Goal: Task Accomplishment & Management: Complete application form

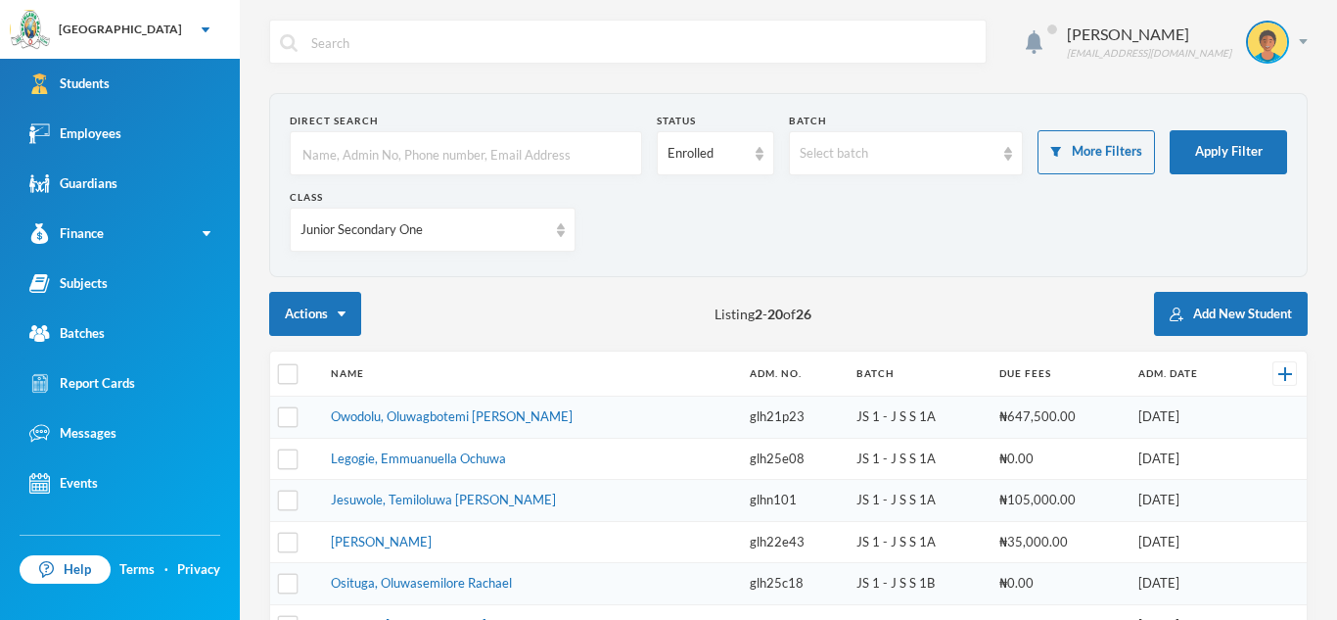
click at [389, 140] on input "text" at bounding box center [466, 154] width 331 height 44
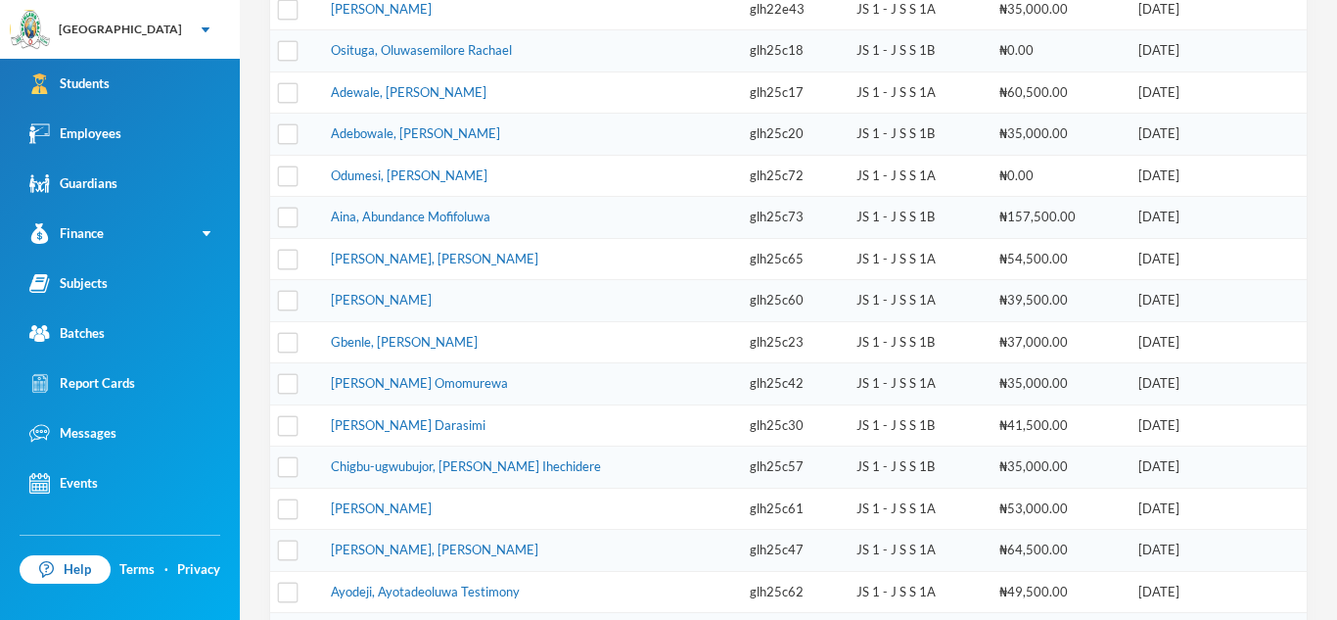
scroll to position [688, 0]
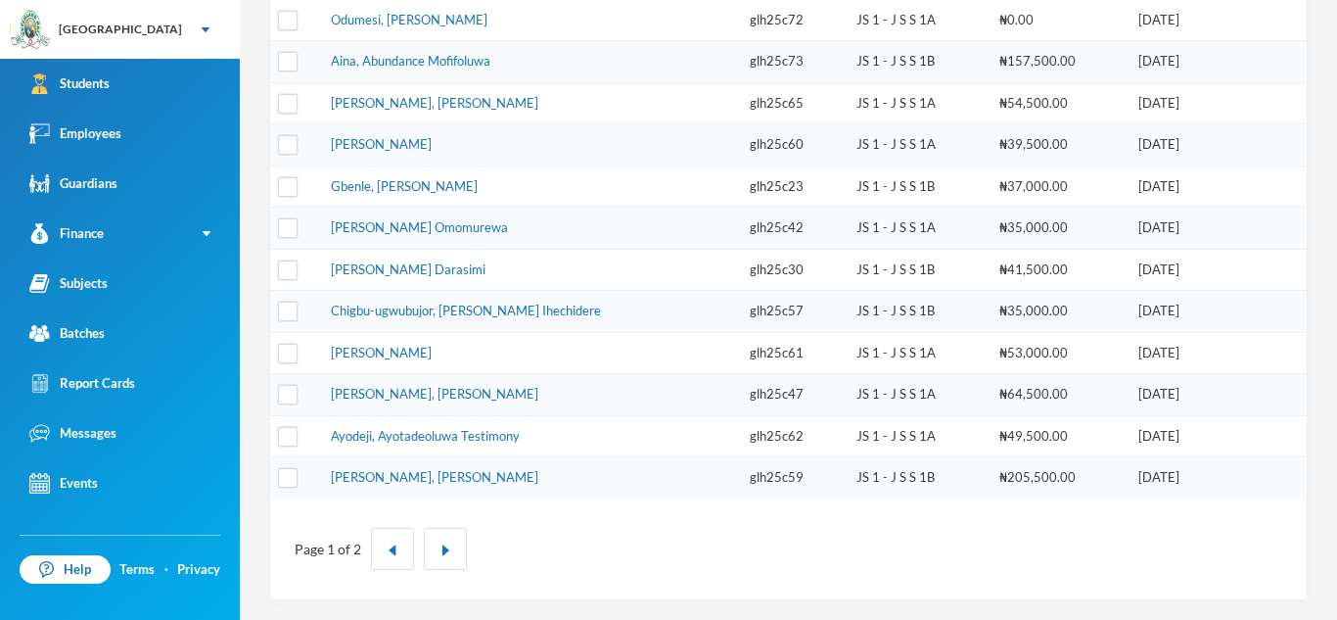
click at [548, 488] on td "[PERSON_NAME], [PERSON_NAME]" at bounding box center [530, 477] width 419 height 41
click at [483, 473] on td "[PERSON_NAME], [PERSON_NAME]" at bounding box center [530, 477] width 419 height 41
click at [407, 476] on link "[PERSON_NAME], [PERSON_NAME]" at bounding box center [435, 477] width 208 height 16
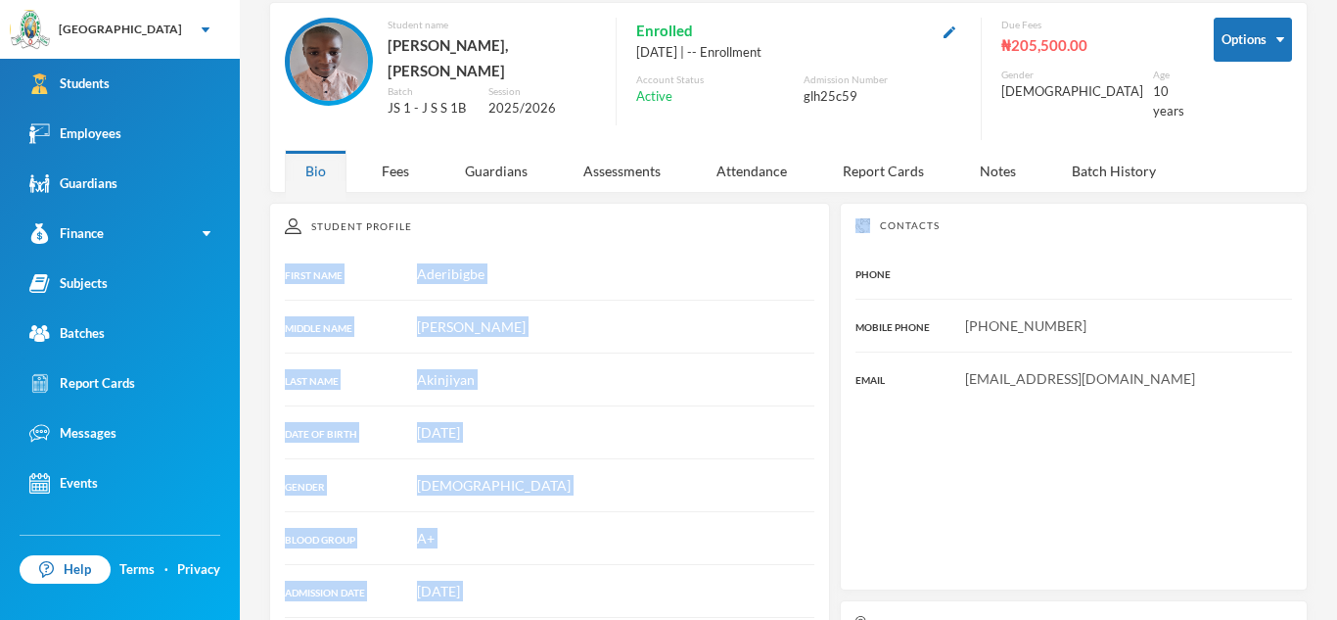
scroll to position [357, 0]
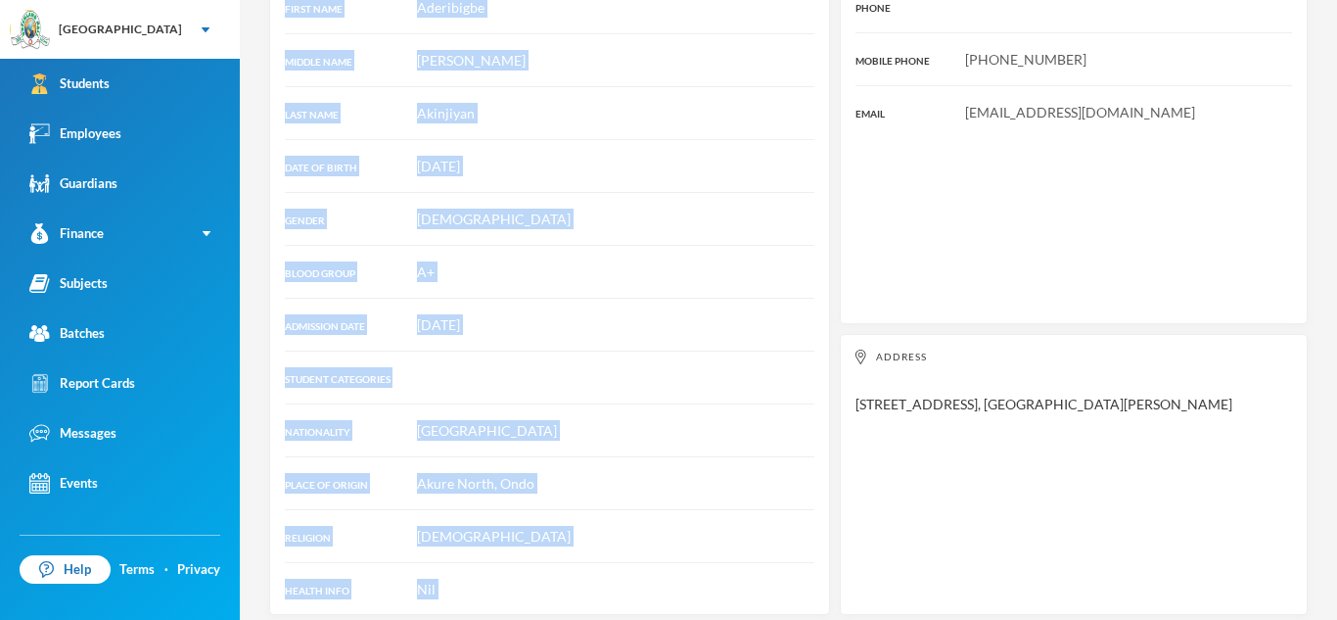
click at [743, 432] on div "Student Profile FIRST NAME [PERSON_NAME] MIDDLE NAME [PERSON_NAME] NAME [PERSON…" at bounding box center [549, 275] width 561 height 678
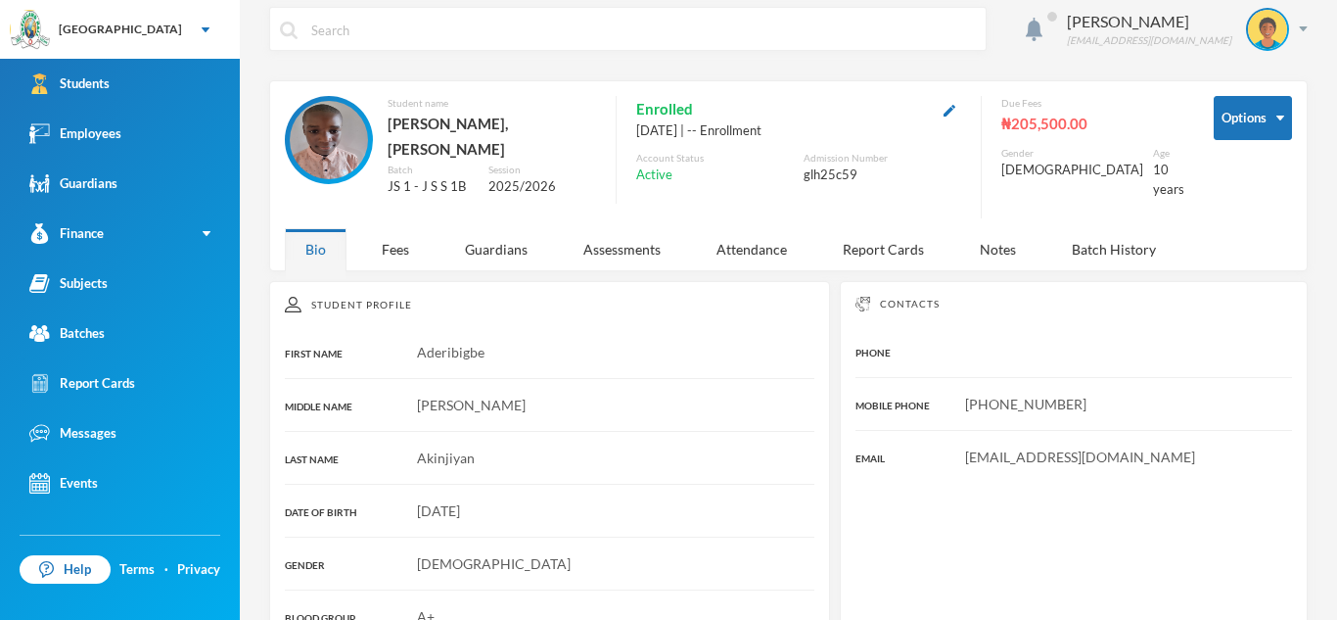
scroll to position [0, 0]
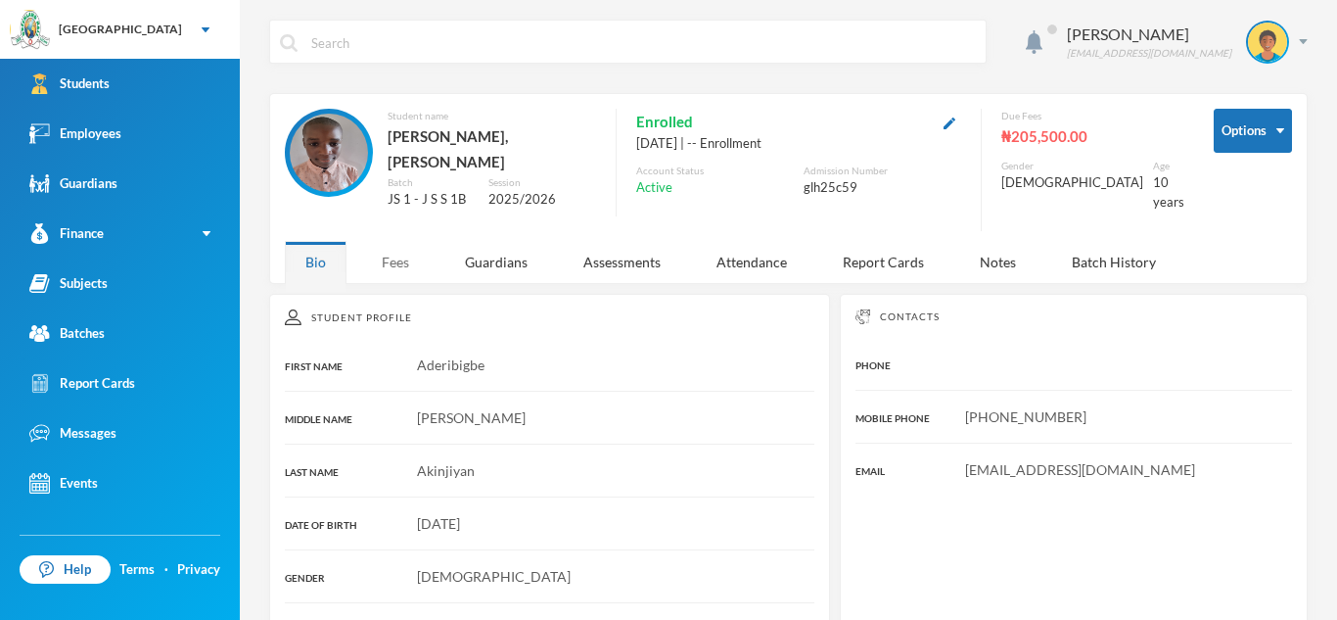
click at [400, 244] on div "Fees" at bounding box center [395, 262] width 69 height 42
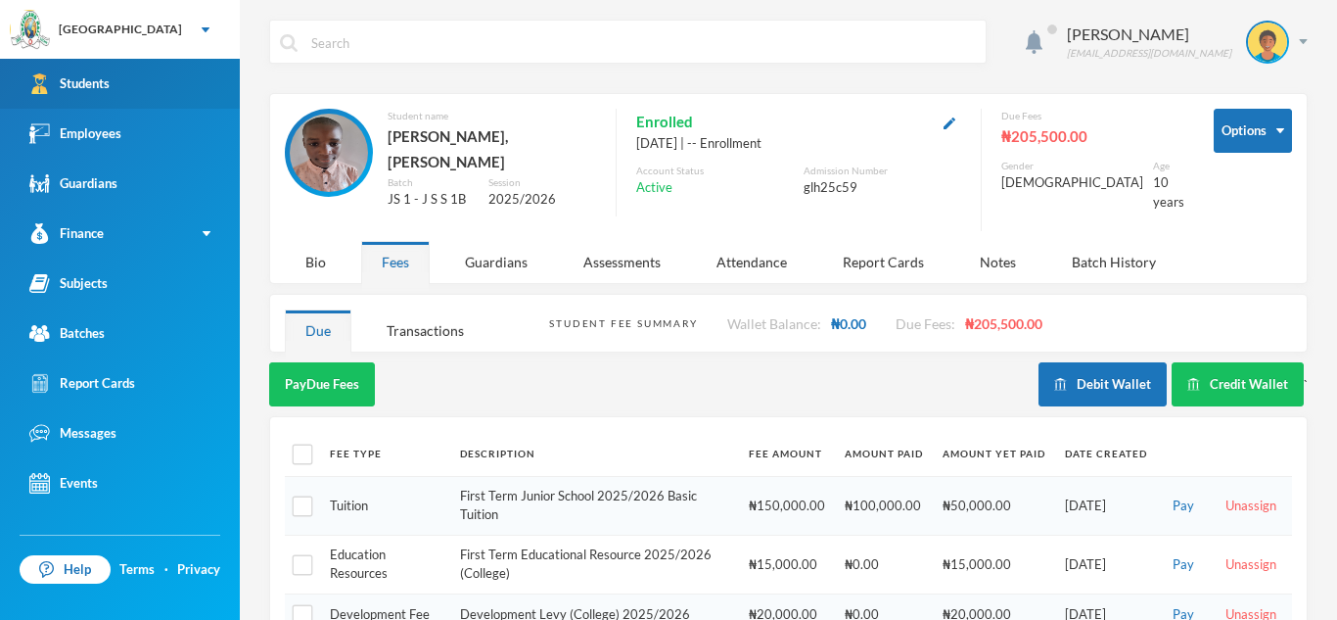
click at [197, 88] on link "Students" at bounding box center [120, 84] width 240 height 50
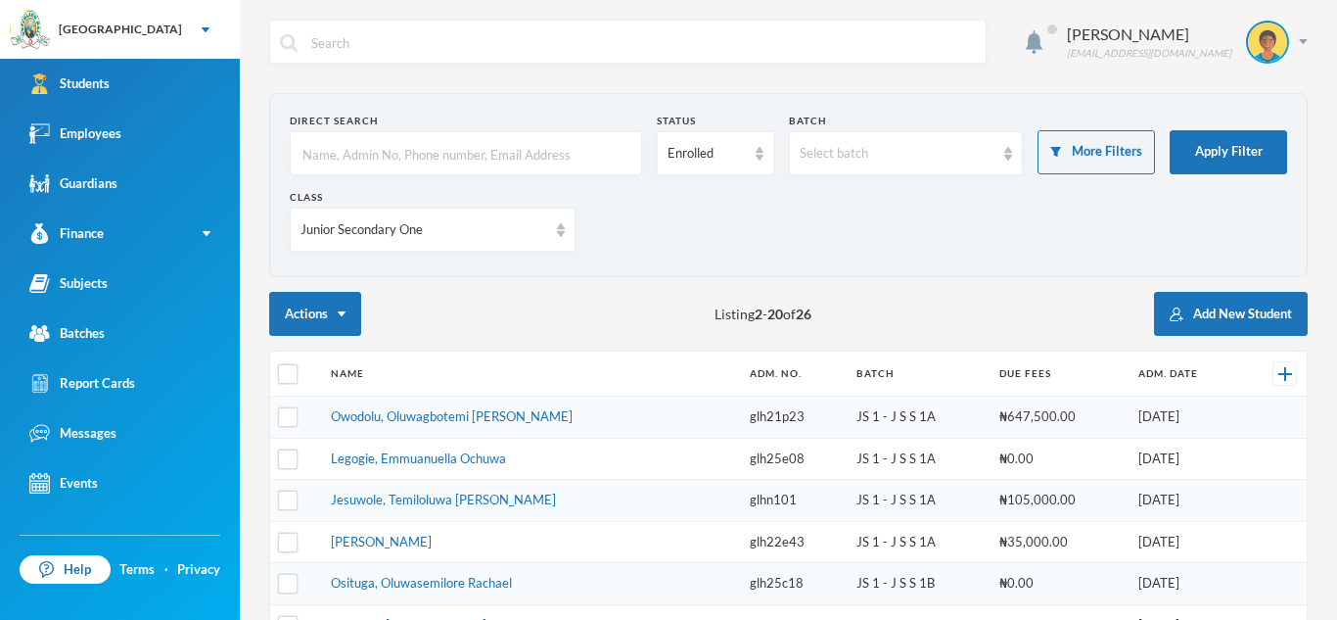
click at [386, 156] on input "text" at bounding box center [466, 154] width 331 height 44
click at [569, 229] on div "Junior Secondary One" at bounding box center [433, 230] width 286 height 44
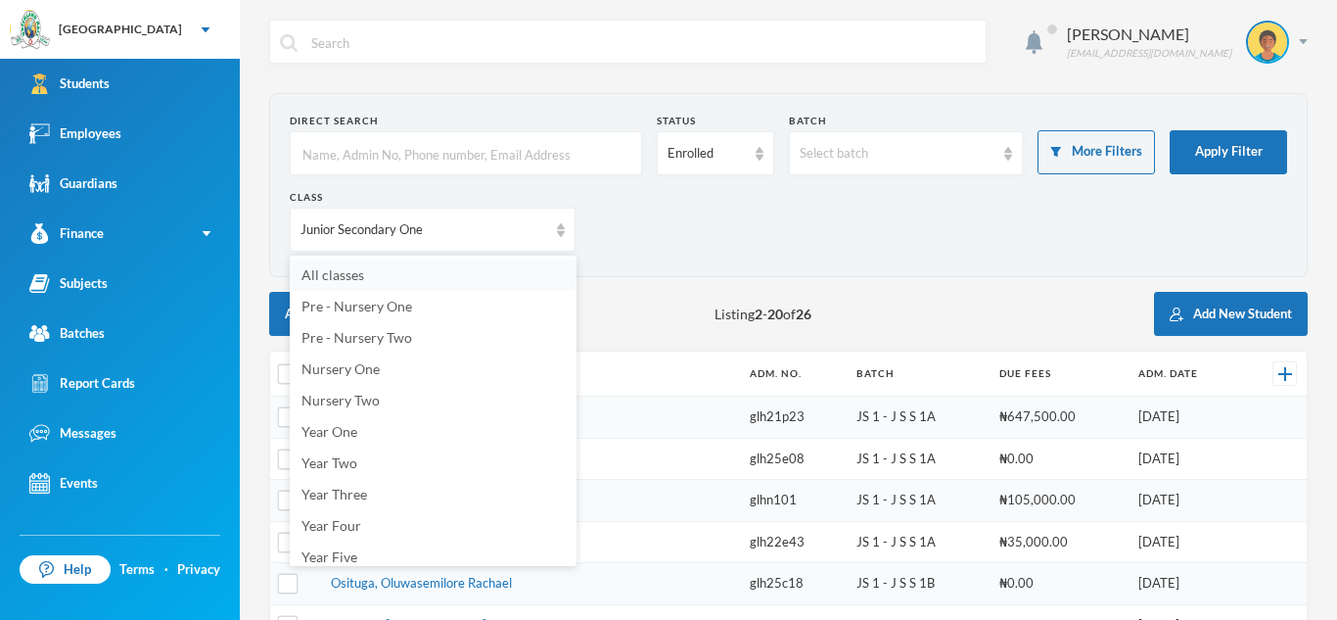
click at [446, 273] on li "All classes" at bounding box center [433, 274] width 287 height 31
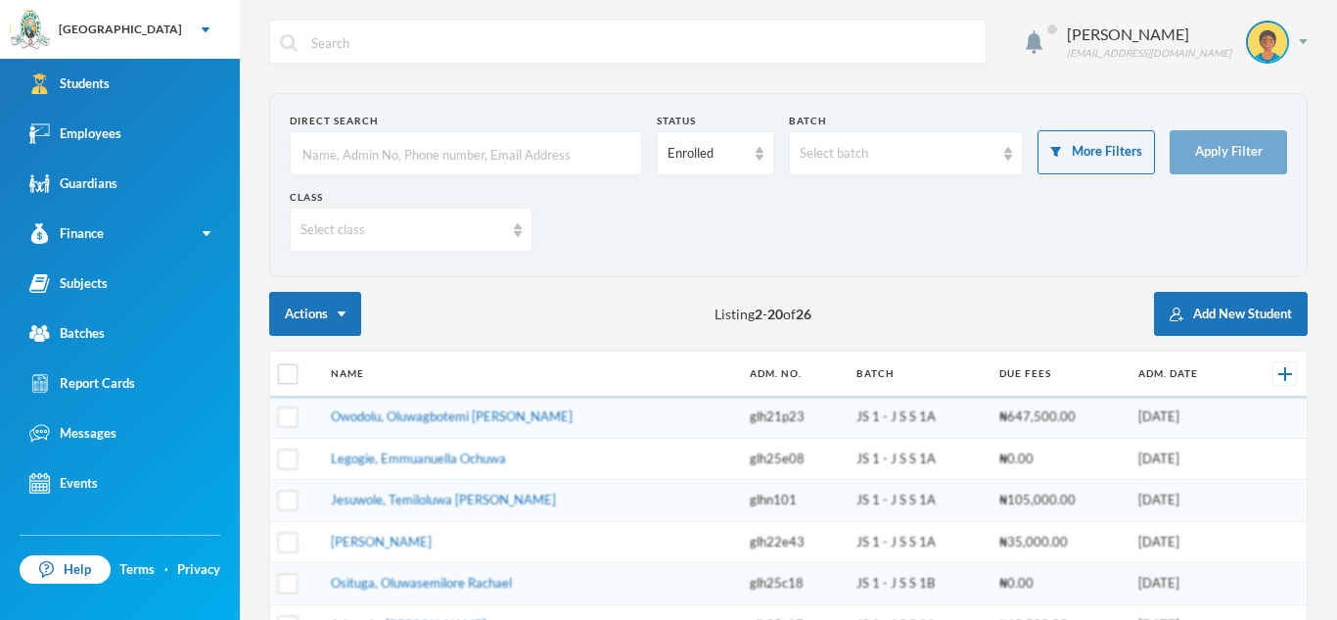
click at [327, 164] on input "text" at bounding box center [466, 154] width 331 height 44
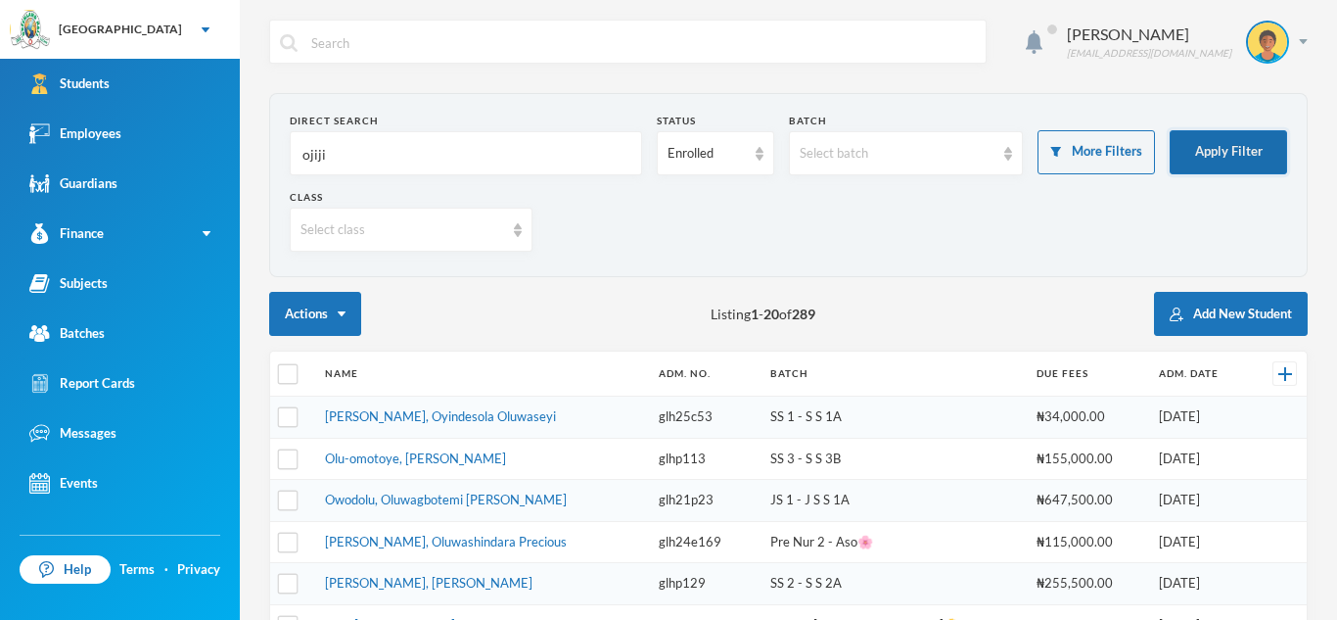
type input "ojiji"
click at [1243, 149] on button "Apply Filter" at bounding box center [1228, 152] width 117 height 44
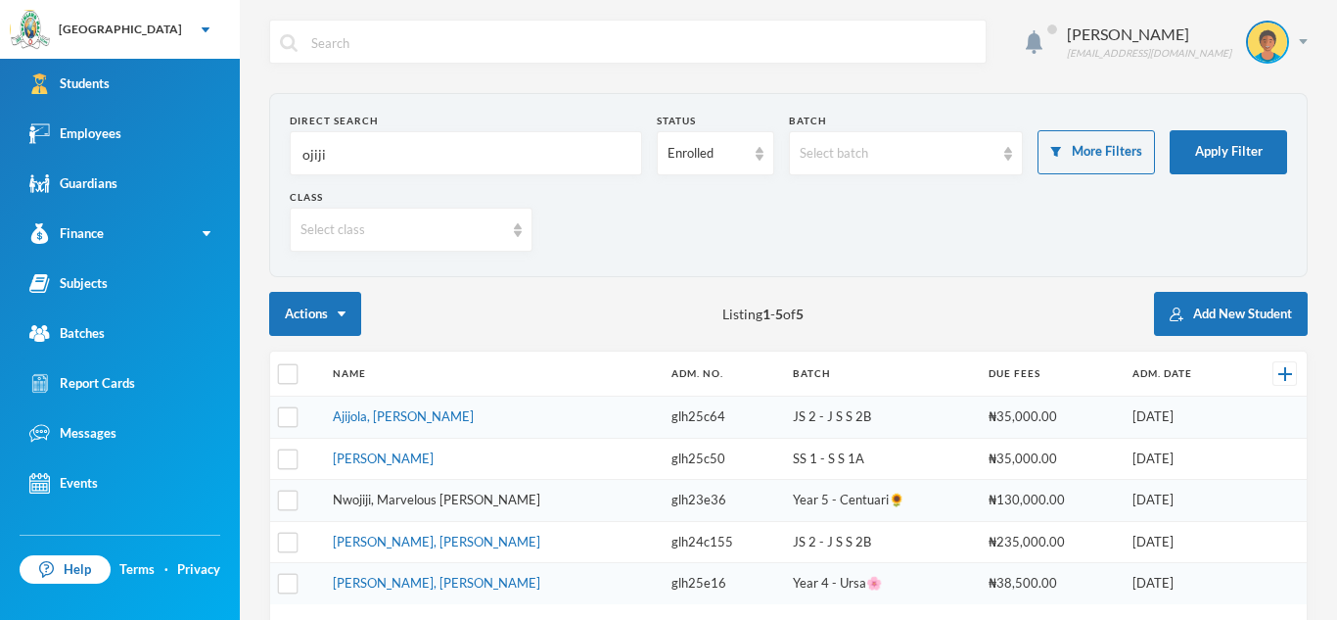
click at [446, 504] on link "Nwojiji, Marvelous [PERSON_NAME]" at bounding box center [437, 499] width 208 height 16
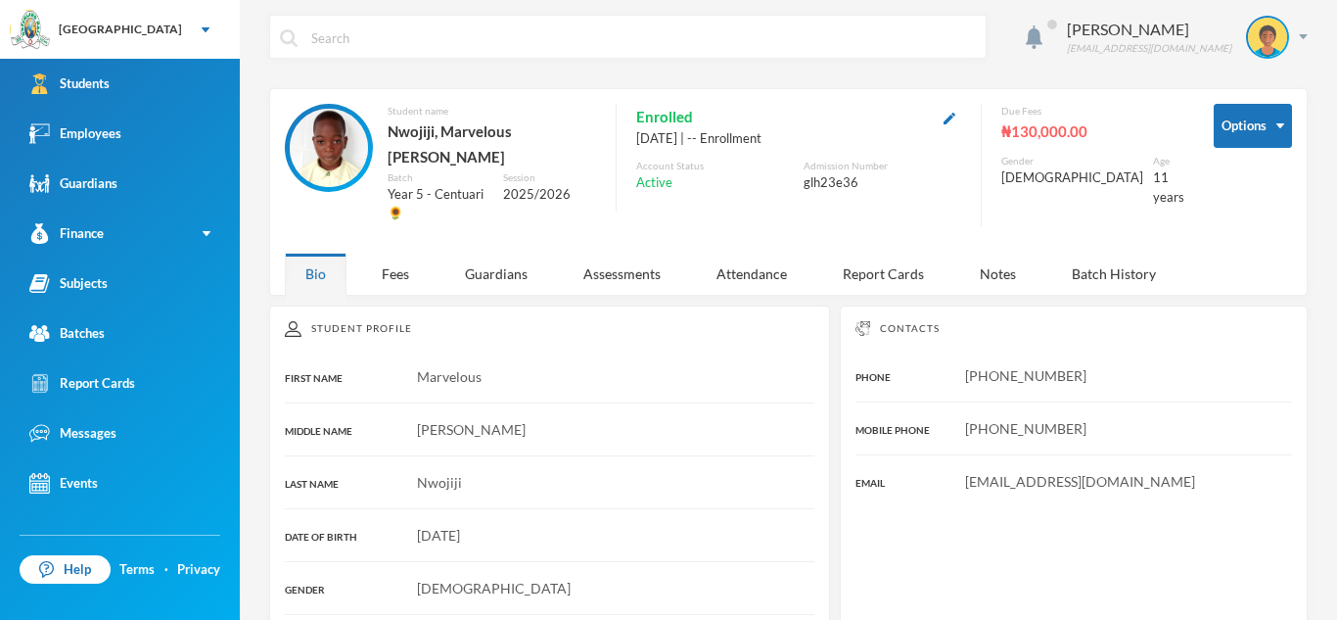
scroll to position [4, 0]
click at [629, 254] on div "Assessments" at bounding box center [622, 275] width 118 height 42
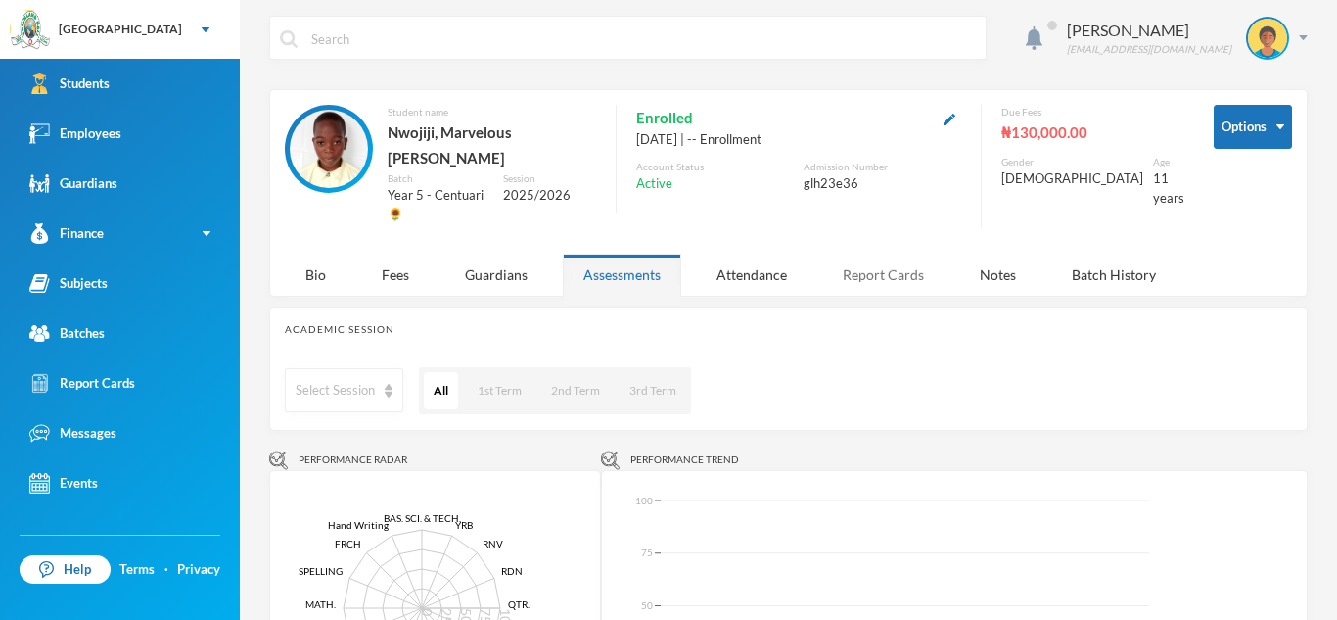
click at [884, 254] on div "Report Cards" at bounding box center [883, 275] width 122 height 42
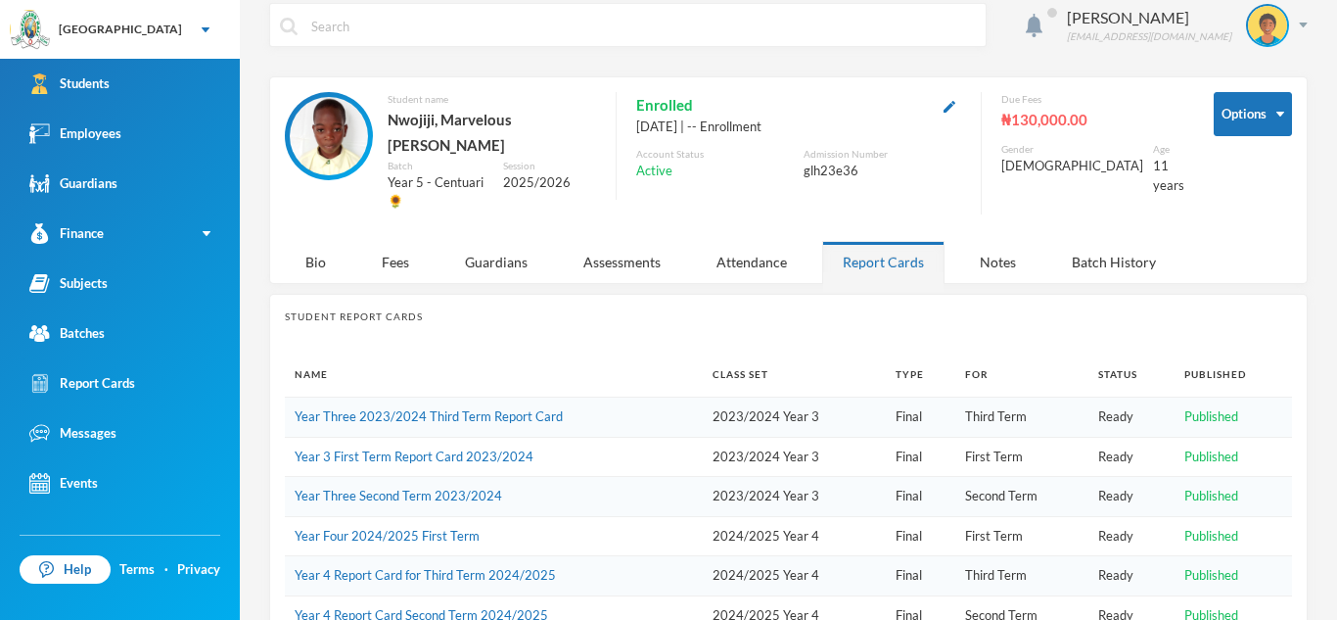
scroll to position [36, 0]
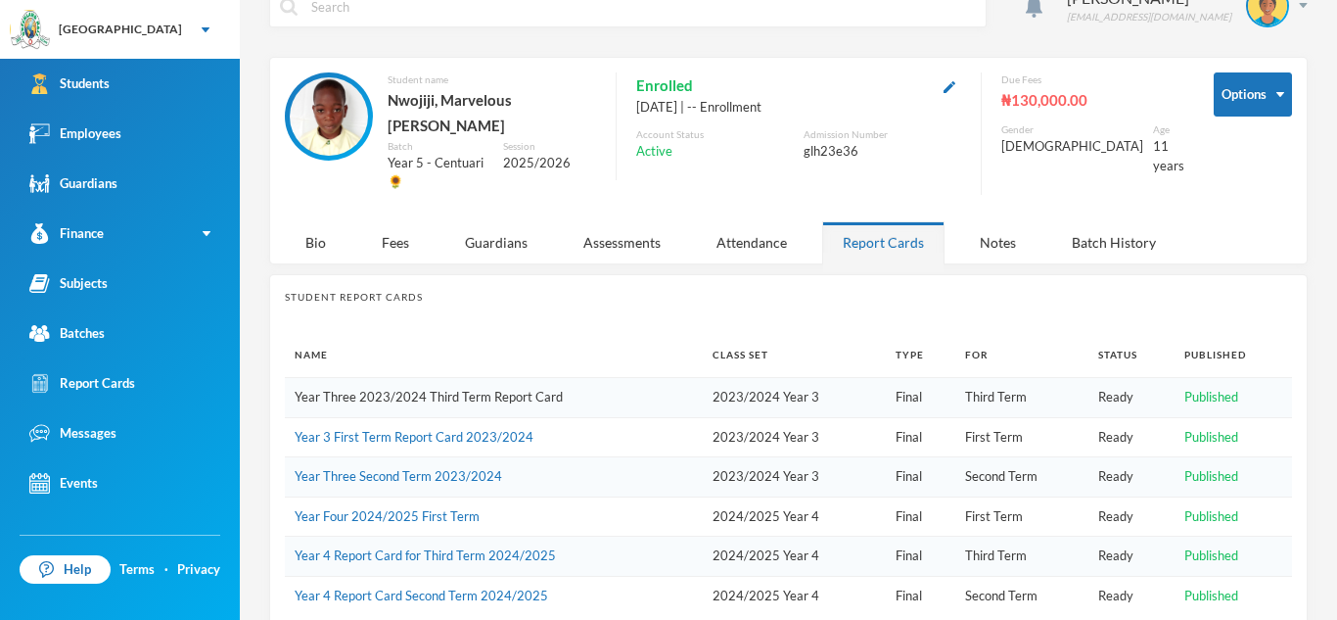
click at [532, 389] on link "Year Three 2023/2024 Third Term Report Card" at bounding box center [429, 397] width 268 height 16
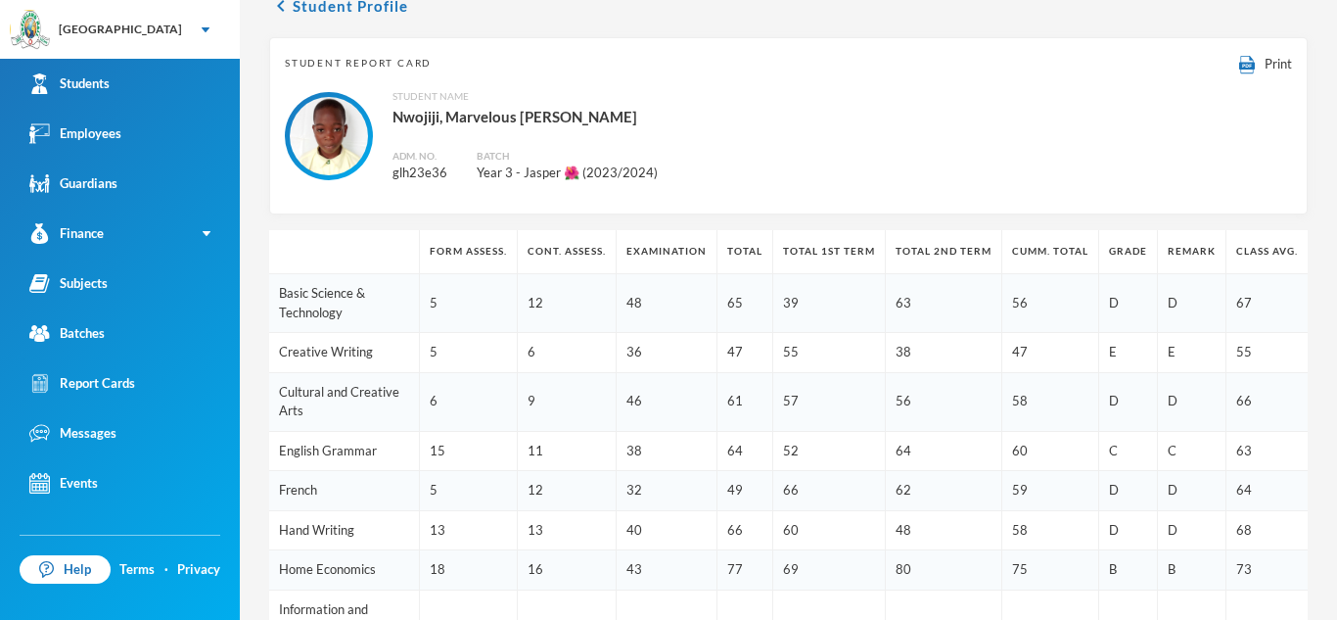
scroll to position [96, 0]
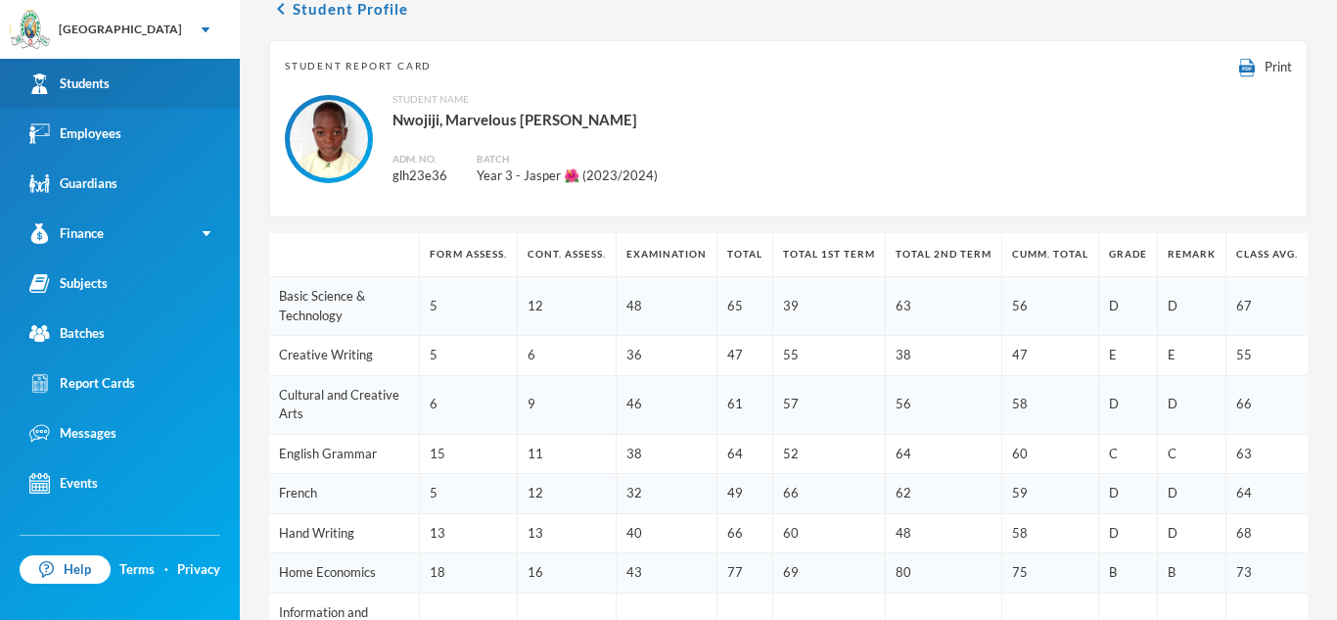
click at [109, 69] on link "Students" at bounding box center [120, 84] width 240 height 50
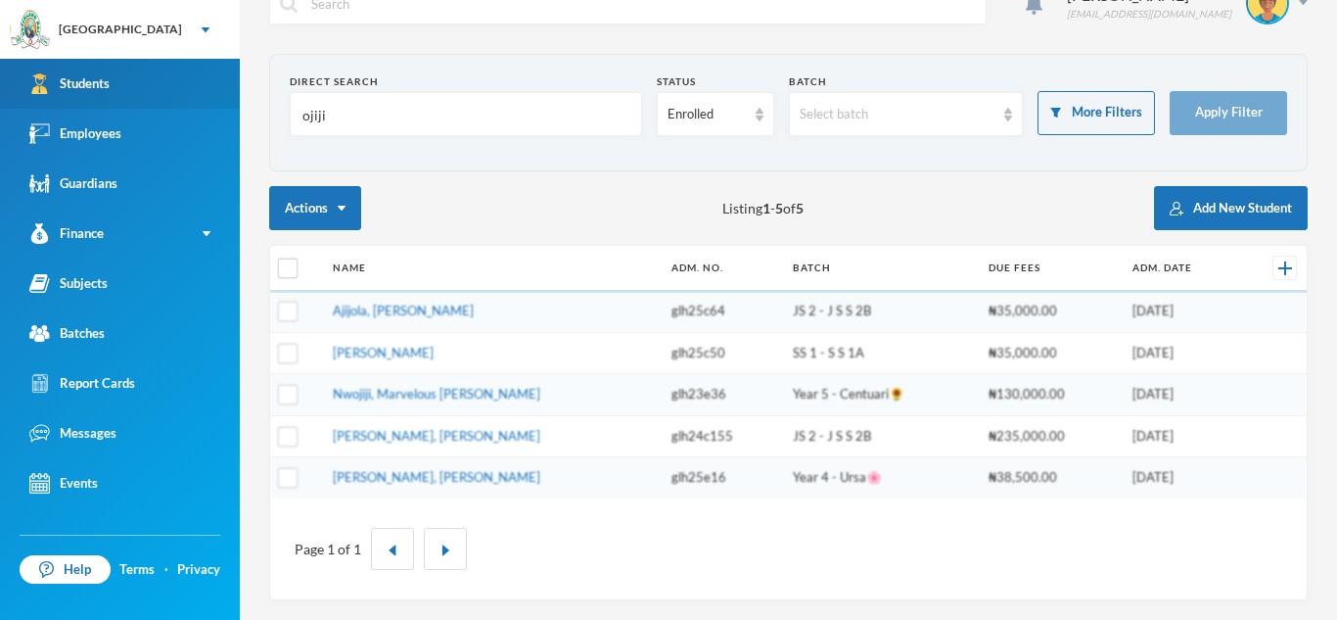
scroll to position [39, 0]
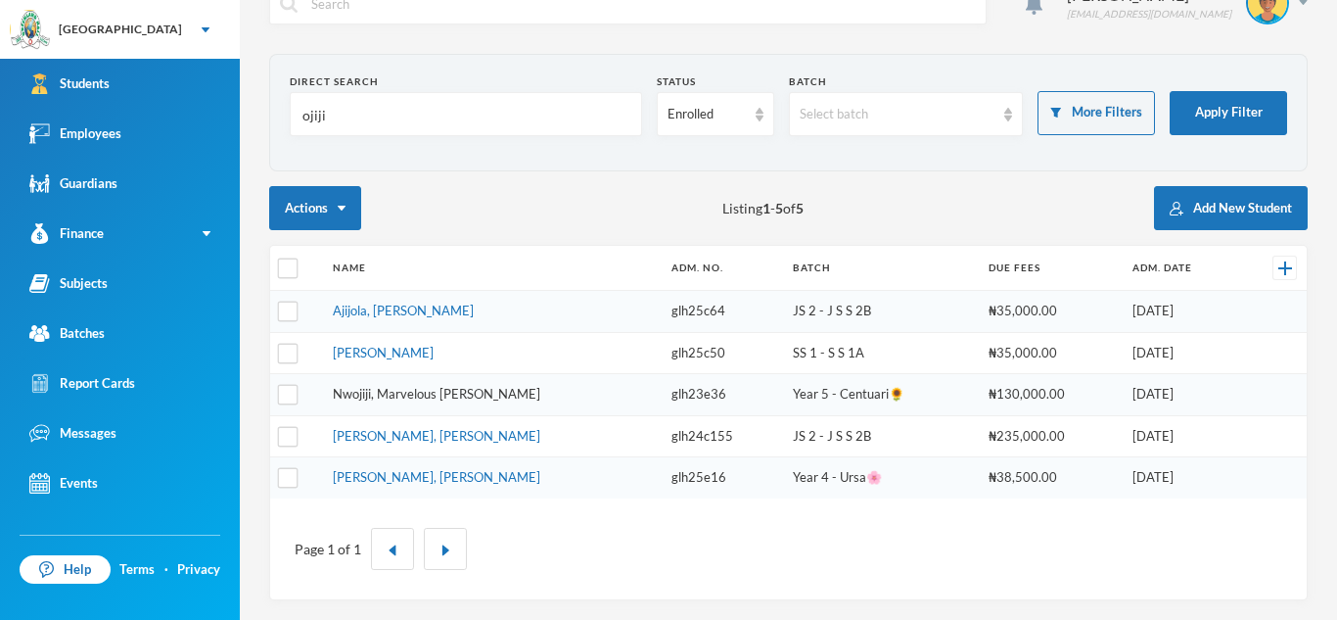
click at [376, 392] on link "Nwojiji, Marvelous [PERSON_NAME]" at bounding box center [437, 394] width 208 height 16
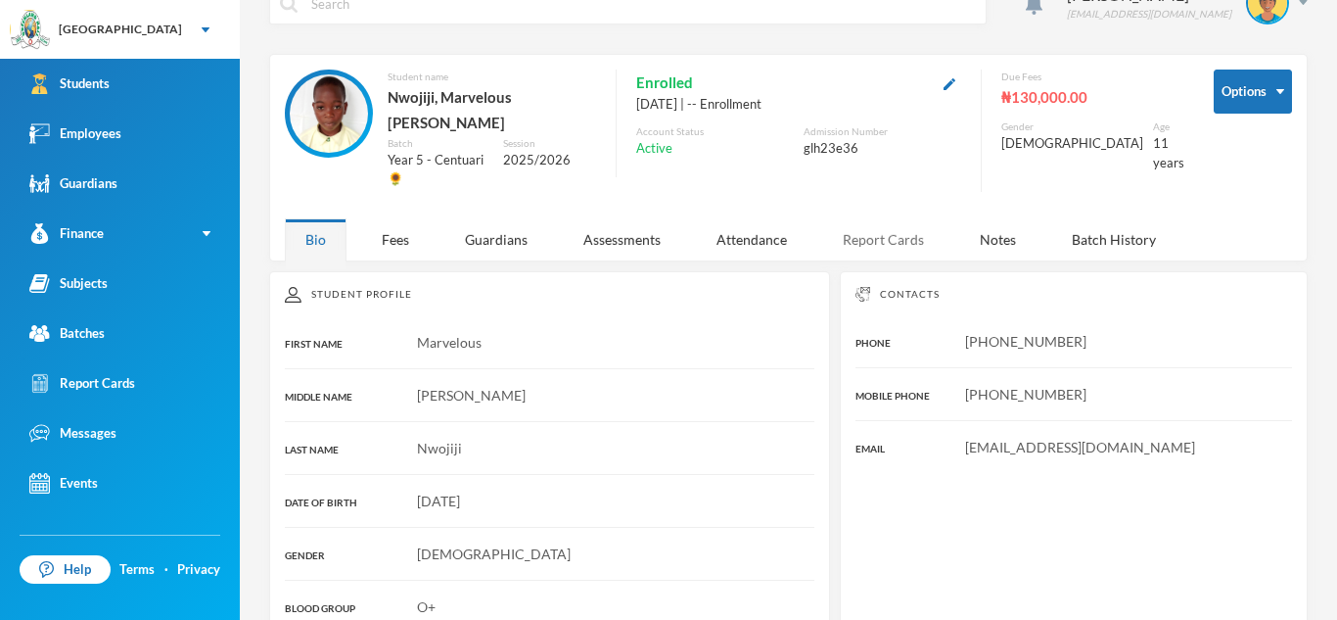
click at [871, 218] on div "Report Cards" at bounding box center [883, 239] width 122 height 42
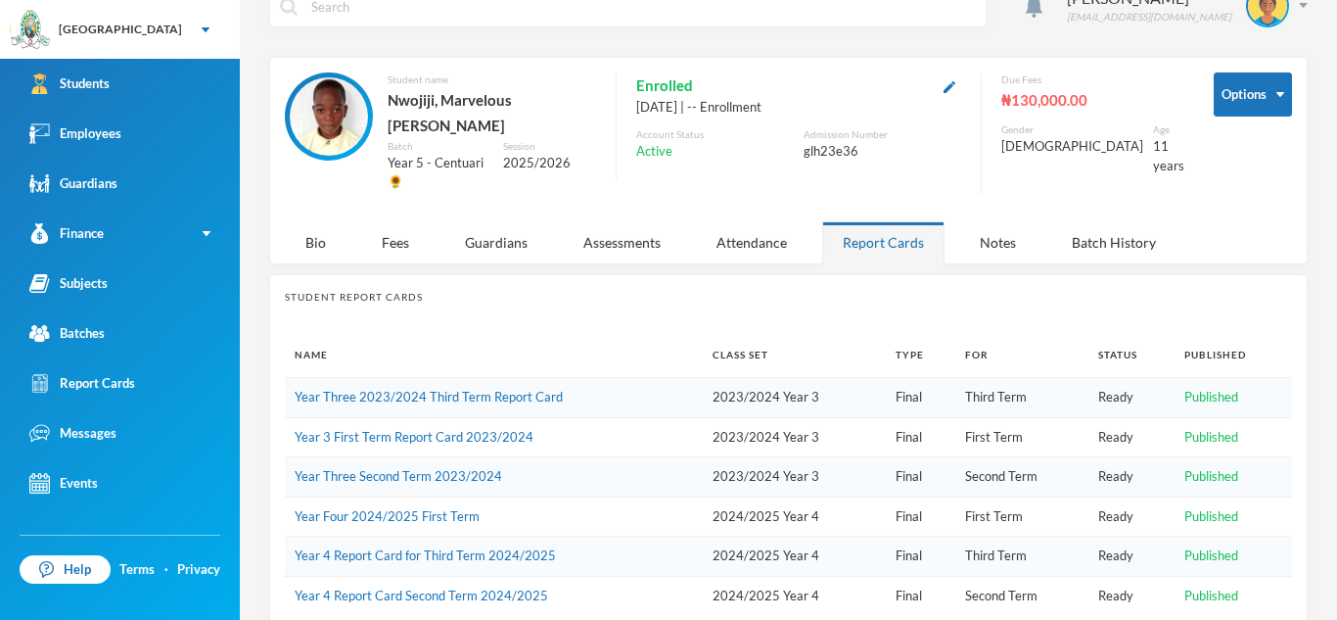
click at [757, 536] on td "2024/2025 Year 4" at bounding box center [794, 556] width 183 height 40
click at [541, 547] on link "Year 4 Report Card for Third Term 2024/2025" at bounding box center [425, 555] width 261 height 16
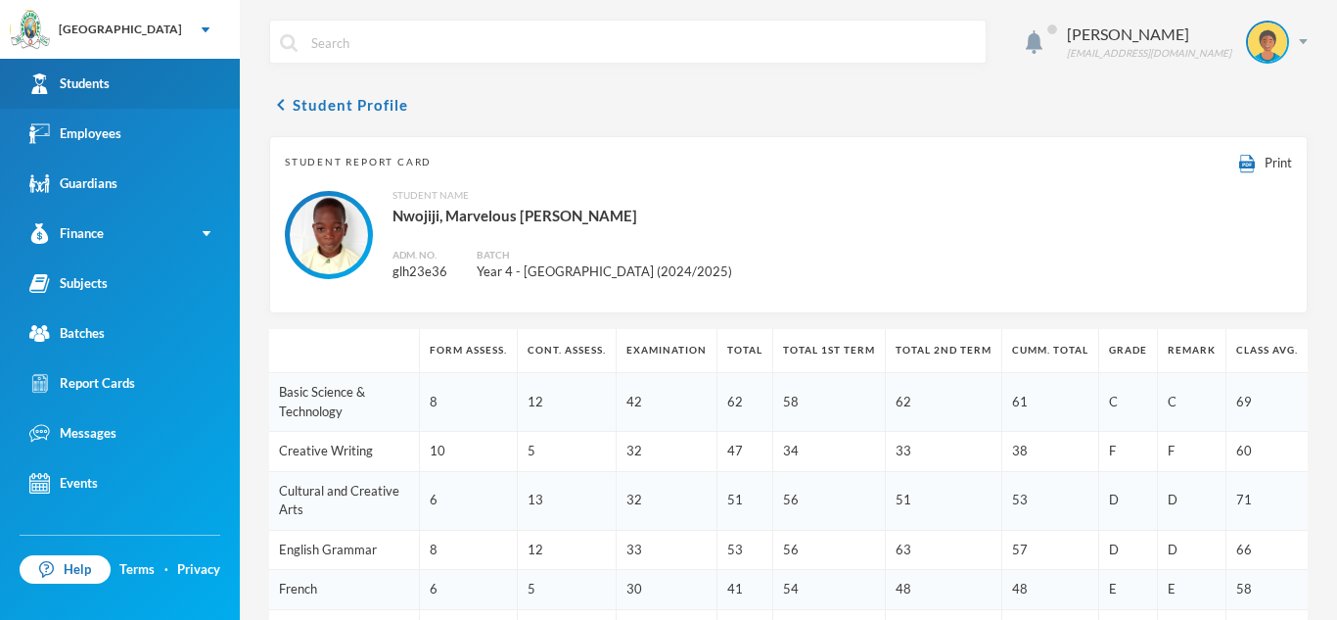
click at [109, 68] on link "Students" at bounding box center [120, 84] width 240 height 50
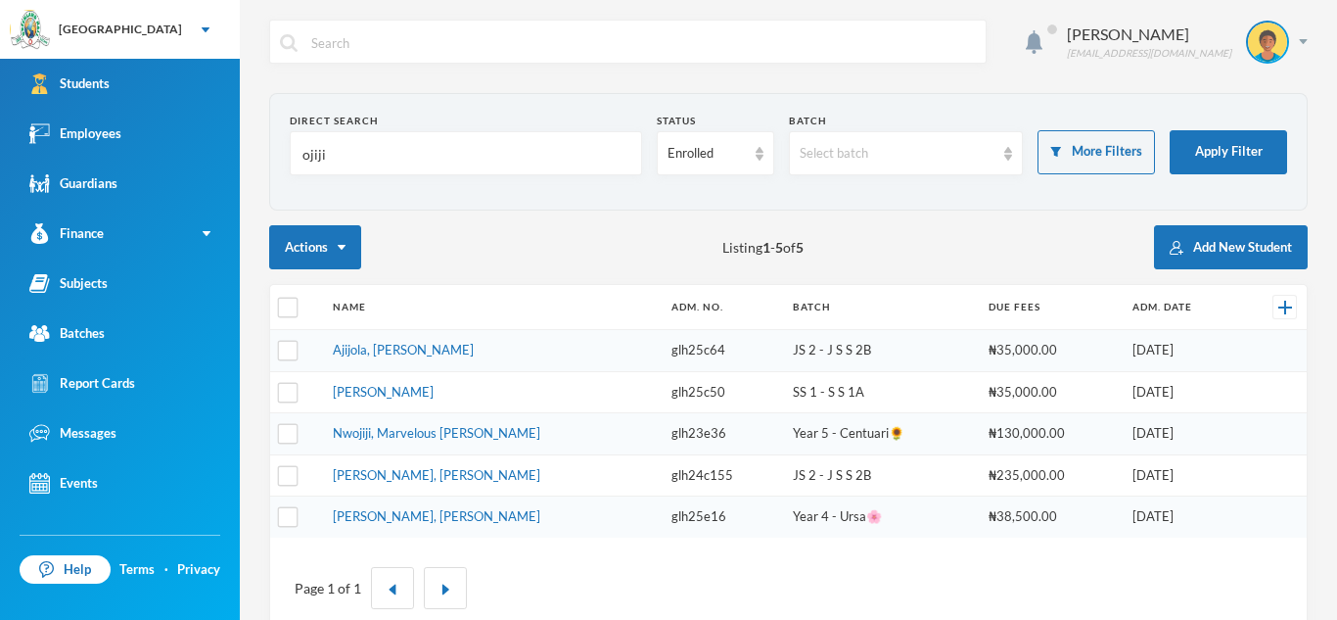
click at [389, 128] on div "Direct Search ojiji" at bounding box center [466, 145] width 352 height 62
click at [327, 152] on input "ojiji" at bounding box center [466, 154] width 331 height 44
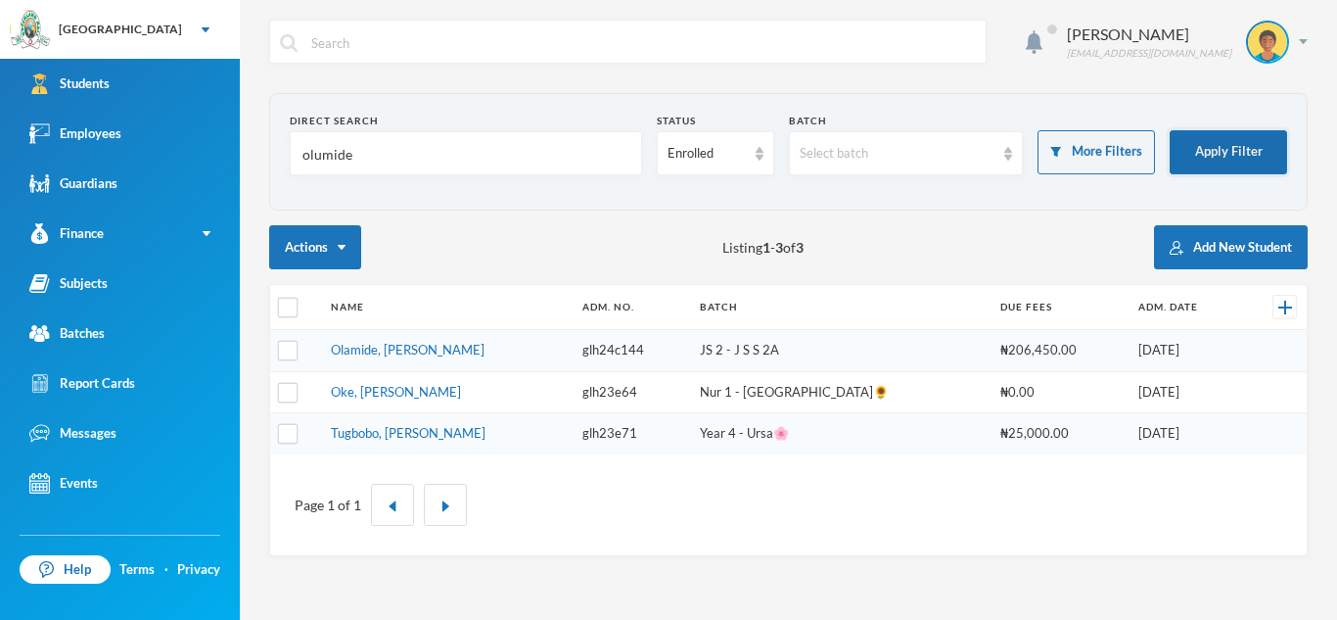
type input "olumide"
click at [1250, 154] on button "Apply Filter" at bounding box center [1228, 152] width 117 height 44
click at [387, 141] on input "olumide" at bounding box center [466, 154] width 331 height 44
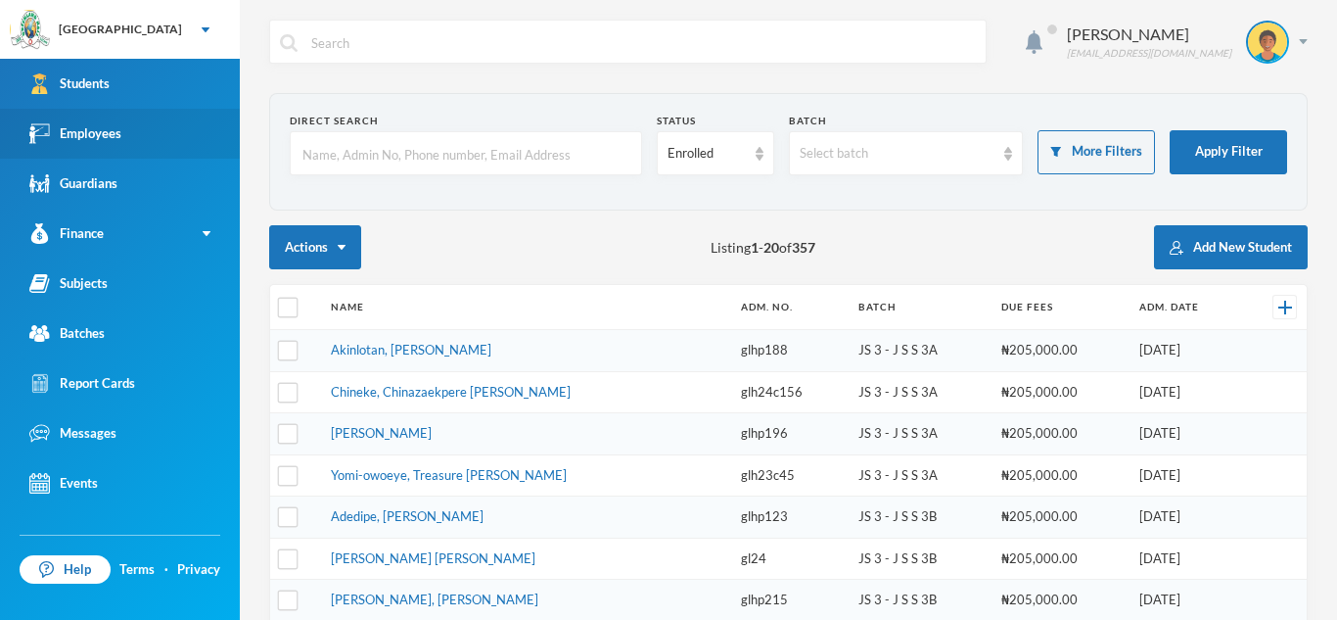
click at [104, 139] on div "Employees" at bounding box center [75, 133] width 92 height 21
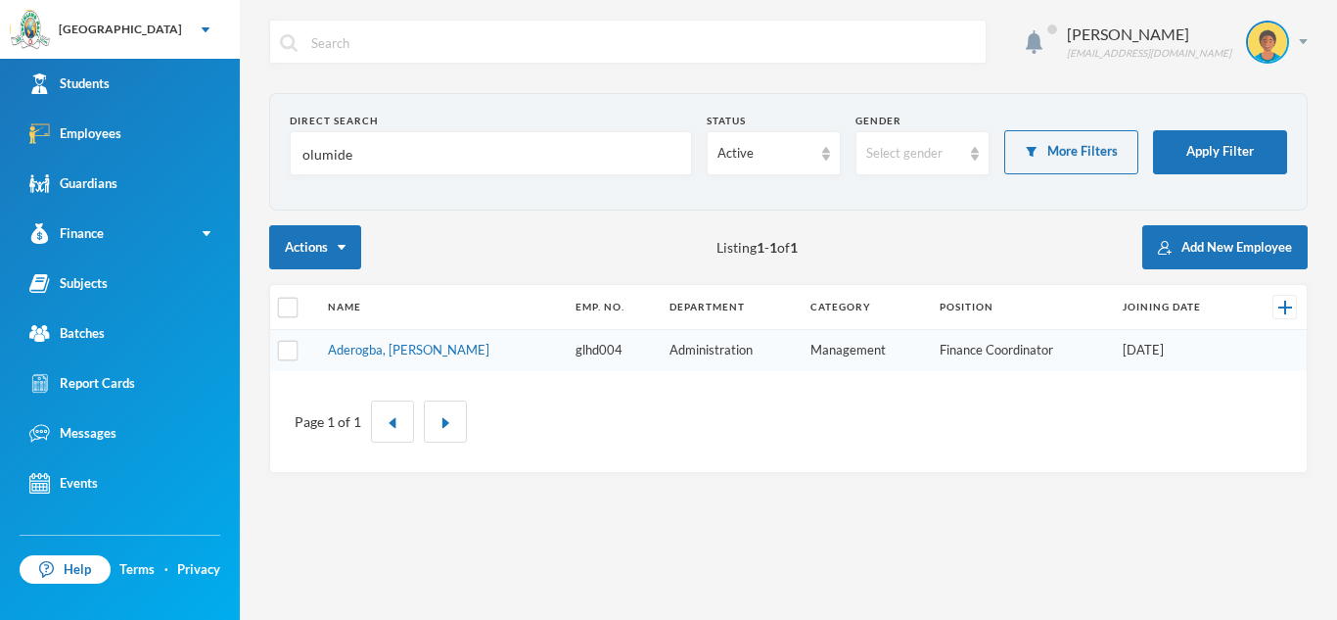
click at [394, 156] on input "olumide" at bounding box center [491, 154] width 381 height 44
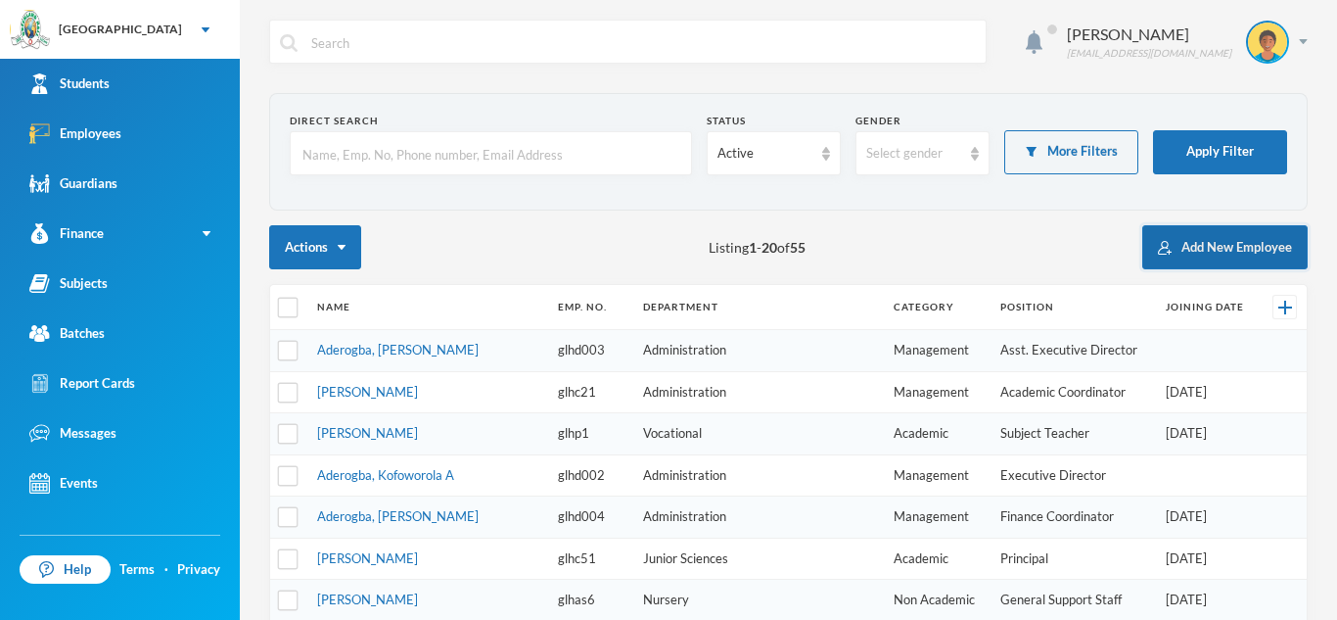
click at [1265, 246] on button "Add New Employee" at bounding box center [1224, 247] width 165 height 44
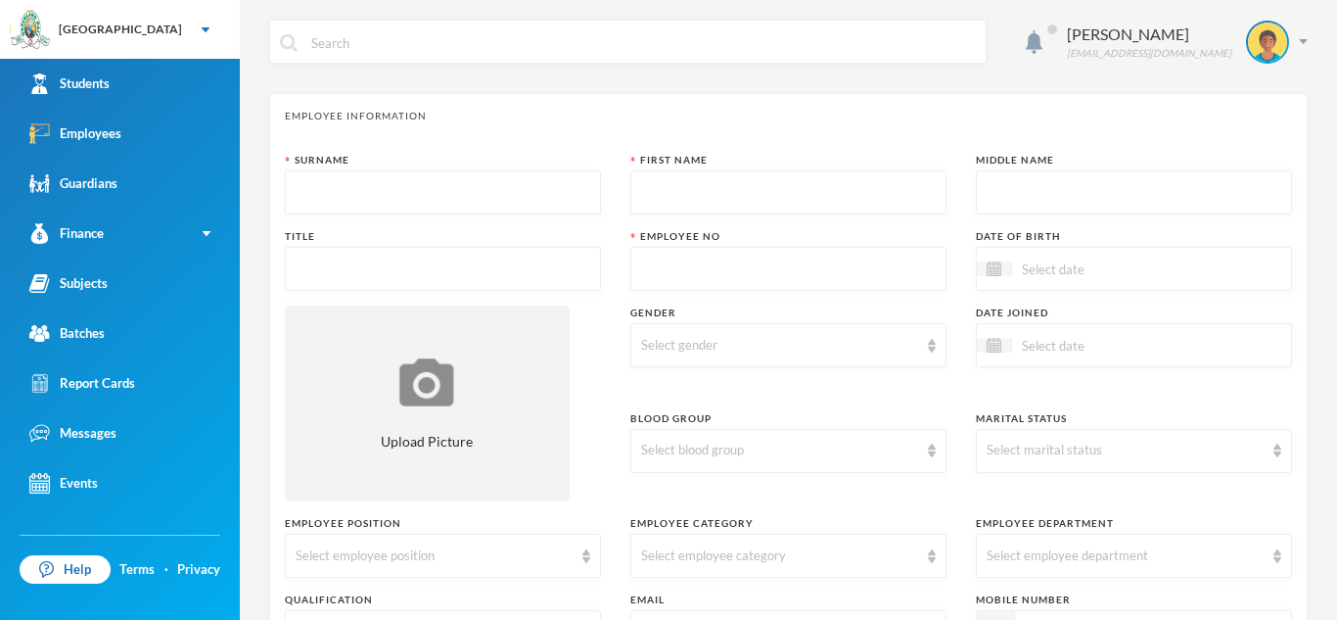
click at [318, 186] on input "text" at bounding box center [443, 193] width 295 height 44
type input "Ogunsanya"
click at [641, 197] on input "text" at bounding box center [788, 193] width 295 height 44
type input "Kolawole"
click at [1000, 201] on input "text" at bounding box center [1134, 193] width 295 height 44
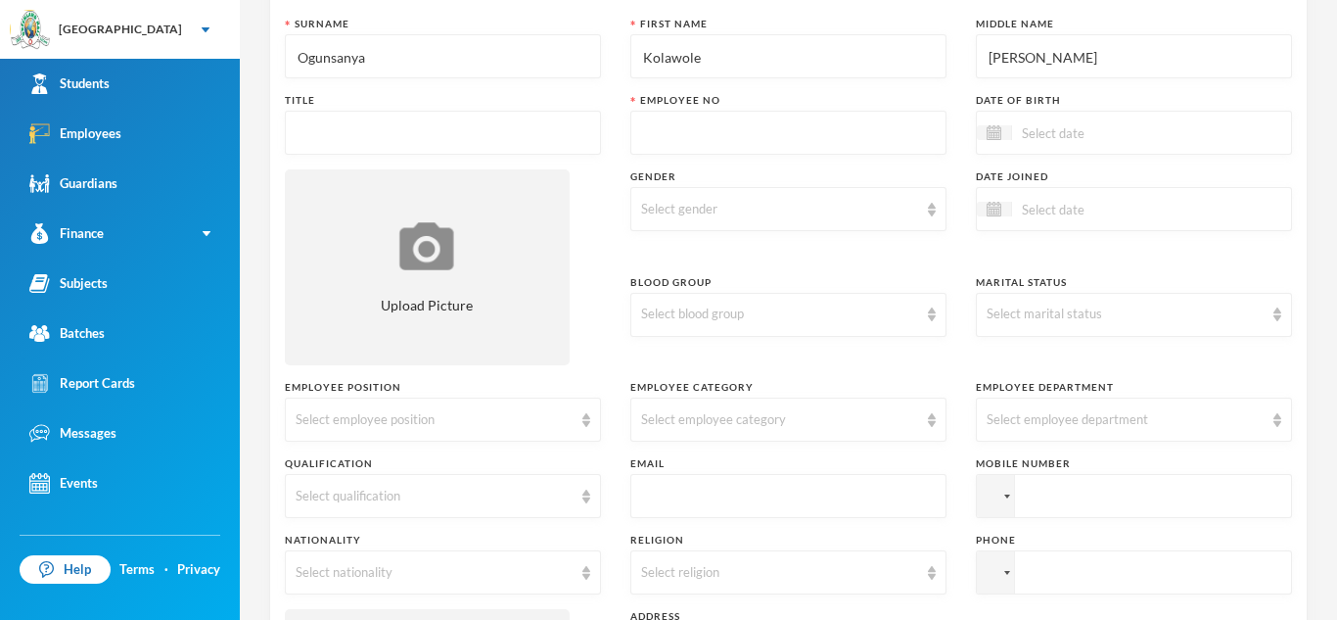
scroll to position [140, 0]
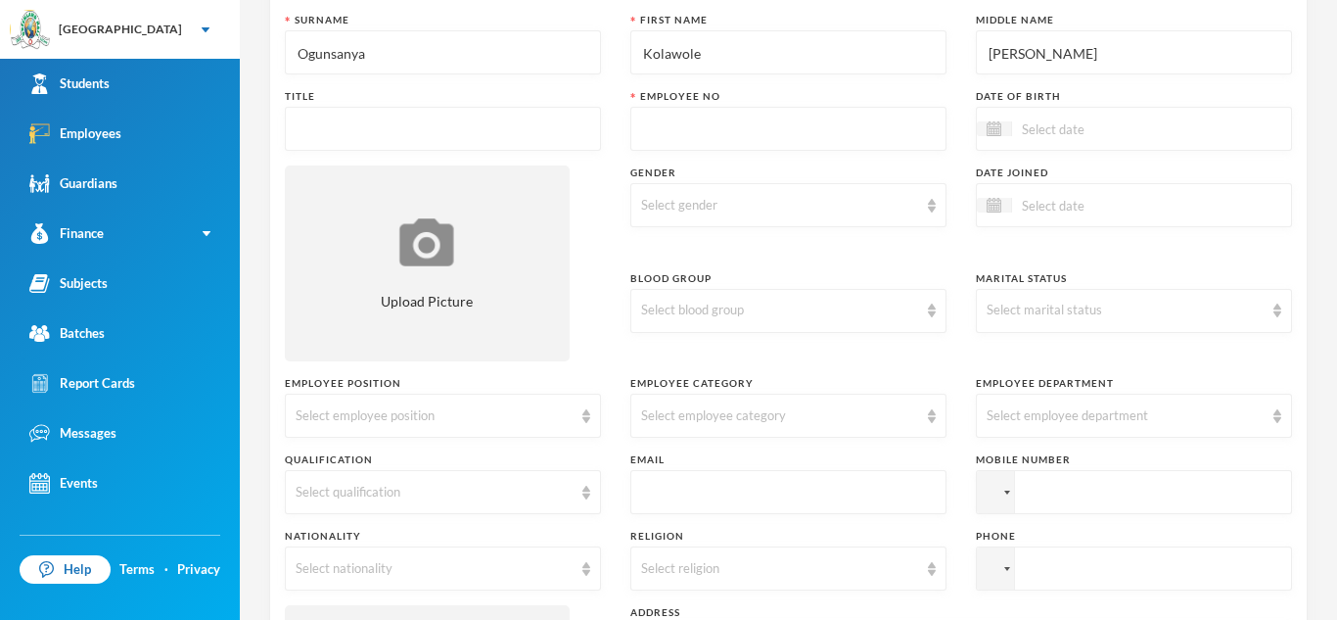
type input "[PERSON_NAME]"
click at [329, 132] on input "text" at bounding box center [443, 130] width 295 height 44
type input "Mr."
click at [641, 143] on input "text" at bounding box center [788, 130] width 295 height 44
type input "glh25cs"
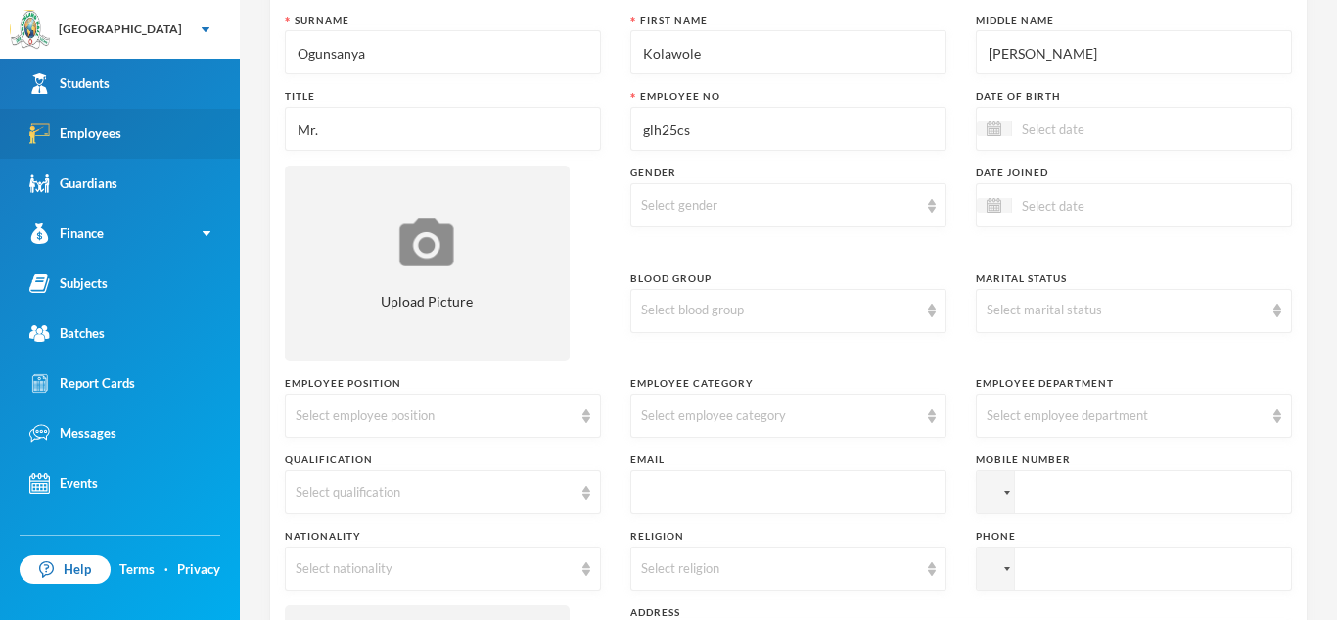
click at [151, 130] on link "Employees" at bounding box center [120, 134] width 240 height 50
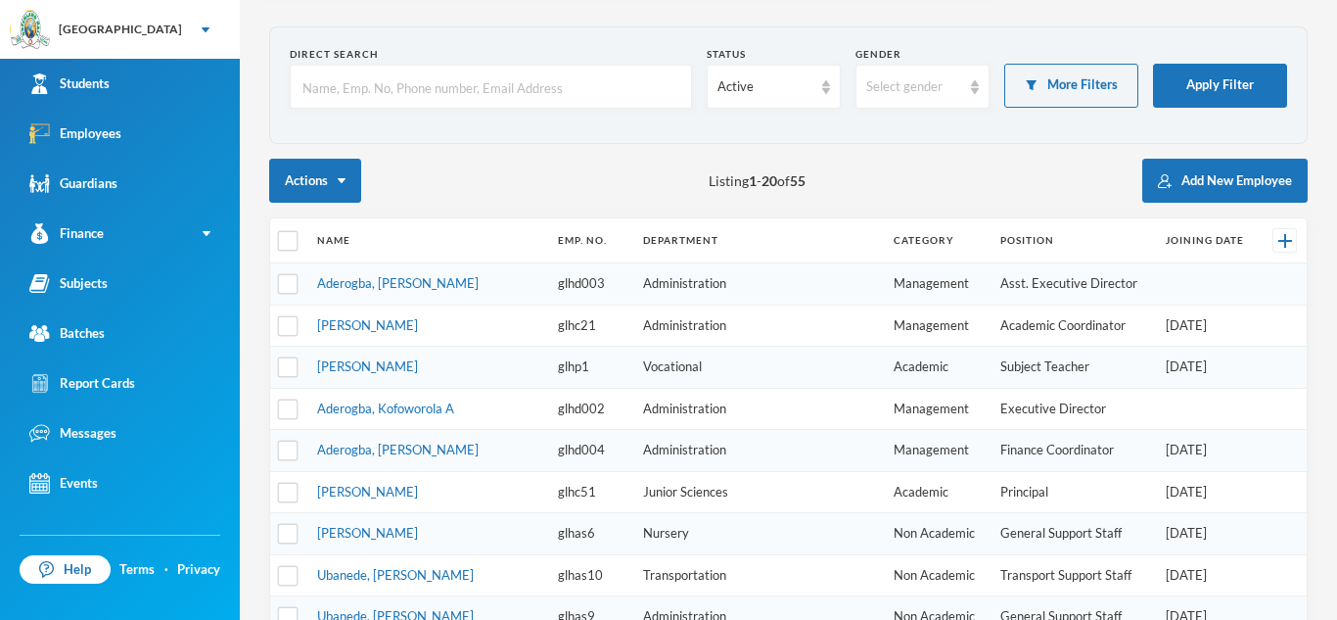
scroll to position [60, 0]
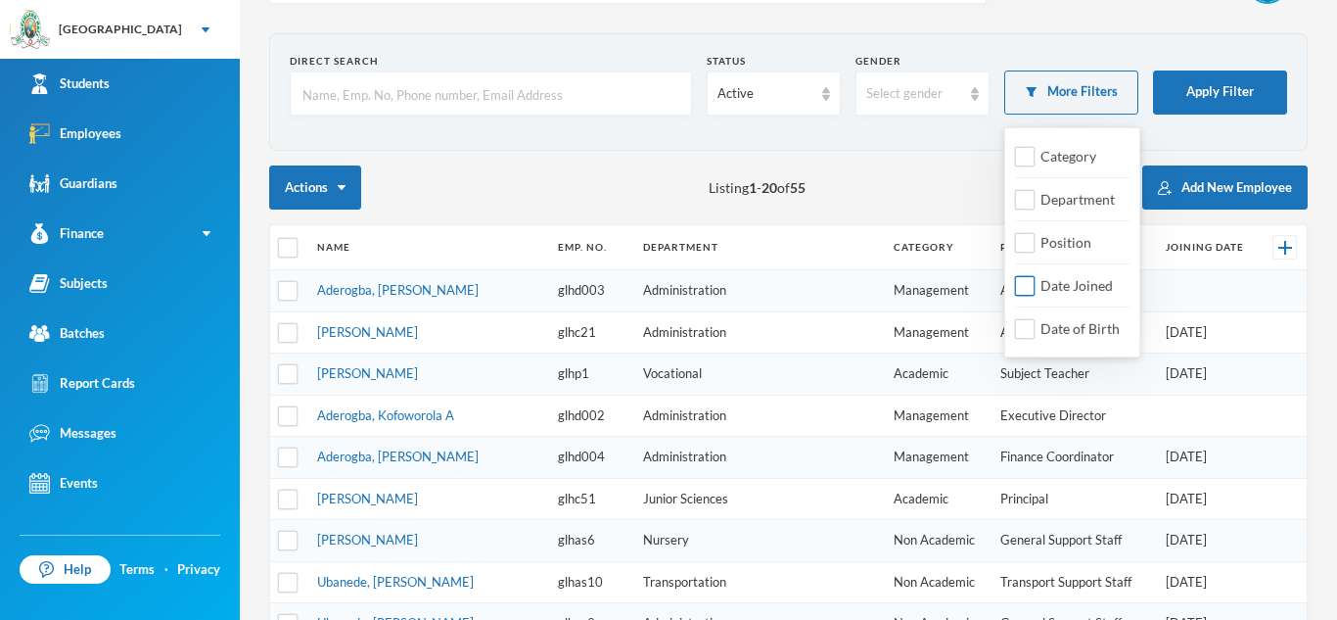
click at [1027, 284] on input "Date Joined" at bounding box center [1025, 286] width 21 height 21
checkbox input "true"
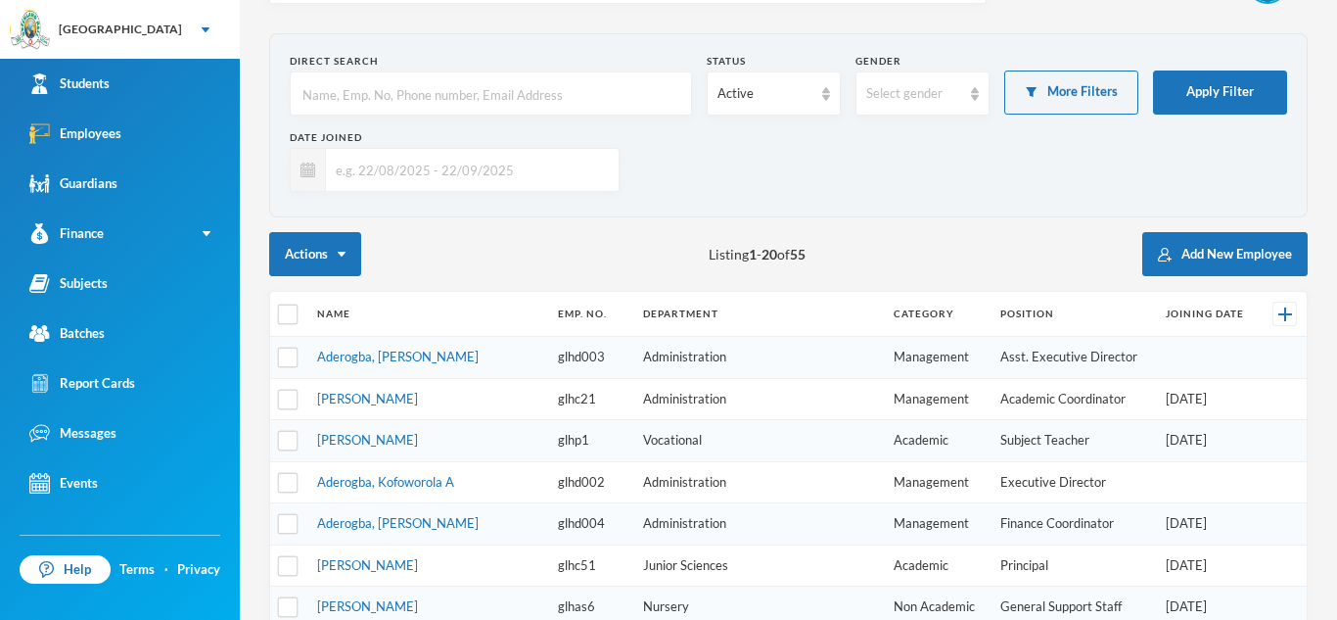
click at [328, 167] on input "text" at bounding box center [467, 170] width 283 height 44
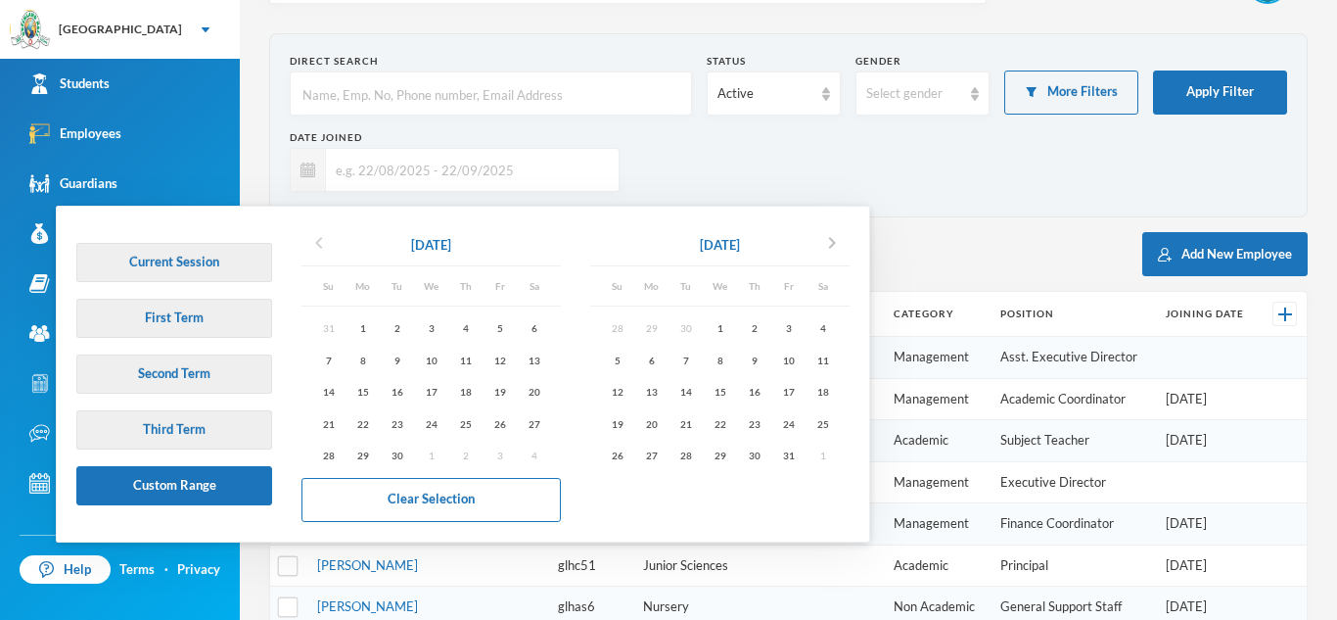
click at [308, 232] on icon "chevron_left" at bounding box center [318, 242] width 23 height 23
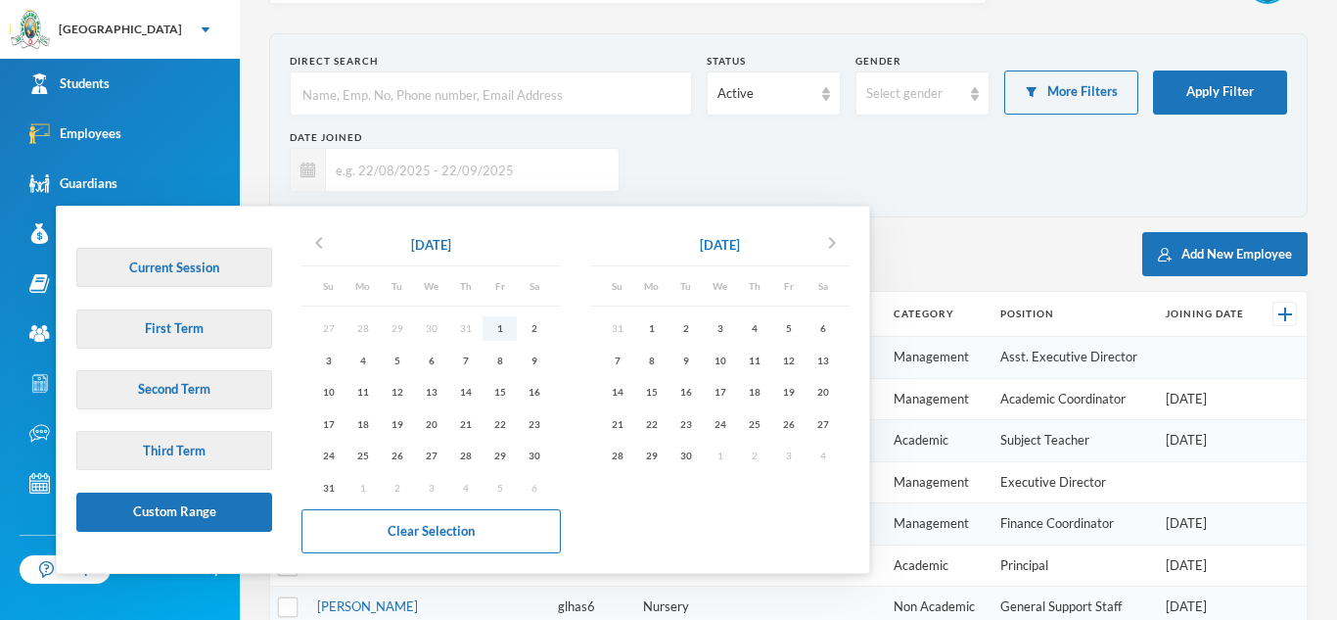
click at [496, 317] on div "1" at bounding box center [500, 328] width 34 height 24
click at [690, 447] on div "30" at bounding box center [686, 455] width 34 height 24
type input "[DATE] - [DATE]"
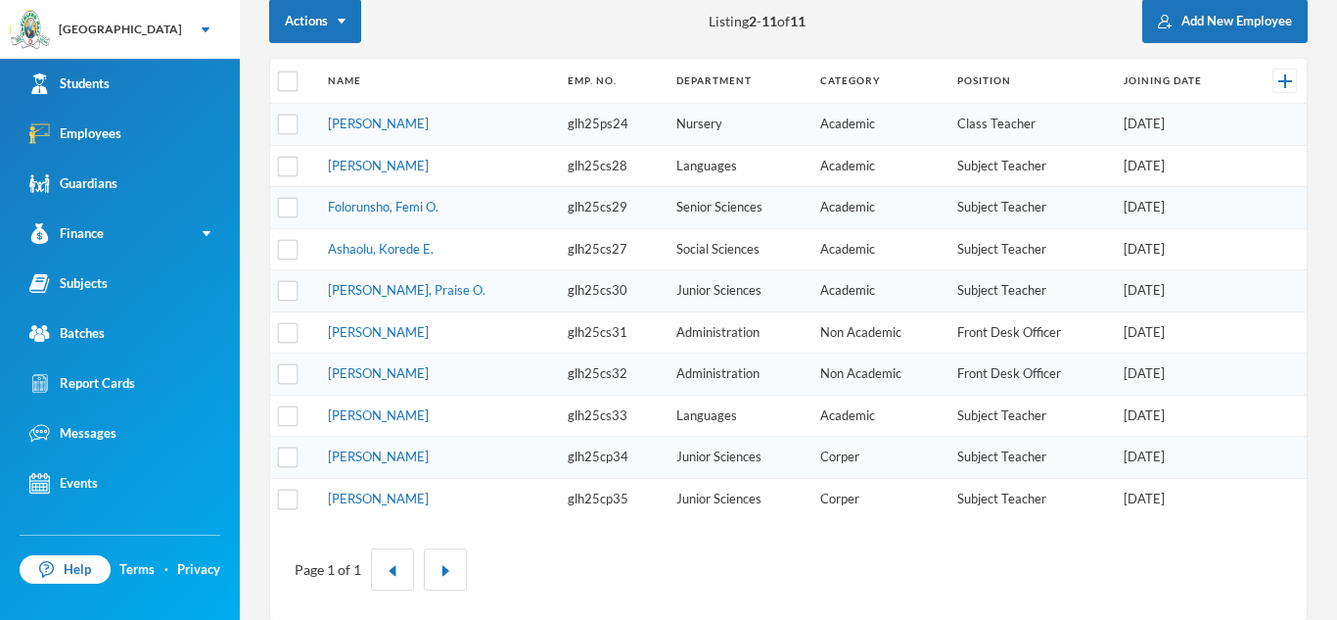
scroll to position [313, 0]
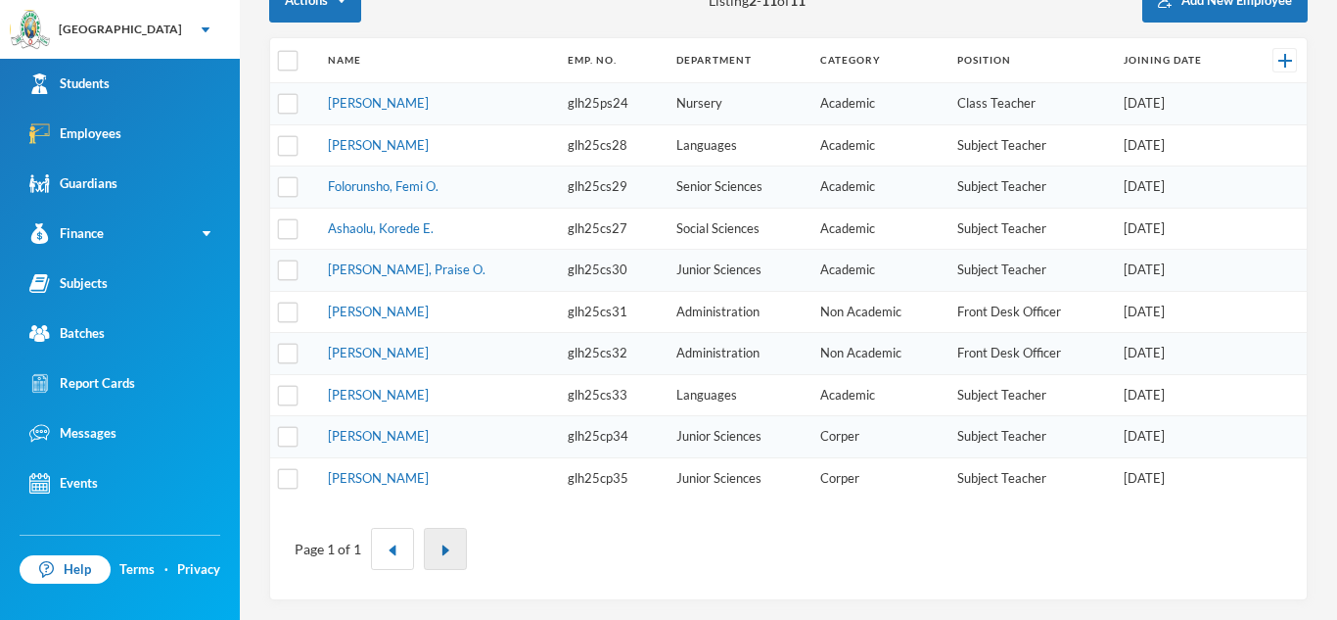
click at [440, 553] on img "button" at bounding box center [446, 550] width 12 height 12
click at [83, 150] on link "Employees" at bounding box center [120, 134] width 240 height 50
click at [85, 144] on link "Employees" at bounding box center [120, 134] width 240 height 50
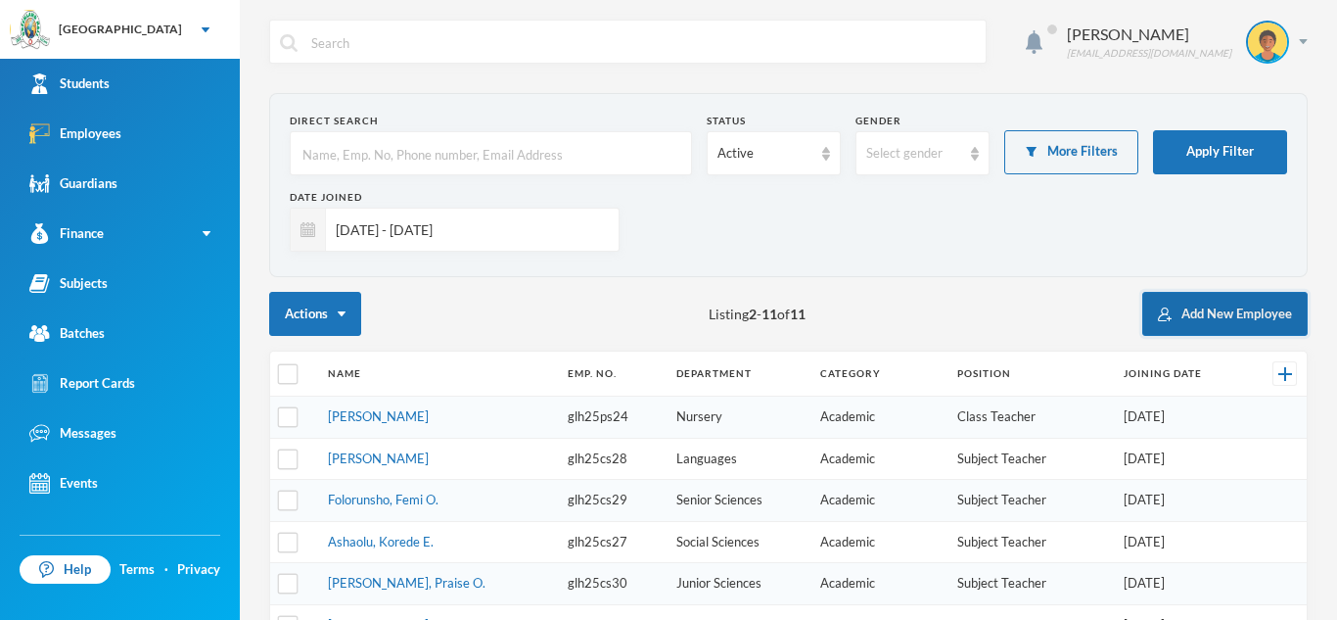
click at [1210, 301] on button "Add New Employee" at bounding box center [1224, 314] width 165 height 44
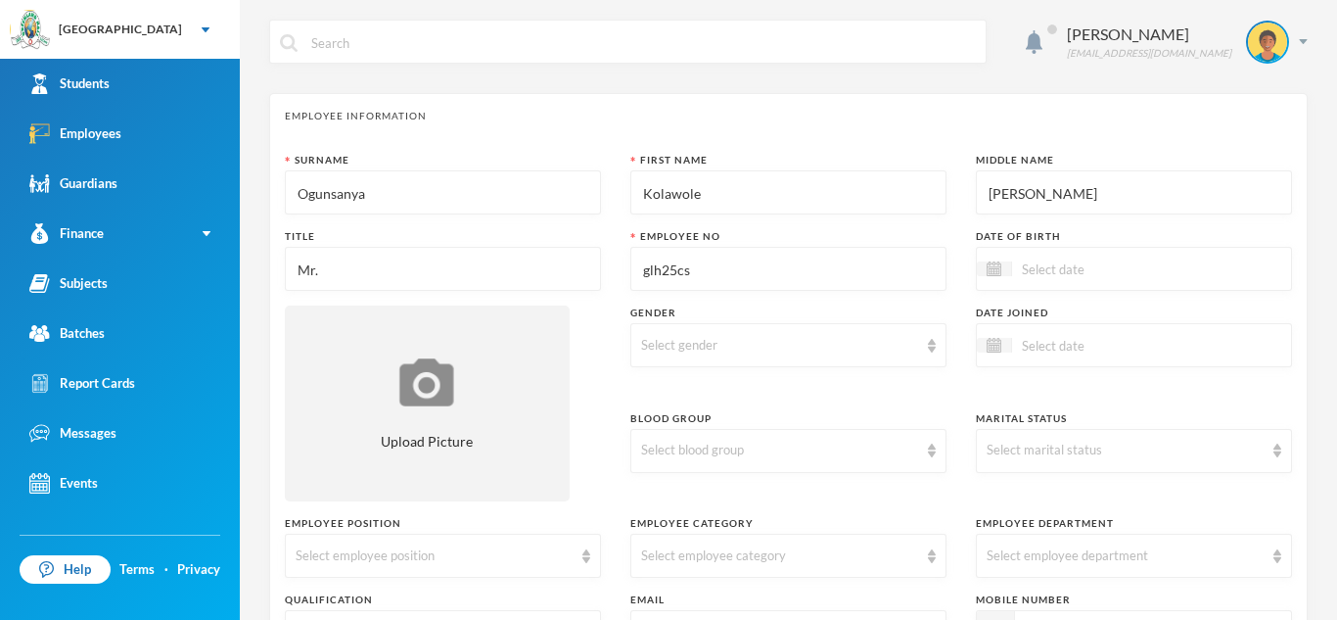
click at [703, 273] on input "glh25cs" at bounding box center [788, 270] width 295 height 44
type input "glh25cs36"
click at [1031, 265] on input at bounding box center [1094, 268] width 164 height 23
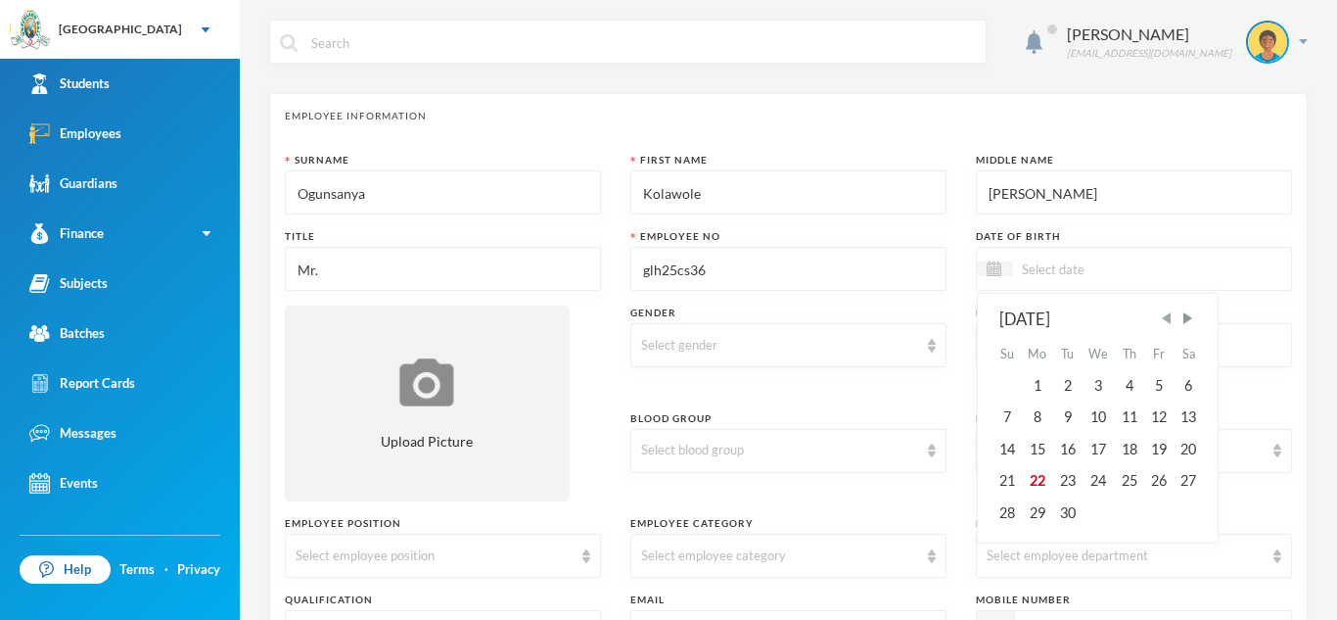
click at [1164, 318] on span "Previous Month" at bounding box center [1167, 318] width 18 height 18
click at [1187, 322] on span "Next Month" at bounding box center [1188, 318] width 18 height 18
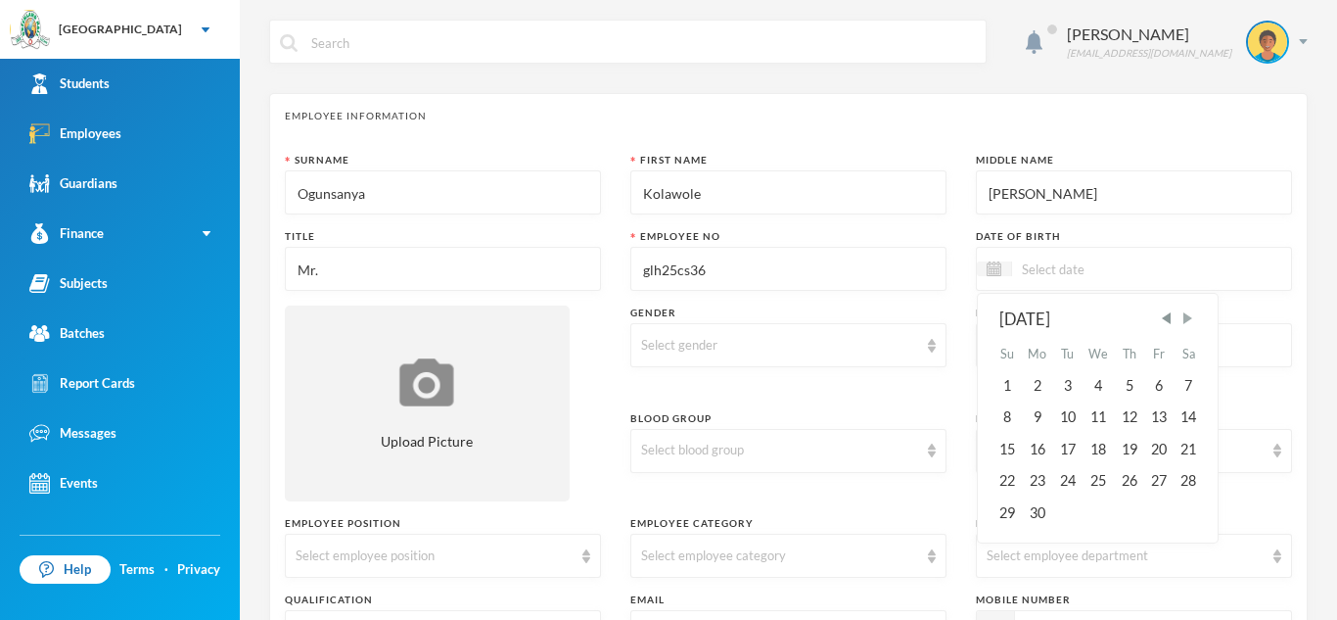
click at [1187, 322] on span "Next Month" at bounding box center [1188, 318] width 18 height 18
click at [1002, 419] on div "5" at bounding box center [1006, 416] width 29 height 31
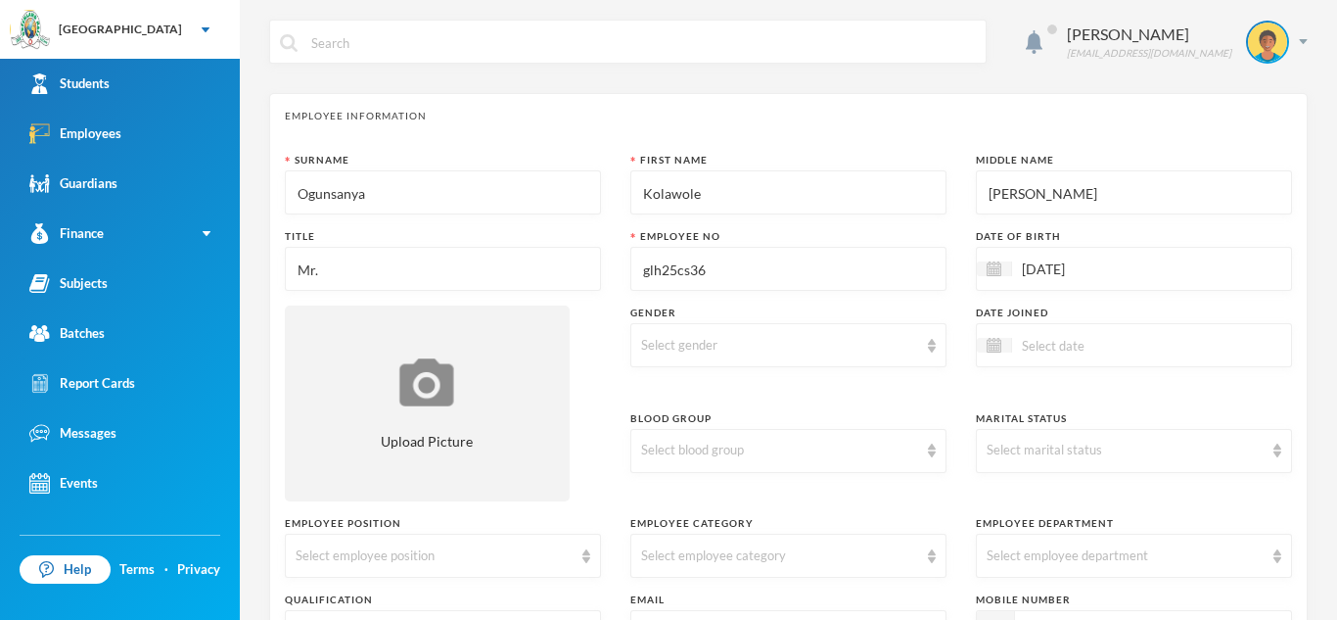
click at [1098, 264] on input "[DATE]" at bounding box center [1094, 268] width 164 height 23
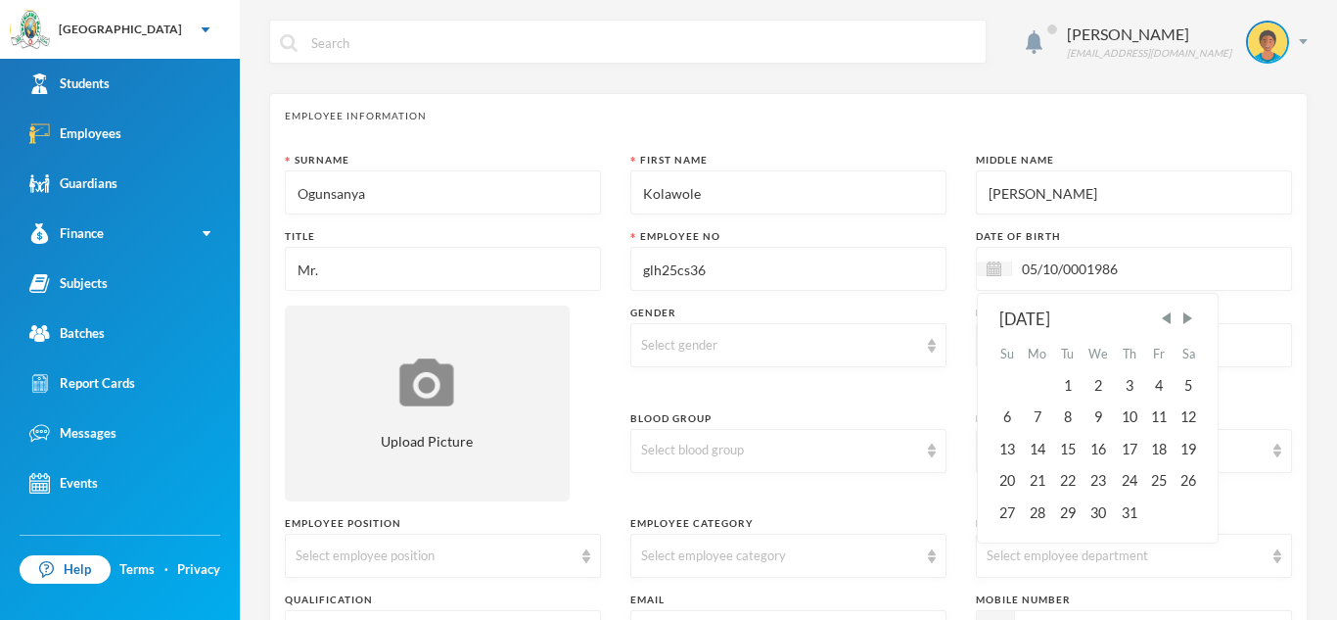
click at [1082, 269] on input "05/10/0001986" at bounding box center [1094, 268] width 164 height 23
click at [1090, 269] on input "05/10/0001986" at bounding box center [1094, 268] width 164 height 23
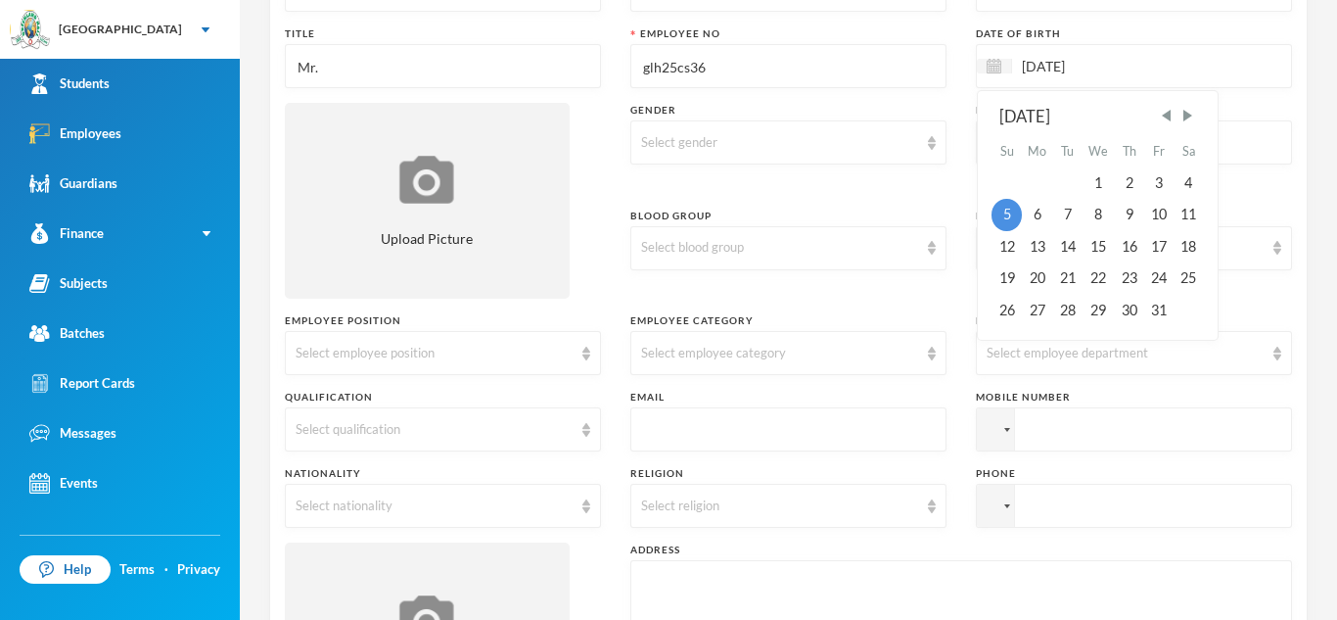
scroll to position [208, 0]
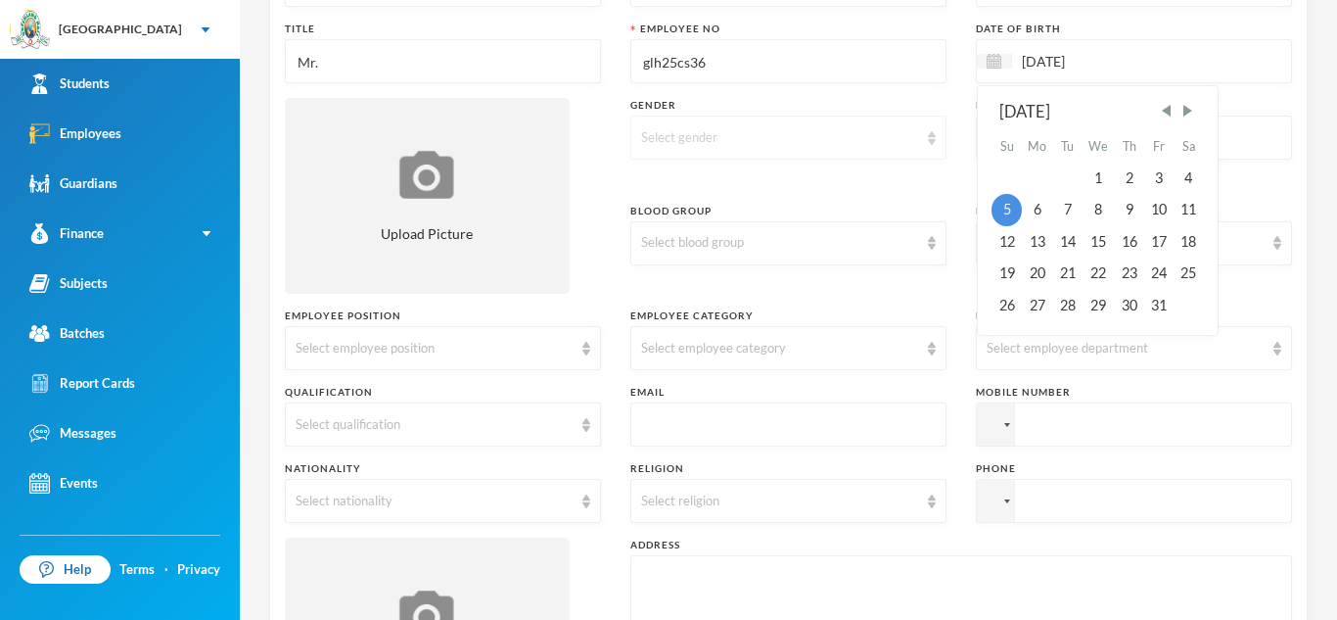
type input "[DATE]"
click at [929, 139] on img at bounding box center [932, 138] width 8 height 14
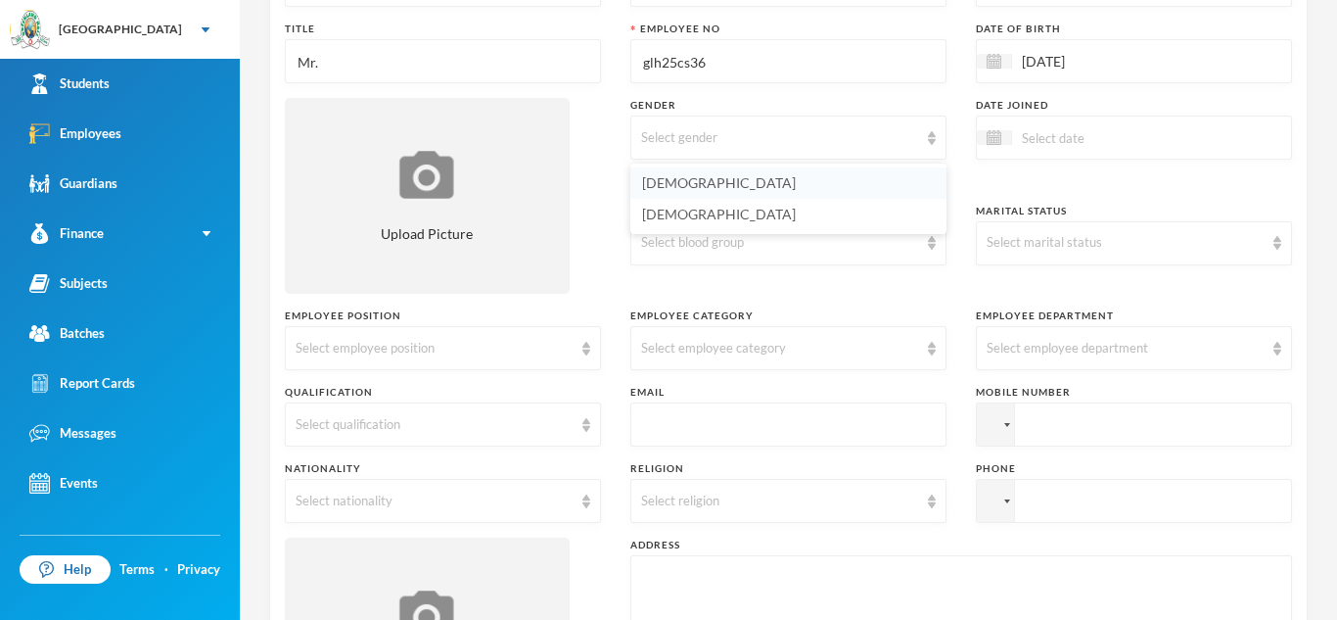
click at [718, 190] on li "[DEMOGRAPHIC_DATA]" at bounding box center [788, 182] width 316 height 31
click at [938, 252] on div "Select blood group" at bounding box center [788, 243] width 316 height 44
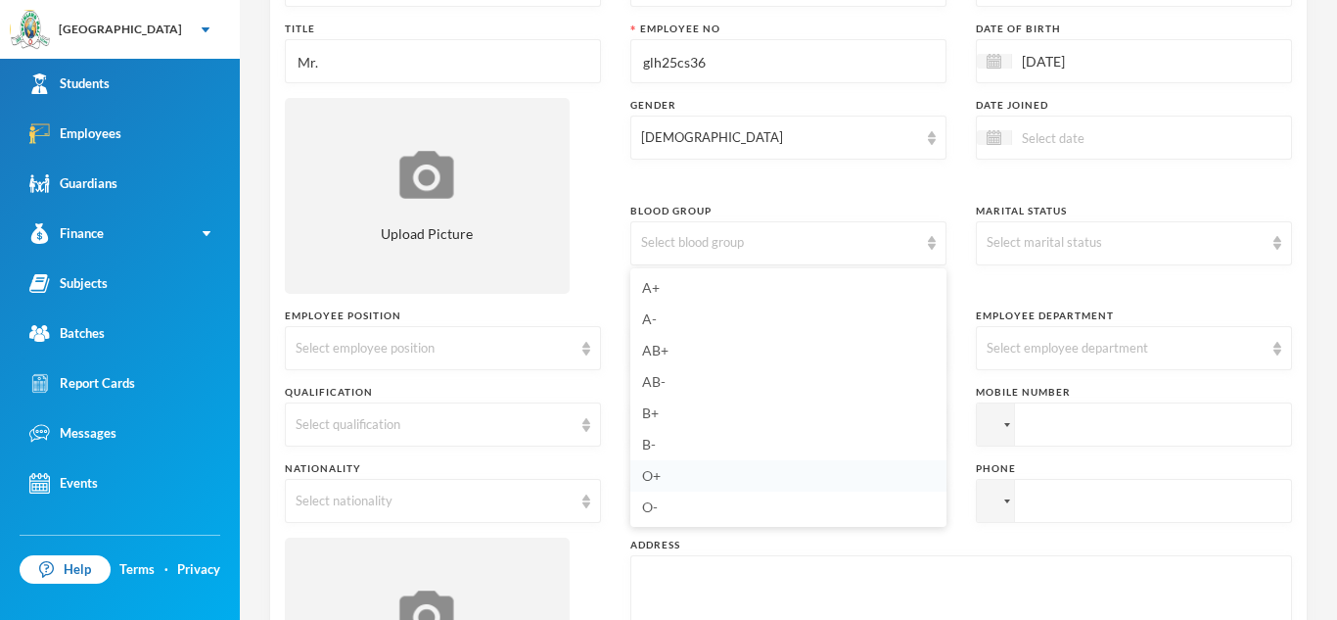
click at [659, 475] on span "O+" at bounding box center [651, 475] width 19 height 17
click at [1287, 238] on div "Select marital status" at bounding box center [1134, 243] width 316 height 44
click at [1019, 325] on span "Married" at bounding box center [1013, 318] width 50 height 17
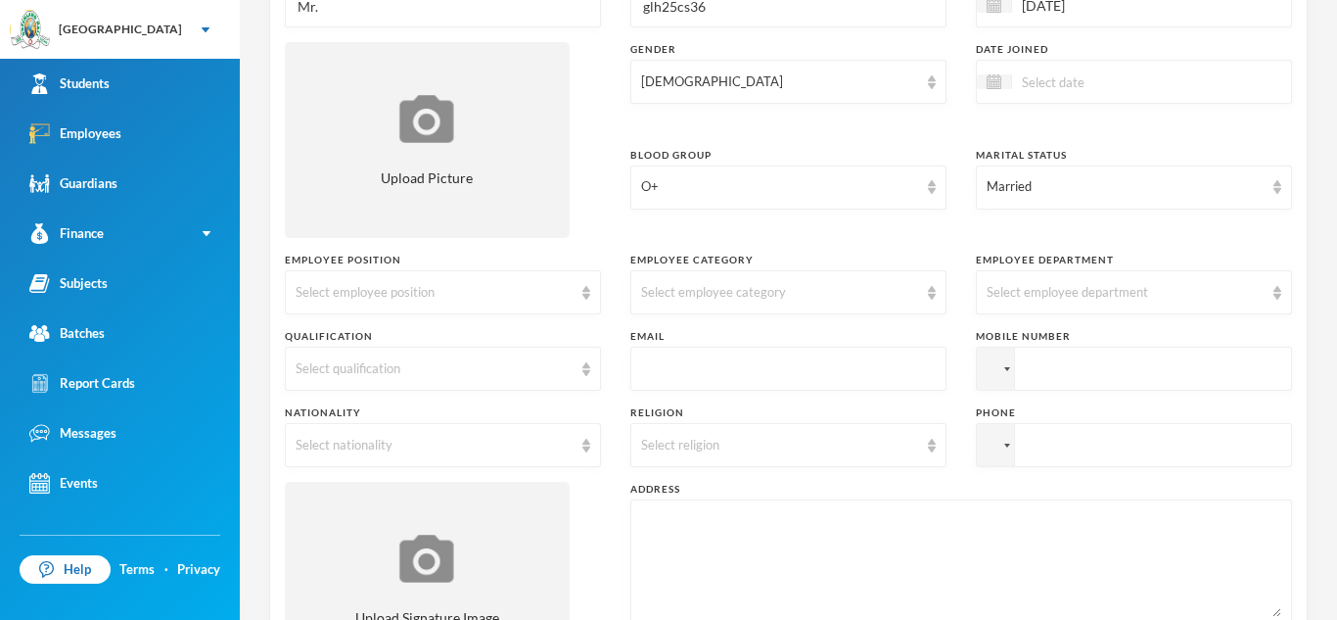
scroll to position [270, 0]
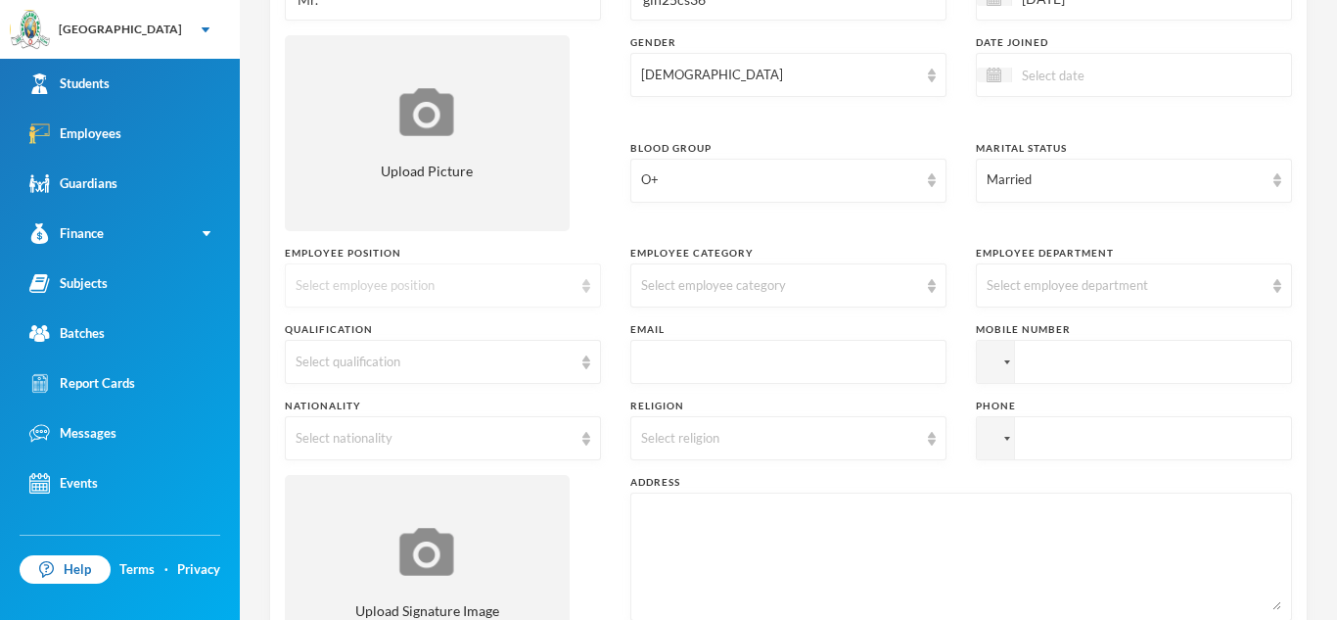
click at [587, 289] on img at bounding box center [586, 286] width 8 height 14
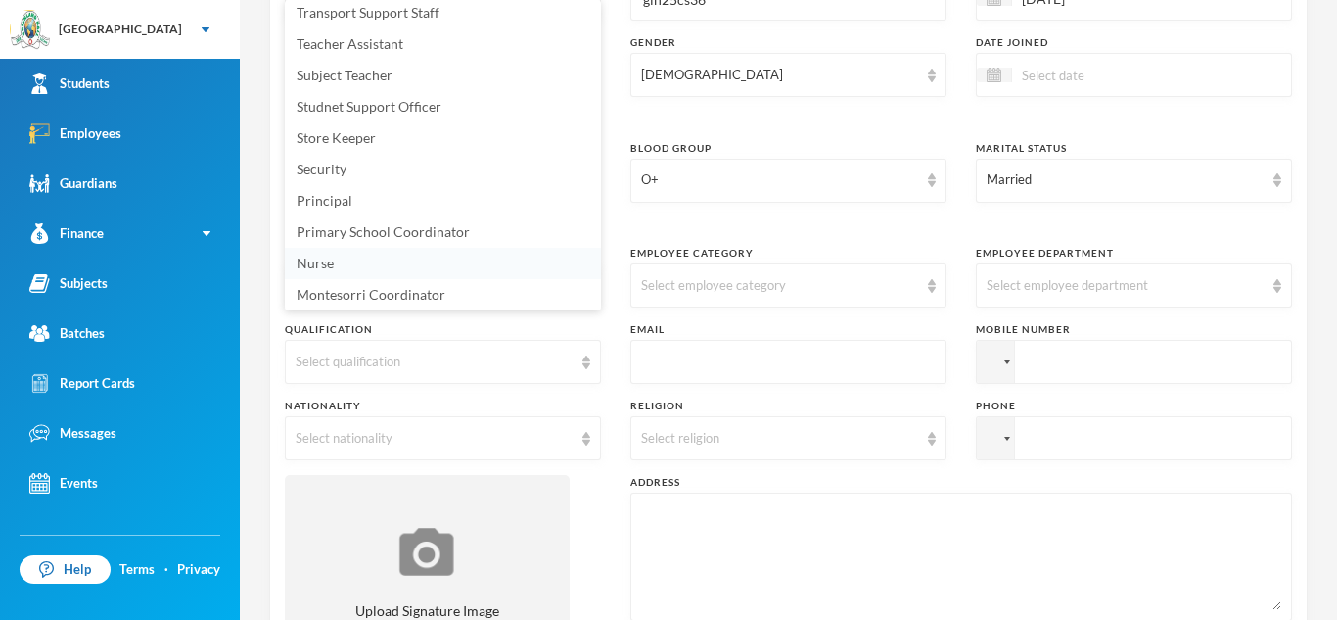
scroll to position [0, 0]
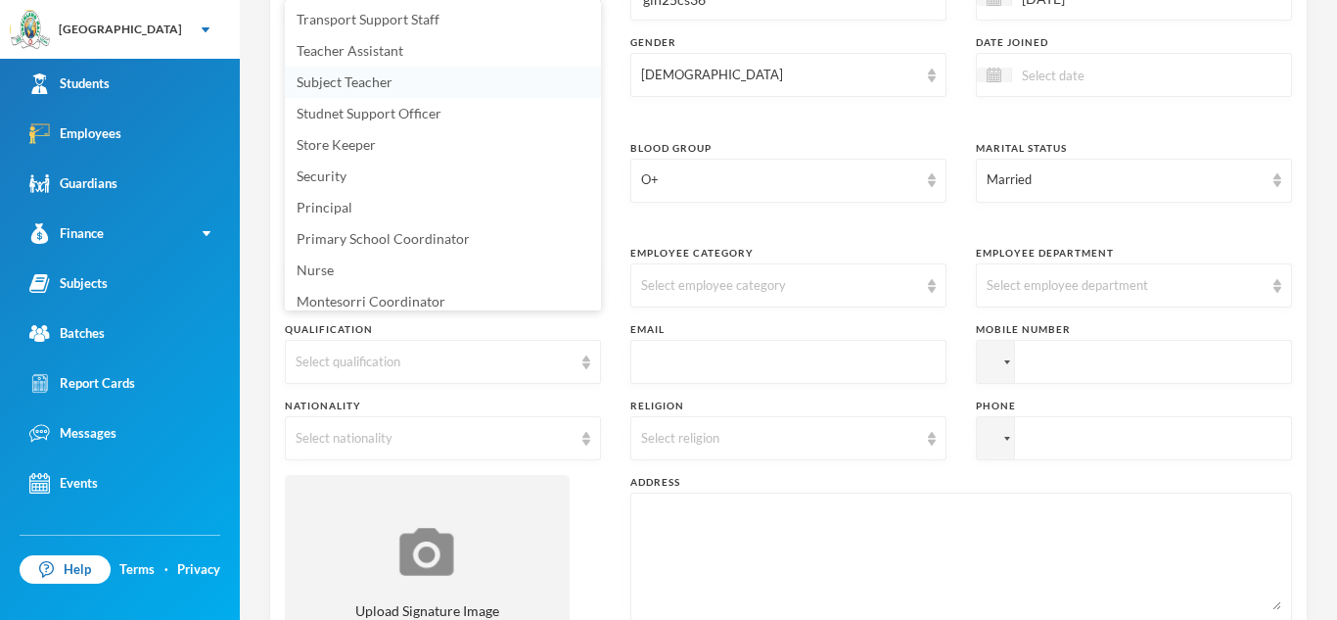
click at [332, 83] on span "Subject Teacher" at bounding box center [345, 81] width 96 height 17
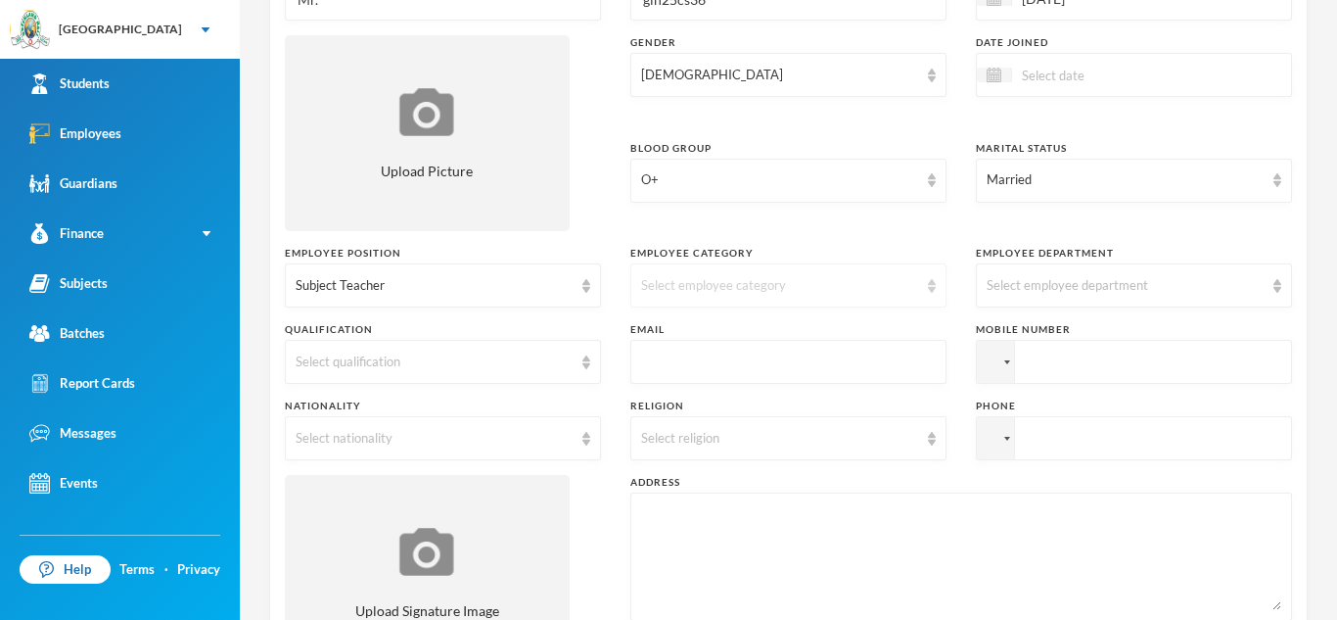
click at [926, 287] on div "Select employee category" at bounding box center [788, 285] width 316 height 44
click at [672, 423] on span "Academic" at bounding box center [672, 424] width 61 height 17
click at [1300, 284] on div "Employee Information Surname [PERSON_NAME] First Name [PERSON_NAME] Middle Name…" at bounding box center [788, 535] width 1039 height 1424
click at [1283, 284] on div "Select employee department" at bounding box center [1134, 285] width 316 height 44
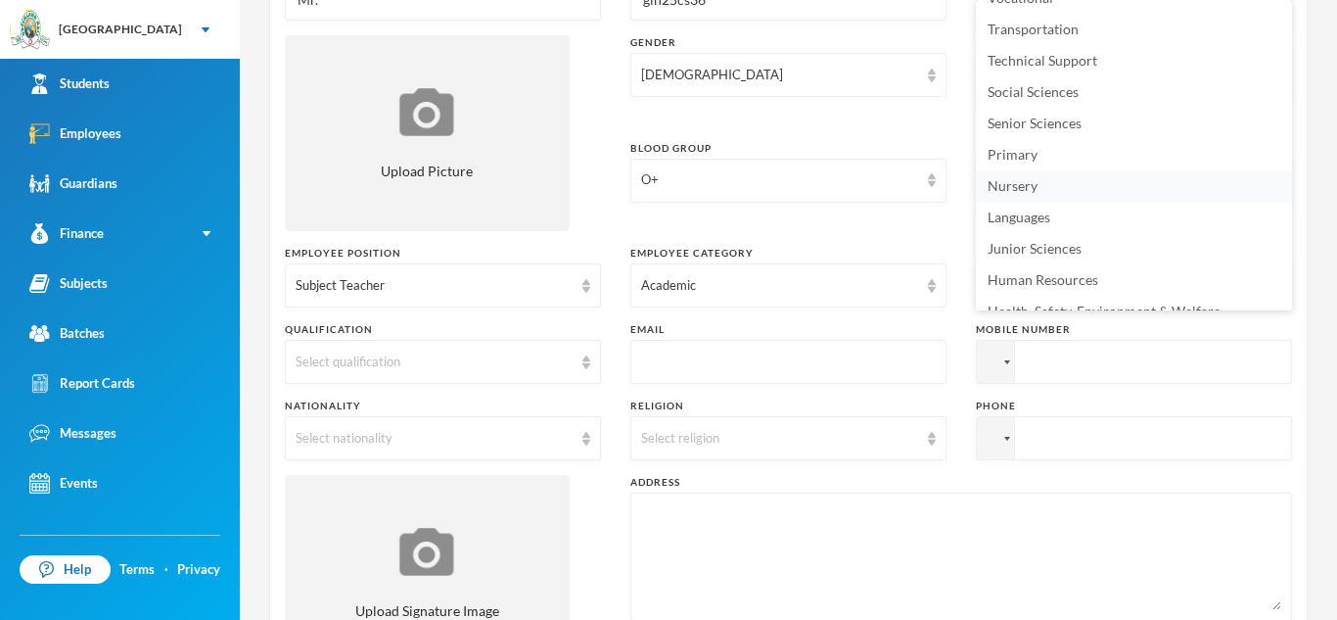
scroll to position [21, 0]
click at [1015, 215] on span "Languages" at bounding box center [1019, 217] width 63 height 17
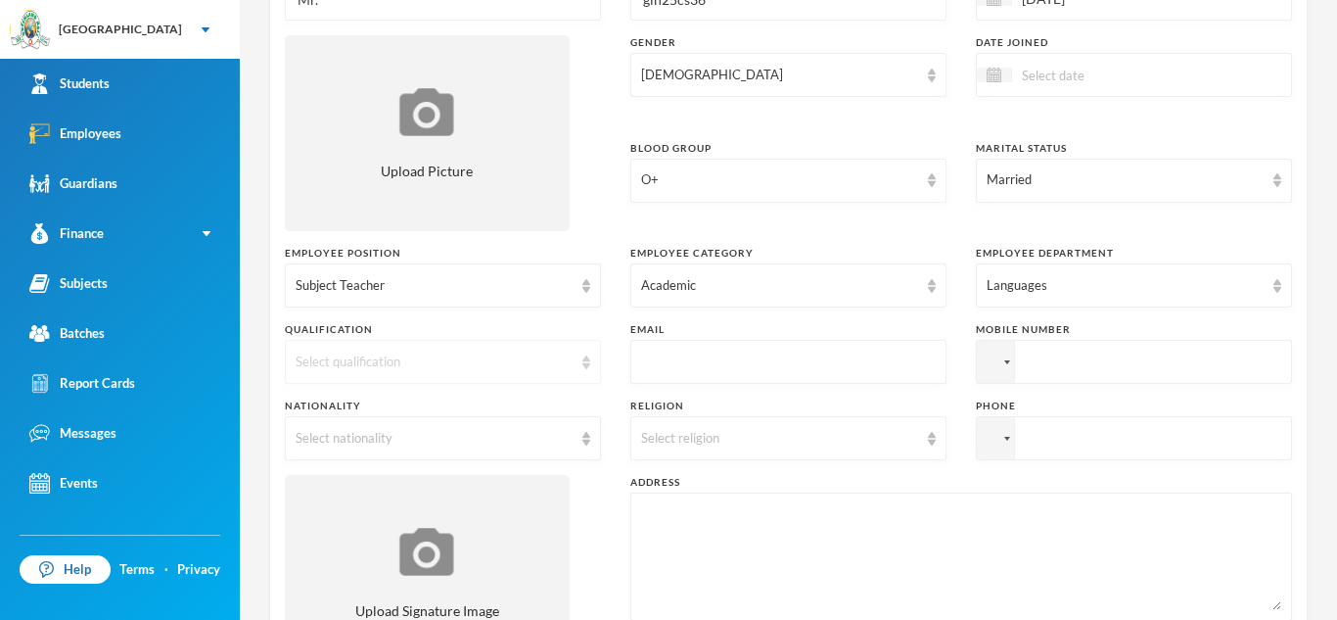
click at [582, 364] on img at bounding box center [586, 362] width 8 height 14
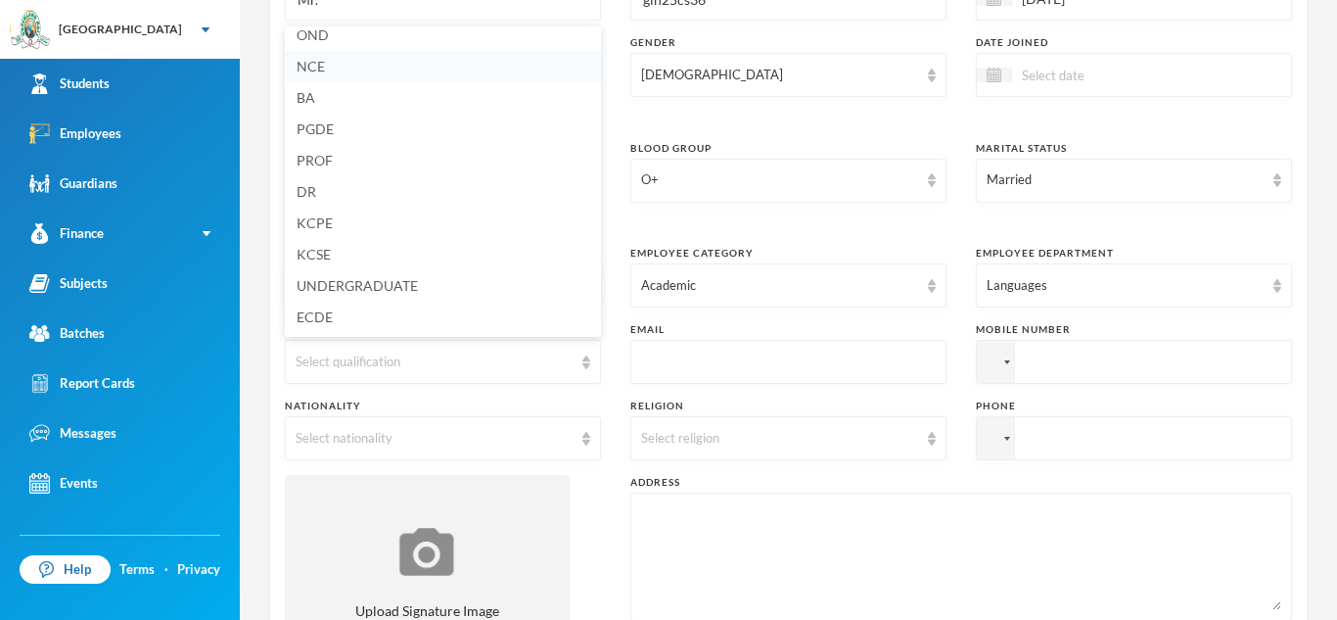
scroll to position [0, 0]
click at [306, 50] on span "Bsc" at bounding box center [308, 45] width 22 height 17
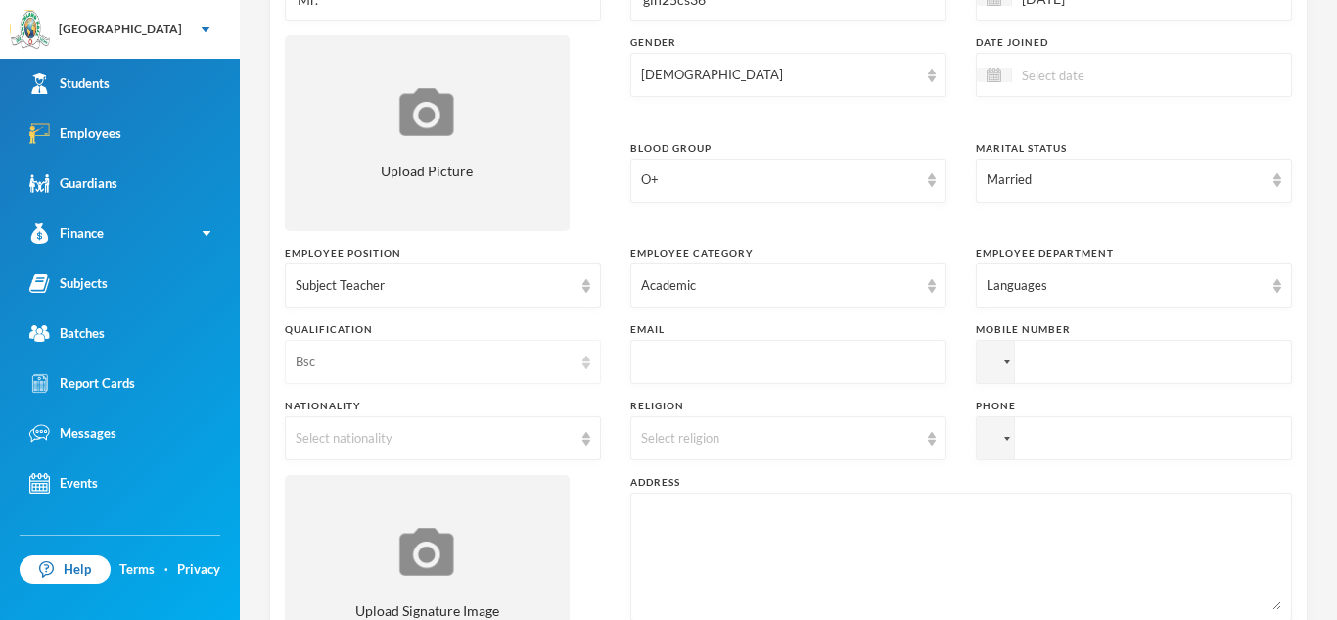
click at [587, 368] on img at bounding box center [586, 362] width 8 height 14
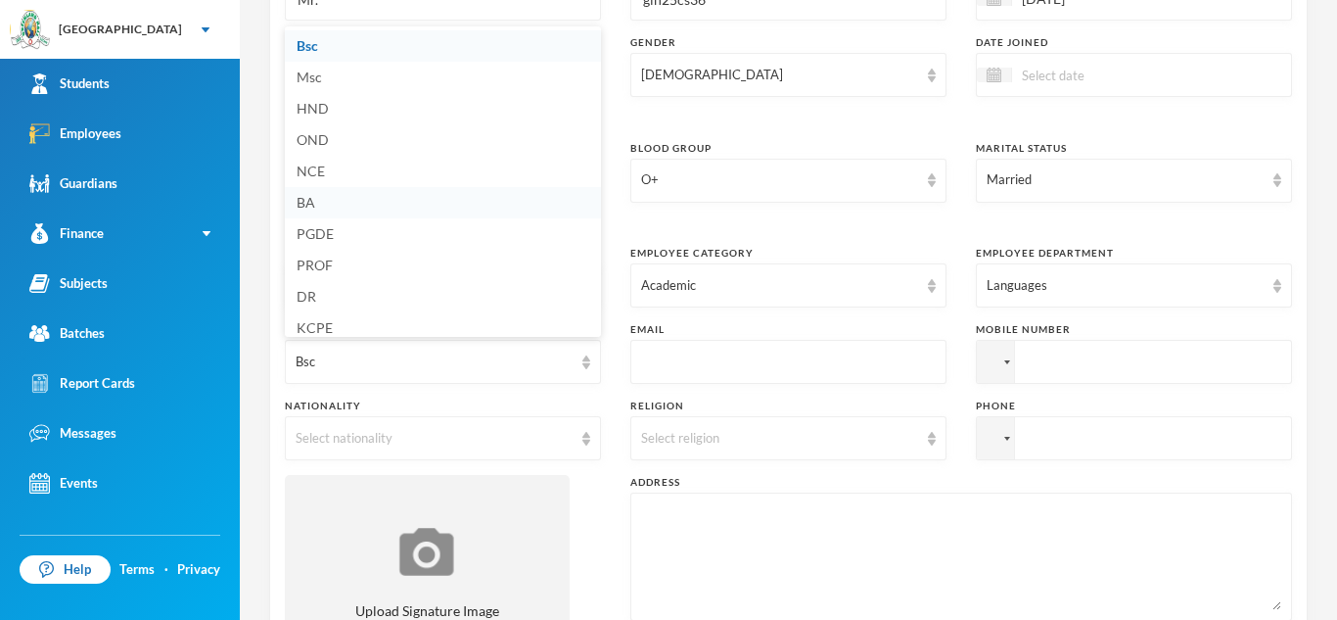
click at [303, 201] on span "BA" at bounding box center [306, 202] width 19 height 17
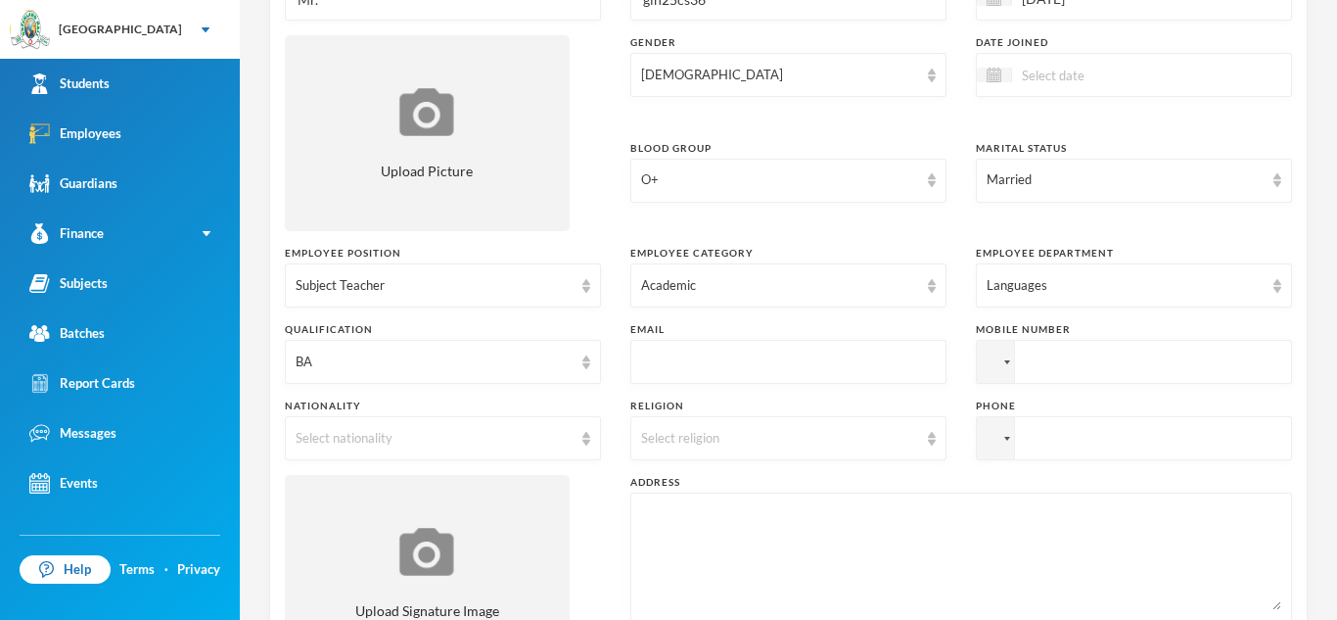
click at [644, 360] on input "text" at bounding box center [788, 363] width 295 height 44
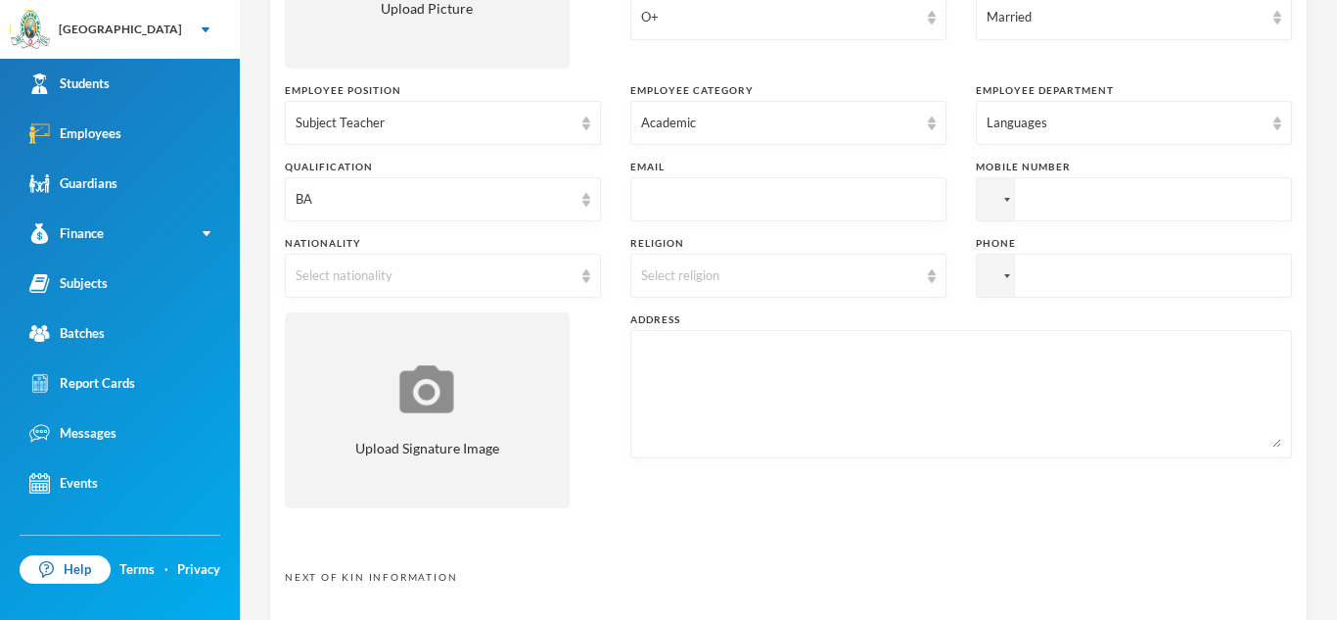
scroll to position [441, 0]
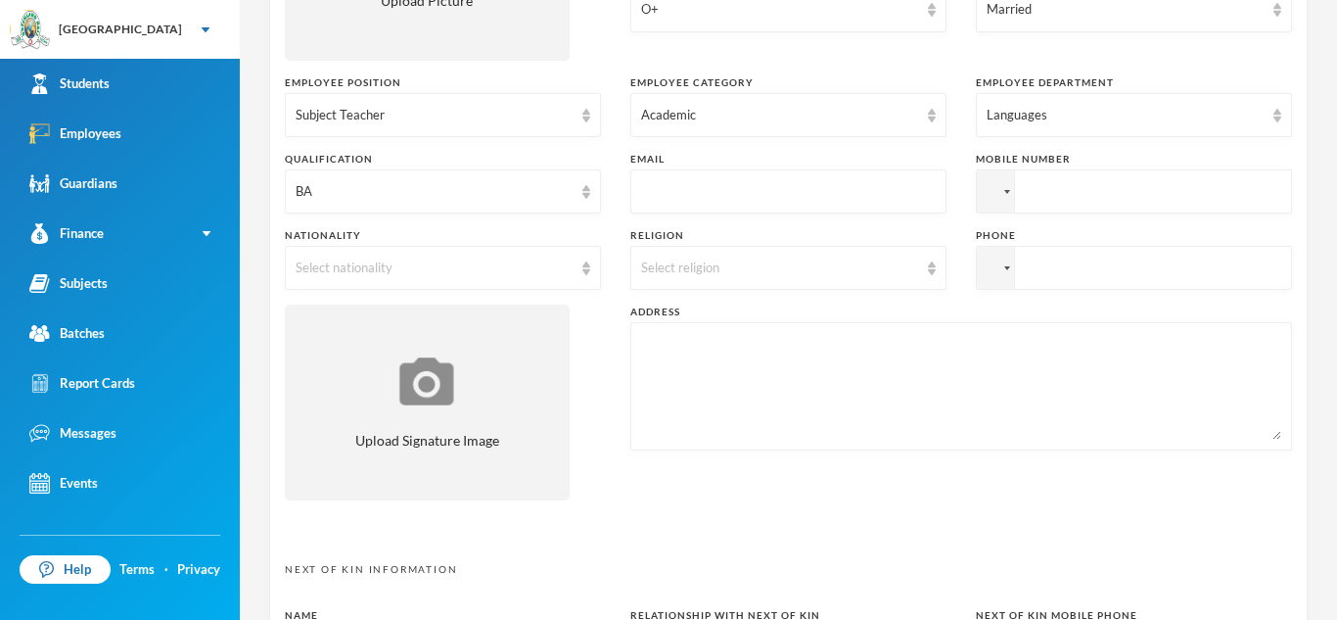
click at [658, 403] on textarea at bounding box center [961, 386] width 640 height 107
click at [642, 346] on textarea "[EMAIL_ADDRESS][DOMAIN_NAME]" at bounding box center [961, 386] width 640 height 107
click at [645, 343] on textarea "[EMAIL_ADDRESS][DOMAIN_NAME]" at bounding box center [961, 386] width 640 height 107
click at [697, 348] on textarea "1, shonaona [EMAIL_ADDRESS][DOMAIN_NAME]" at bounding box center [961, 386] width 640 height 107
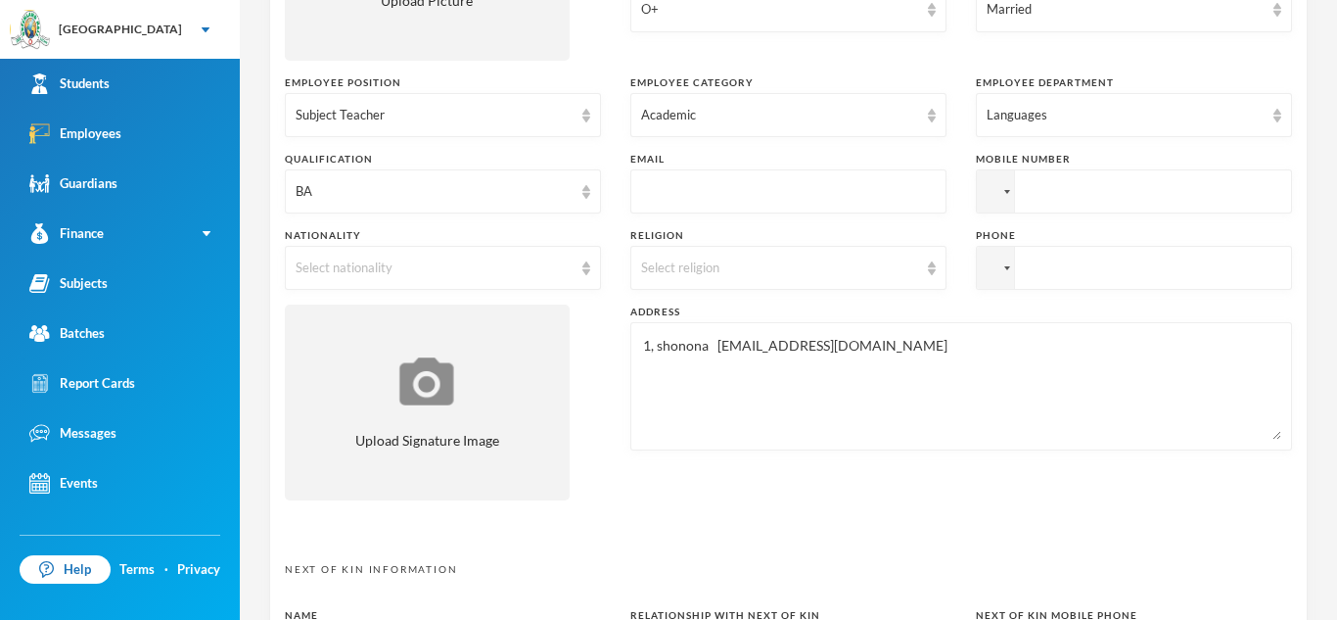
click at [690, 347] on textarea "1, shonona [EMAIL_ADDRESS][DOMAIN_NAME]" at bounding box center [961, 386] width 640 height 107
click at [699, 347] on textarea "1, sholona [EMAIL_ADDRESS][DOMAIN_NAME]" at bounding box center [961, 386] width 640 height 107
click at [805, 344] on textarea "[STREET_ADDRESS],a [EMAIL_ADDRESS][DOMAIN_NAME]" at bounding box center [961, 386] width 640 height 107
click at [744, 347] on textarea "[STREET_ADDRESS],alakuko [EMAIL_ADDRESS][DOMAIN_NAME]" at bounding box center [961, 386] width 640 height 107
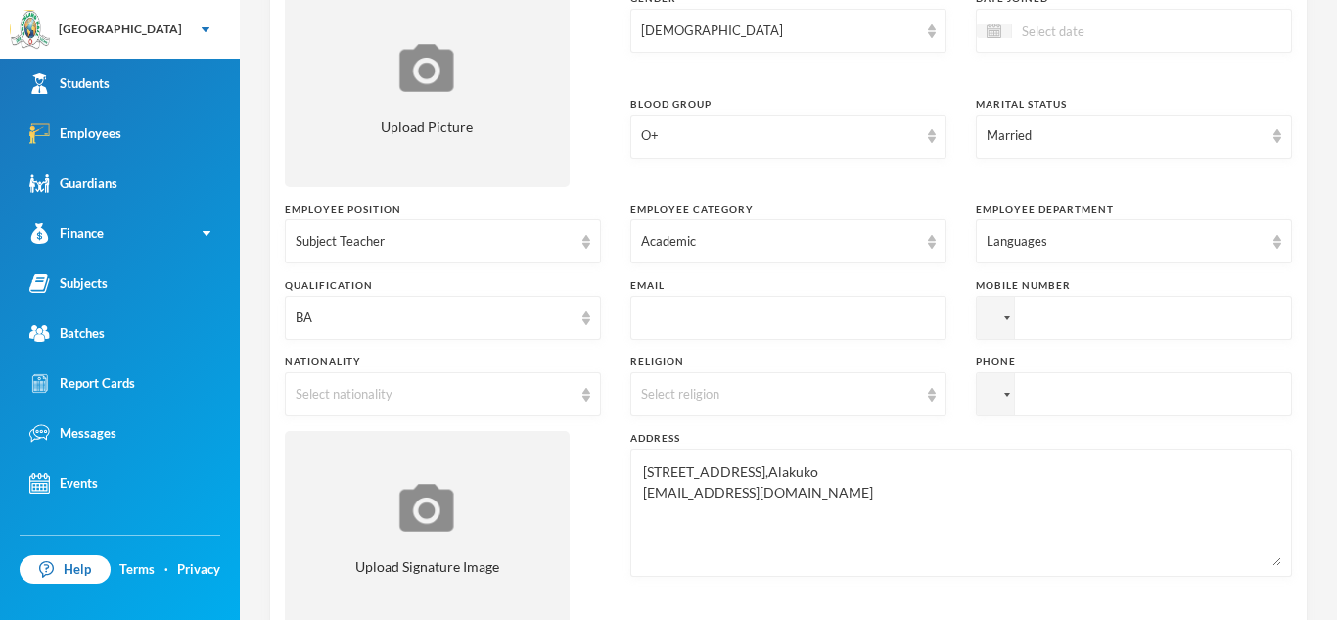
scroll to position [319, 0]
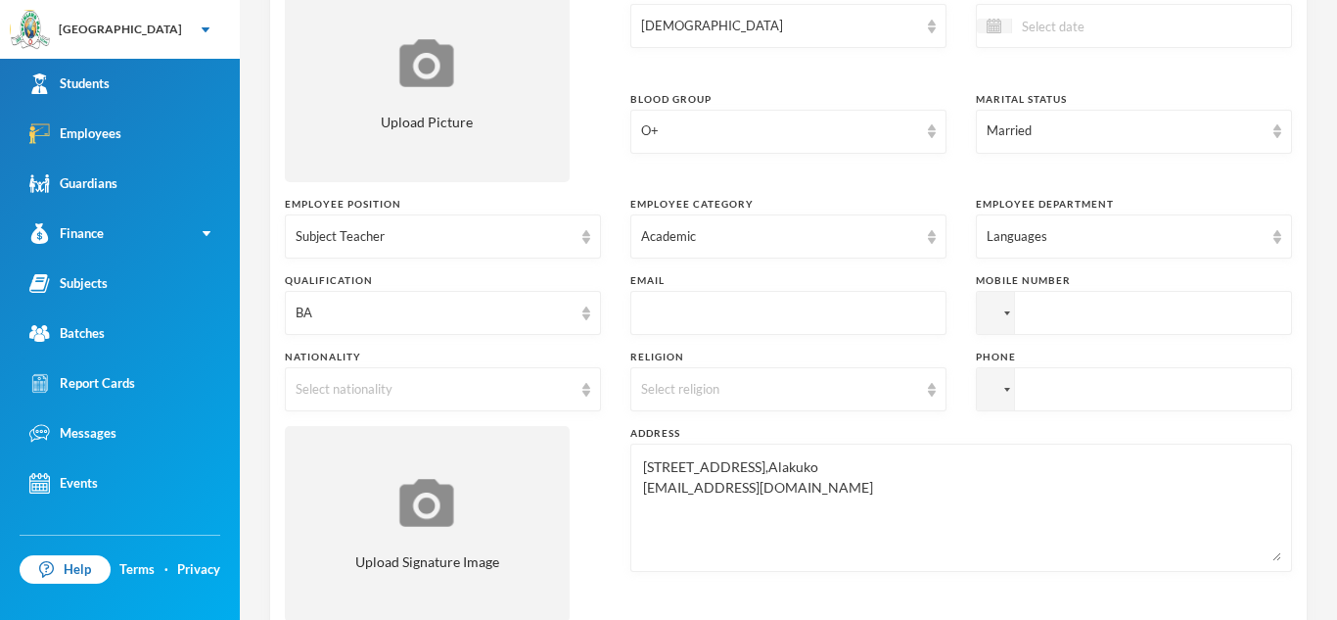
type textarea "[STREET_ADDRESS],Alakuko [EMAIL_ADDRESS][DOMAIN_NAME]"
click at [649, 314] on input "text" at bounding box center [788, 314] width 295 height 44
type input "g"
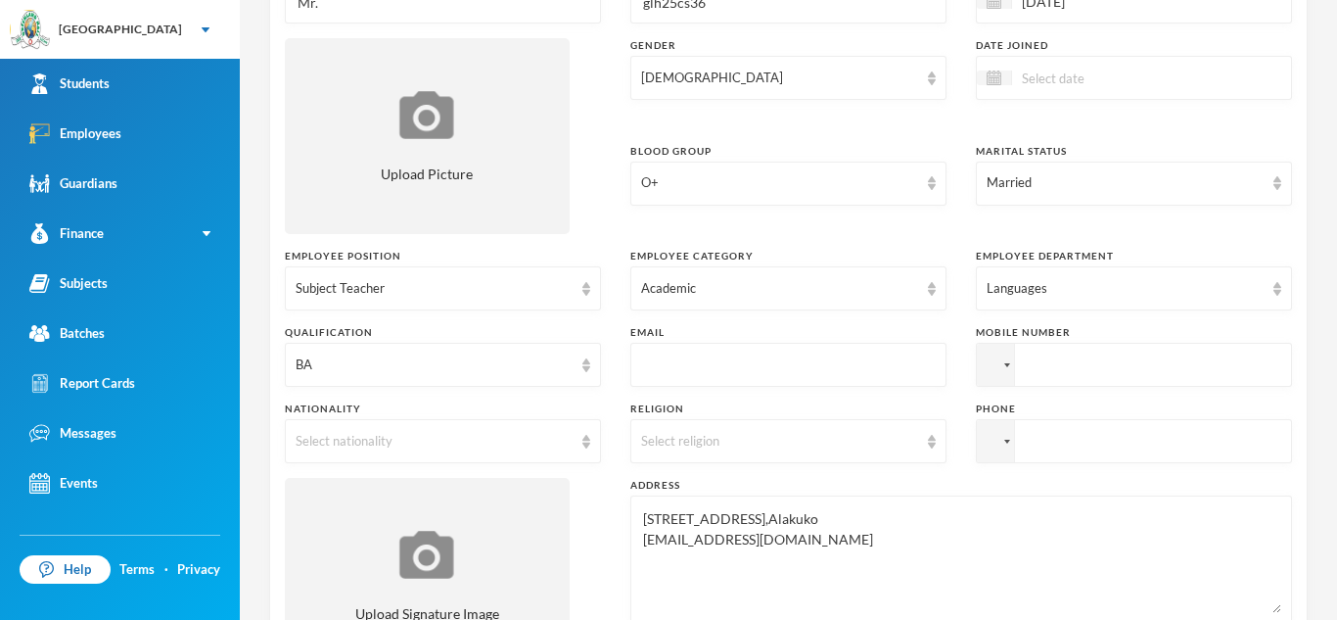
scroll to position [296, 0]
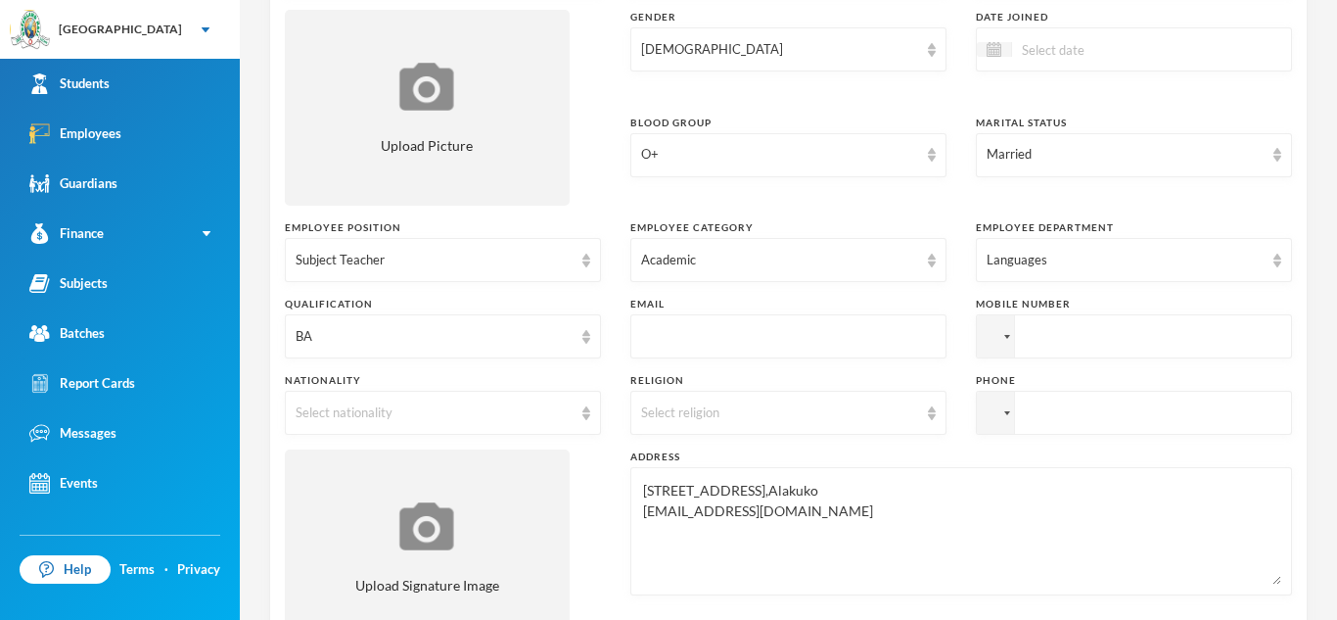
click at [658, 341] on input "text" at bounding box center [788, 337] width 295 height 44
type input "k"
type input "[EMAIL_ADDRESS][DOMAIN_NAME]"
click at [1055, 342] on input "tel" at bounding box center [1134, 336] width 316 height 44
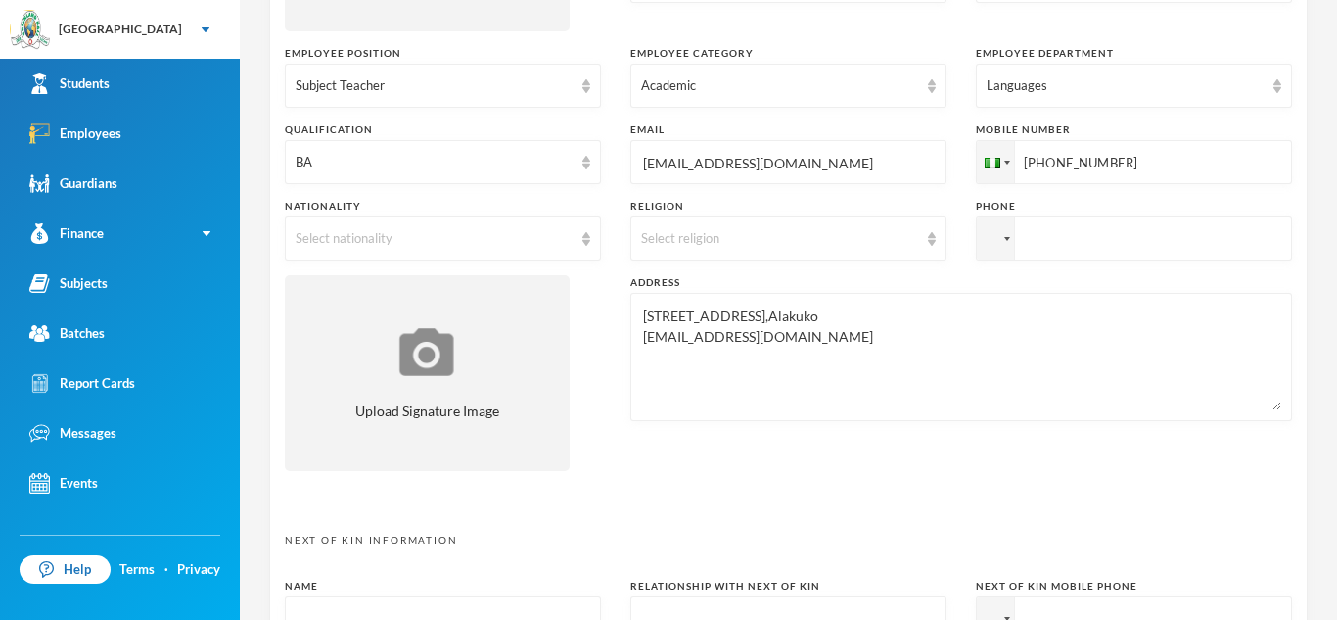
scroll to position [470, 0]
type input "[PHONE_NUMBER]"
click at [1043, 232] on input "tel" at bounding box center [1134, 238] width 316 height 44
click at [1121, 243] on input "[PHONE_NUMBER]" at bounding box center [1134, 238] width 316 height 44
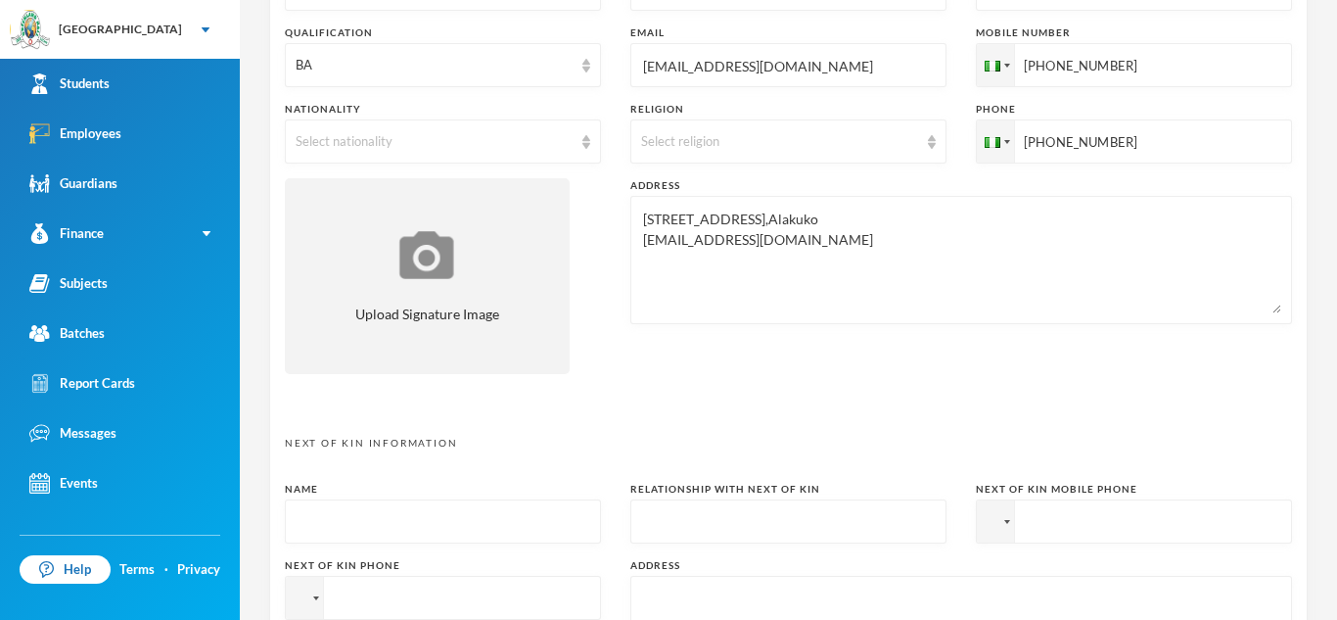
scroll to position [510, 0]
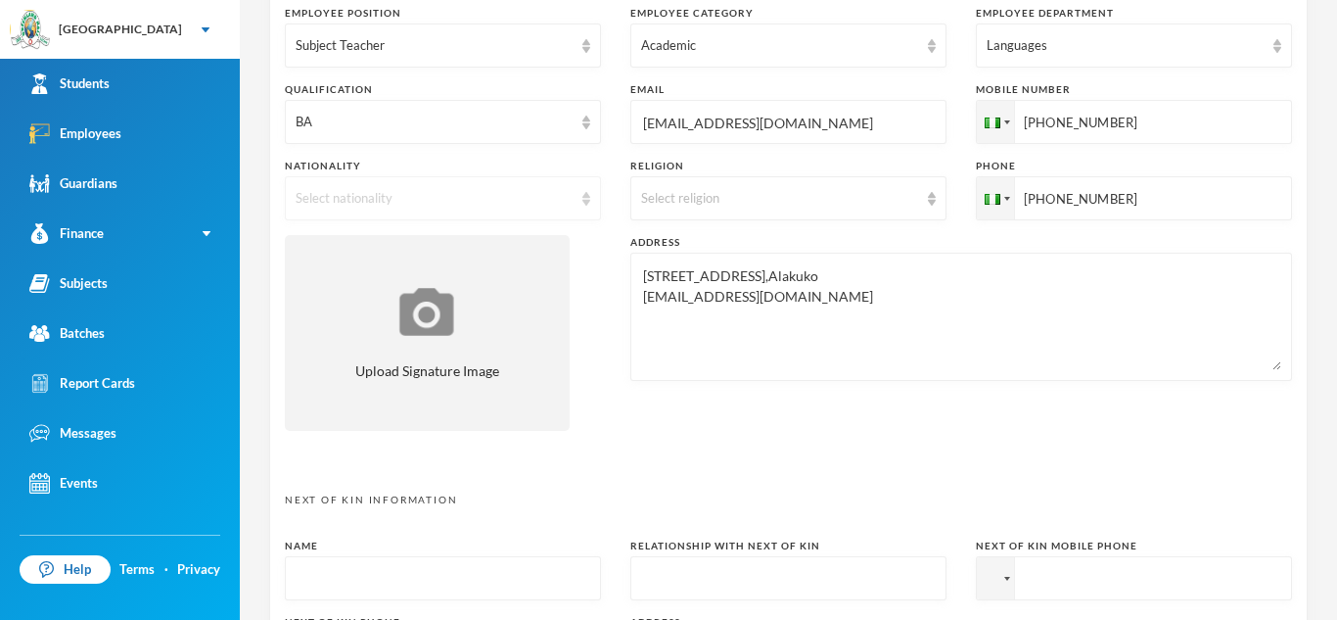
type input "[PHONE_NUMBER]"
click at [582, 199] on div "Select nationality" at bounding box center [443, 198] width 316 height 44
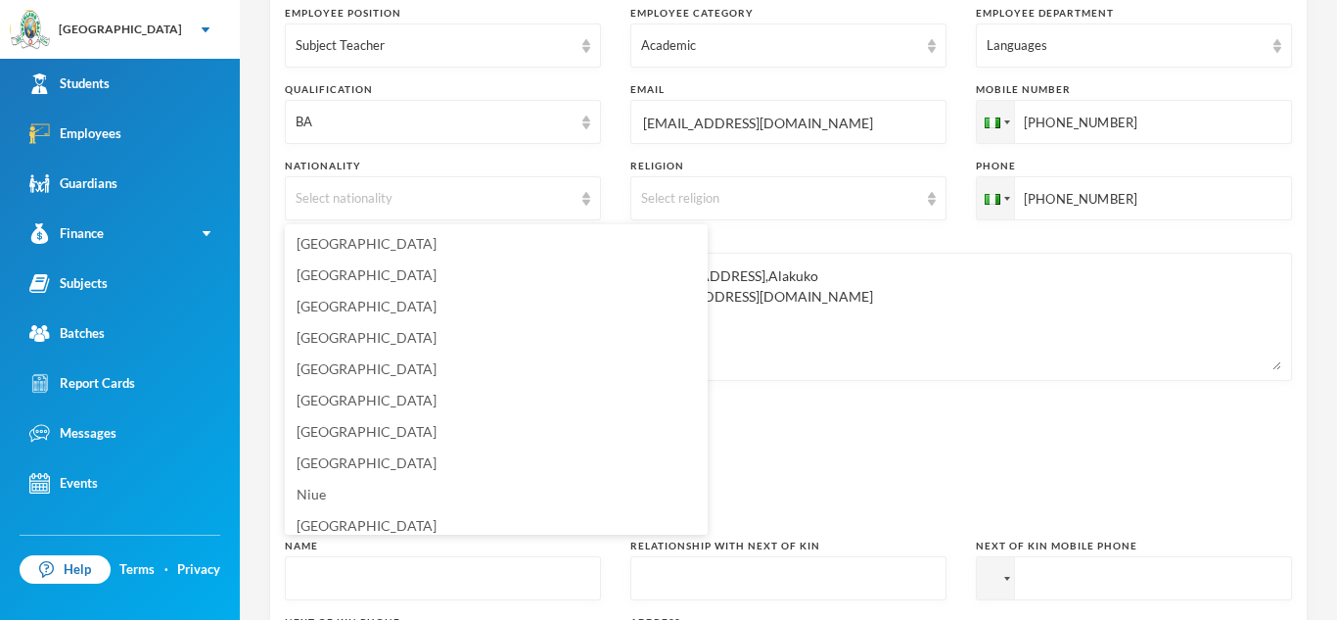
scroll to position [4770, 0]
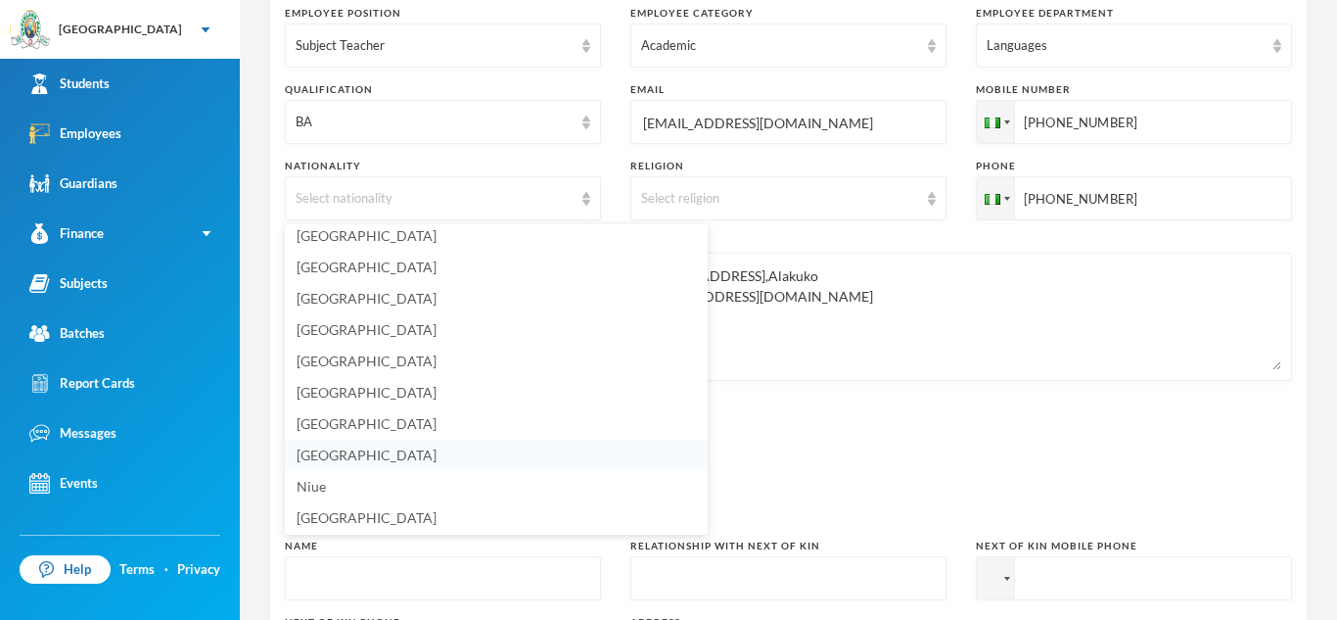
click at [320, 453] on span "[GEOGRAPHIC_DATA]" at bounding box center [367, 454] width 140 height 17
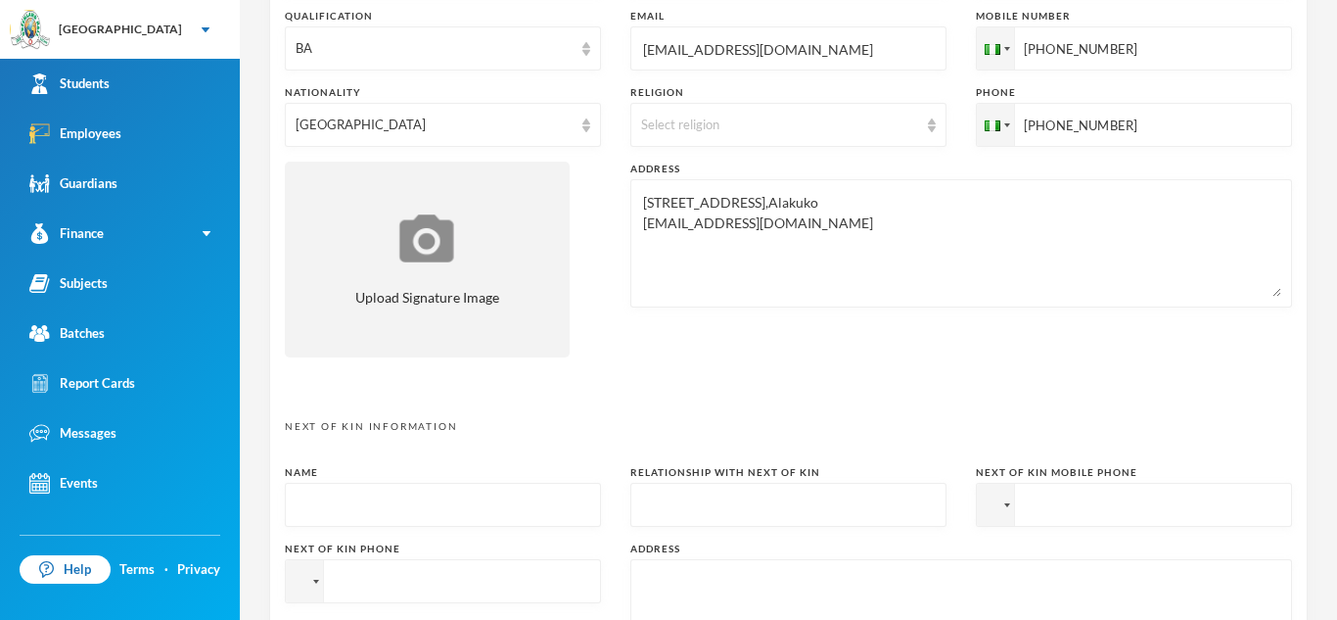
scroll to position [588, 0]
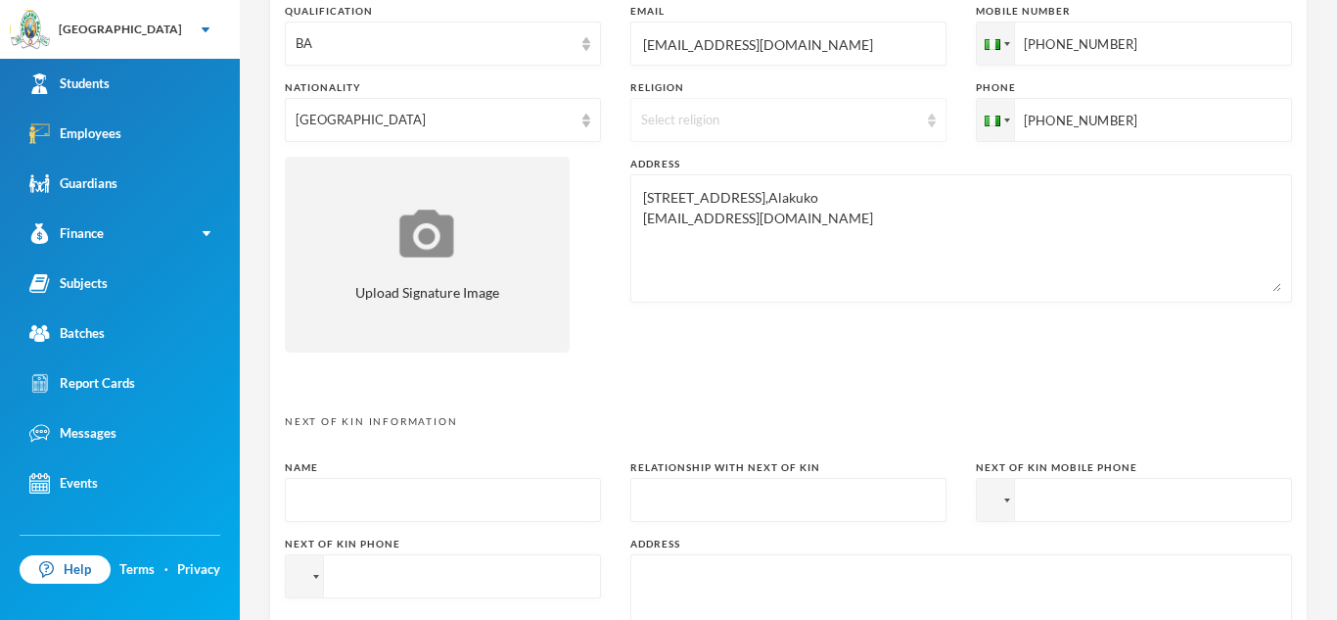
click at [934, 123] on img at bounding box center [932, 121] width 8 height 14
click at [673, 157] on span "[DEMOGRAPHIC_DATA]" at bounding box center [719, 165] width 154 height 17
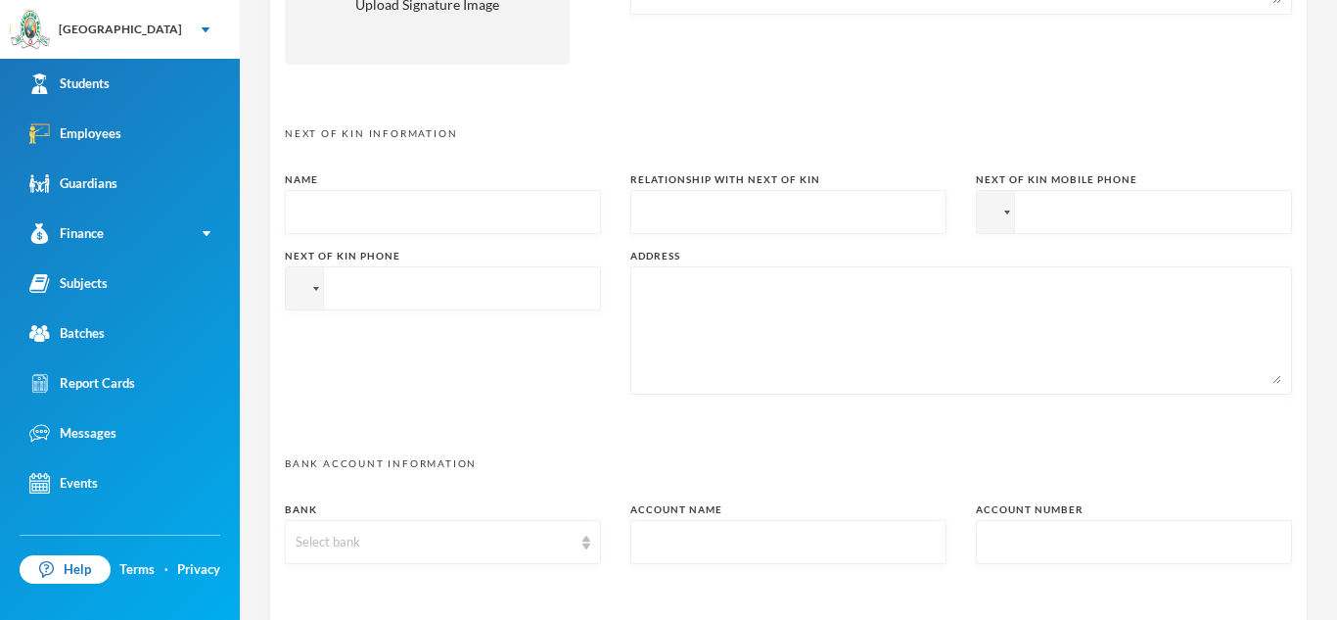
scroll to position [878, 0]
click at [314, 205] on input "text" at bounding box center [443, 211] width 295 height 44
click at [301, 209] on input "[PERSON_NAME]" at bounding box center [443, 211] width 295 height 44
type input "[PERSON_NAME] Damilola"
click at [665, 208] on input "text" at bounding box center [788, 211] width 295 height 44
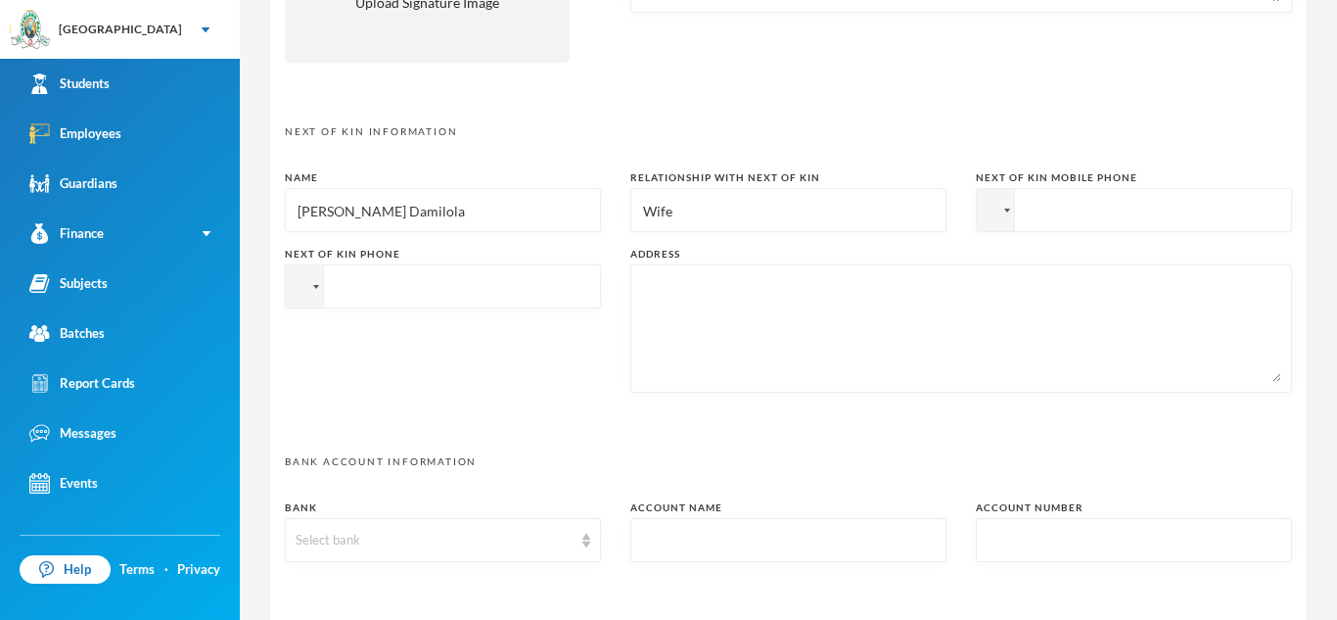
type input "Wife"
click at [1044, 206] on input "tel" at bounding box center [1134, 210] width 316 height 44
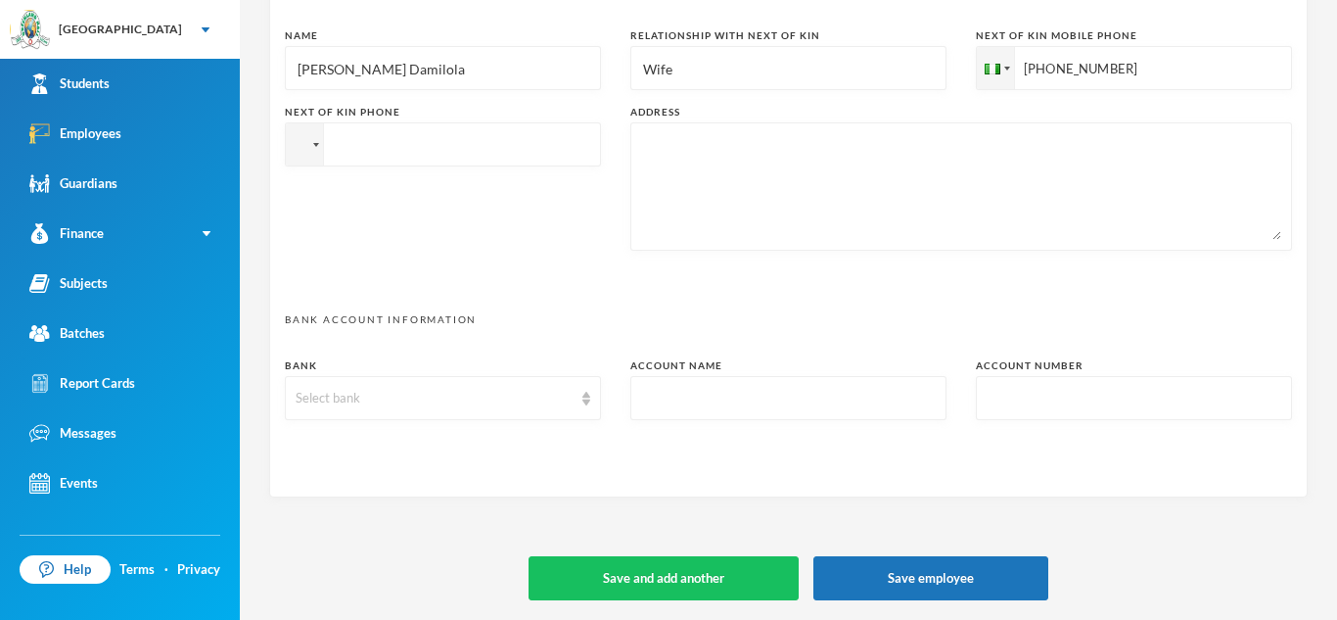
scroll to position [1013, 0]
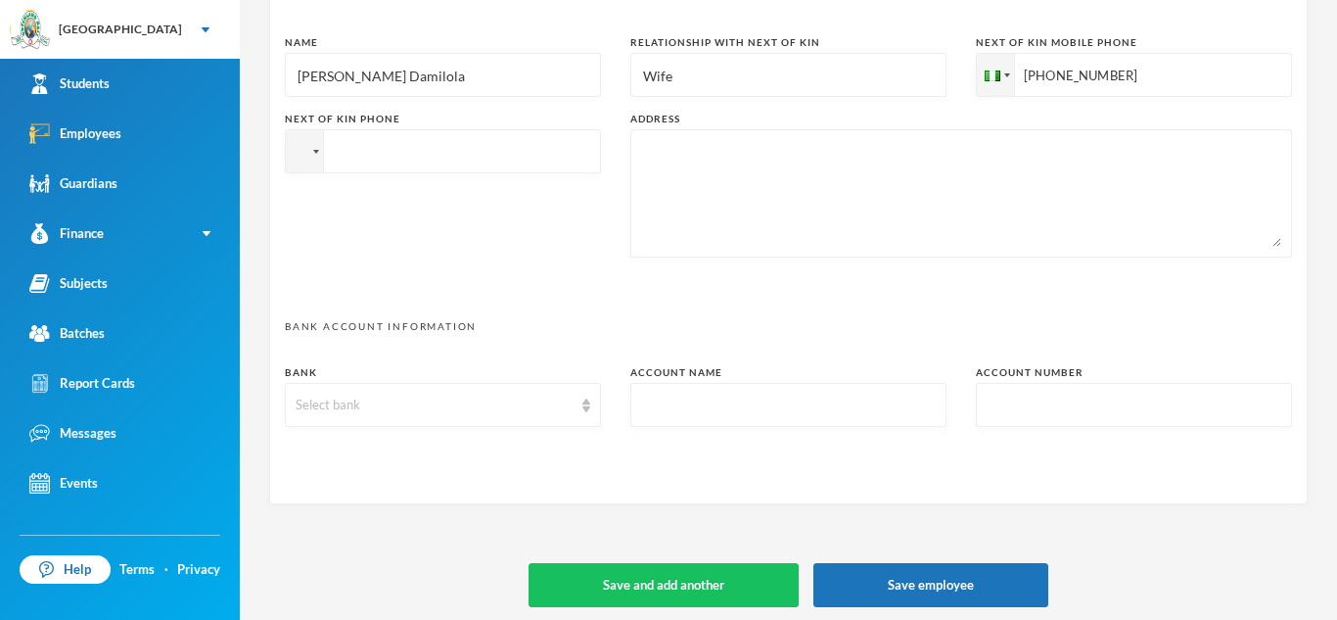
type input "[PHONE_NUMBER]"
click at [657, 170] on textarea at bounding box center [961, 193] width 640 height 107
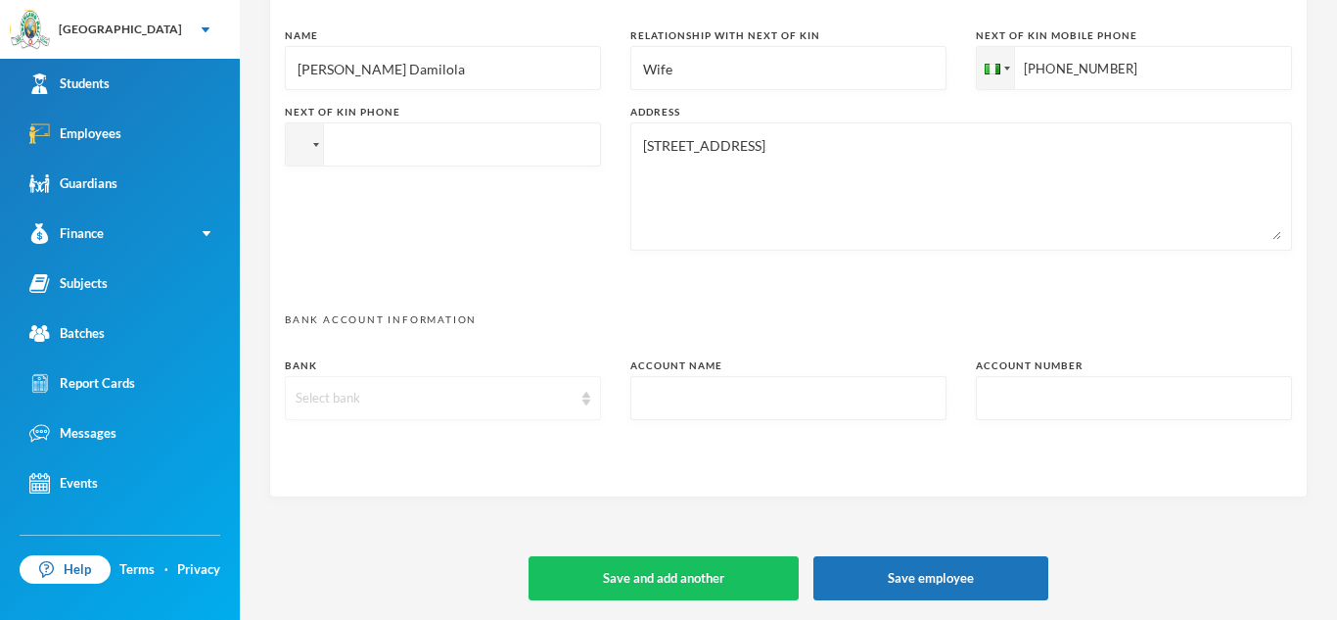
type textarea "[STREET_ADDRESS]"
click at [316, 396] on div "Select bank" at bounding box center [434, 399] width 277 height 20
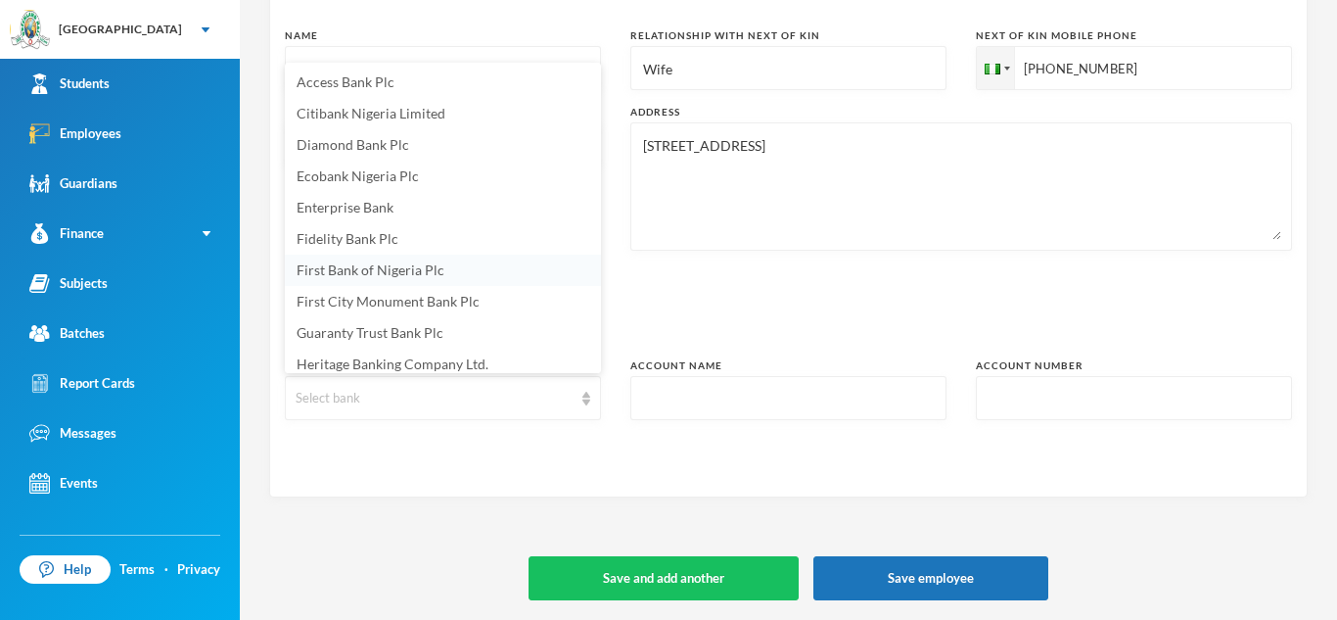
scroll to position [38, 0]
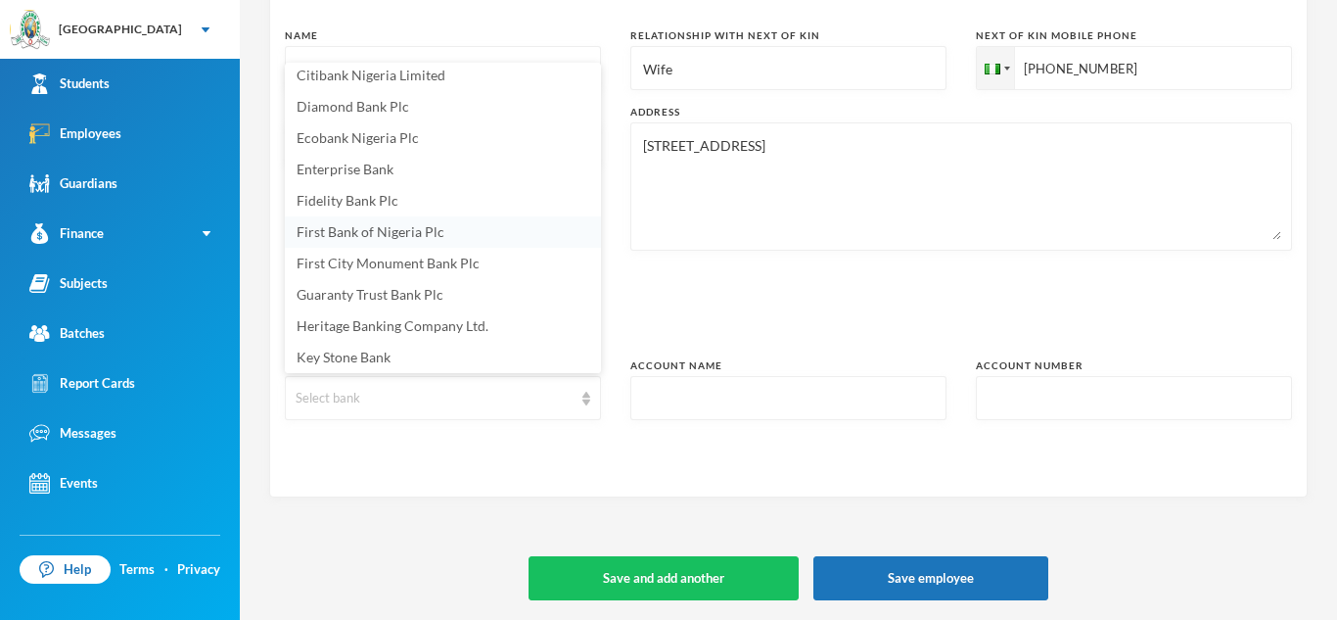
click at [363, 234] on span "First Bank of Nigeria Plc" at bounding box center [371, 231] width 148 height 17
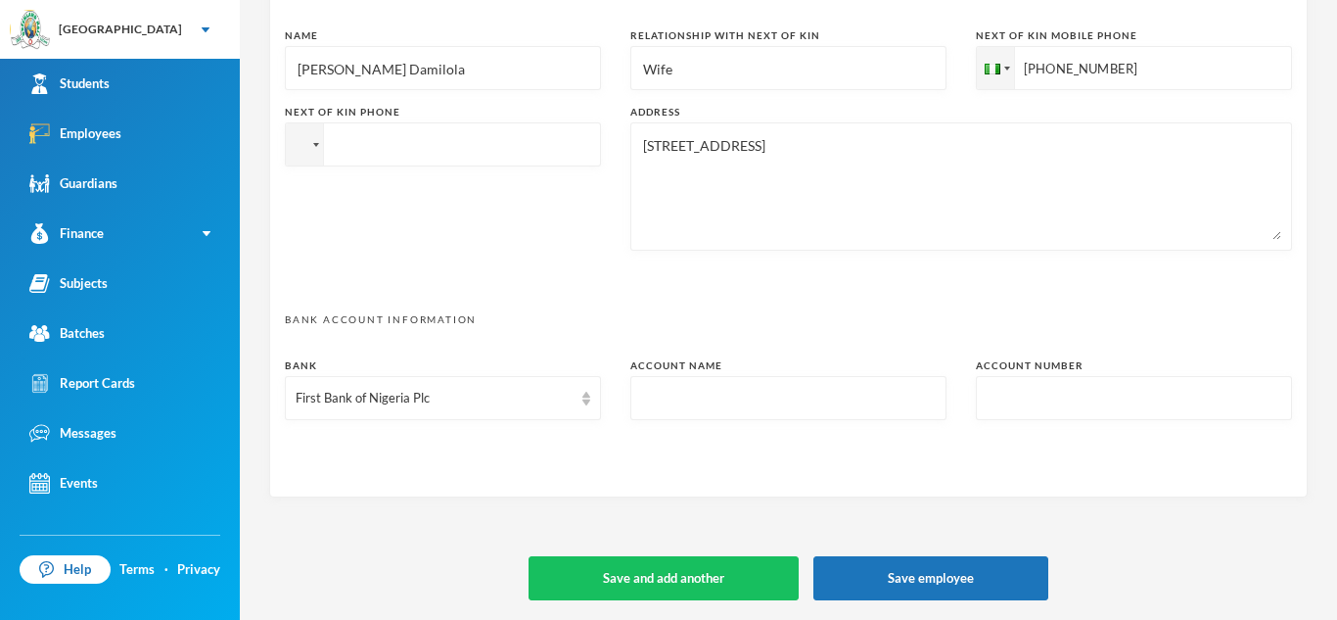
click at [658, 386] on input "text" at bounding box center [788, 399] width 295 height 44
type input "Ogunsanya"
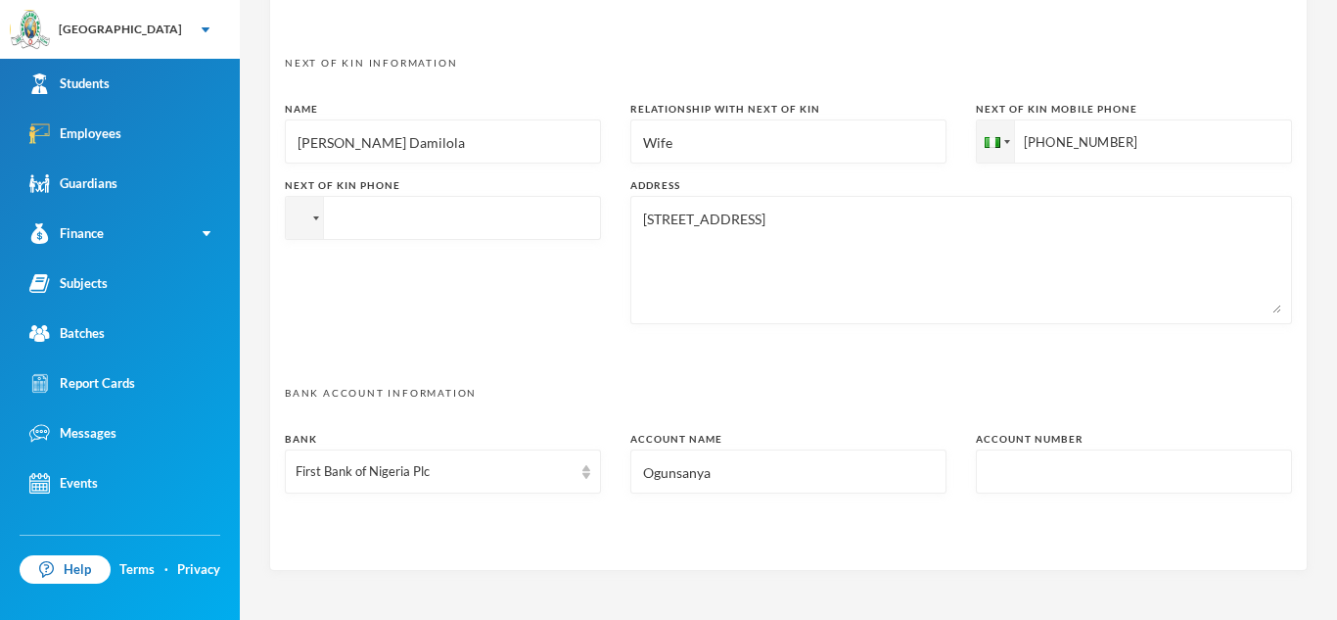
scroll to position [951, 0]
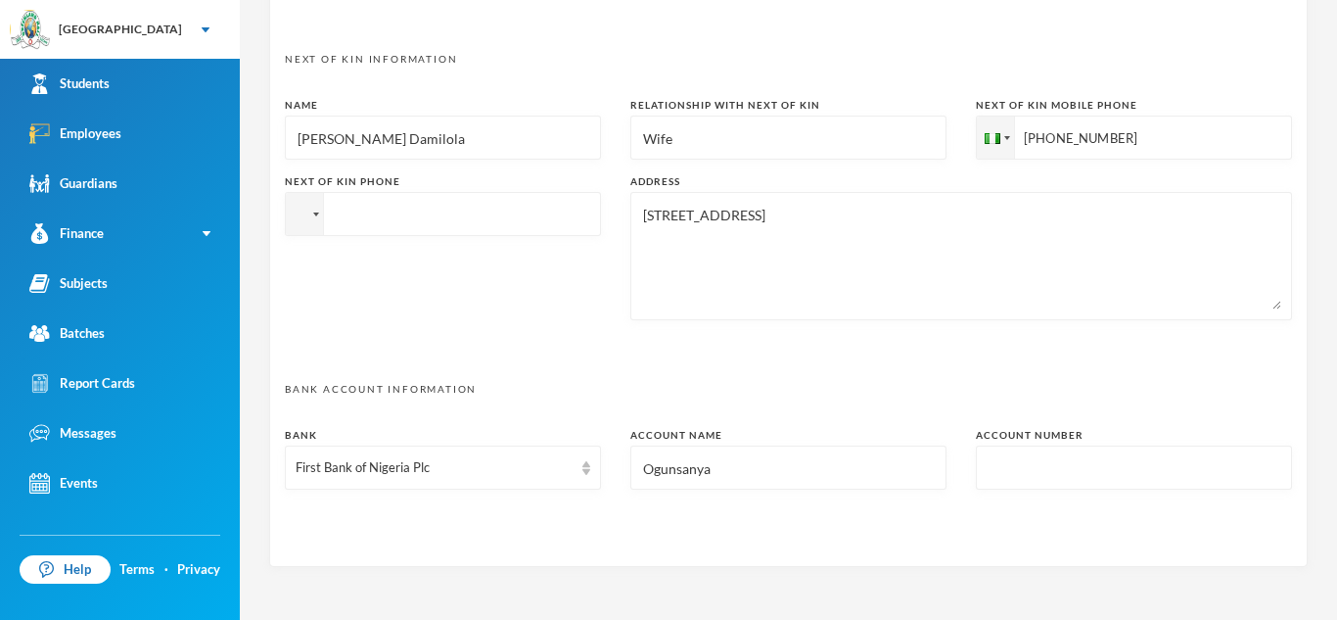
click at [1001, 461] on input "text" at bounding box center [1134, 468] width 295 height 44
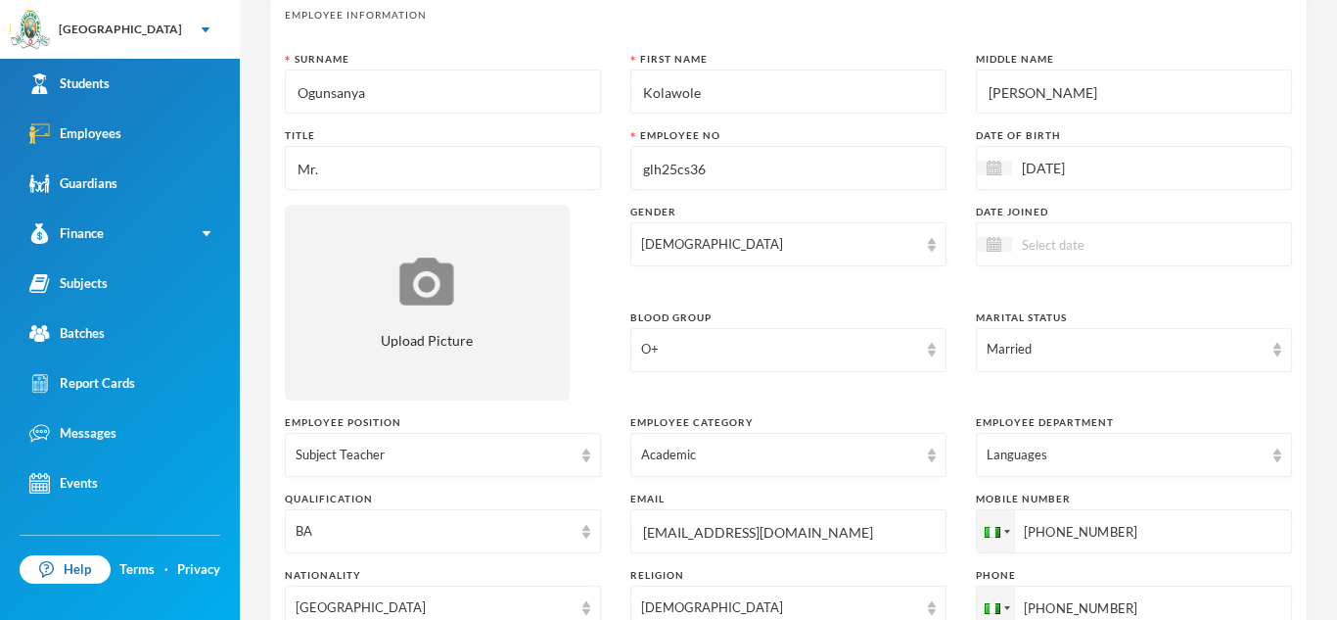
scroll to position [104, 0]
type input "3087974347"
click at [991, 249] on div at bounding box center [994, 241] width 35 height 15
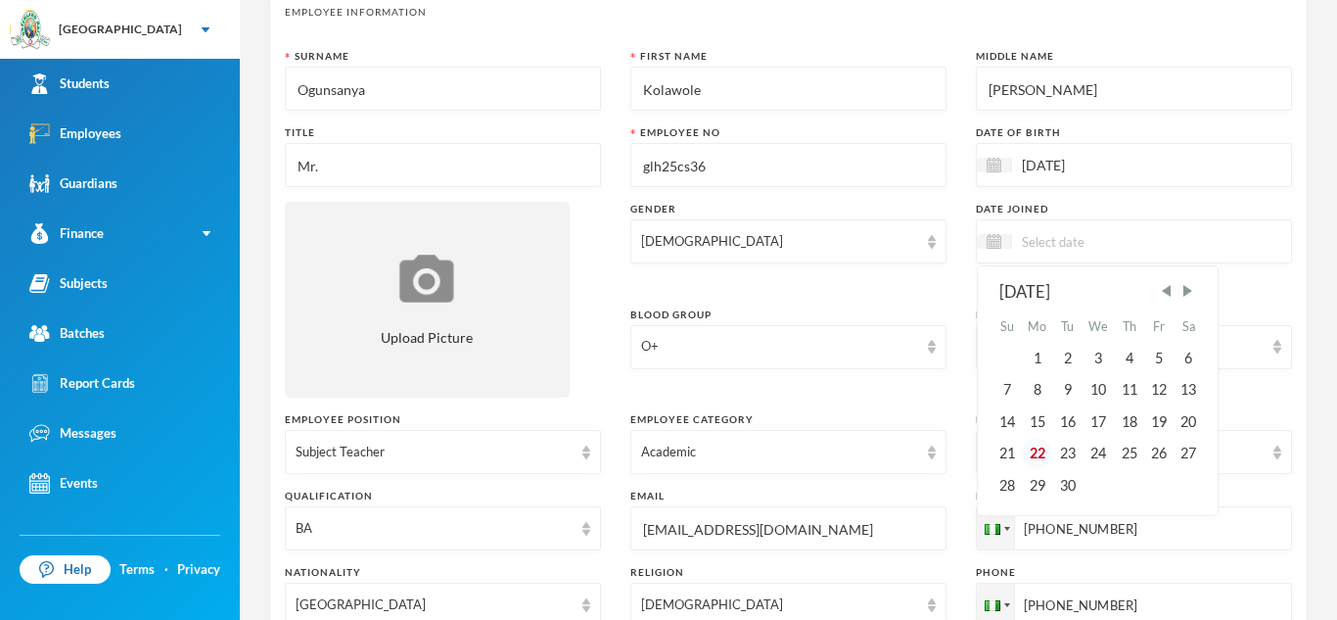
click at [1033, 440] on div "22" at bounding box center [1037, 453] width 31 height 31
type input "[DATE]"
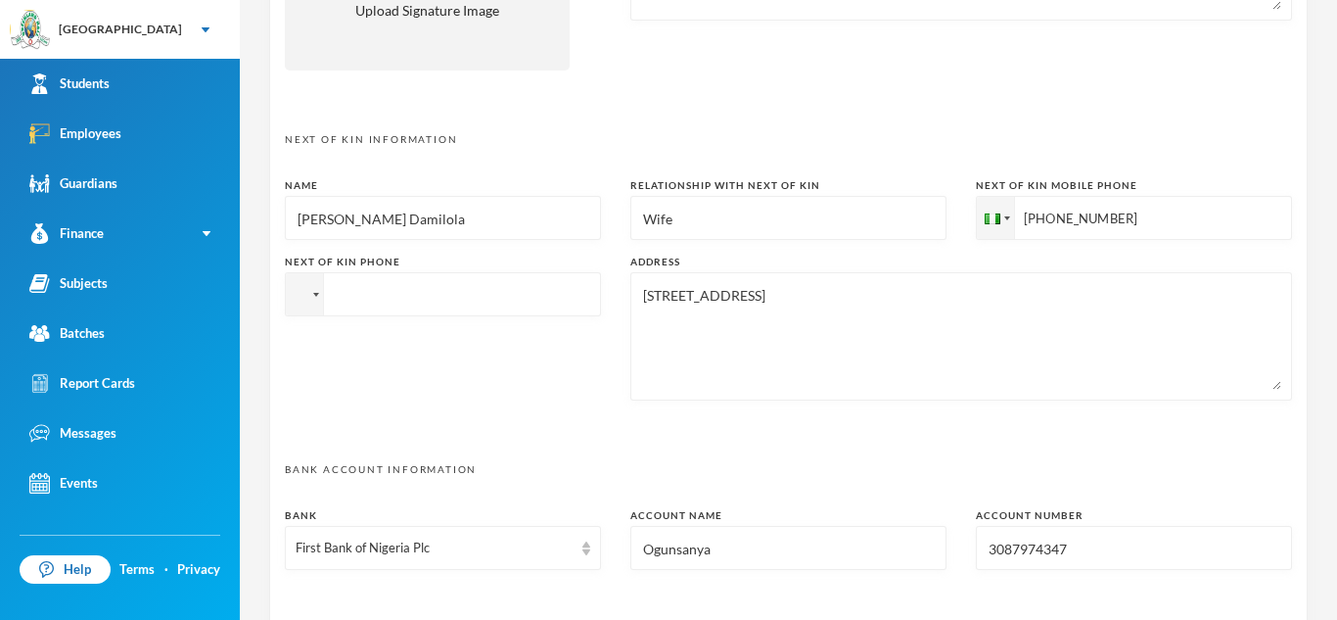
scroll to position [1020, 0]
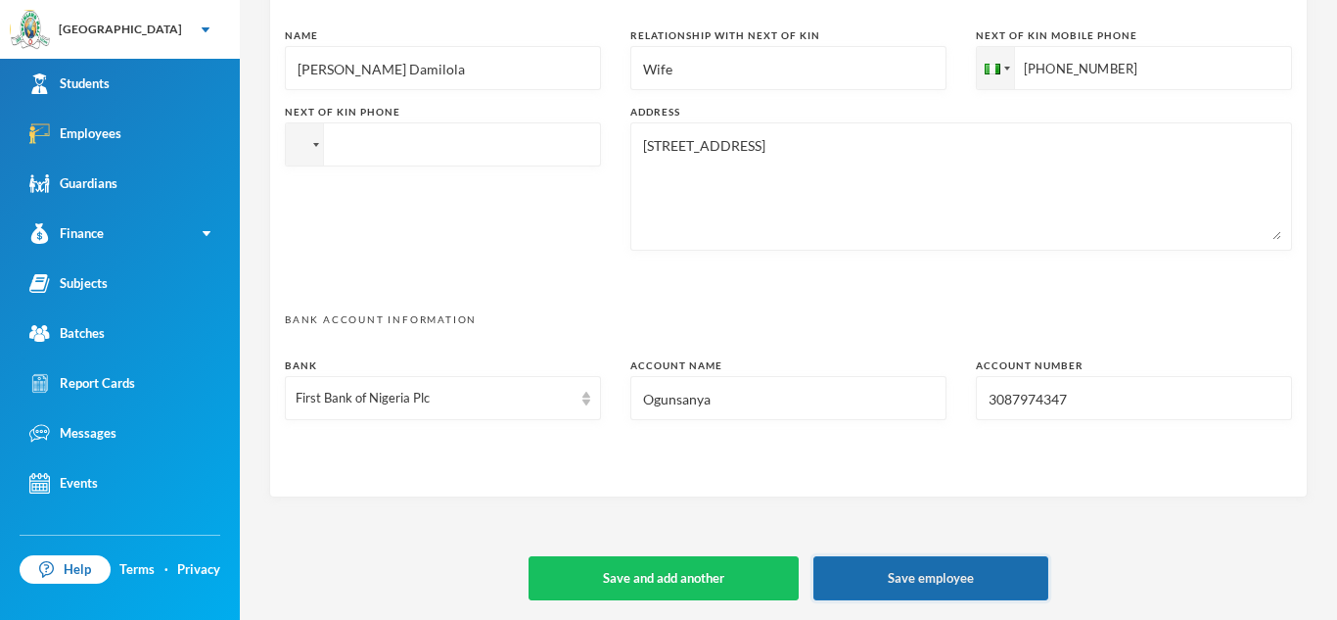
click at [964, 579] on button "Save employee" at bounding box center [931, 578] width 235 height 44
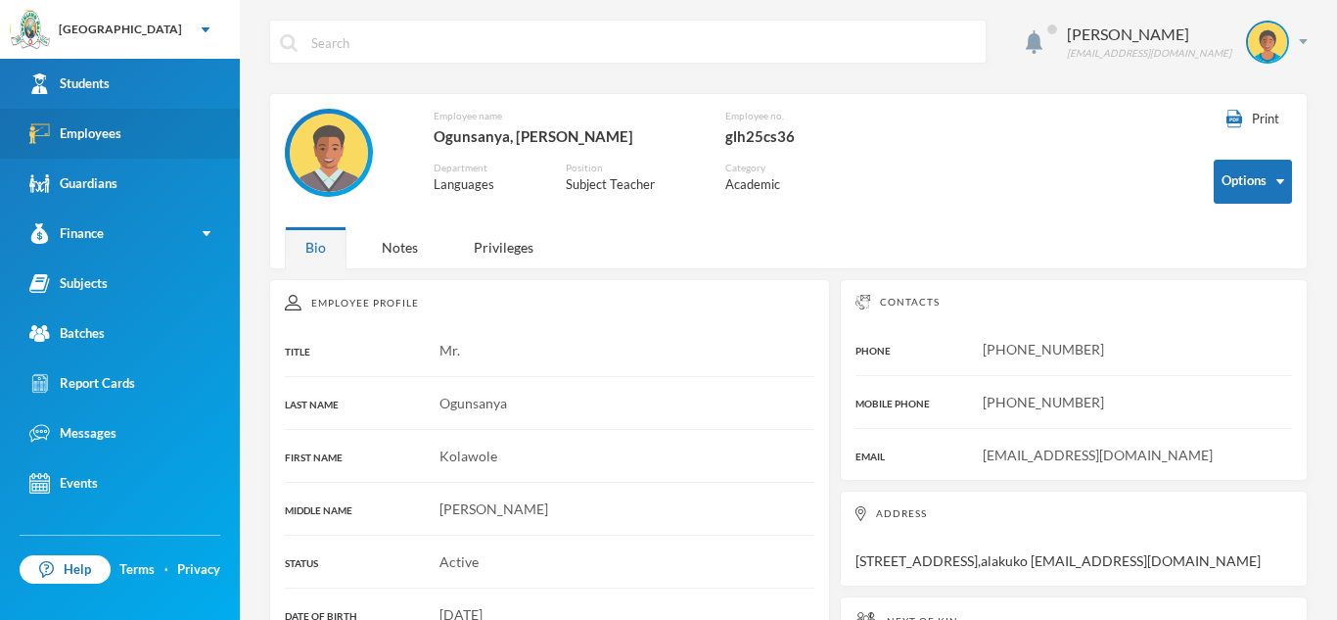
click at [188, 120] on link "Employees" at bounding box center [120, 134] width 240 height 50
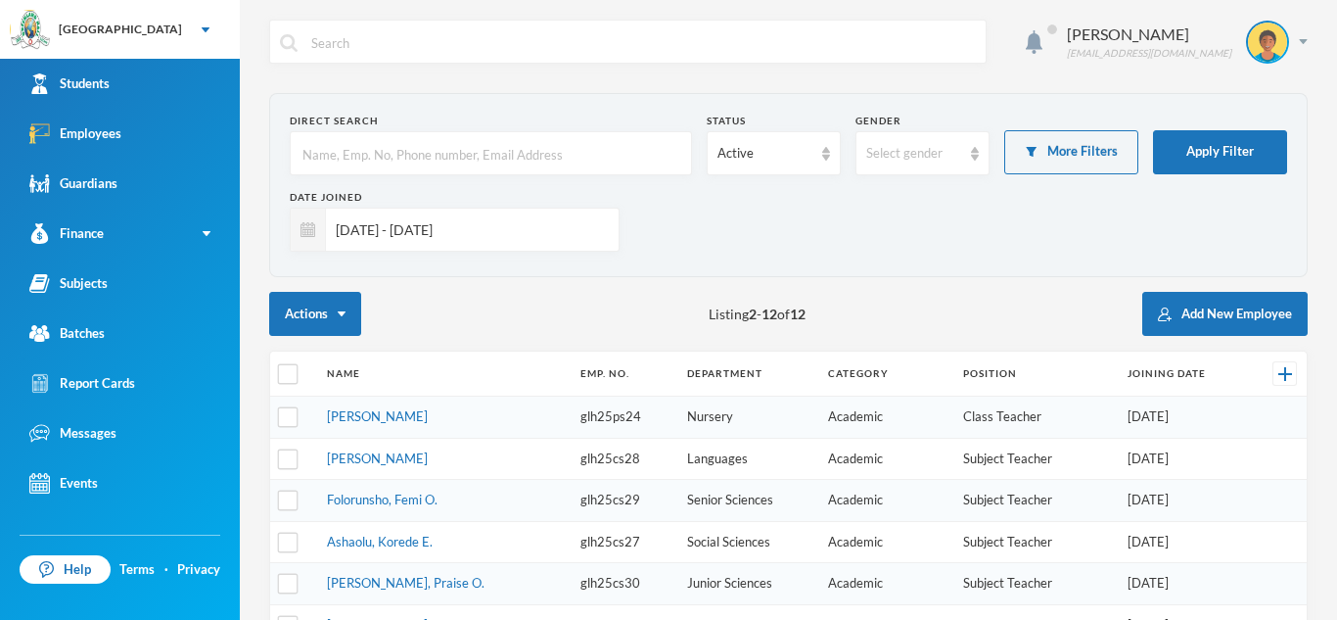
click at [372, 157] on input "text" at bounding box center [491, 154] width 381 height 44
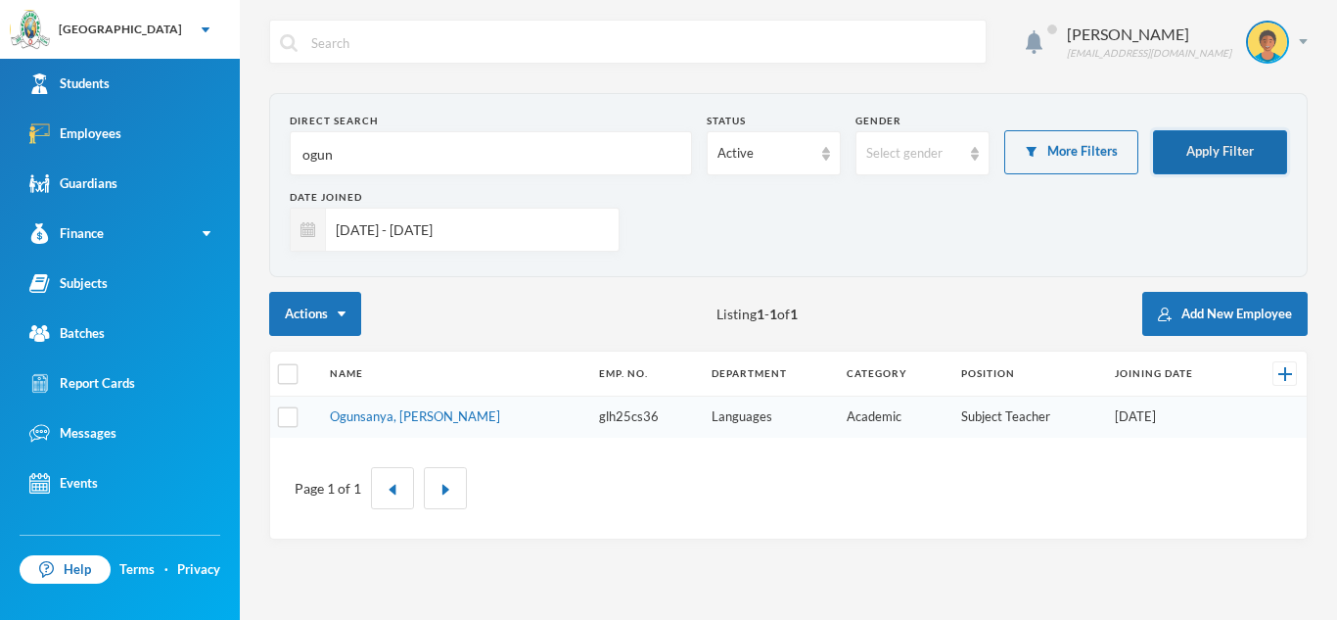
type input "ogun"
click at [1187, 143] on button "Apply Filter" at bounding box center [1220, 152] width 134 height 44
click at [418, 409] on link "Ogunsanya, [PERSON_NAME]" at bounding box center [415, 416] width 170 height 16
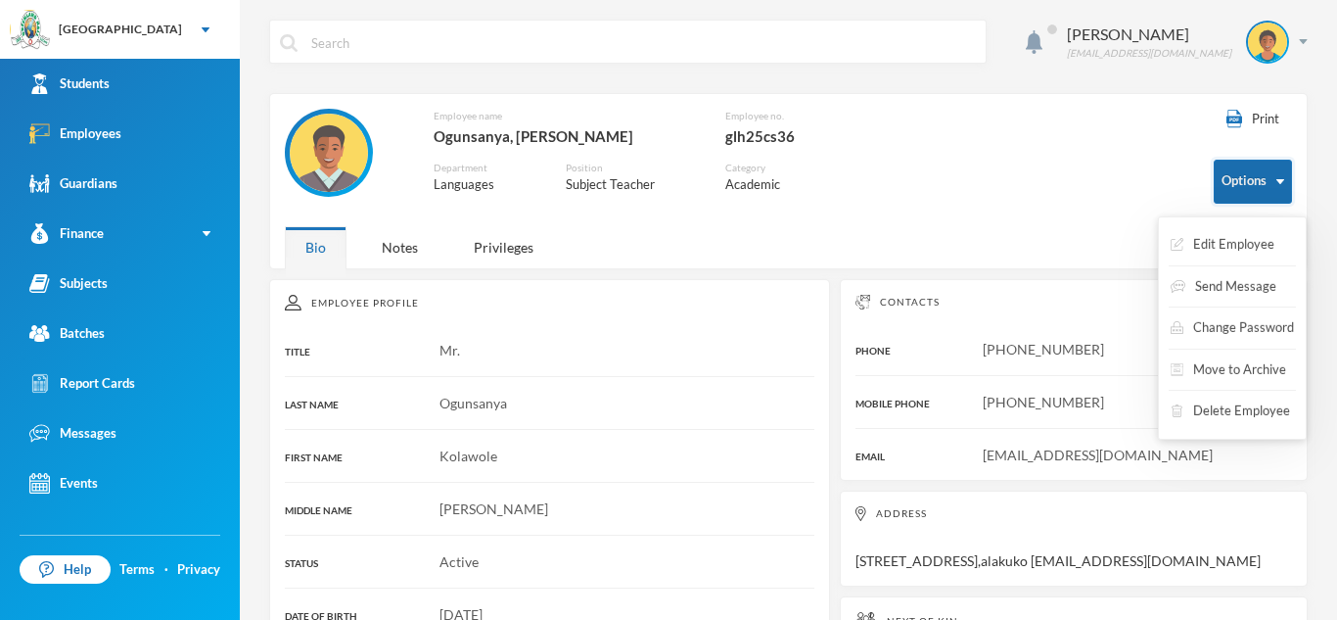
click at [1273, 191] on button "Options" at bounding box center [1253, 182] width 78 height 44
click at [1245, 232] on button "Edit Employee" at bounding box center [1223, 244] width 108 height 35
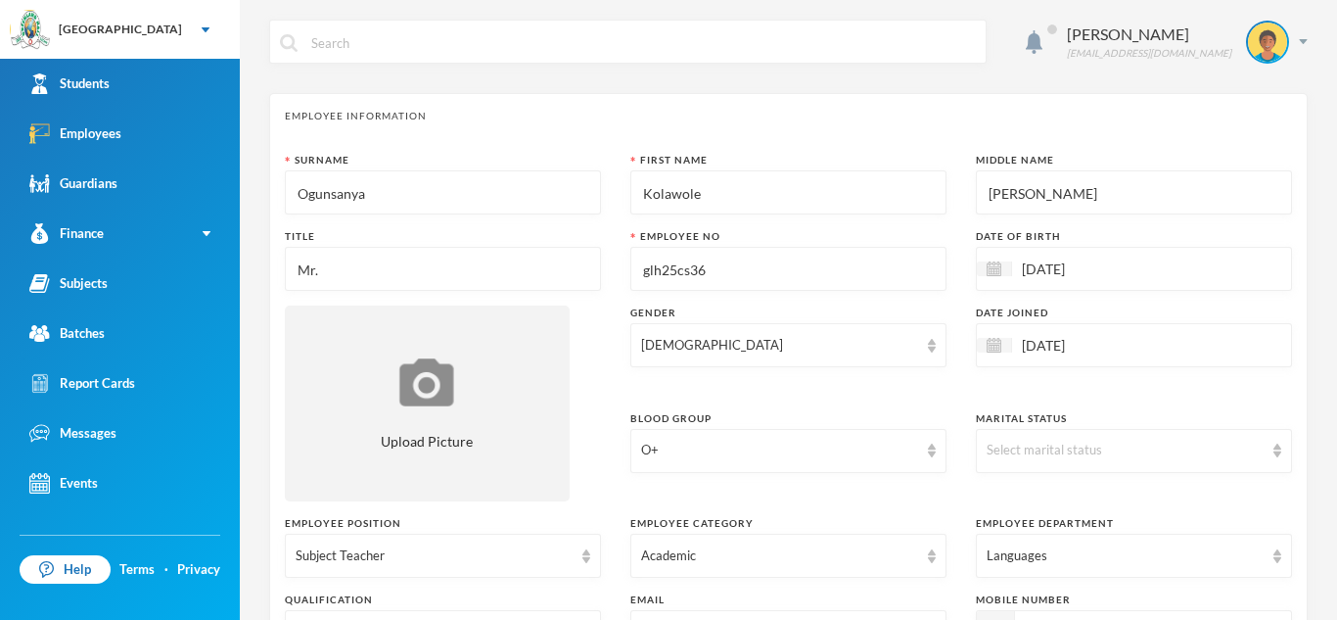
click at [1075, 192] on input "[PERSON_NAME]" at bounding box center [1134, 193] width 295 height 44
type input "[PERSON_NAME]"
type textarea "[STREET_ADDRESS],Alakuko [EMAIL_ADDRESS][DOMAIN_NAME]"
type input "Pe"
type textarea "[STREET_ADDRESS],Alakuko [EMAIL_ADDRESS][DOMAIN_NAME]"
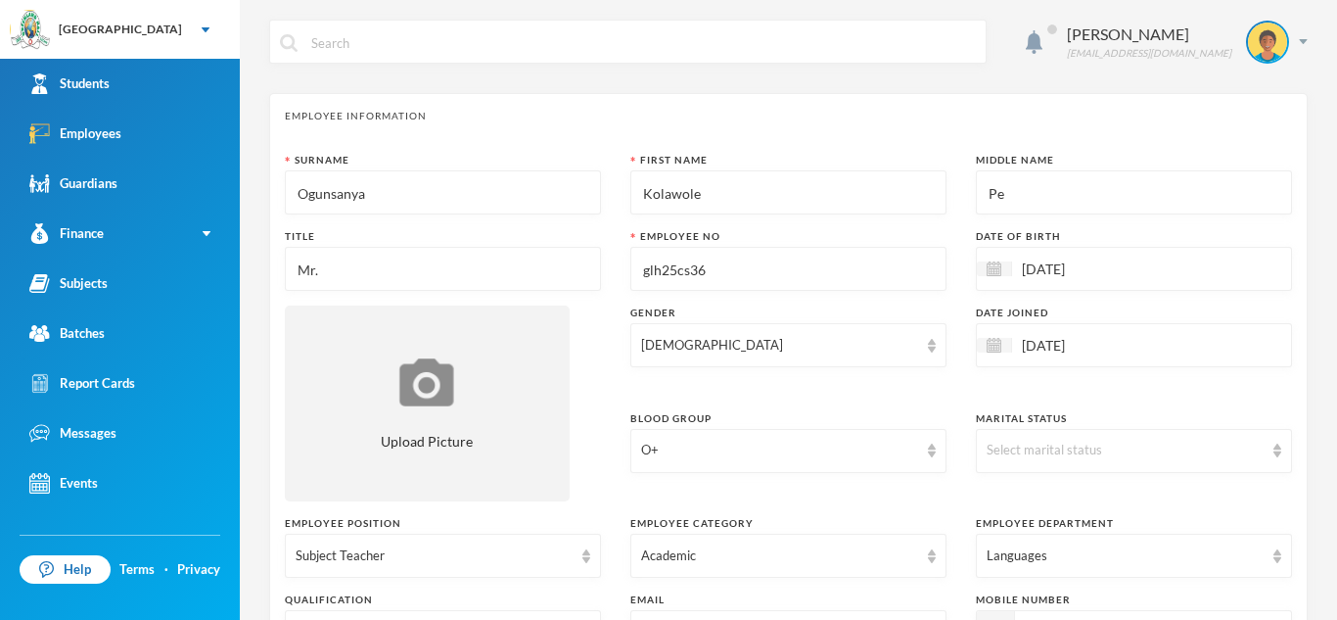
type input "P"
type textarea "[STREET_ADDRESS],Alakuko [EMAIL_ADDRESS][DOMAIN_NAME]"
type input "P."
type textarea "[STREET_ADDRESS],Alakuko [EMAIL_ADDRESS][DOMAIN_NAME]"
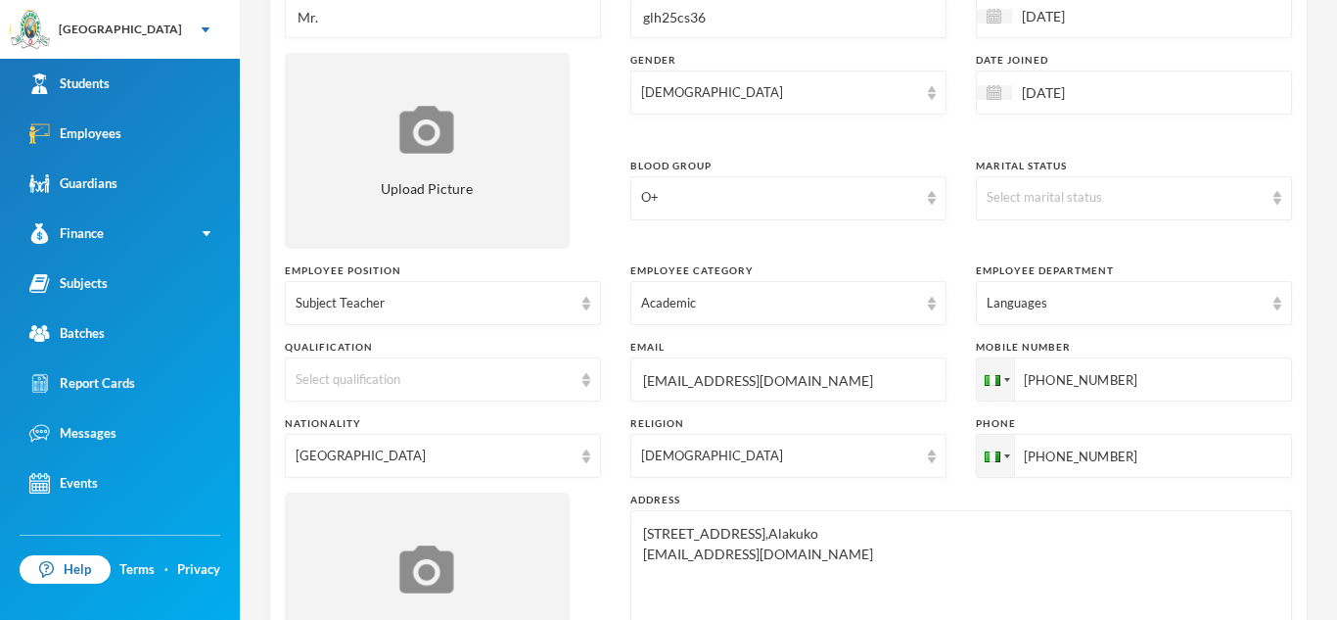
scroll to position [261, 0]
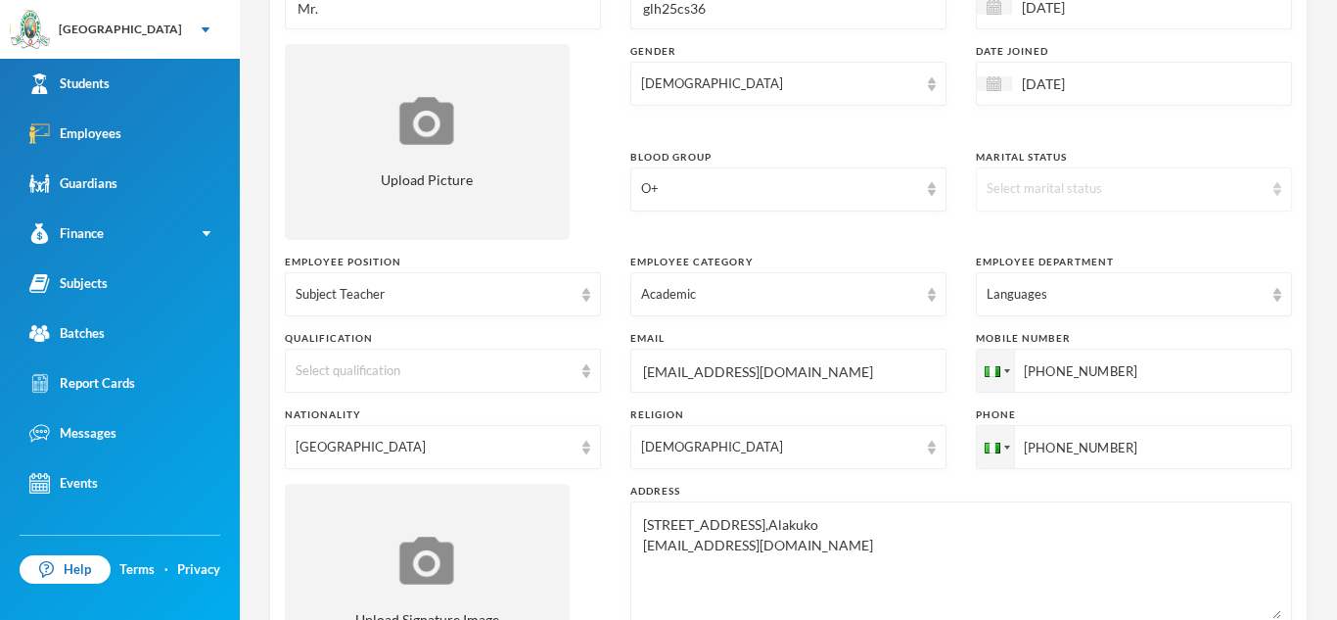
type input "P."
click at [1275, 182] on img at bounding box center [1278, 189] width 8 height 14
click at [1059, 264] on li "Married" at bounding box center [1134, 265] width 316 height 31
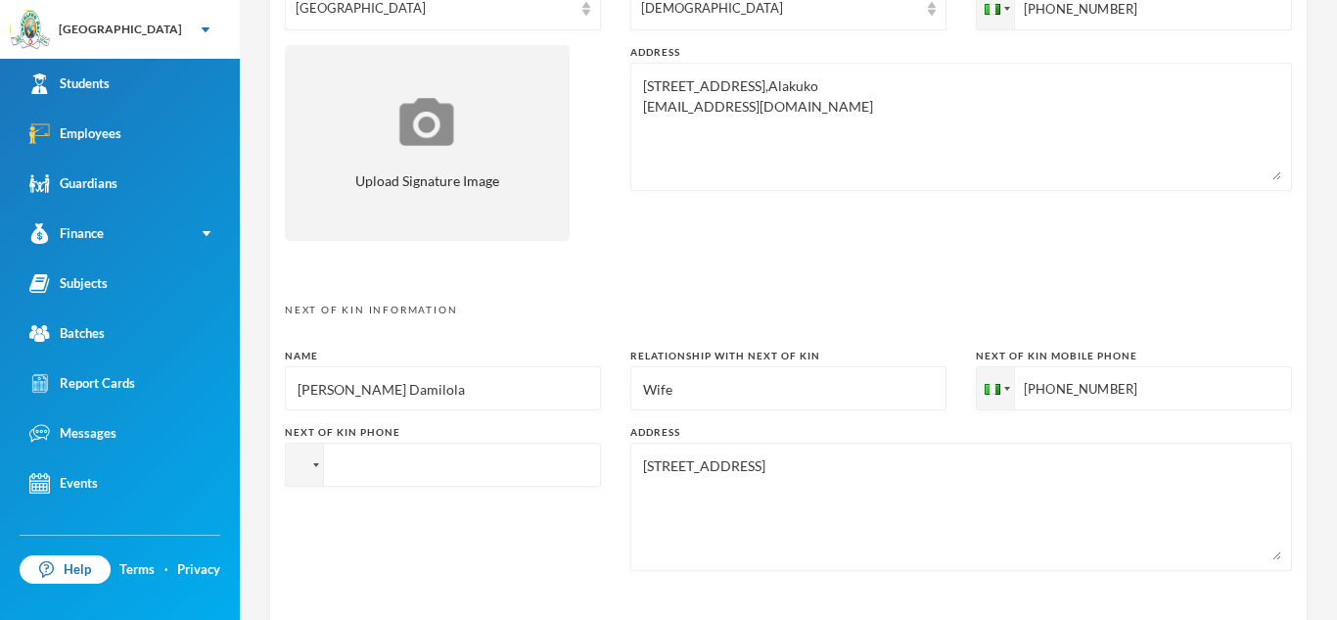
scroll to position [1020, 0]
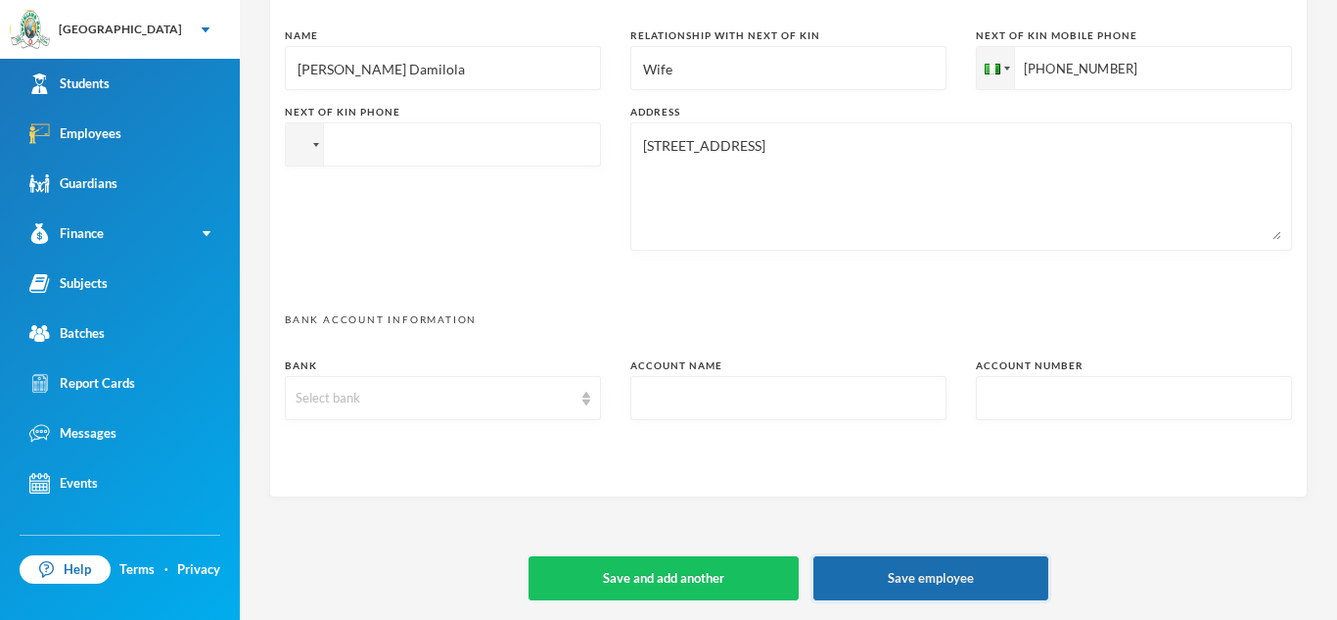
click at [955, 565] on button "Save employee" at bounding box center [931, 578] width 235 height 44
type textarea "[STREET_ADDRESS],Alakuko [EMAIL_ADDRESS][DOMAIN_NAME]"
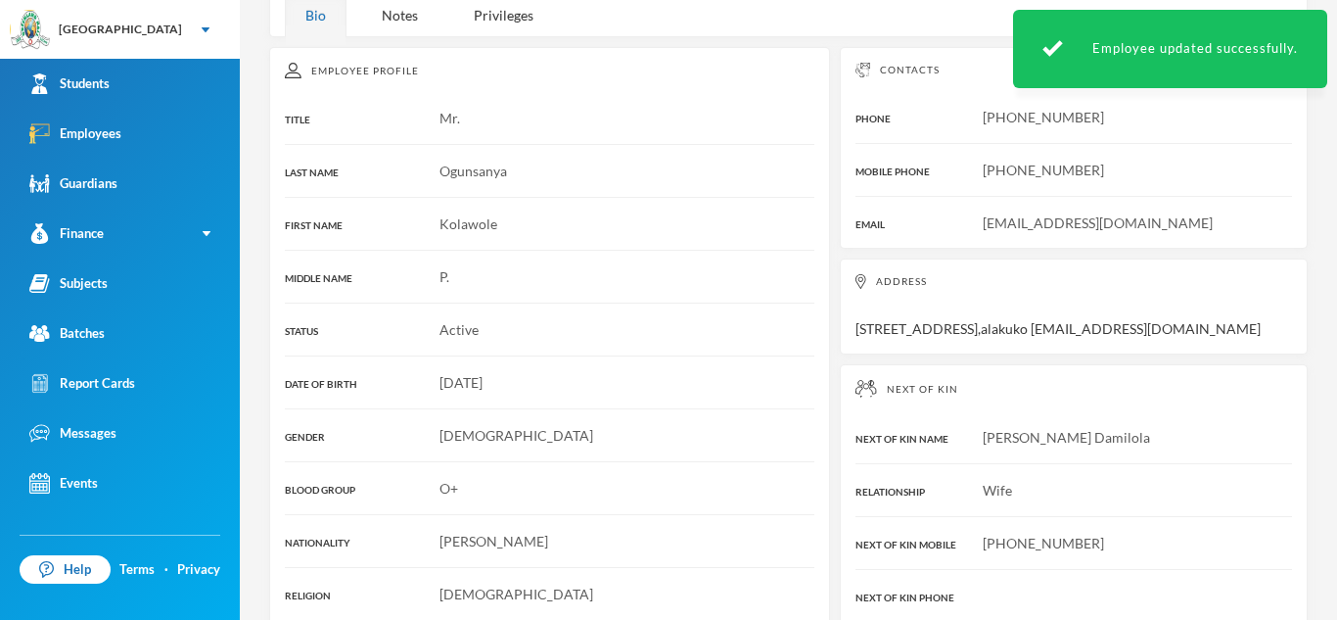
scroll to position [233, 0]
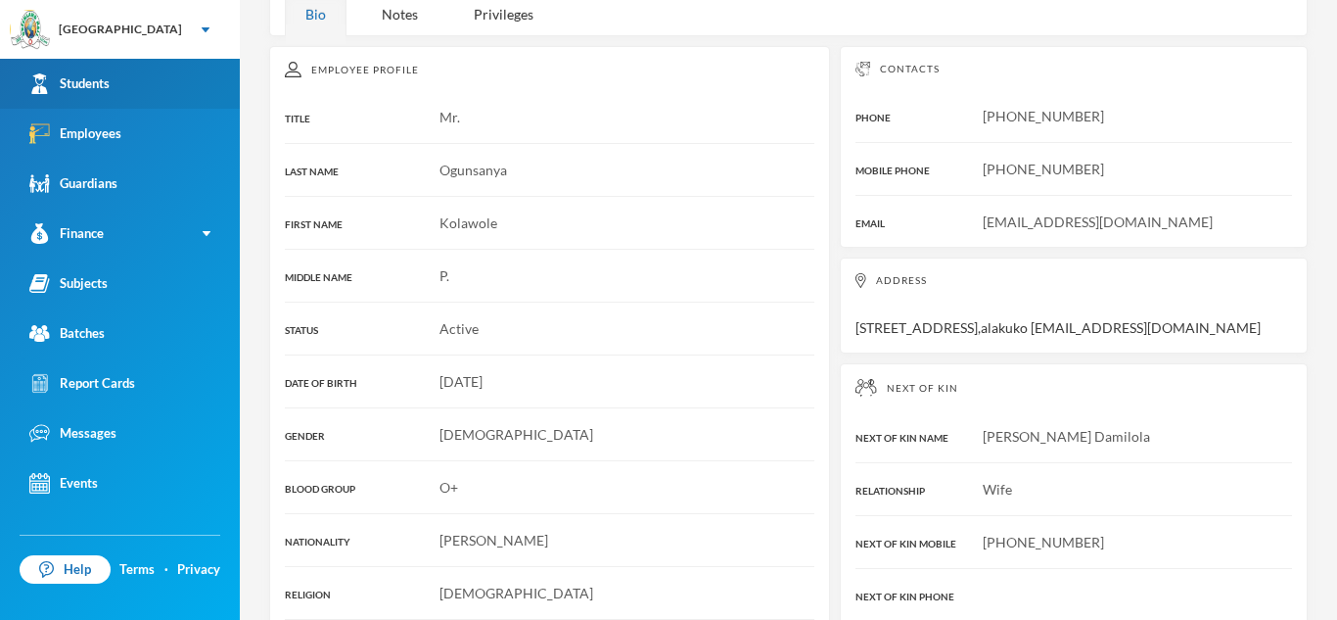
click at [154, 67] on link "Students" at bounding box center [120, 84] width 240 height 50
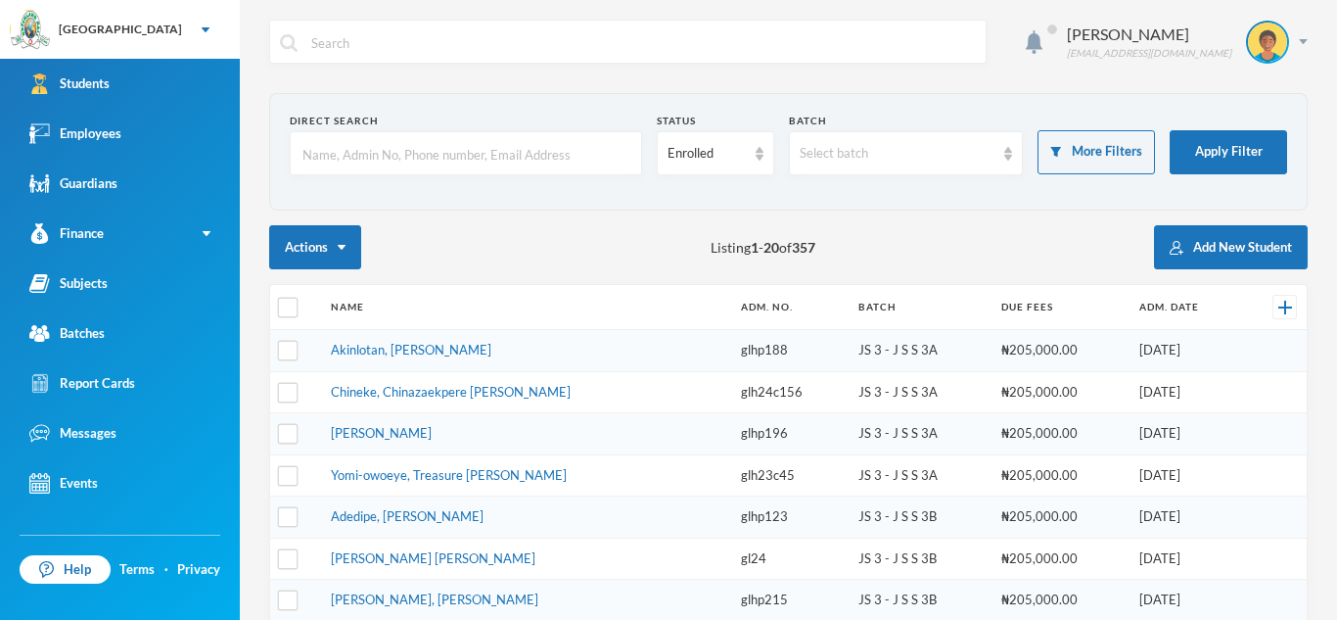
click at [414, 158] on input "text" at bounding box center [466, 154] width 331 height 44
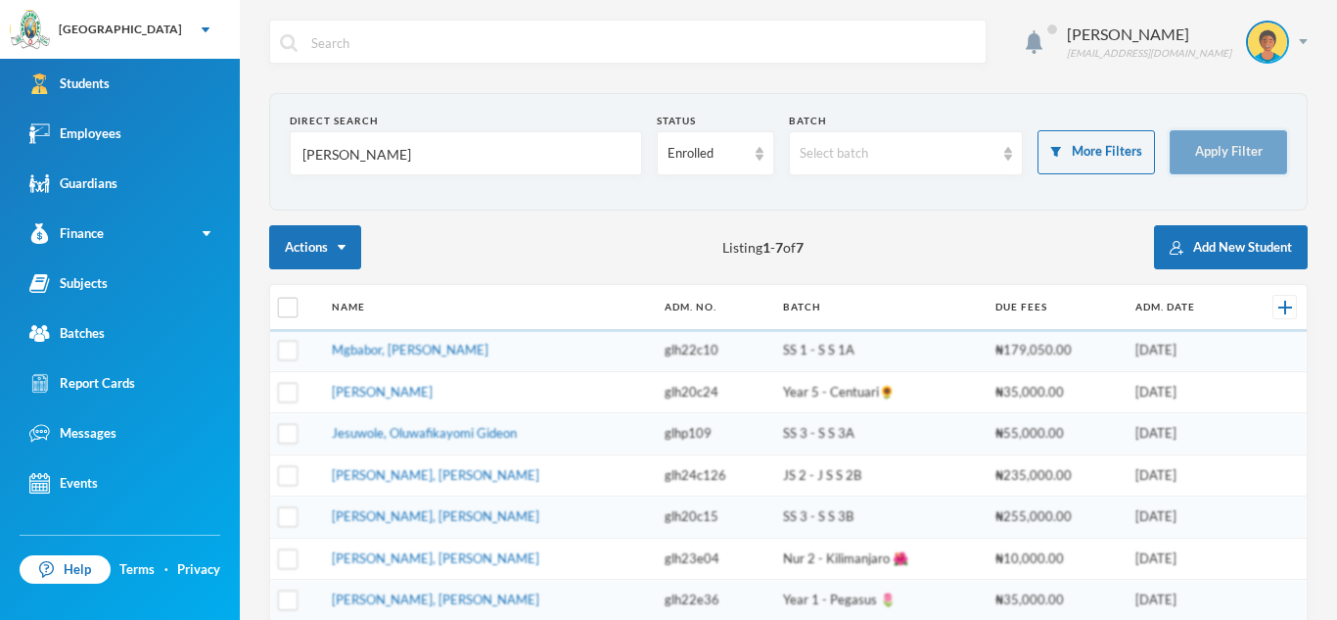
type input "[PERSON_NAME]"
click at [1213, 153] on button "Apply Filter" at bounding box center [1228, 152] width 117 height 44
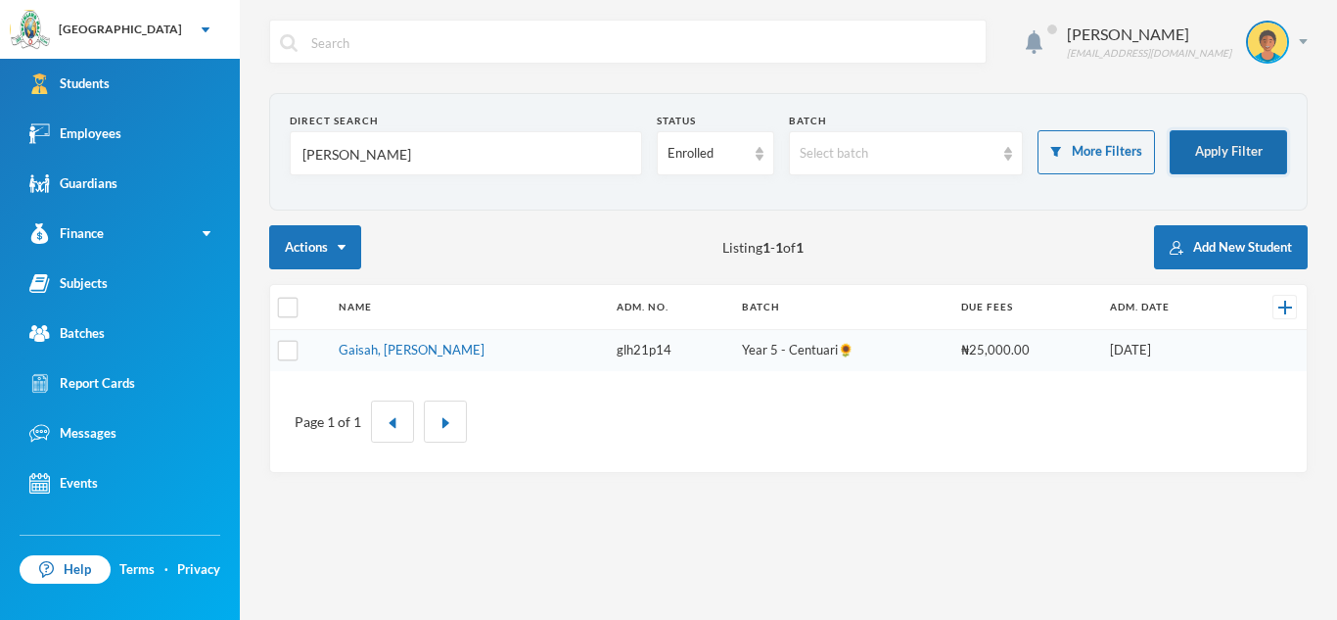
click at [1210, 152] on button "Apply Filter" at bounding box center [1228, 152] width 117 height 44
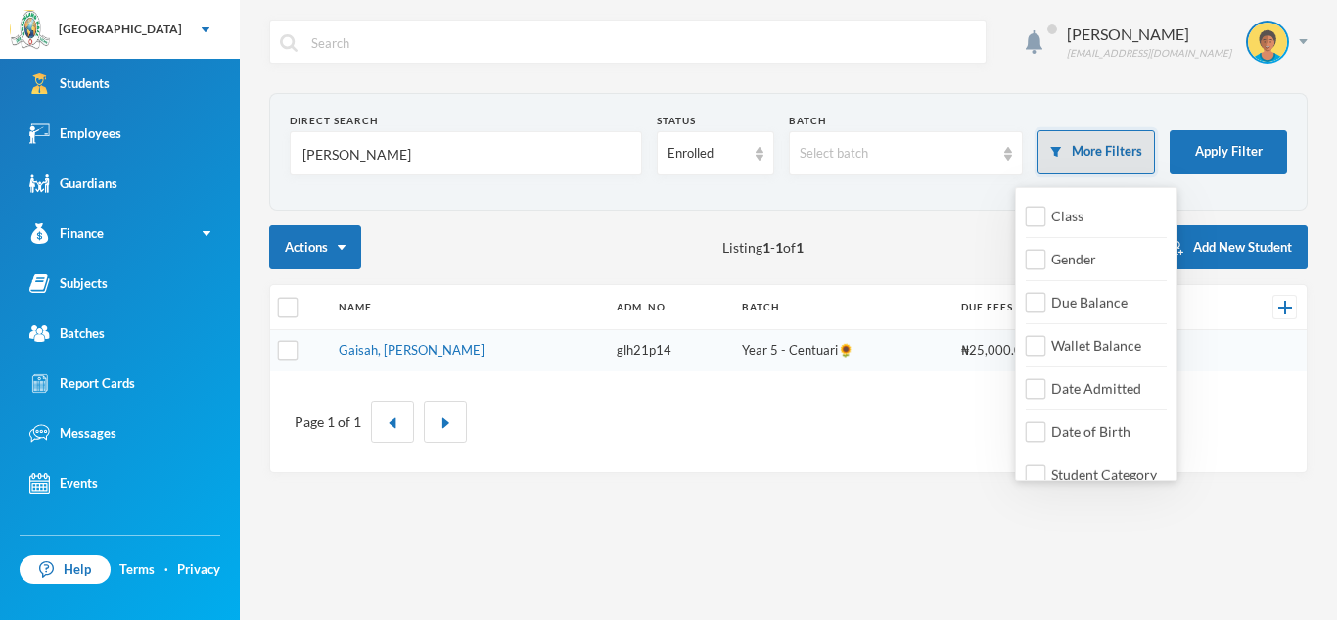
click at [1123, 150] on button "More Filters" at bounding box center [1096, 152] width 117 height 44
click at [1086, 220] on span "Class" at bounding box center [1068, 216] width 48 height 17
click at [1047, 220] on input "Class" at bounding box center [1036, 217] width 21 height 21
checkbox input "true"
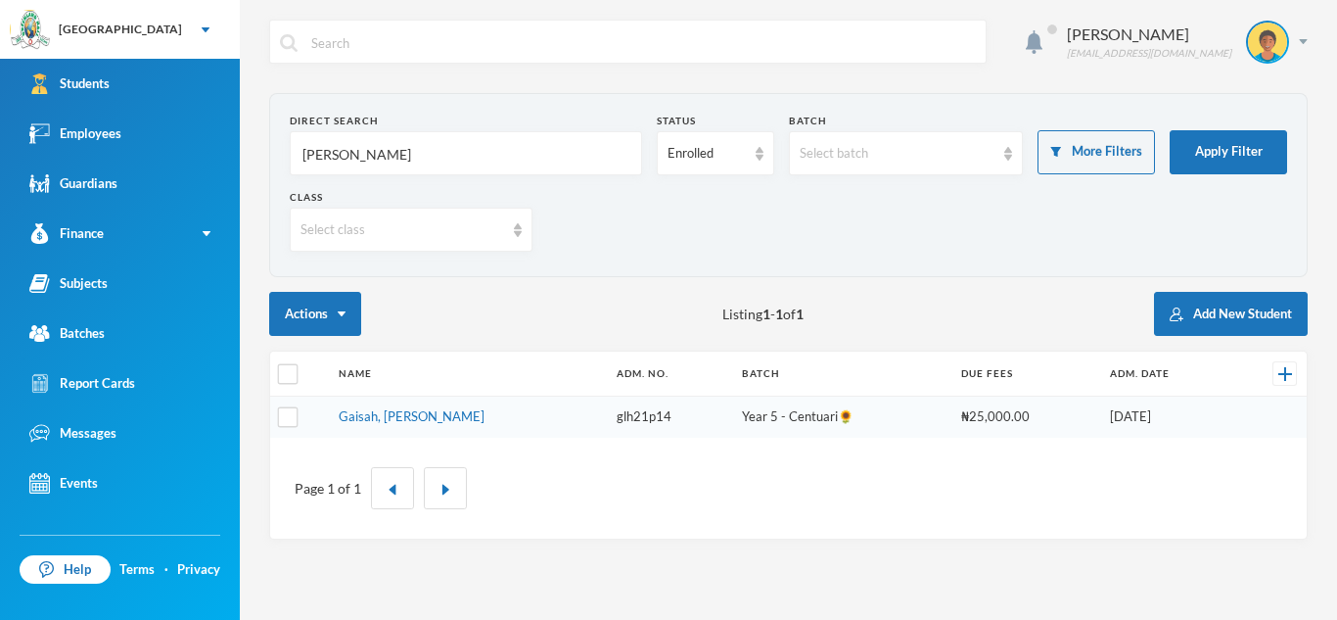
click at [692, 251] on div "Class Select class" at bounding box center [789, 228] width 998 height 76
click at [515, 219] on div "Select class" at bounding box center [411, 230] width 243 height 44
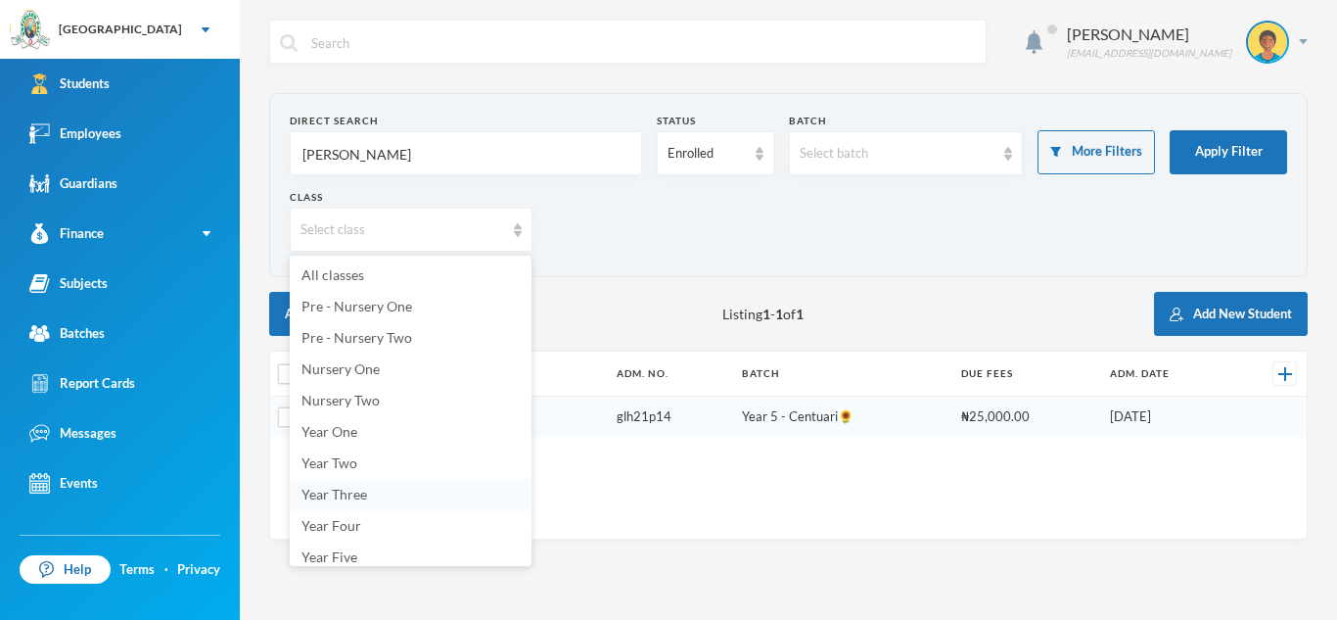
click at [355, 495] on span "Year Three" at bounding box center [335, 494] width 66 height 17
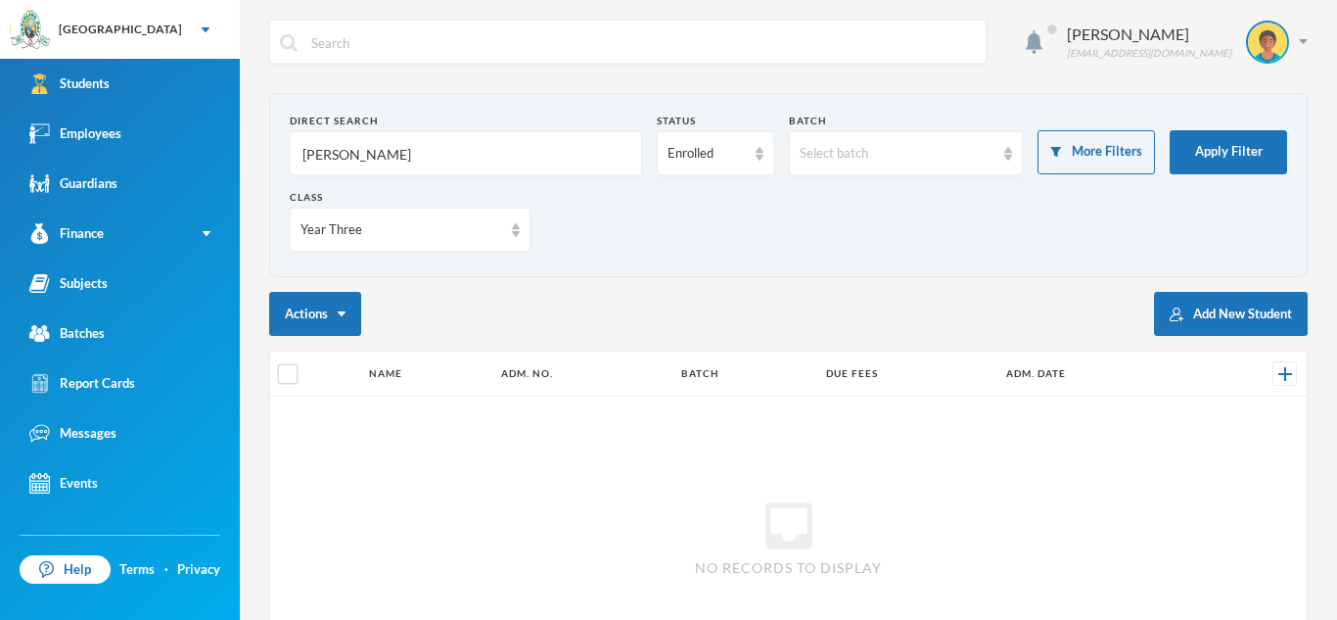
click at [372, 152] on input "[PERSON_NAME]" at bounding box center [466, 154] width 331 height 44
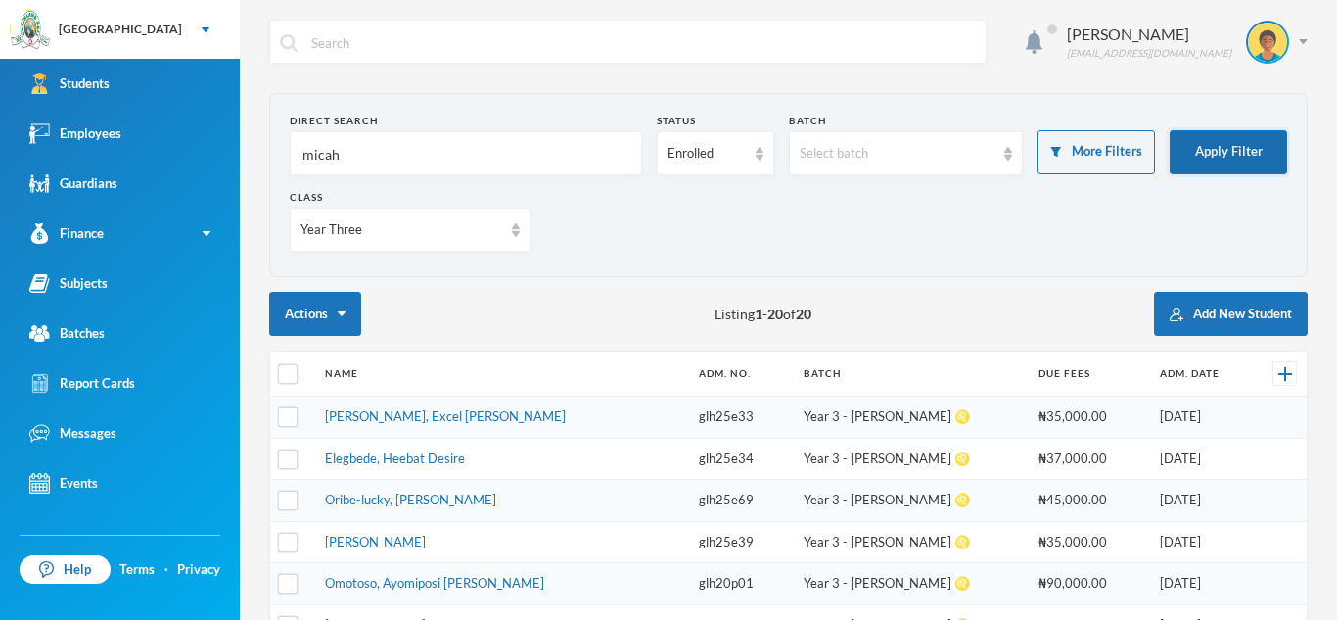
type input "micah"
click at [1257, 150] on button "Apply Filter" at bounding box center [1228, 152] width 117 height 44
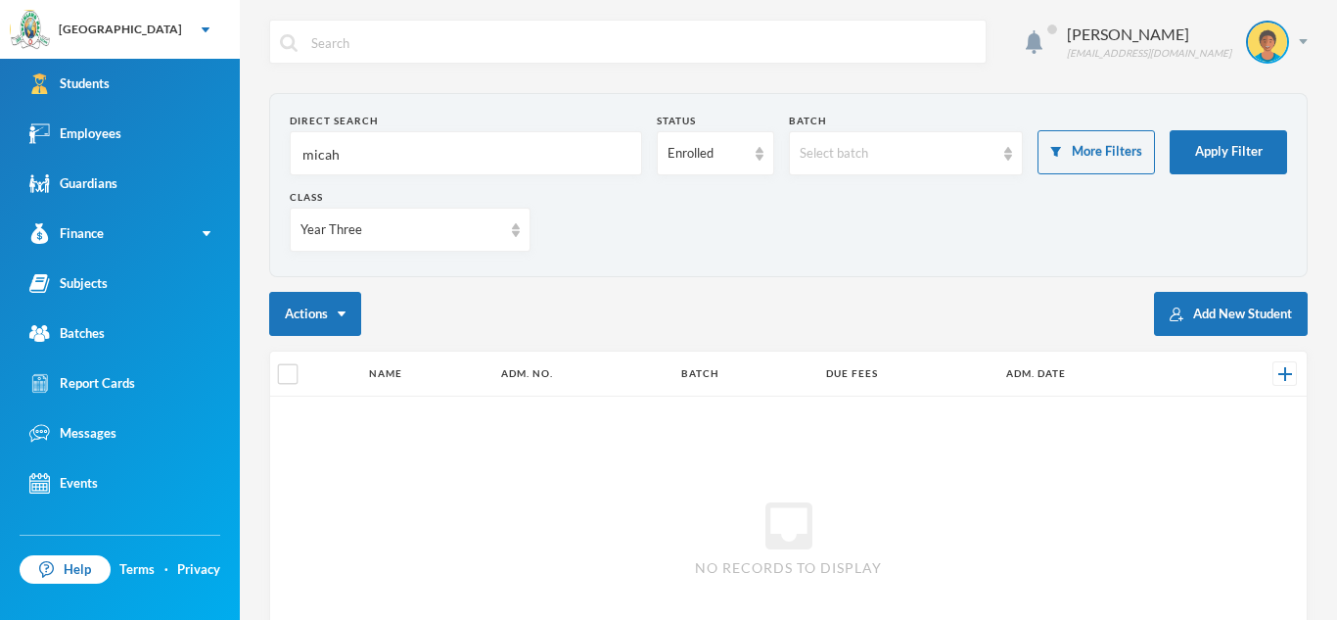
click at [539, 169] on input "micah" at bounding box center [466, 154] width 331 height 44
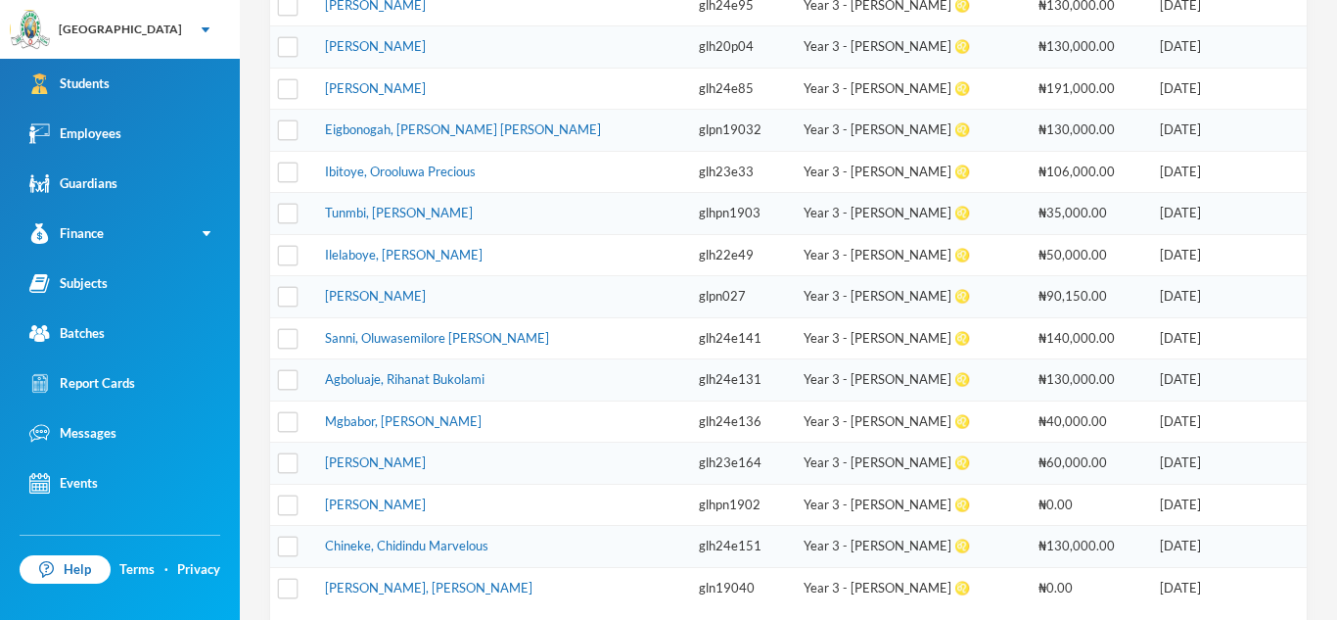
scroll to position [729, 0]
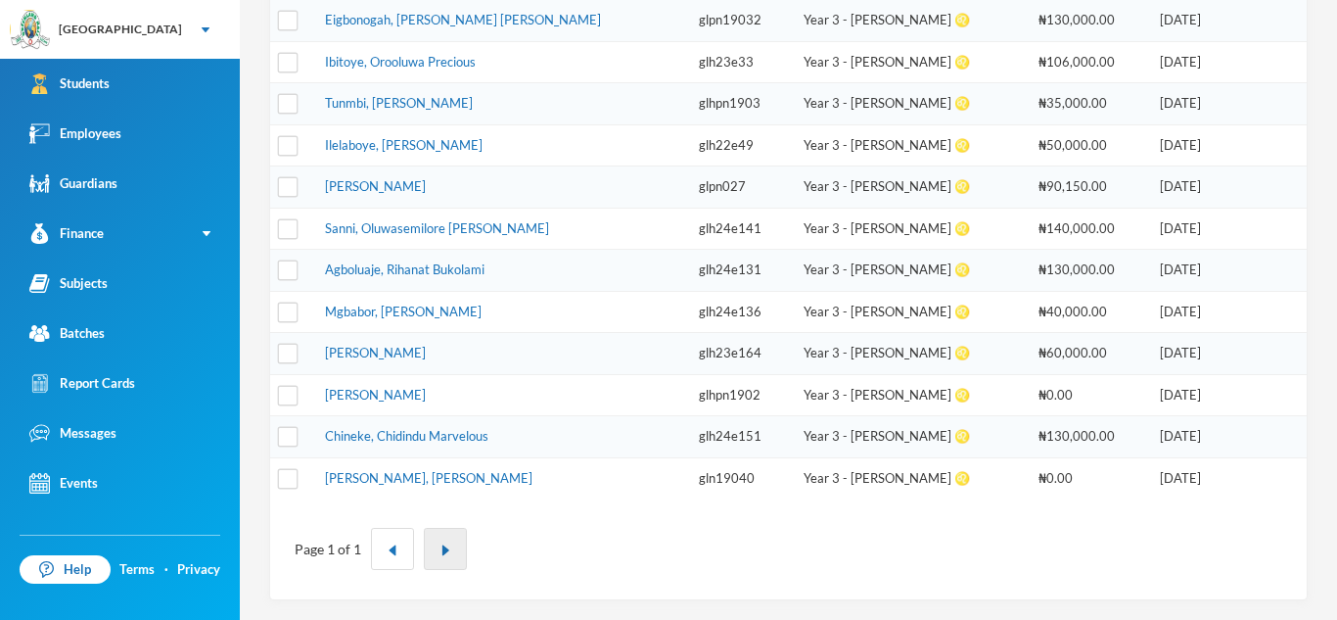
click at [441, 549] on img "button" at bounding box center [446, 550] width 12 height 12
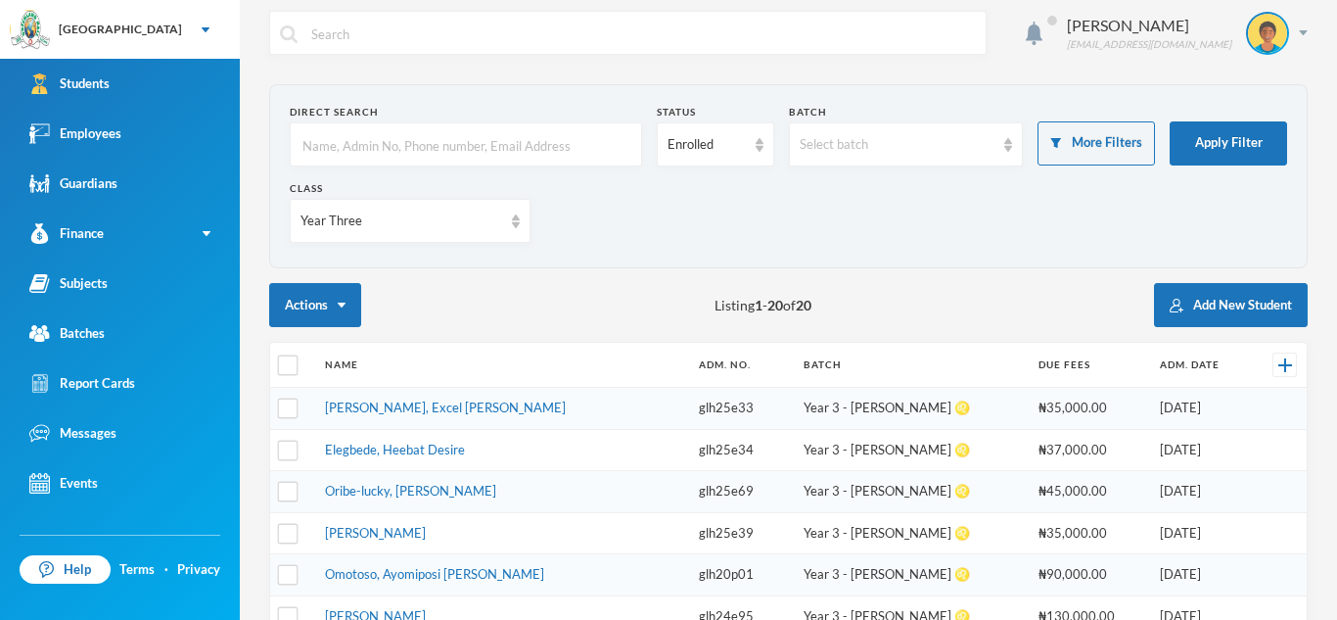
scroll to position [10, 0]
click at [1255, 140] on button "Apply Filter" at bounding box center [1228, 142] width 117 height 44
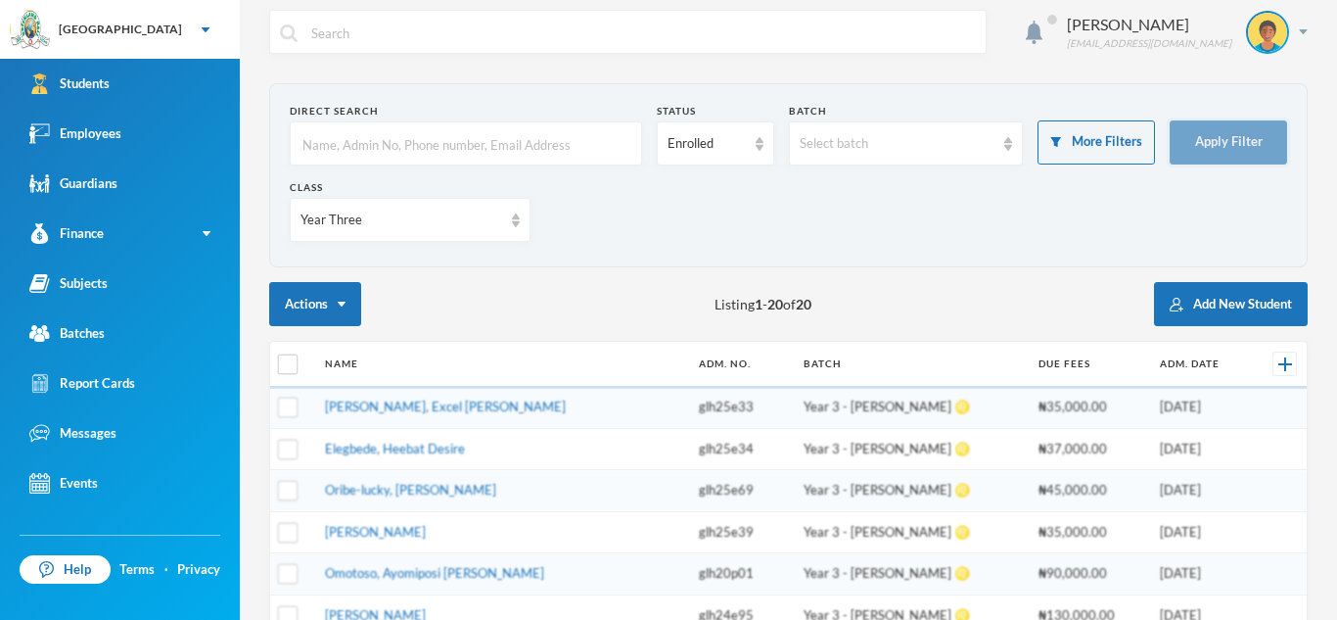
click at [1255, 140] on button "Apply Filter" at bounding box center [1228, 142] width 117 height 44
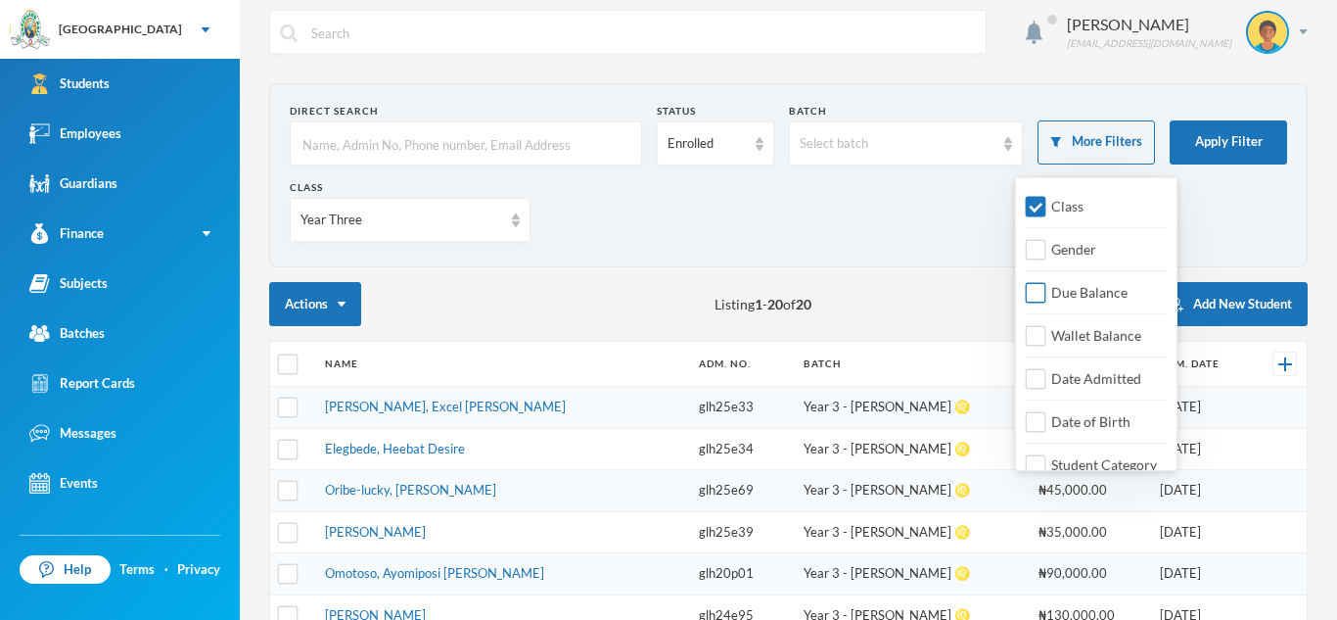
scroll to position [23, 0]
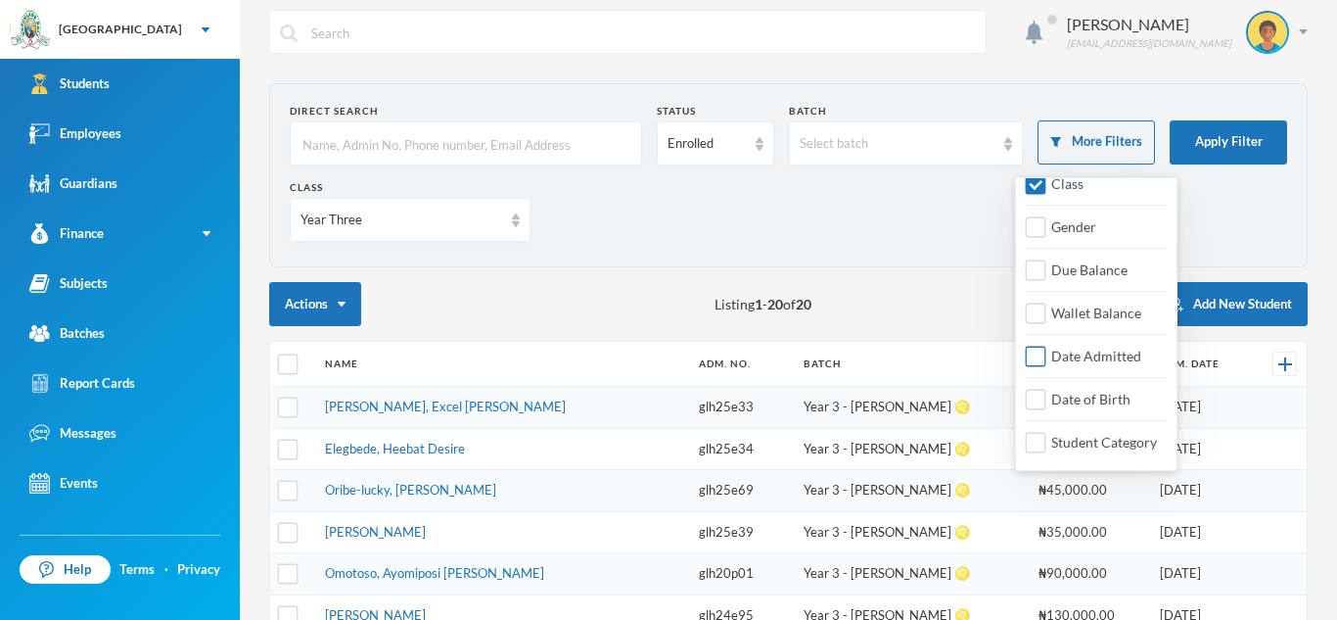
click at [1030, 351] on input "Date Admitted" at bounding box center [1036, 357] width 21 height 21
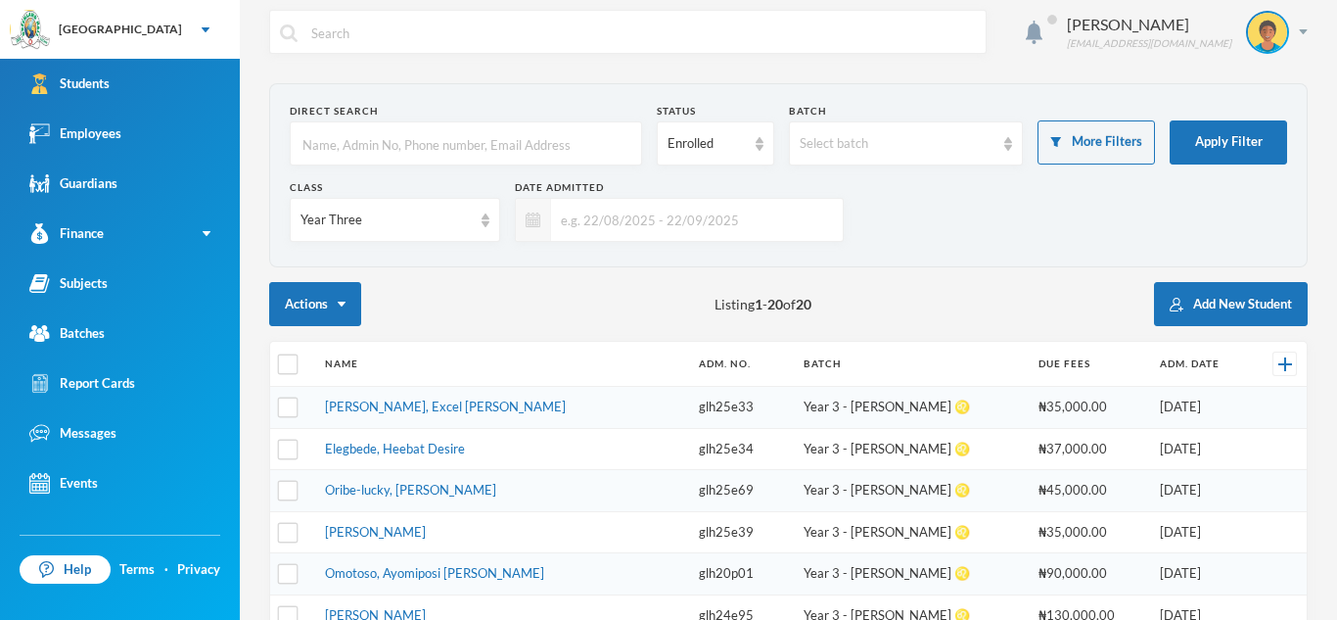
click at [546, 223] on div at bounding box center [533, 220] width 35 height 42
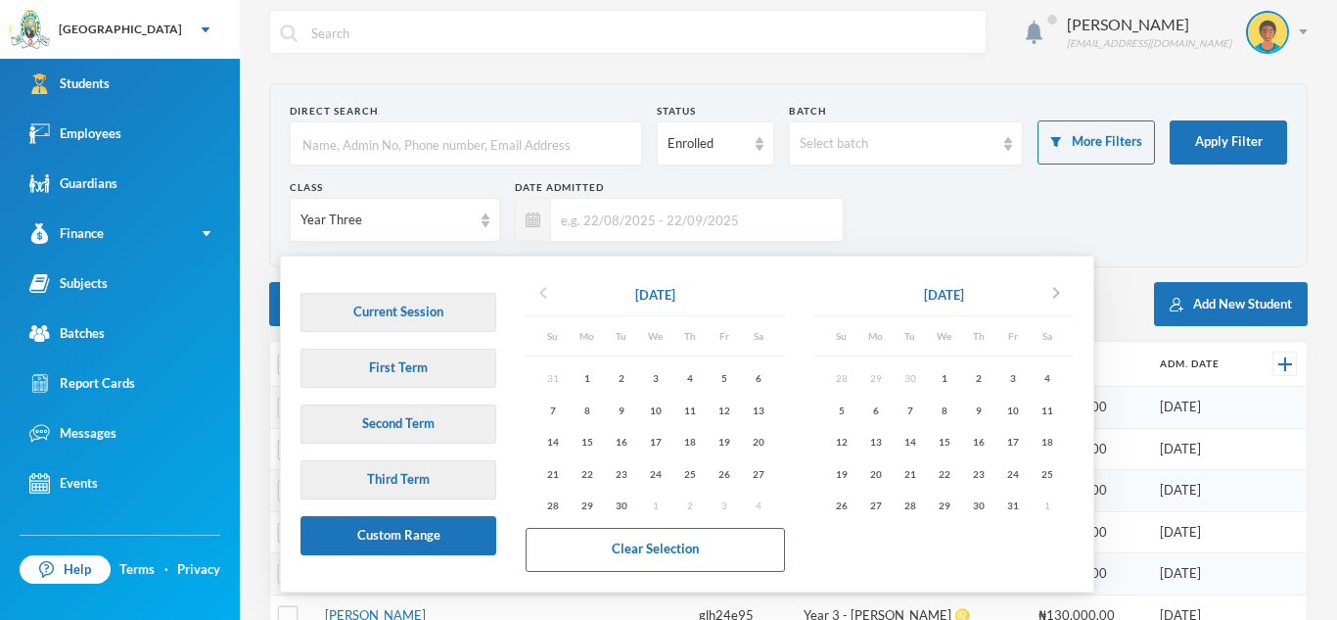
click at [545, 298] on icon "chevron_left" at bounding box center [543, 292] width 23 height 23
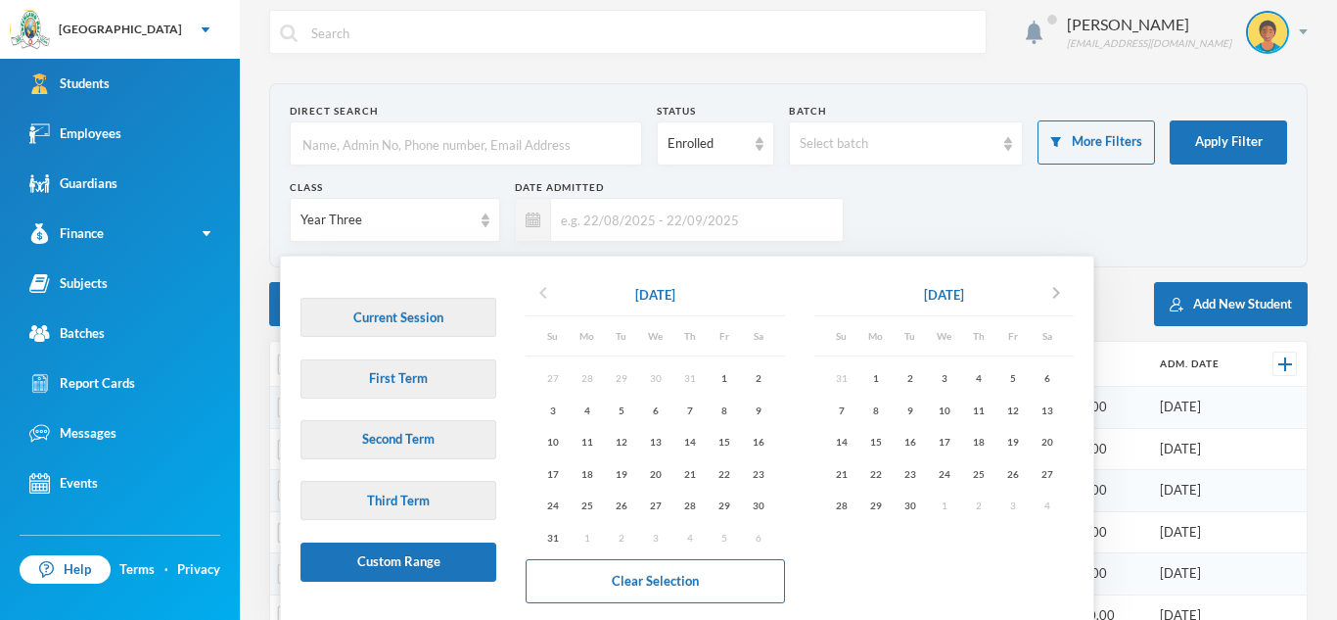
click at [545, 298] on icon "chevron_left" at bounding box center [543, 292] width 23 height 23
click at [1065, 292] on icon "chevron_right" at bounding box center [1056, 292] width 23 height 23
click at [914, 493] on div "30" at bounding box center [910, 505] width 34 height 24
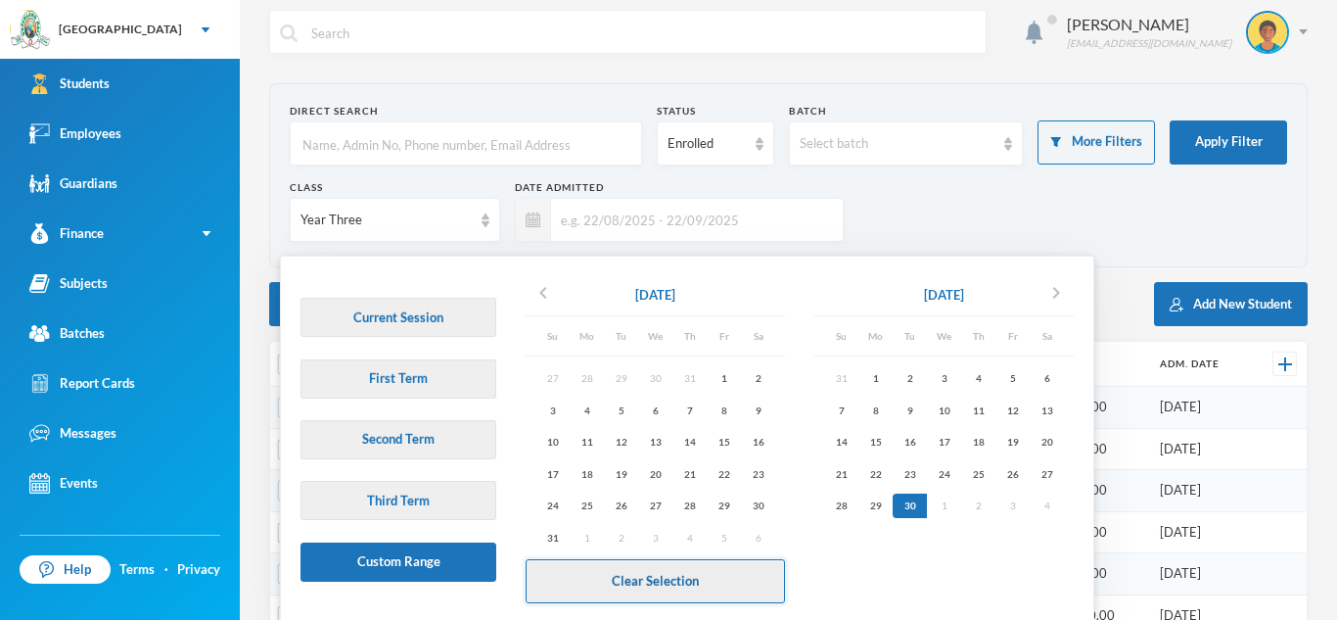
click at [712, 562] on button "Clear Selection" at bounding box center [655, 581] width 259 height 44
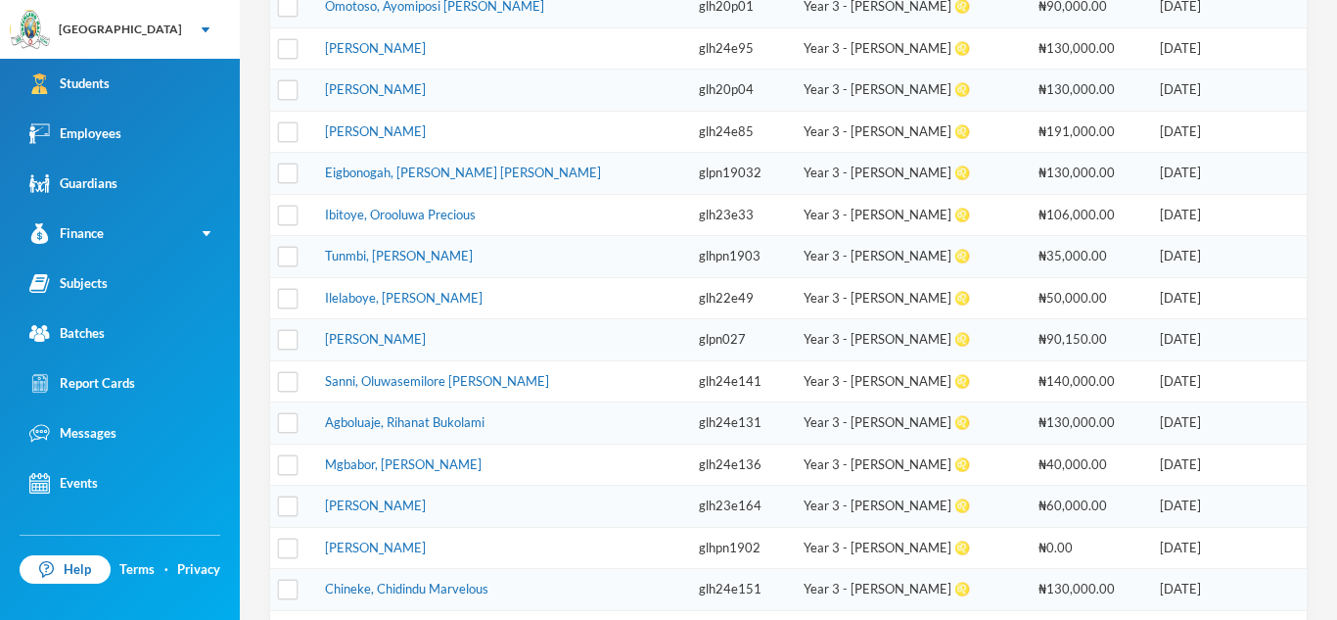
scroll to position [575, 0]
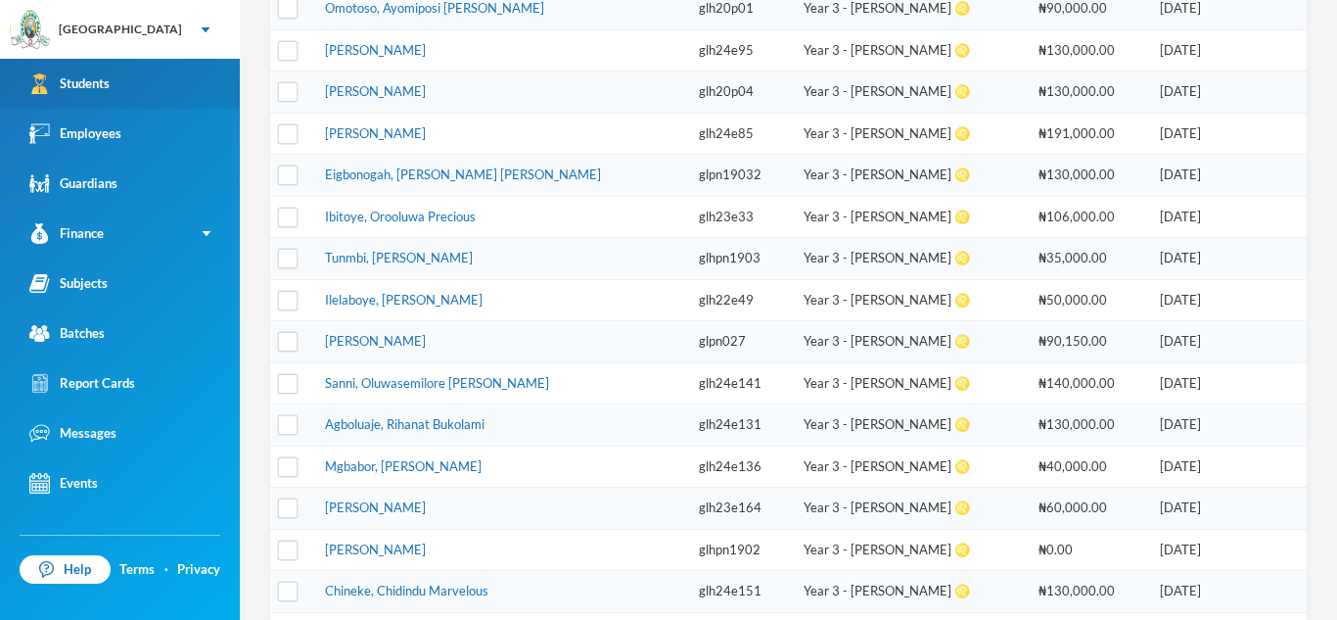
click at [121, 86] on link "Students" at bounding box center [120, 84] width 240 height 50
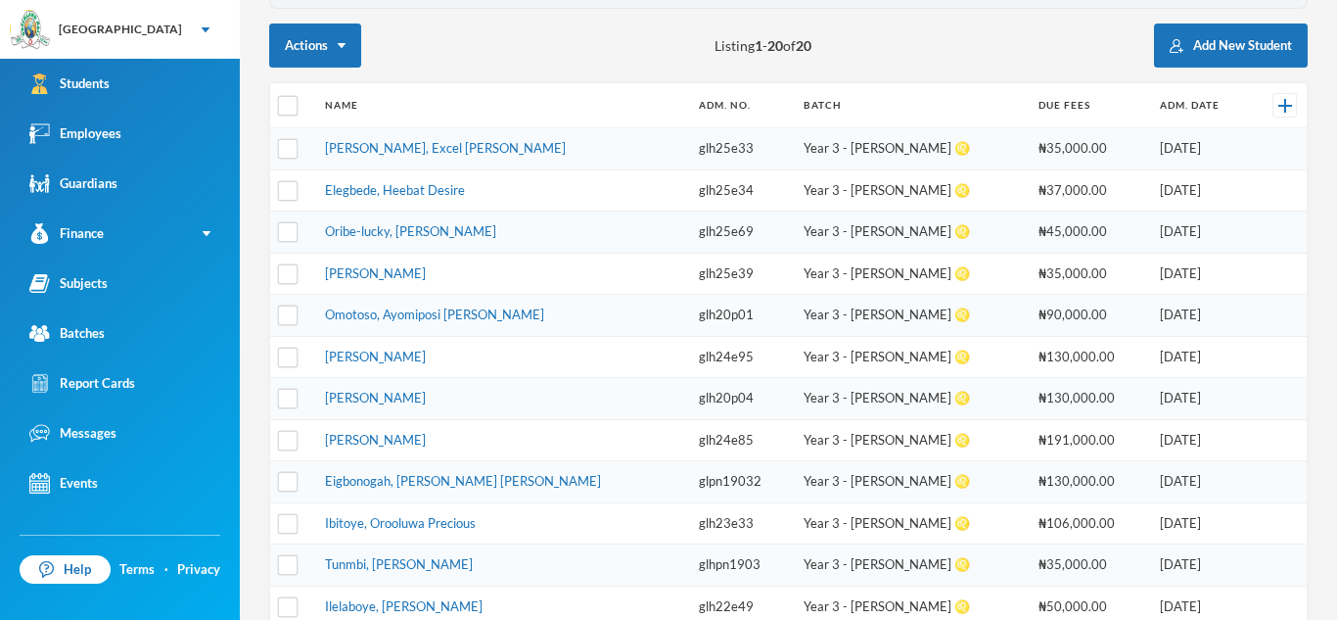
scroll to position [0, 0]
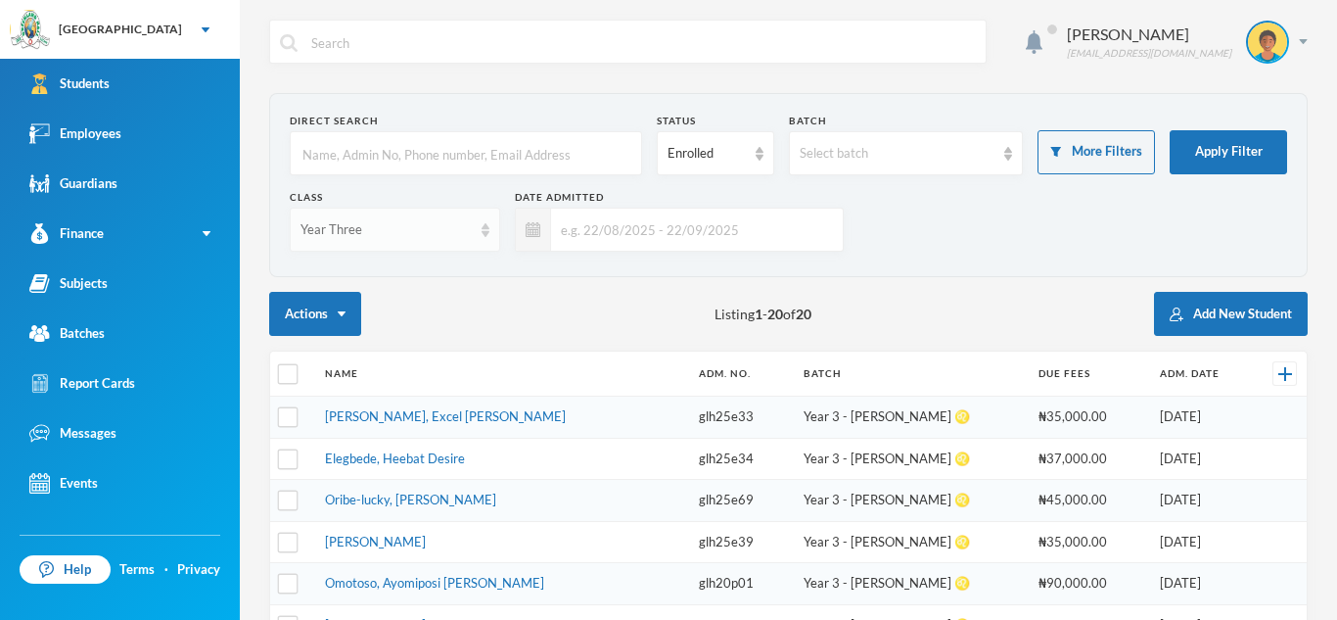
click at [482, 224] on img at bounding box center [486, 230] width 8 height 14
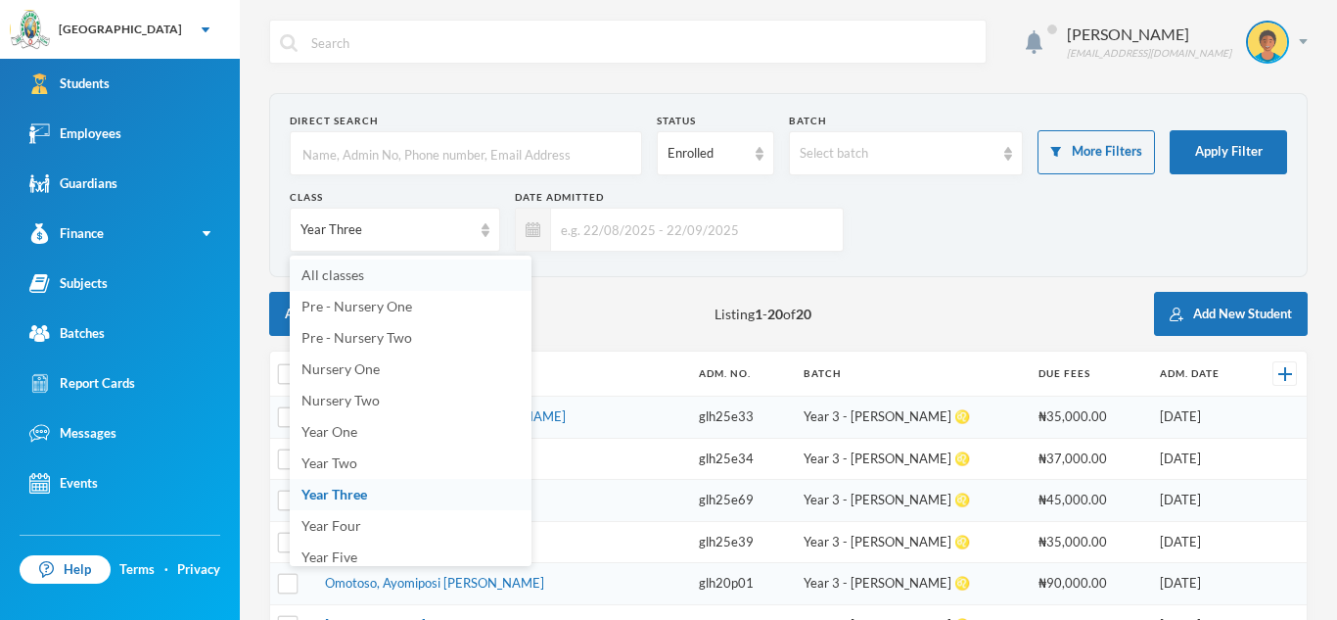
click at [426, 281] on li "All classes" at bounding box center [411, 274] width 242 height 31
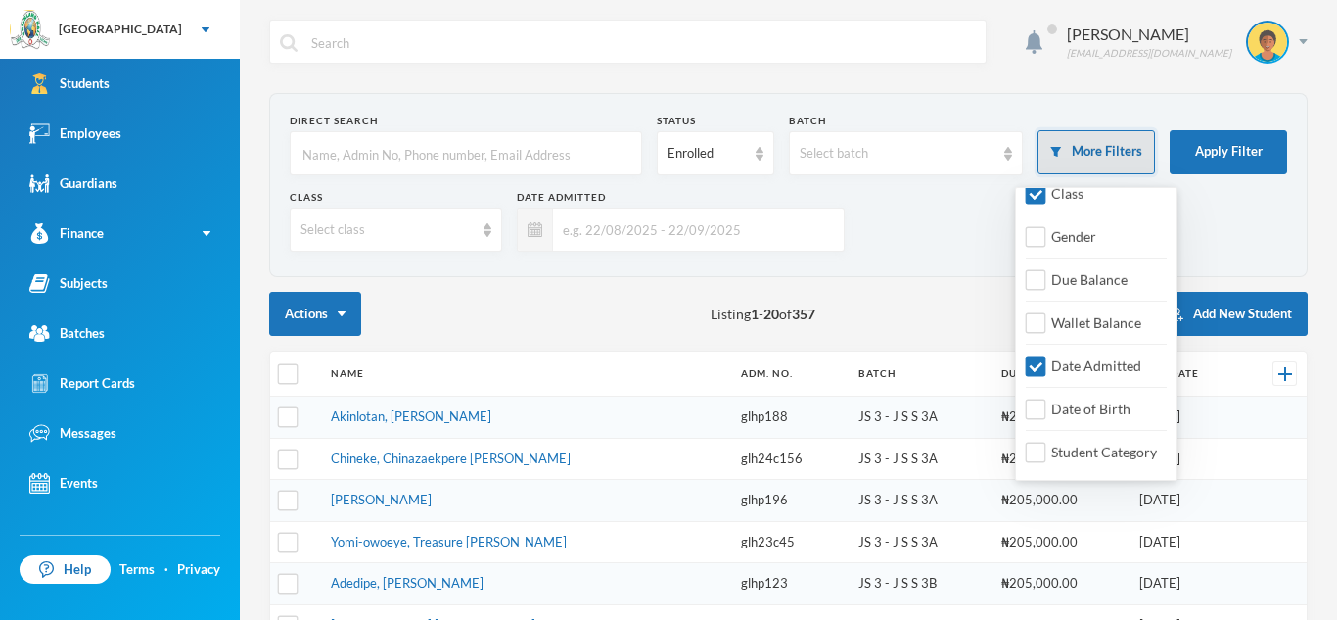
click at [1077, 147] on button "More Filters" at bounding box center [1096, 152] width 117 height 44
click at [1032, 365] on input "Date Admitted" at bounding box center [1036, 366] width 21 height 21
checkbox input "false"
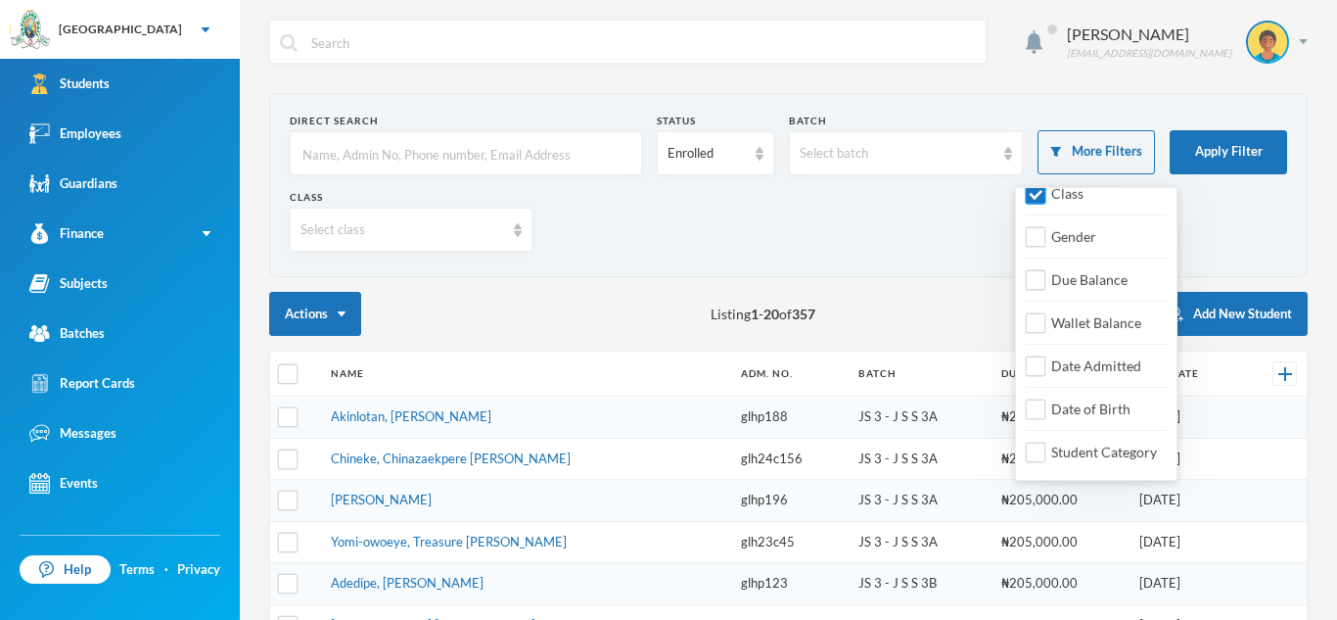
click at [1033, 190] on input "Class" at bounding box center [1036, 194] width 21 height 21
checkbox input "false"
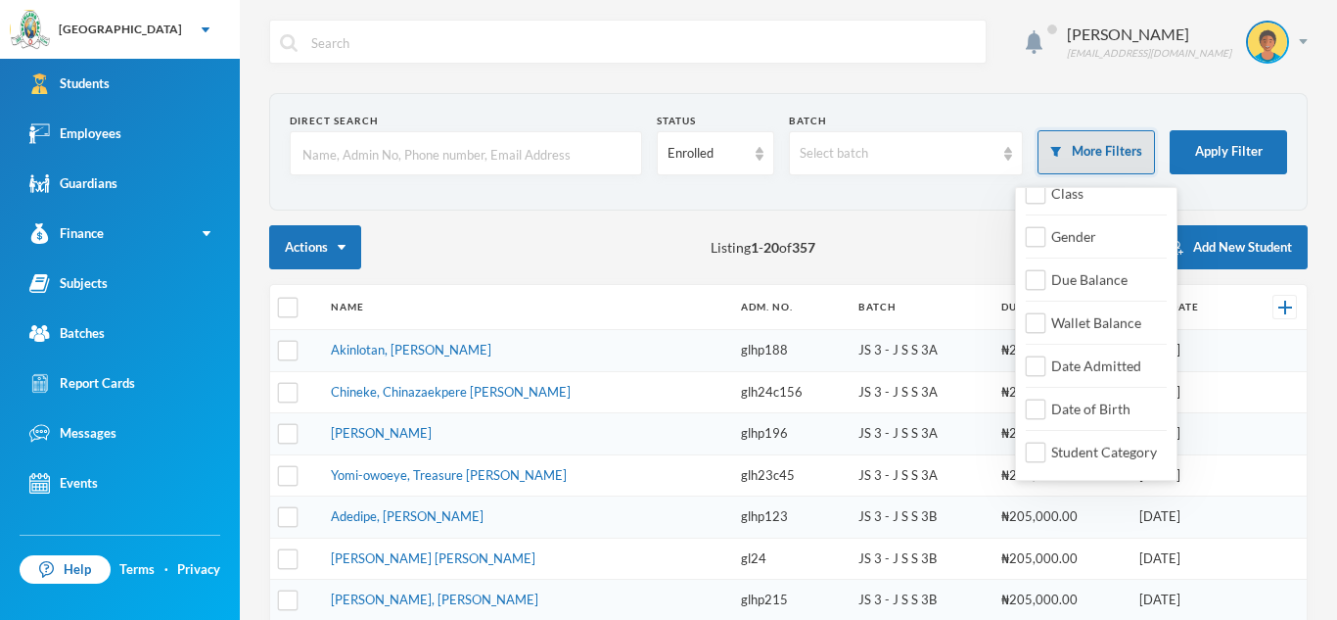
click at [1090, 140] on button "More Filters" at bounding box center [1096, 152] width 117 height 44
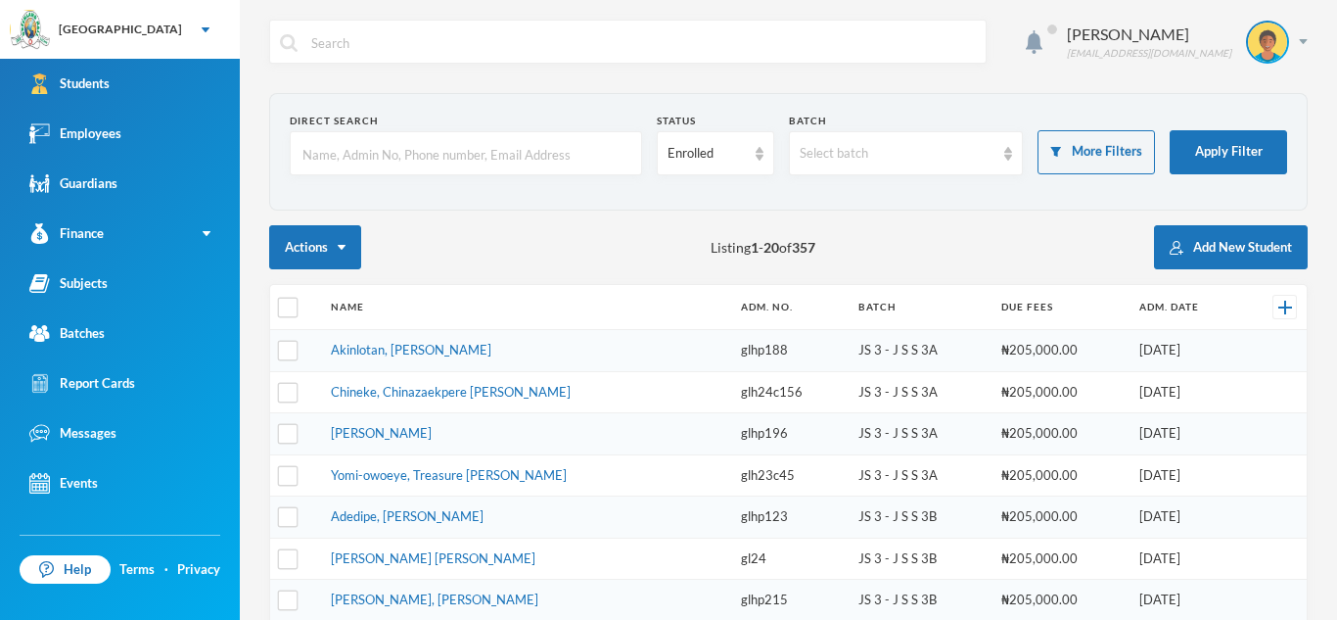
click at [1105, 175] on form "Direct Search Status Enrolled Batch Select batch More Filters Apply Filter" at bounding box center [789, 152] width 998 height 76
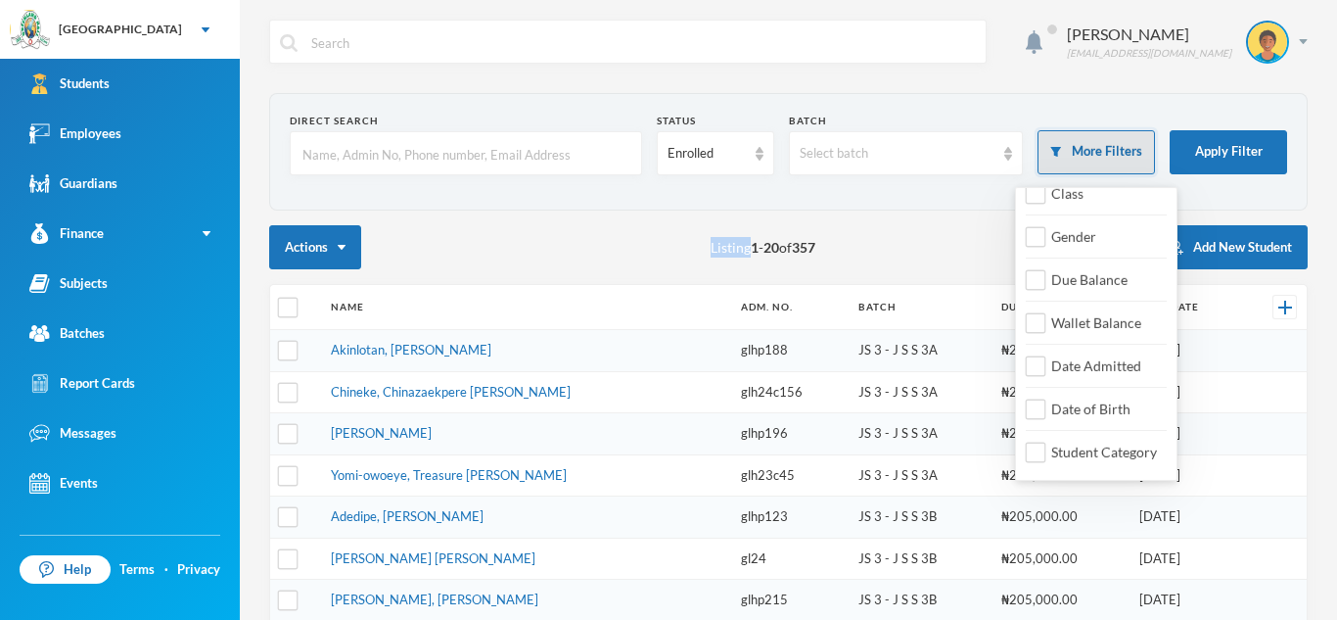
click at [1104, 165] on button "More Filters" at bounding box center [1096, 152] width 117 height 44
click at [1033, 359] on input "Date Admitted" at bounding box center [1036, 366] width 21 height 21
checkbox input "true"
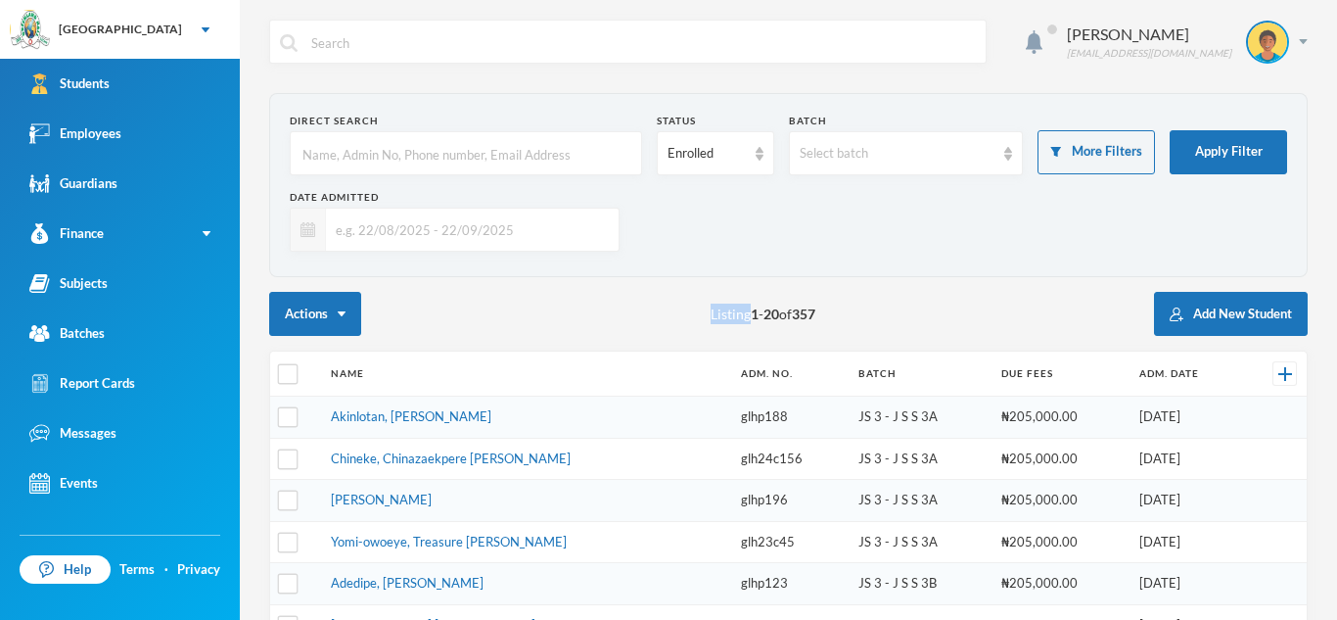
click at [303, 243] on div at bounding box center [308, 230] width 35 height 42
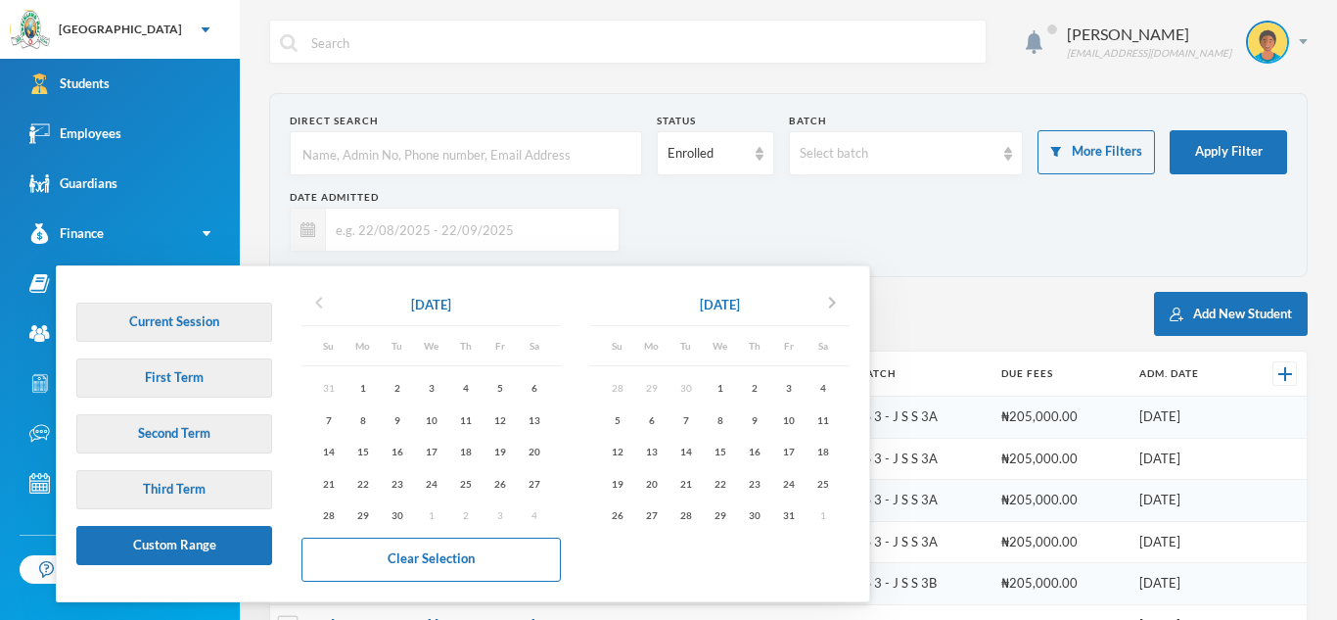
click at [322, 306] on icon "chevron_left" at bounding box center [318, 302] width 23 height 23
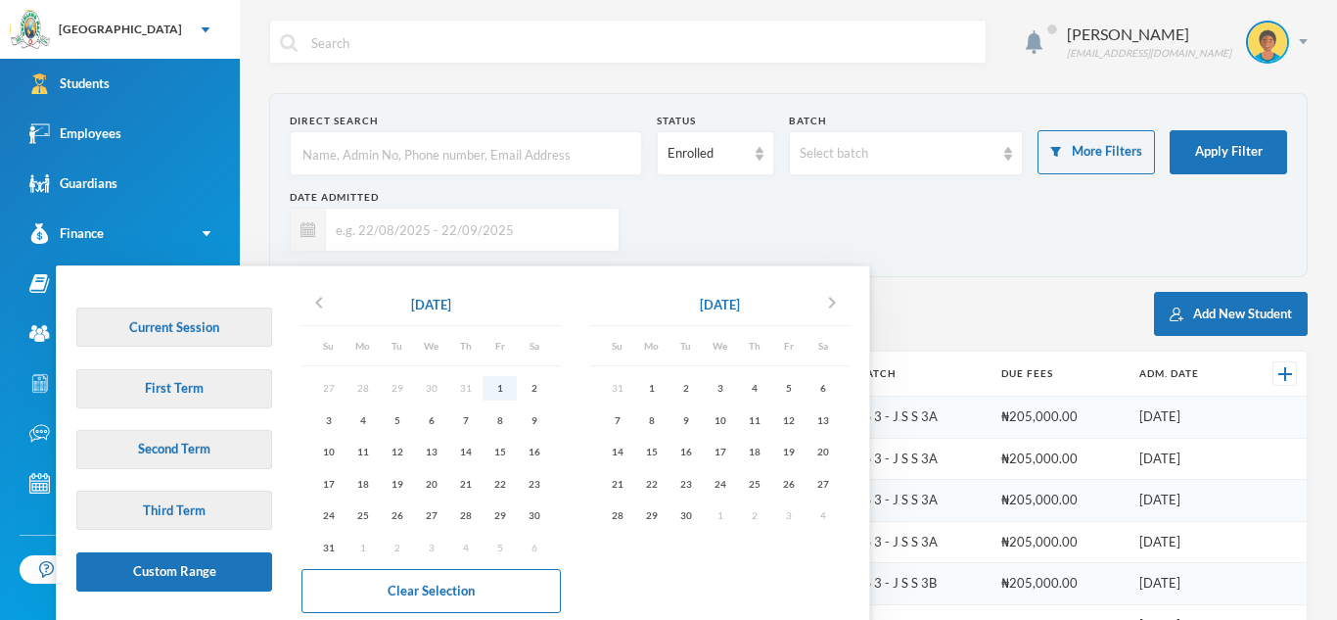
click at [503, 379] on div "1" at bounding box center [500, 388] width 34 height 24
click at [695, 508] on div "30" at bounding box center [686, 515] width 34 height 24
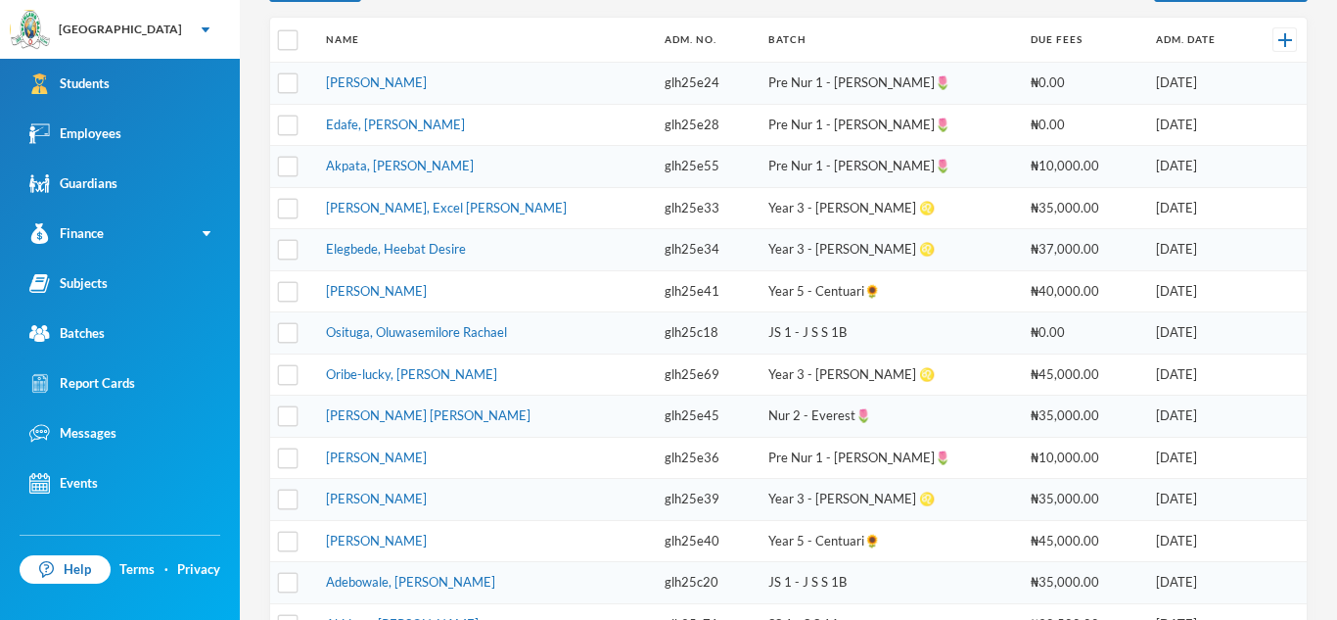
scroll to position [729, 0]
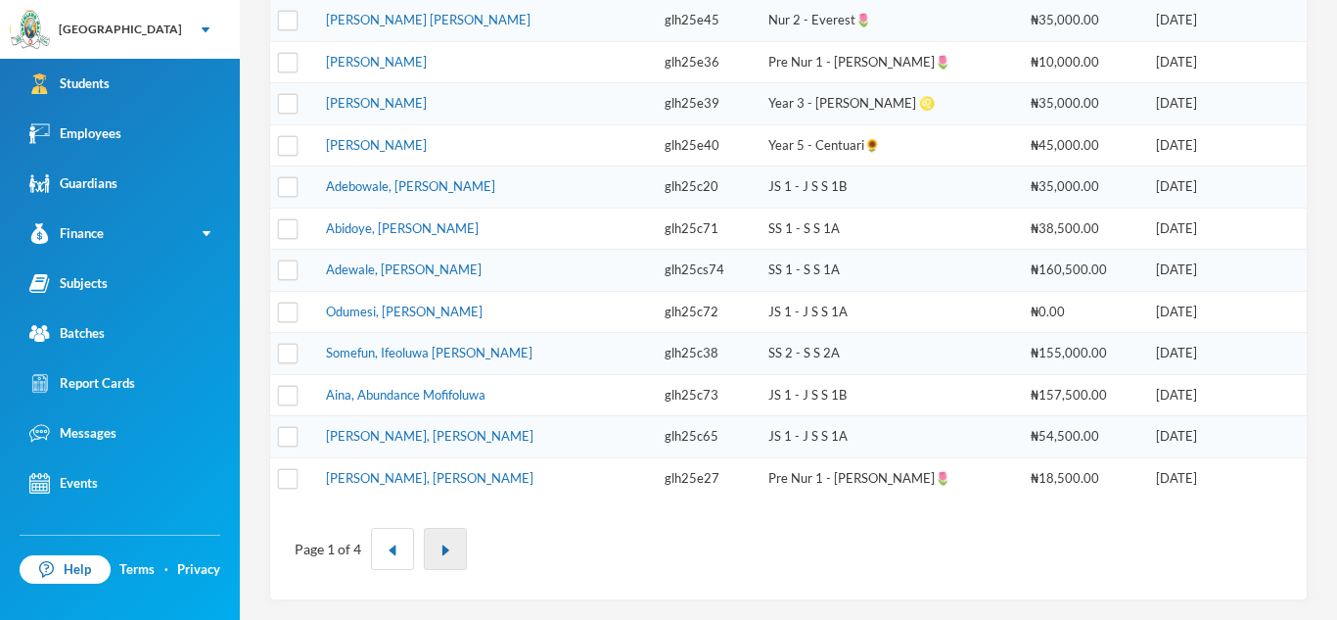
click at [446, 553] on img "button" at bounding box center [446, 550] width 12 height 12
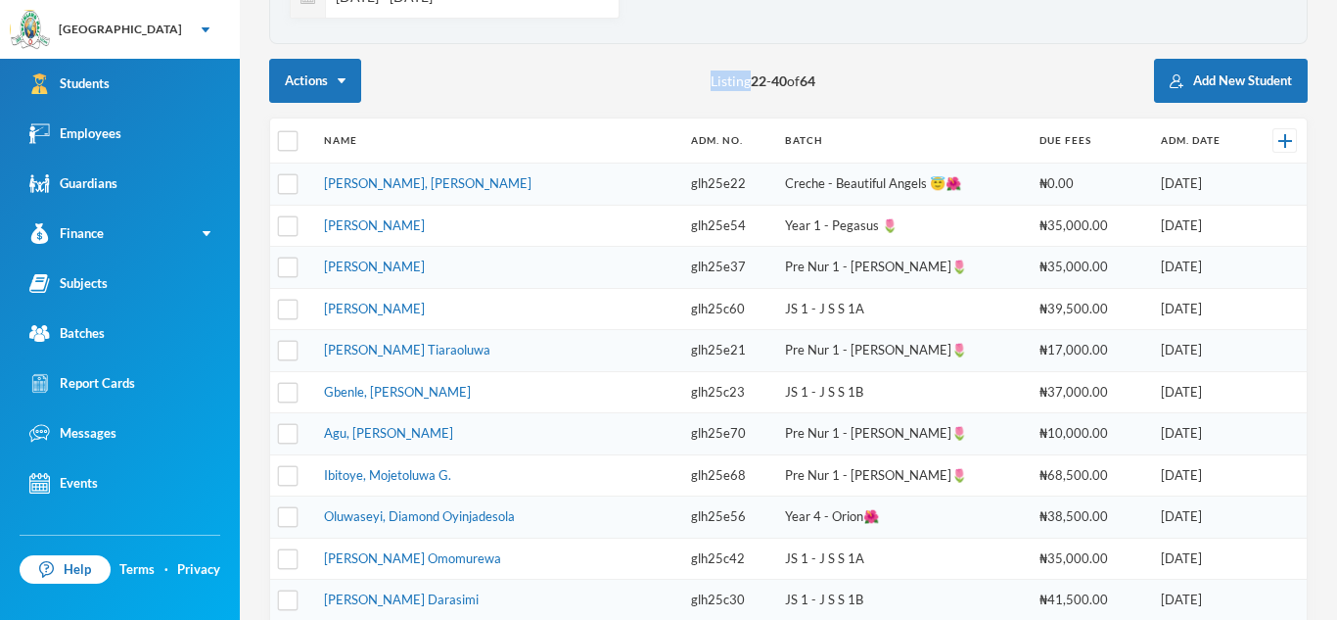
scroll to position [688, 0]
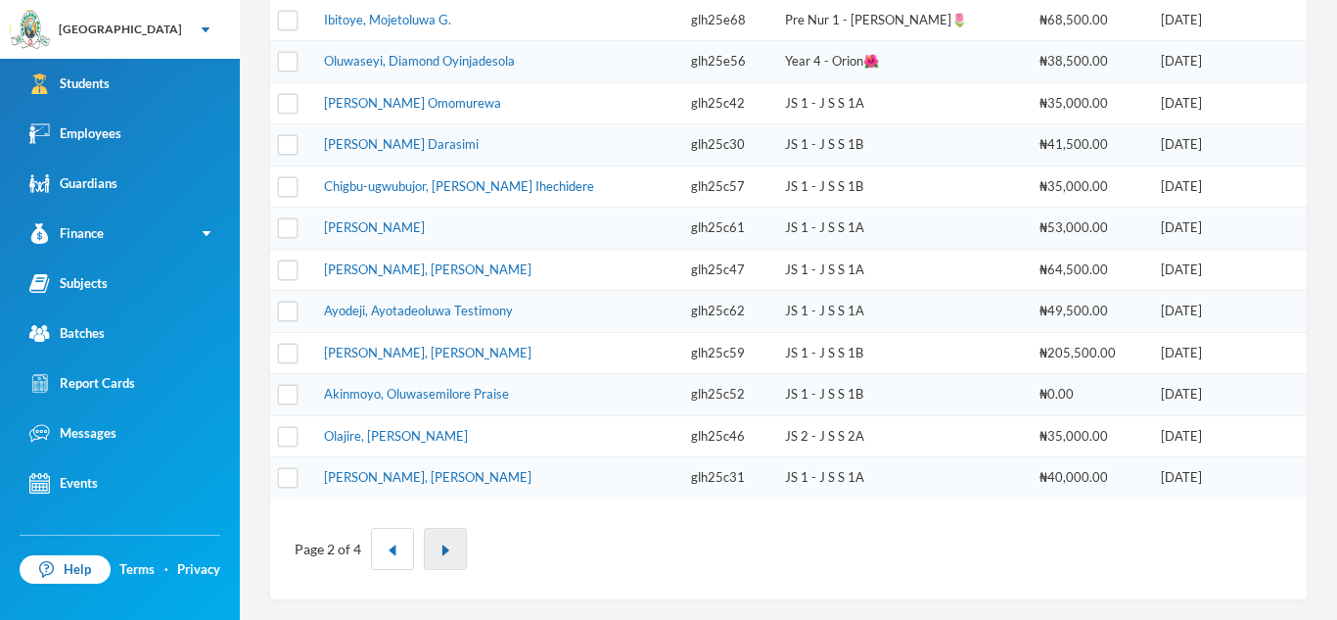
click at [451, 546] on button "button" at bounding box center [445, 549] width 43 height 42
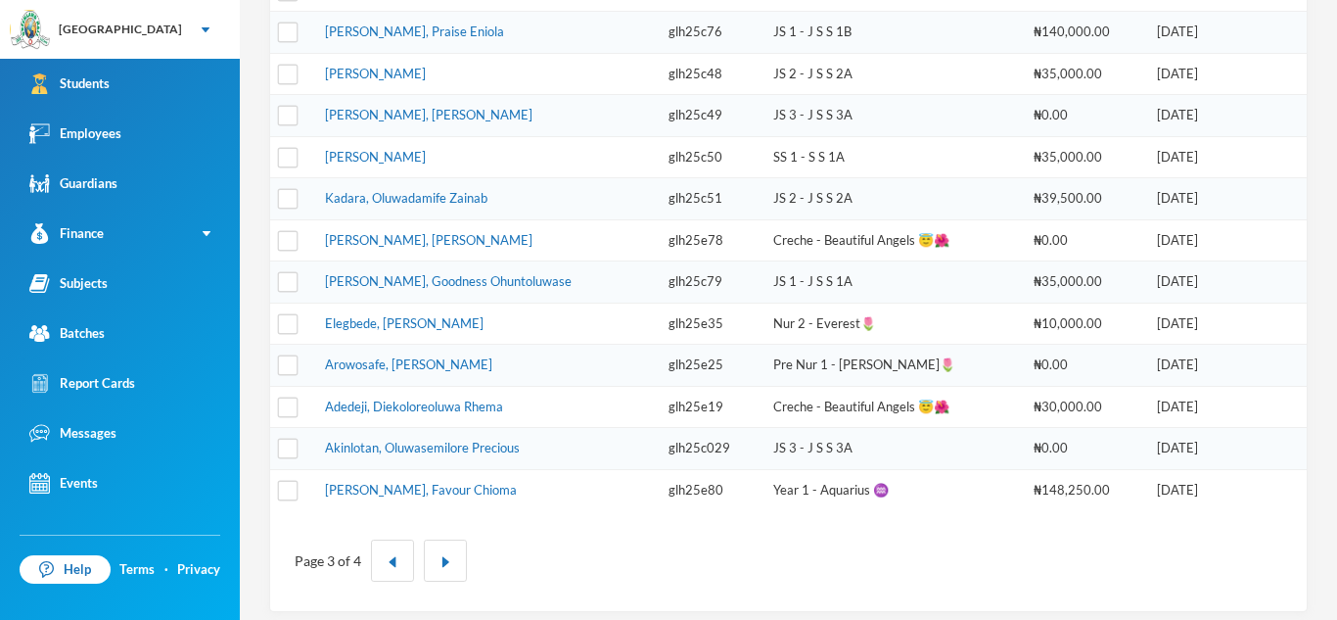
scroll to position [729, 0]
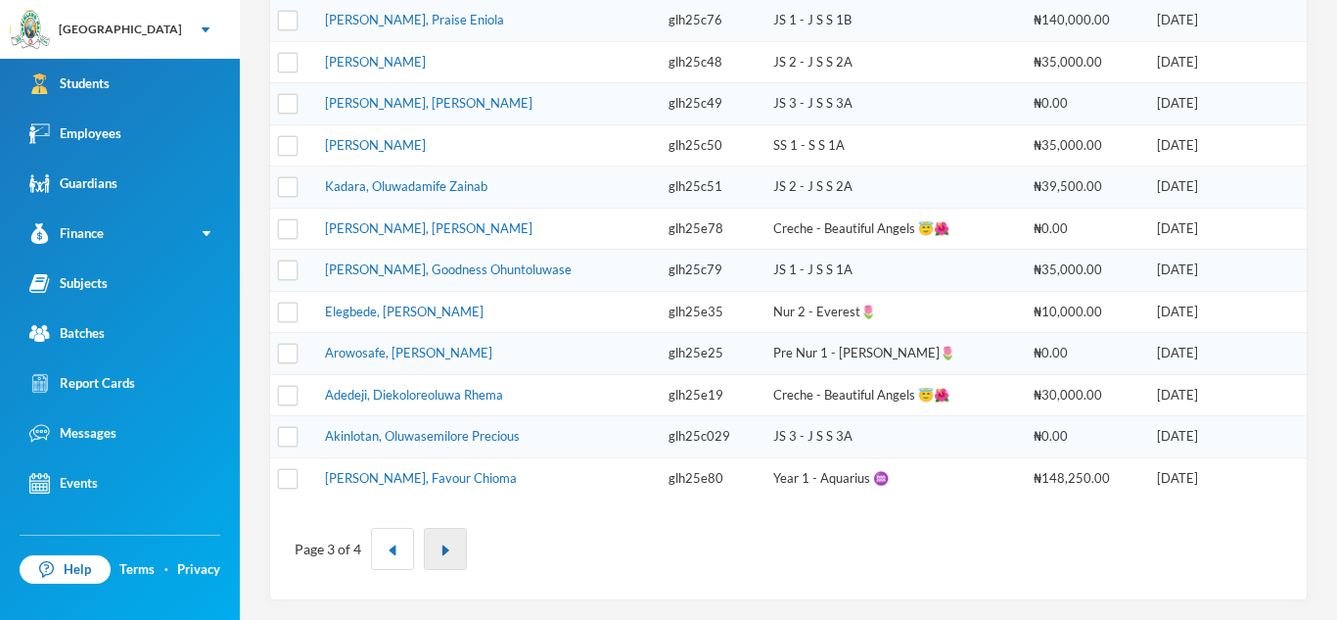
click at [440, 546] on img "button" at bounding box center [446, 550] width 12 height 12
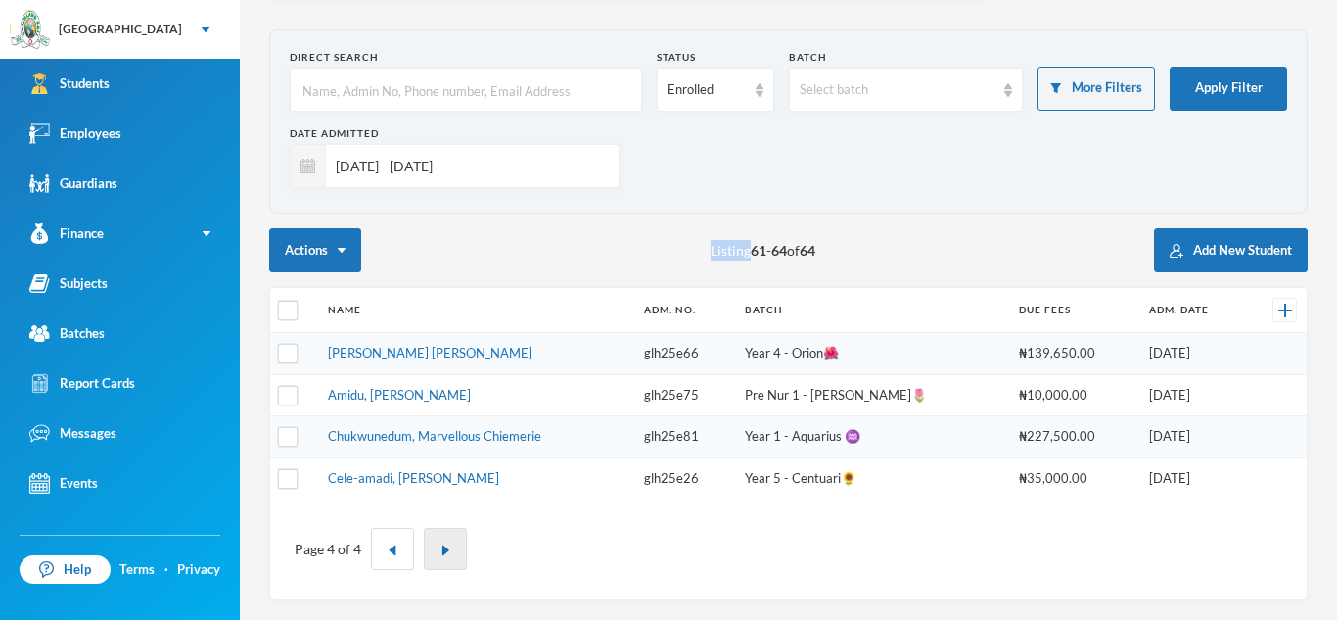
scroll to position [64, 0]
click at [497, 167] on input "[DATE] - [DATE]" at bounding box center [467, 166] width 283 height 44
type input "0"
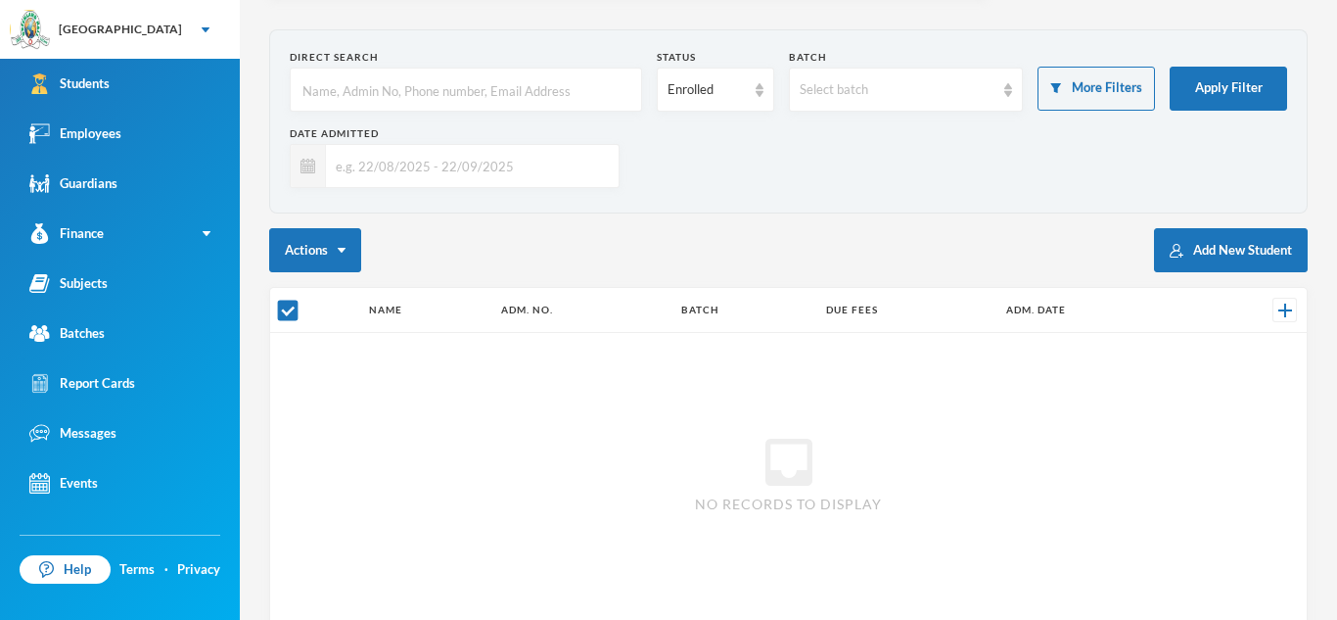
checkbox input "false"
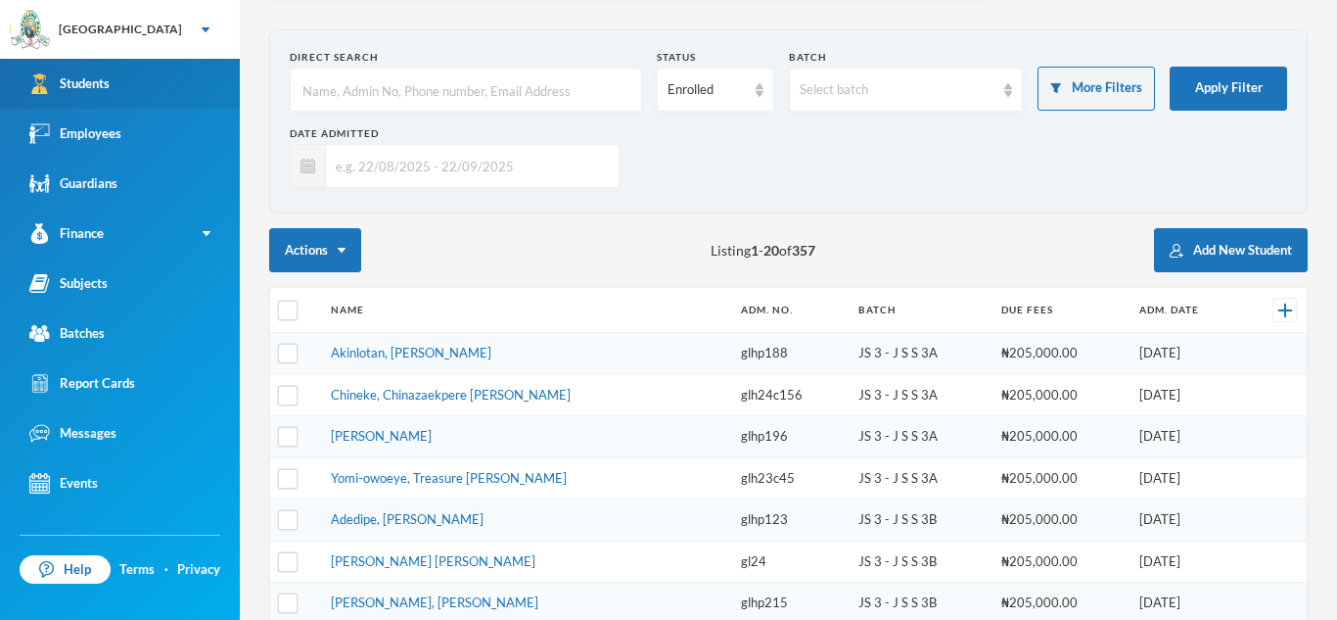
click at [208, 75] on link "Students" at bounding box center [120, 84] width 240 height 50
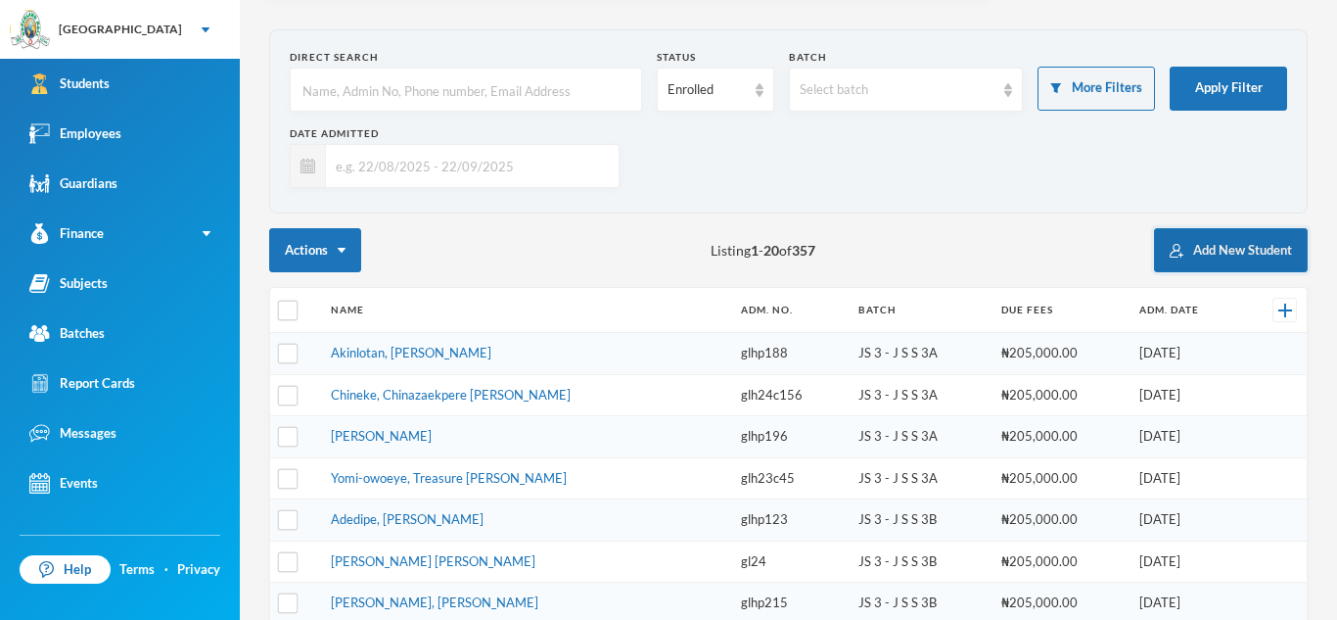
click at [1268, 256] on button "Add New Student" at bounding box center [1231, 250] width 154 height 44
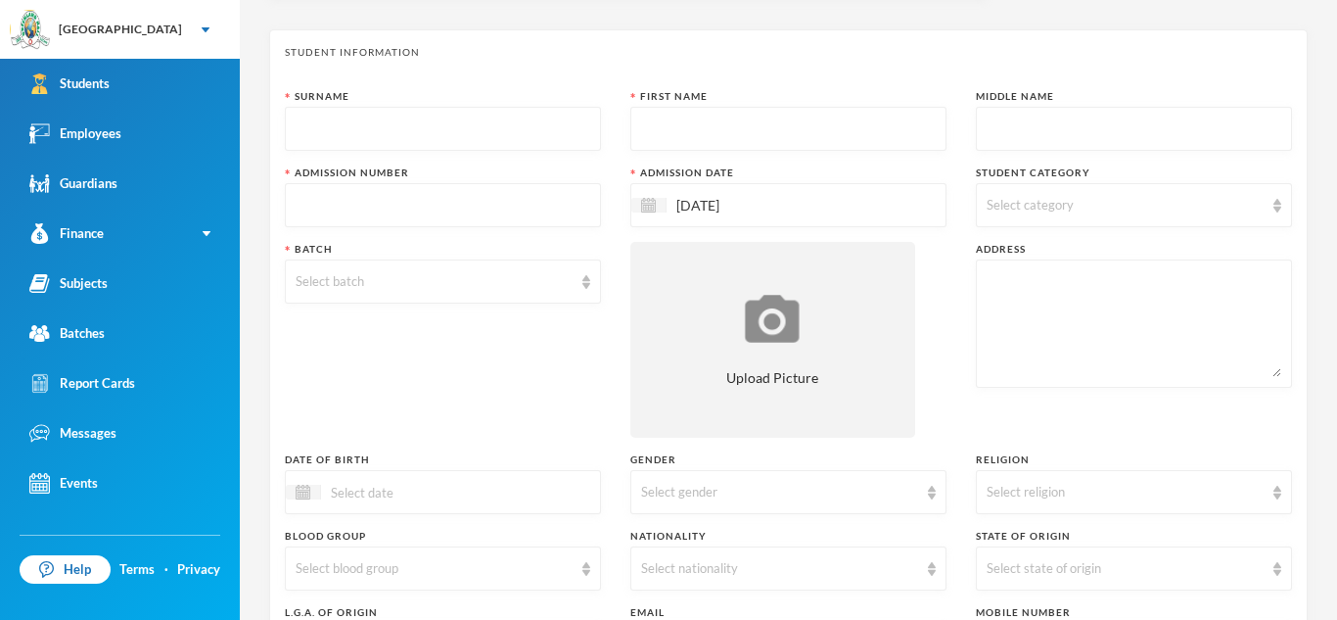
click at [326, 135] on input "text" at bounding box center [443, 130] width 295 height 44
type input "M"
type input "[PERSON_NAME]"
click at [693, 120] on input "text" at bounding box center [788, 130] width 295 height 44
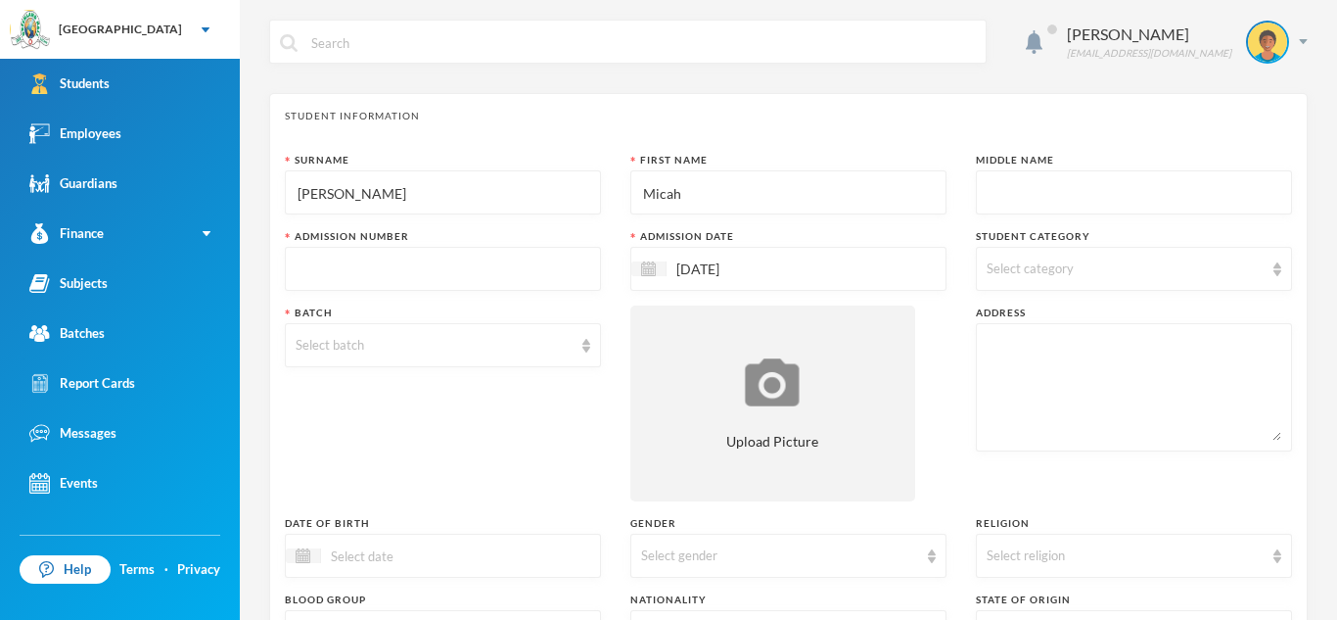
type input "Micah"
click at [1001, 203] on input "text" at bounding box center [1134, 193] width 295 height 44
type input "[PERSON_NAME]"
click at [1280, 265] on img at bounding box center [1278, 269] width 8 height 14
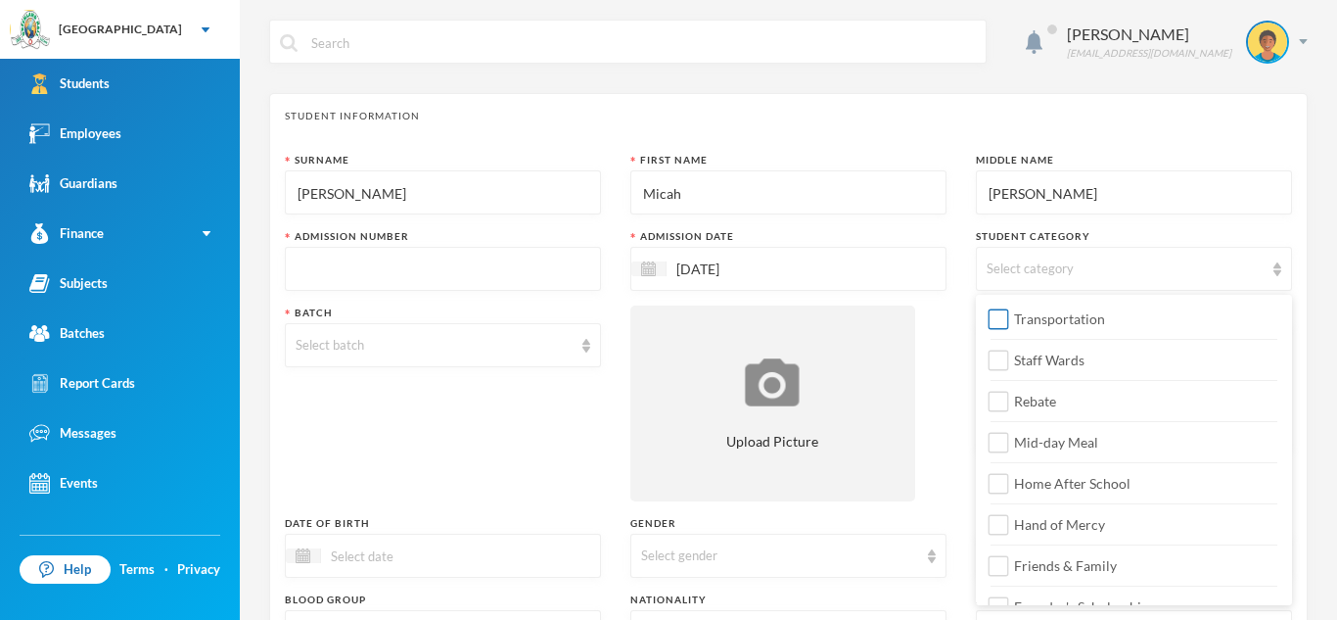
scroll to position [231, 0]
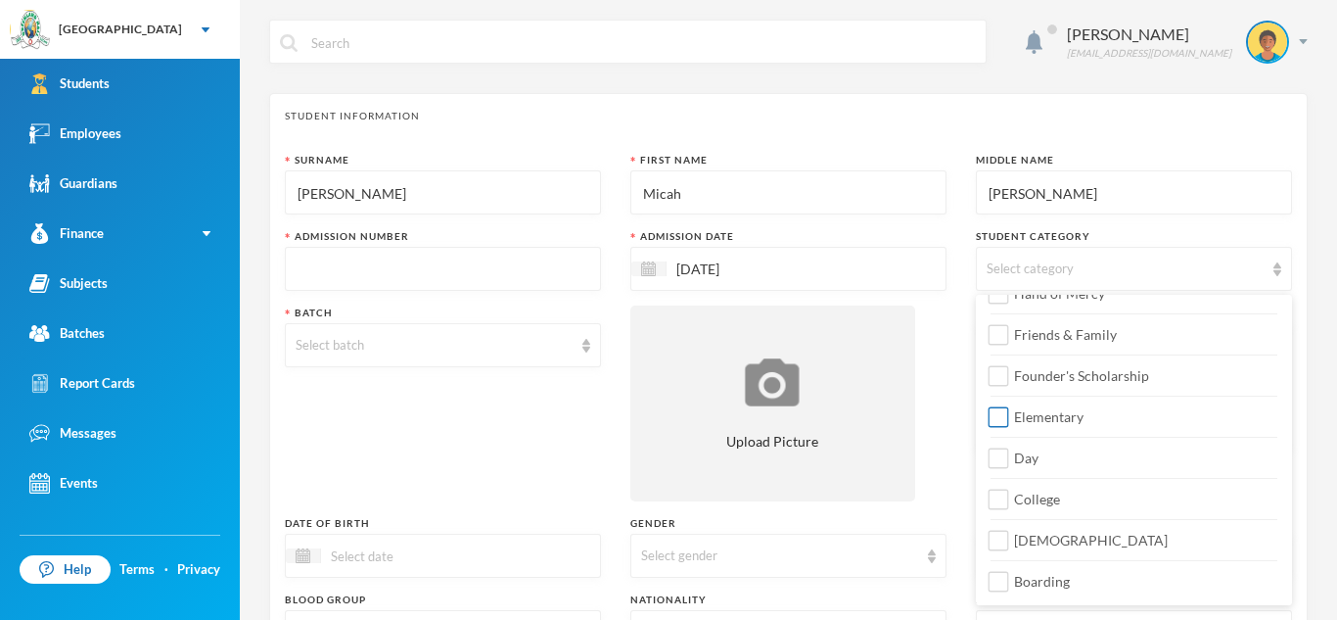
click at [1011, 418] on span "Elementary" at bounding box center [1048, 416] width 85 height 17
click at [1009, 418] on input "Elementary" at bounding box center [999, 417] width 21 height 21
checkbox input "true"
click at [1001, 461] on input "Day" at bounding box center [999, 458] width 21 height 21
checkbox input "true"
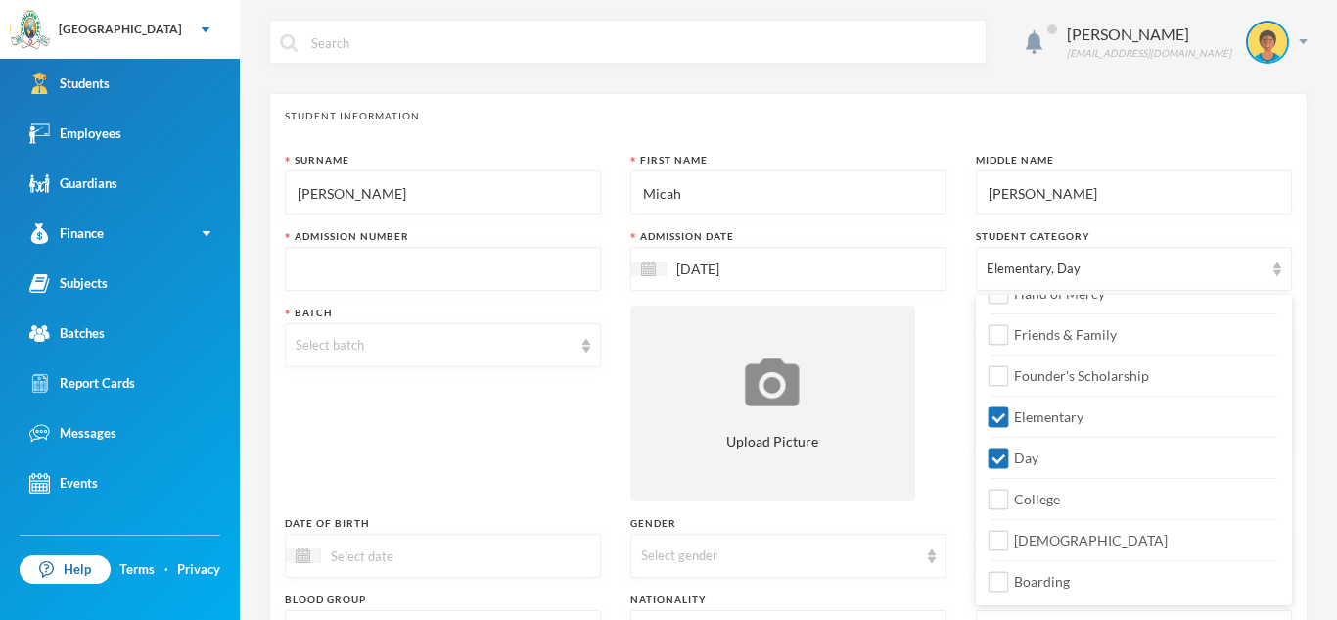
click at [927, 357] on div "Surname [PERSON_NAME] First Name [PERSON_NAME] Middle Name [PERSON_NAME] Admiss…" at bounding box center [788, 529] width 1007 height 753
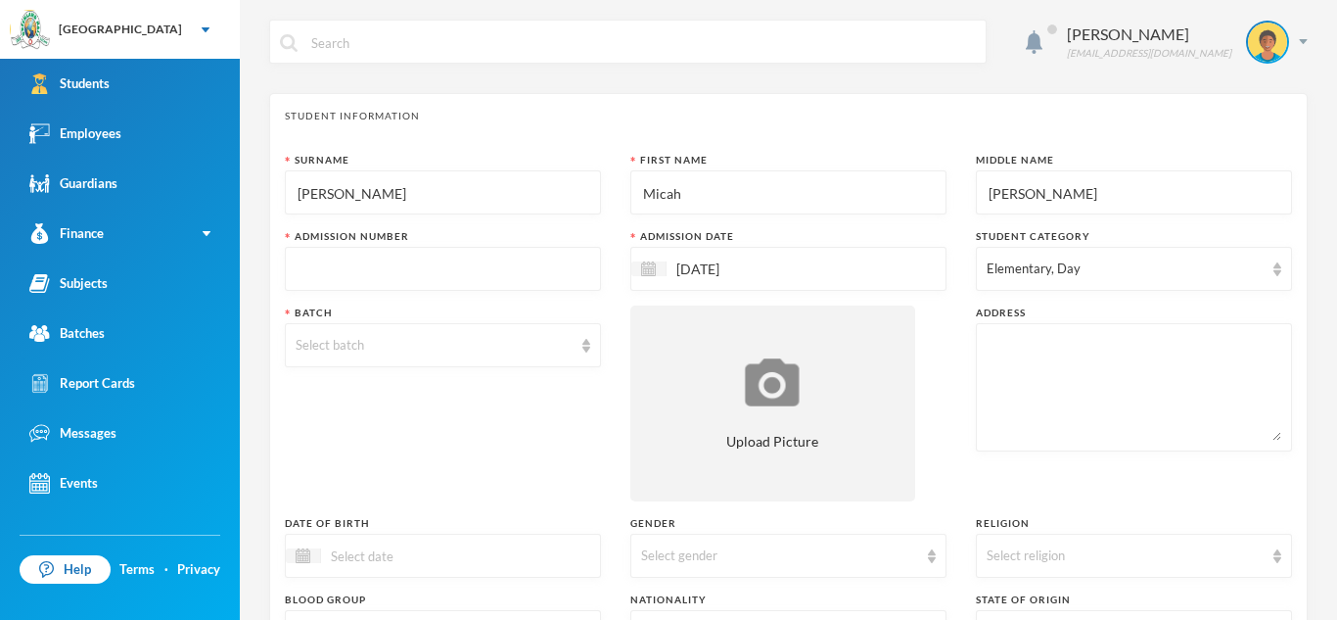
click at [346, 280] on input "text" at bounding box center [443, 270] width 295 height 44
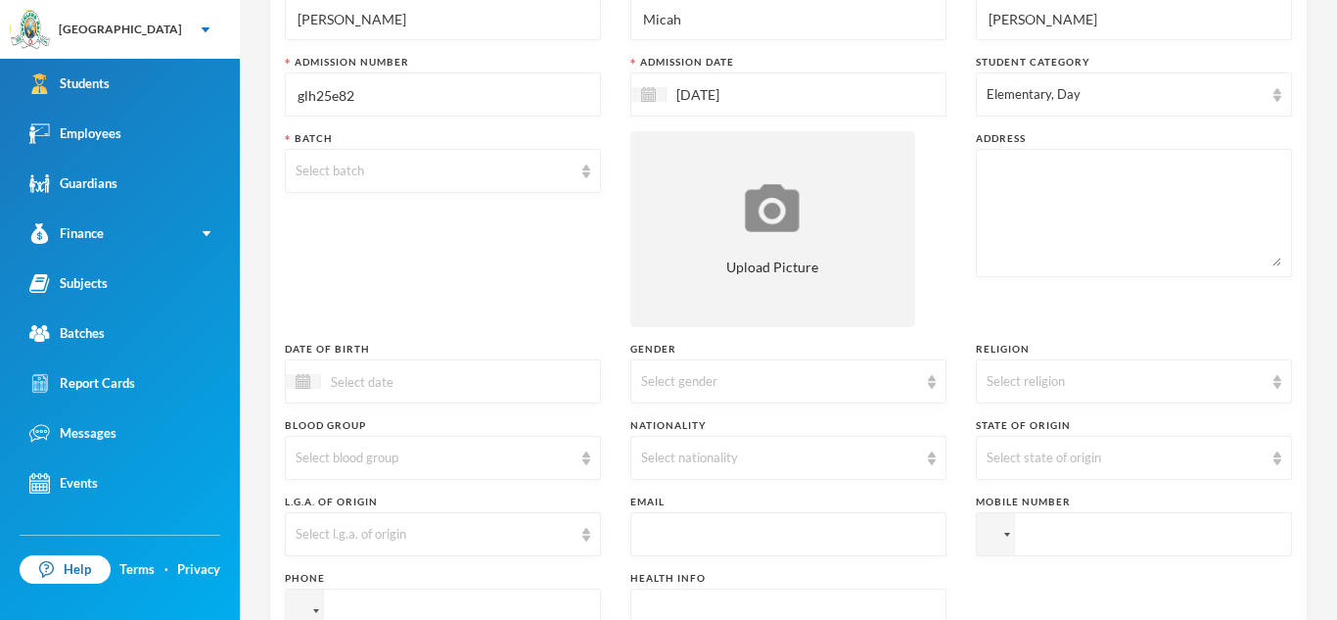
scroll to position [186, 0]
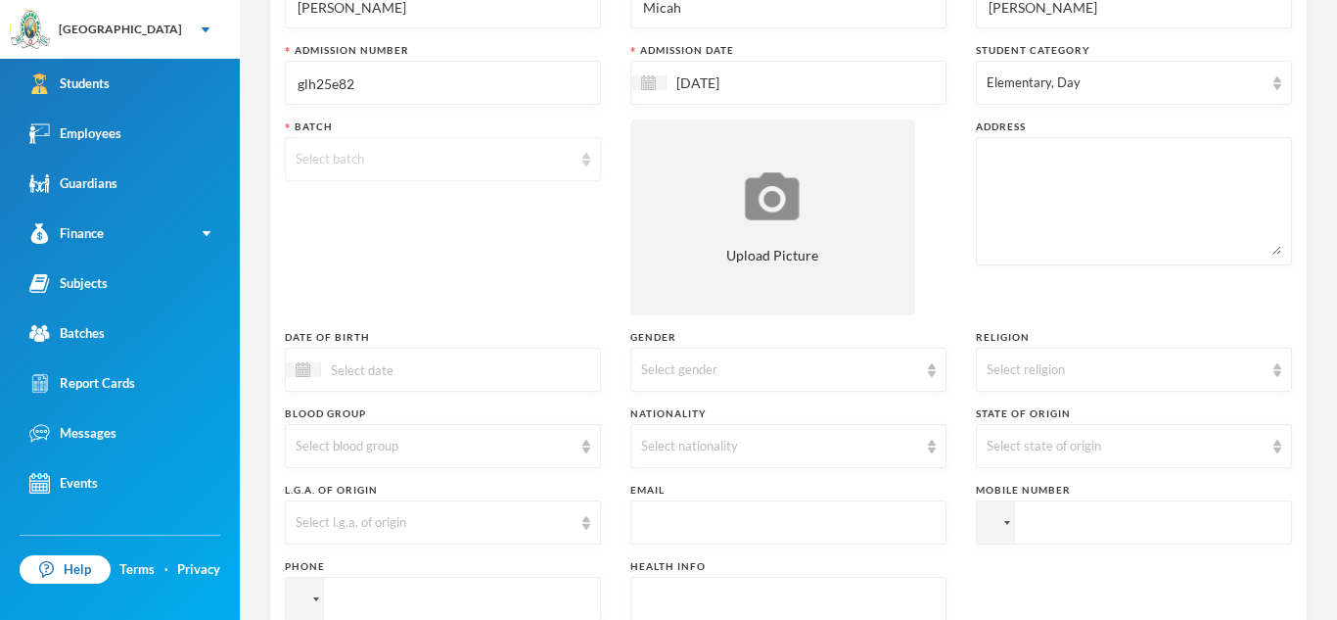
type input "glh25e82"
click at [587, 156] on img at bounding box center [586, 160] width 8 height 14
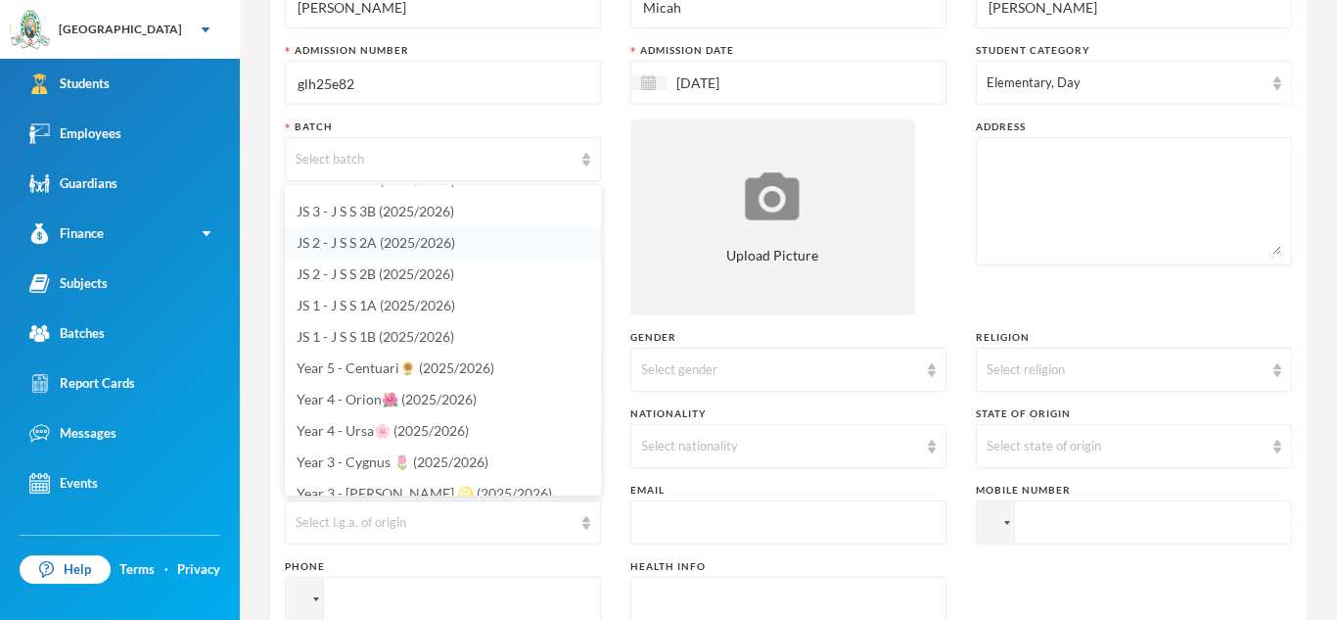
scroll to position [233, 0]
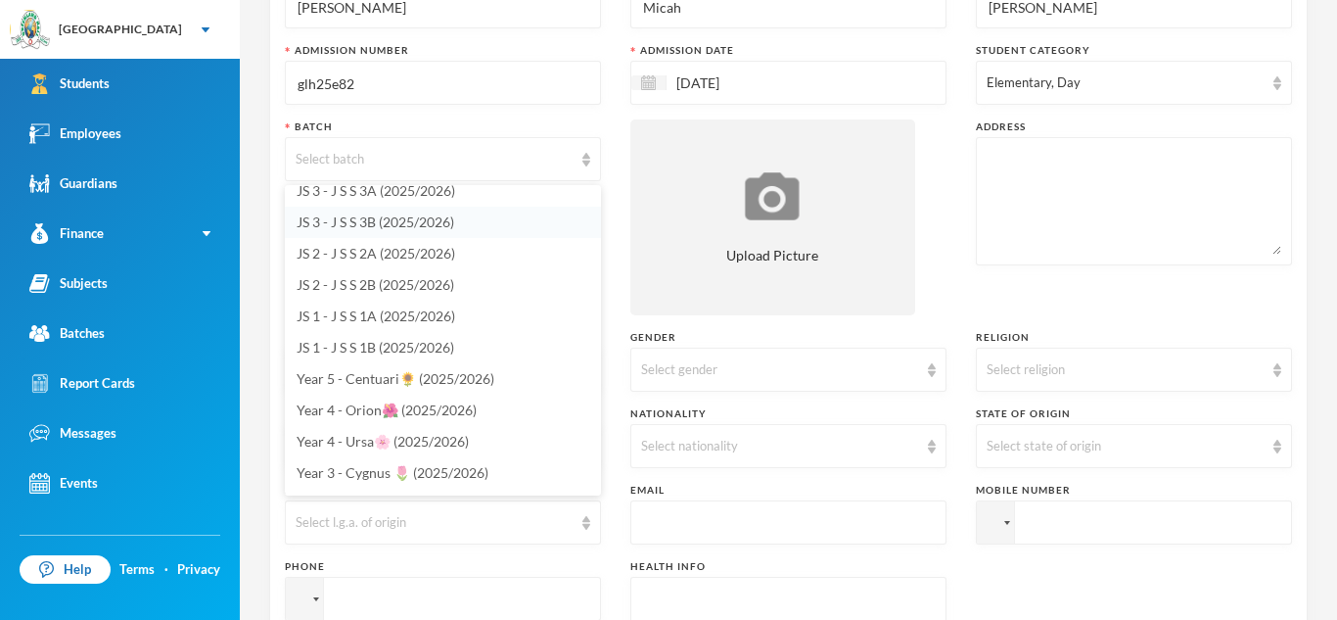
click at [362, 218] on span "JS 3 - J S S 3B (2025/2026)" at bounding box center [376, 221] width 158 height 17
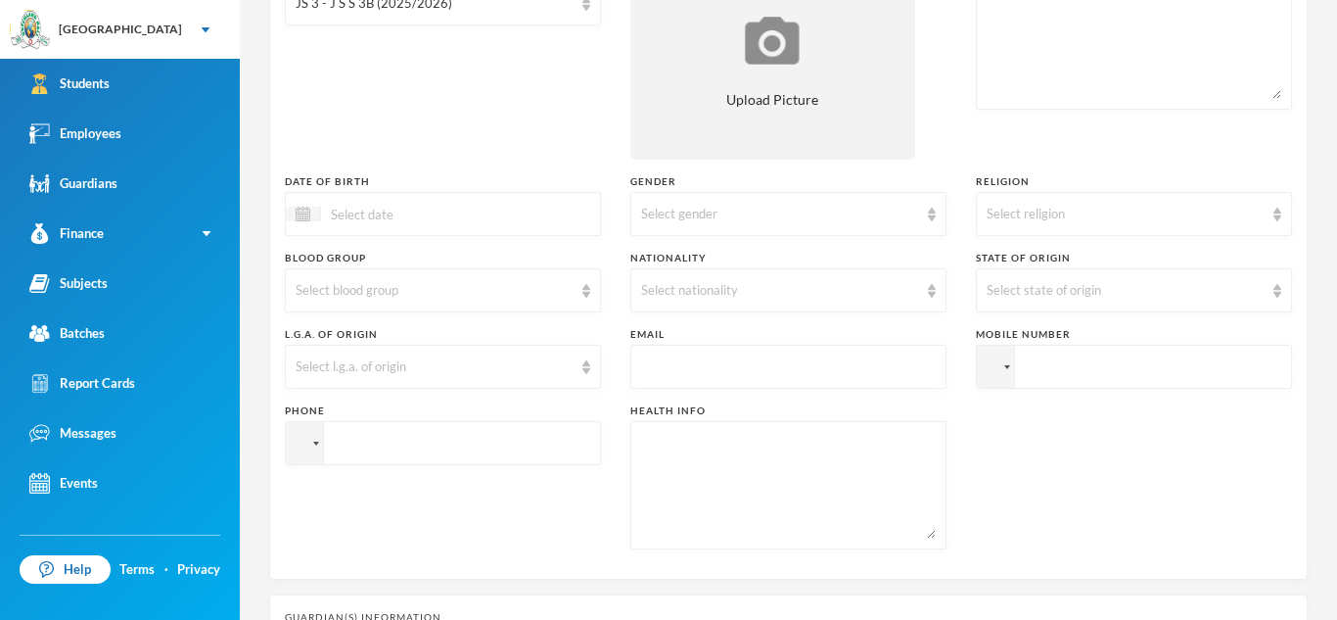
scroll to position [393, 0]
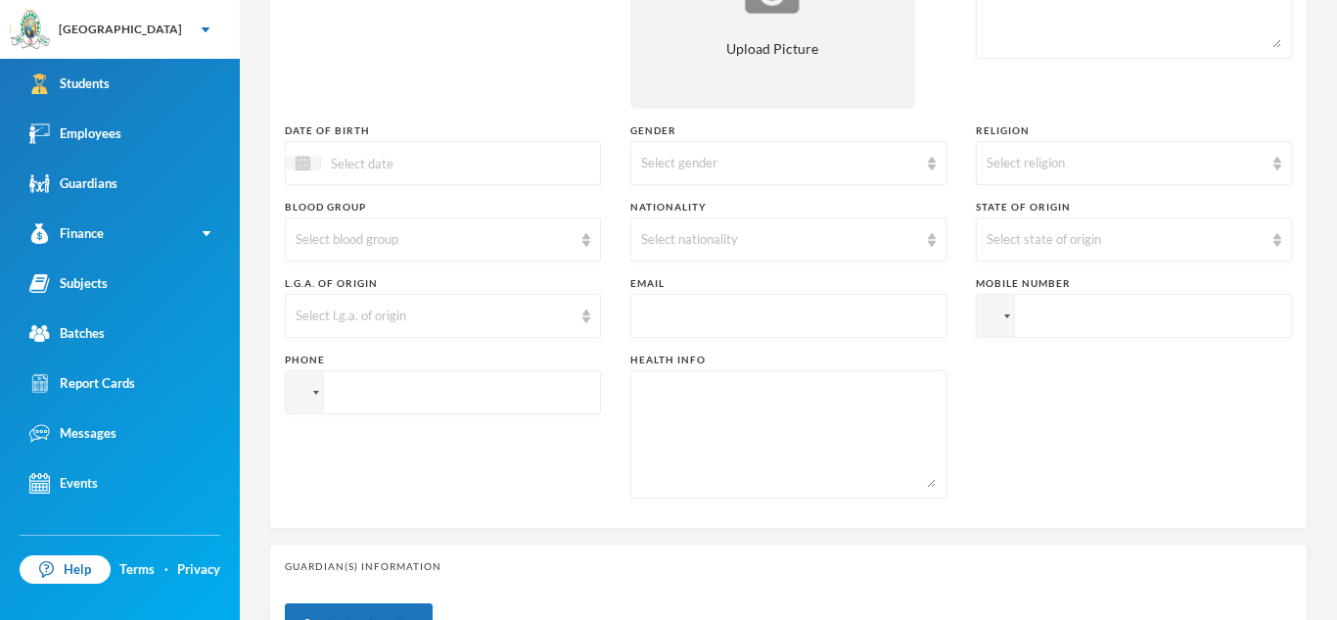
click at [357, 164] on input at bounding box center [403, 163] width 164 height 23
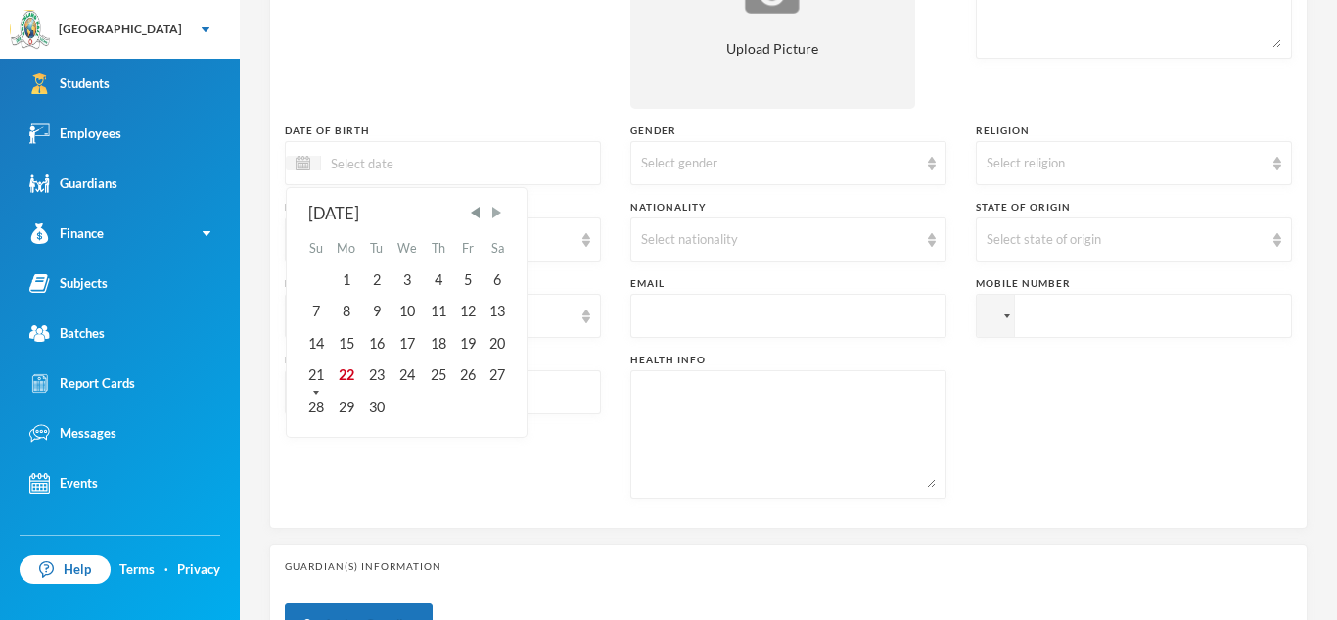
click at [494, 211] on span "Next Month" at bounding box center [497, 213] width 18 height 18
click at [939, 163] on div "Select gender" at bounding box center [788, 163] width 316 height 44
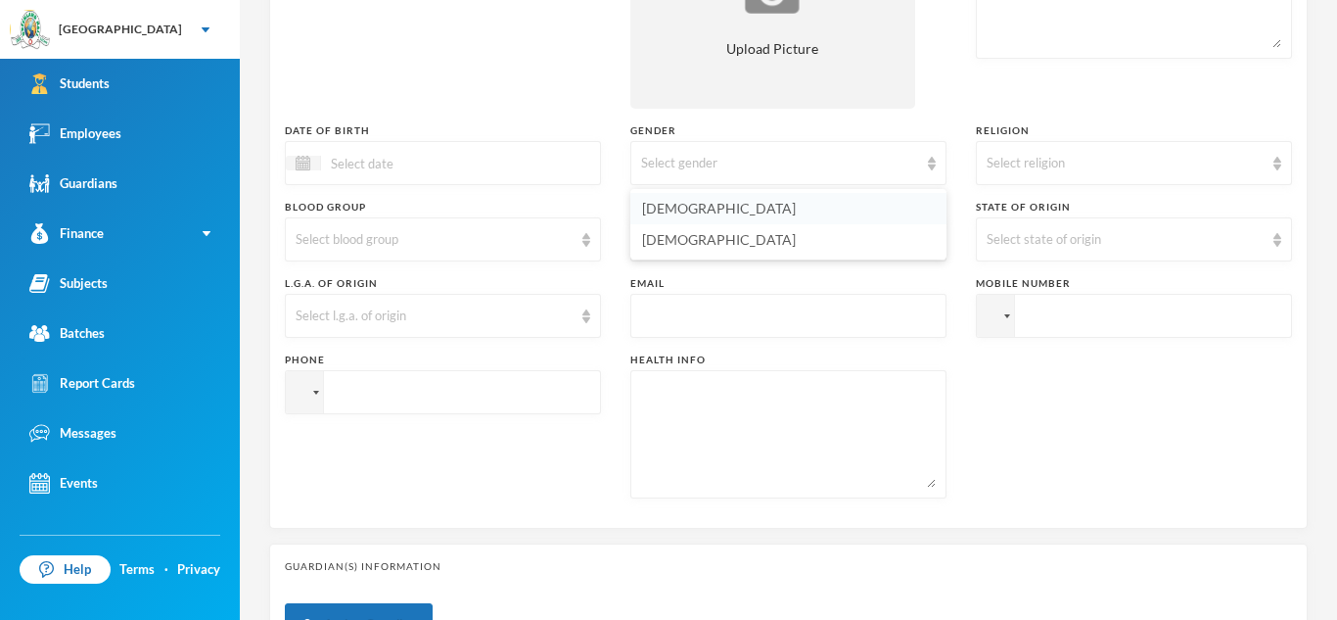
click at [804, 205] on li "[DEMOGRAPHIC_DATA]" at bounding box center [788, 208] width 316 height 31
click at [1279, 166] on img at bounding box center [1278, 164] width 8 height 14
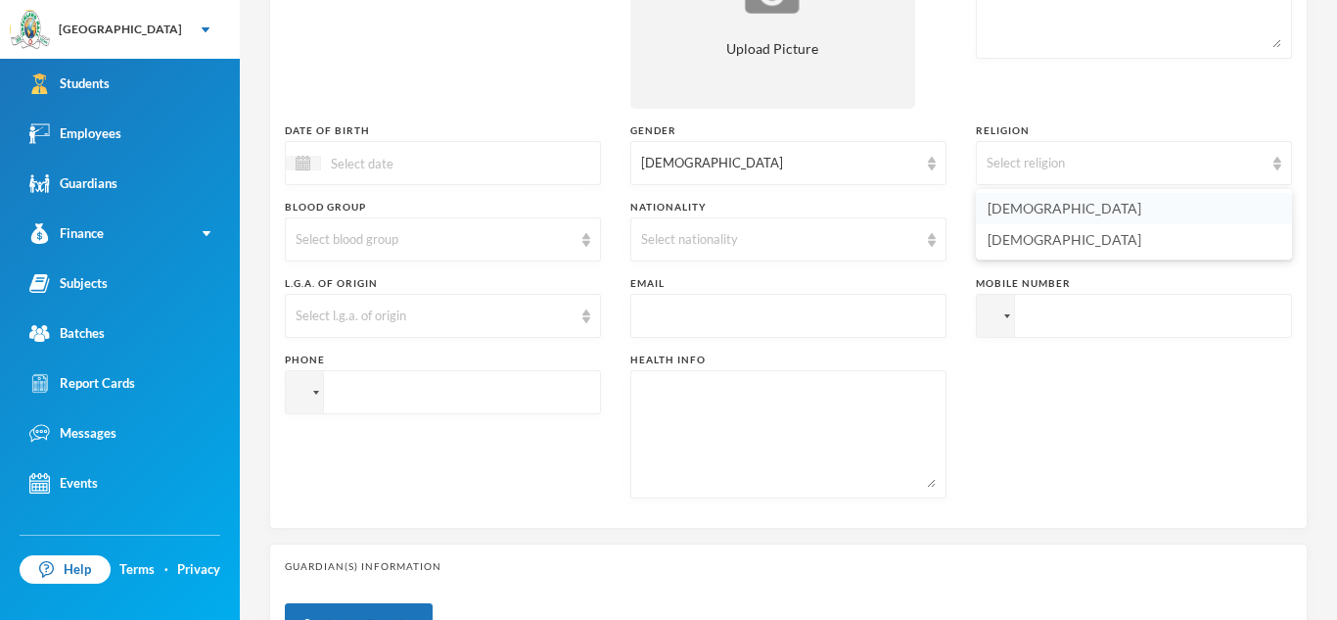
click at [1104, 210] on li "[DEMOGRAPHIC_DATA]" at bounding box center [1134, 208] width 316 height 31
click at [929, 237] on img at bounding box center [932, 240] width 8 height 14
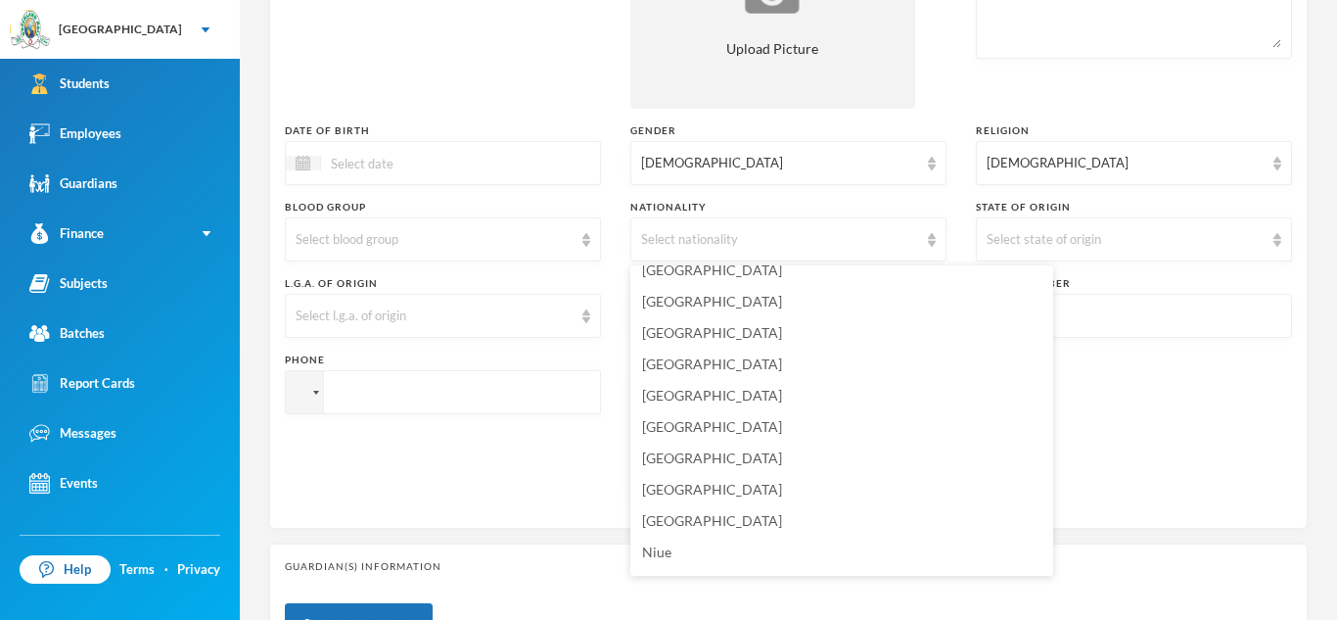
scroll to position [4748, 0]
click at [692, 518] on li "[GEOGRAPHIC_DATA]" at bounding box center [841, 517] width 423 height 31
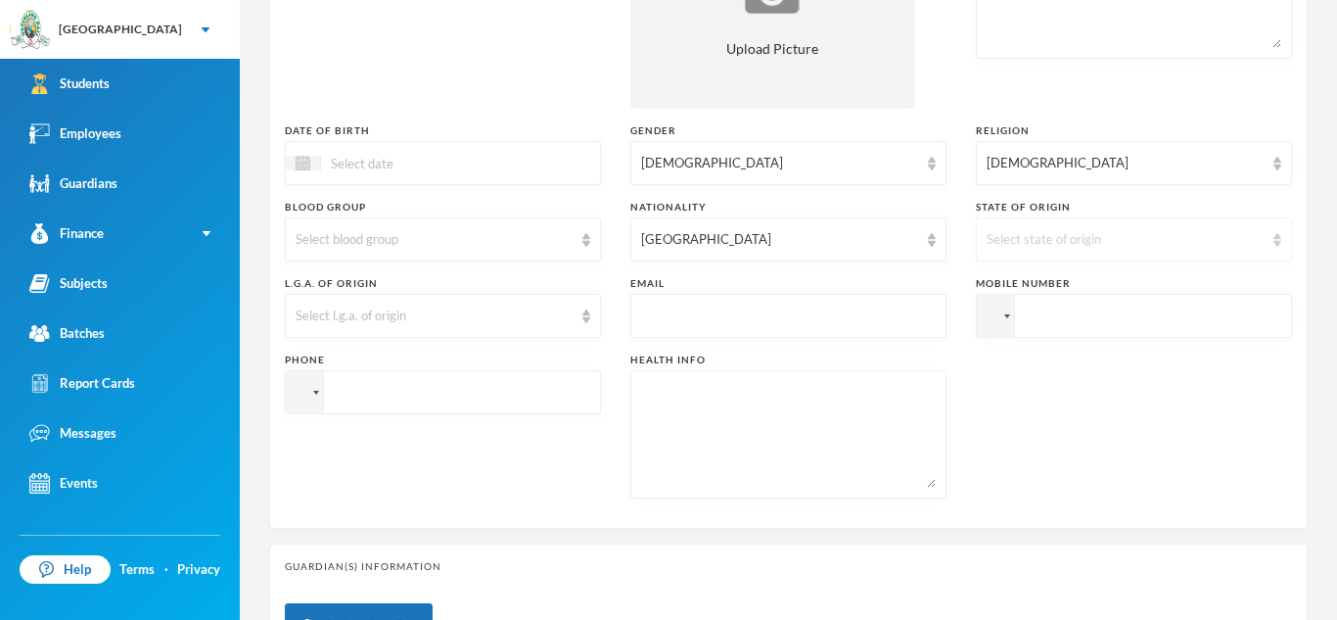
click at [1274, 245] on img at bounding box center [1278, 240] width 8 height 14
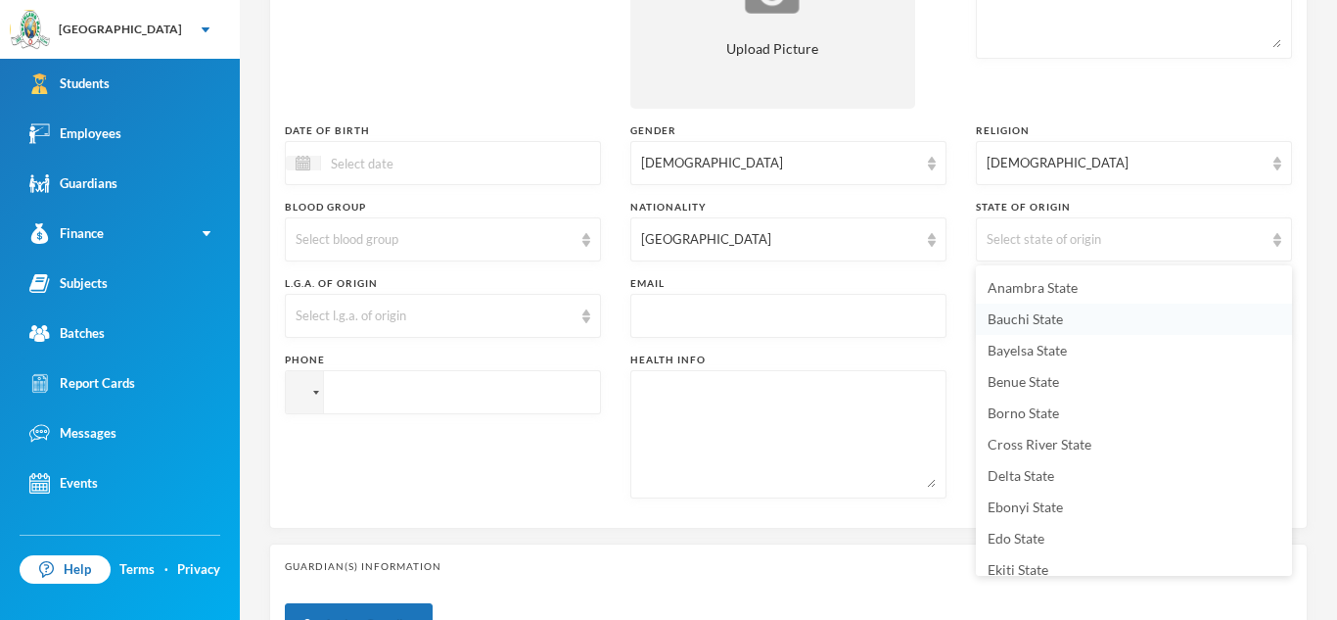
scroll to position [0, 0]
click at [1047, 533] on span "Cross River State" at bounding box center [1040, 535] width 104 height 17
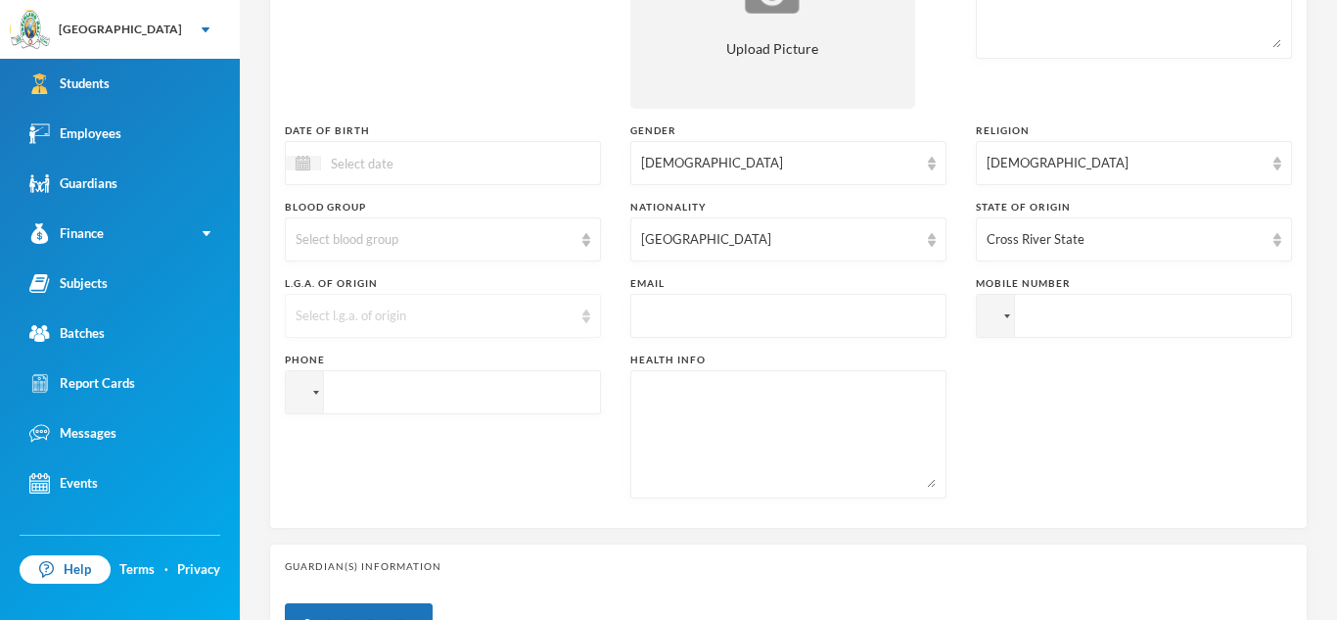
click at [578, 319] on div "Select l.g.a. of origin" at bounding box center [443, 316] width 316 height 44
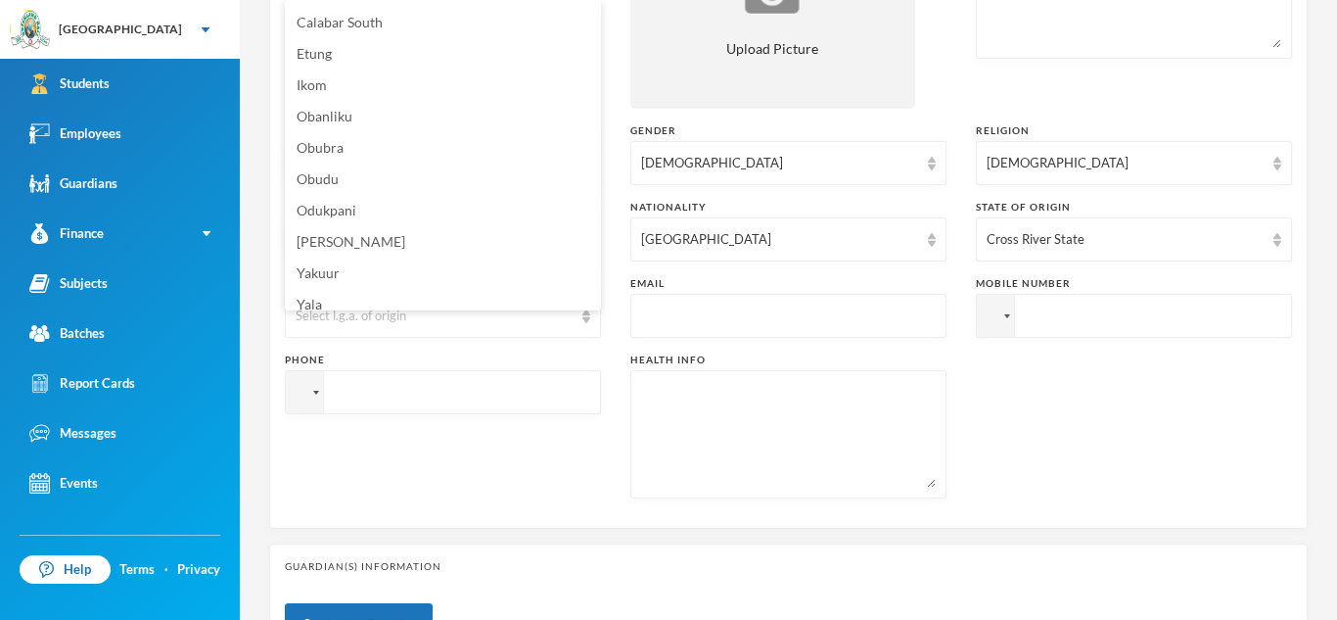
scroll to position [261, 0]
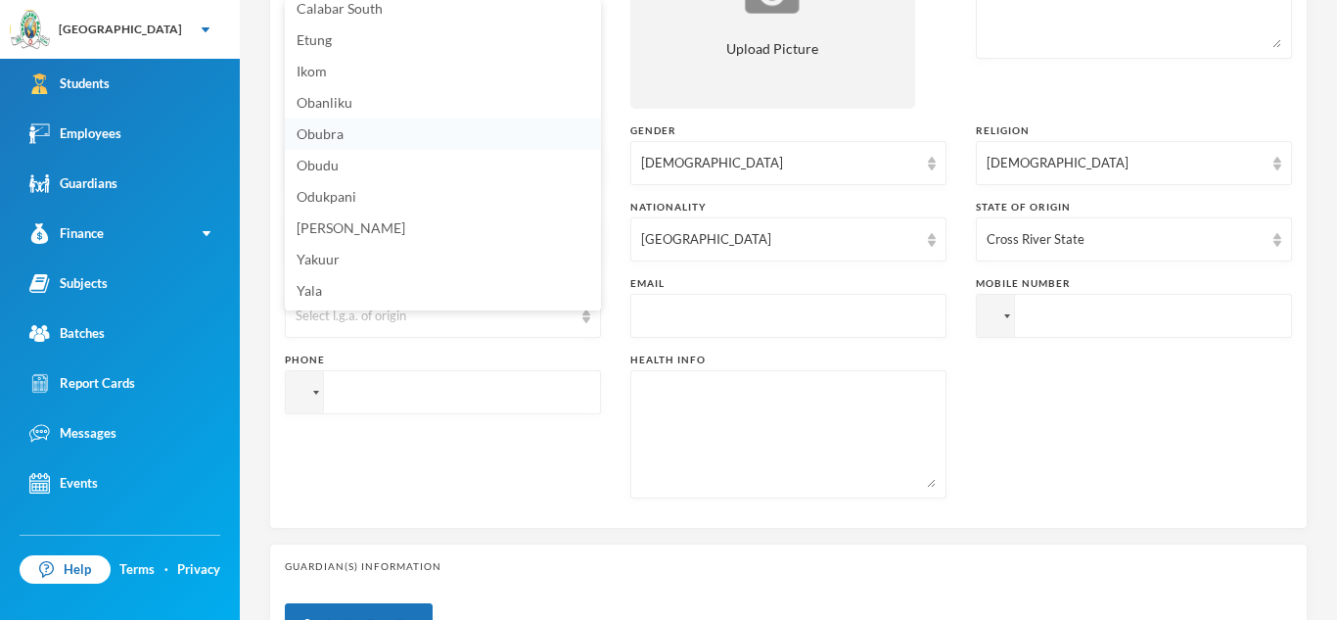
click at [338, 139] on span "Obubra" at bounding box center [320, 133] width 47 height 17
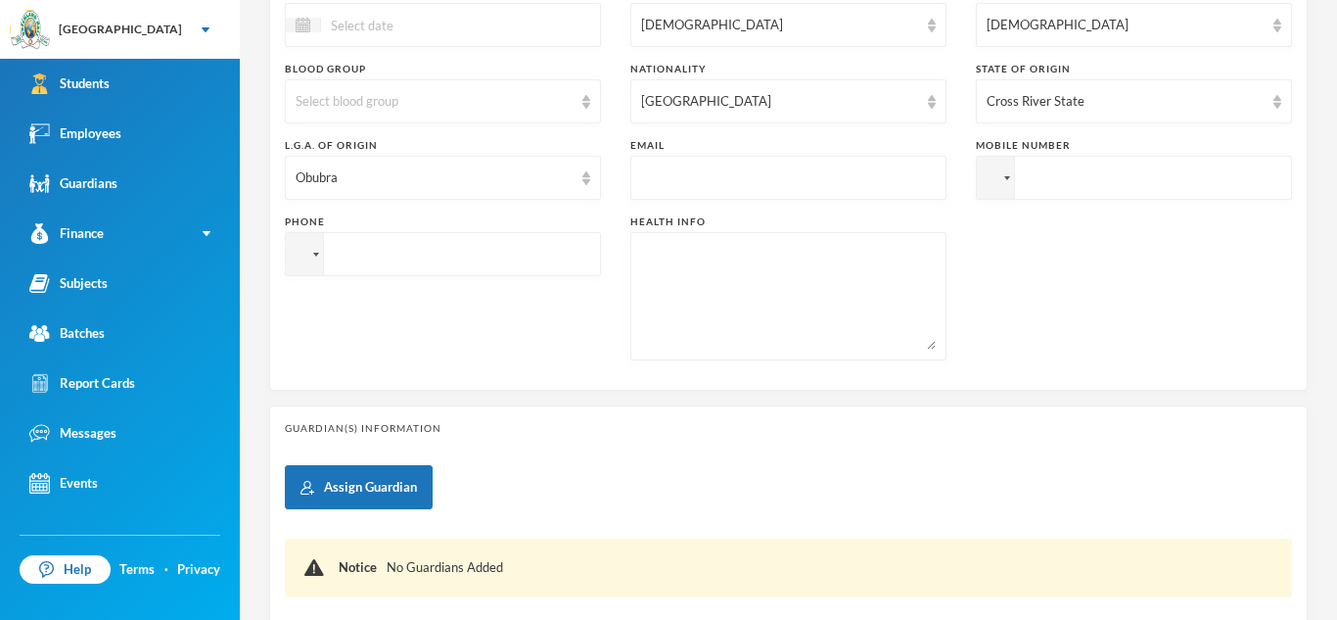
scroll to position [532, 0]
click at [673, 268] on textarea at bounding box center [788, 295] width 295 height 107
type textarea "NIL"
click at [1030, 181] on input "tel" at bounding box center [1134, 177] width 316 height 44
type input "[PHONE_NUMBER]"
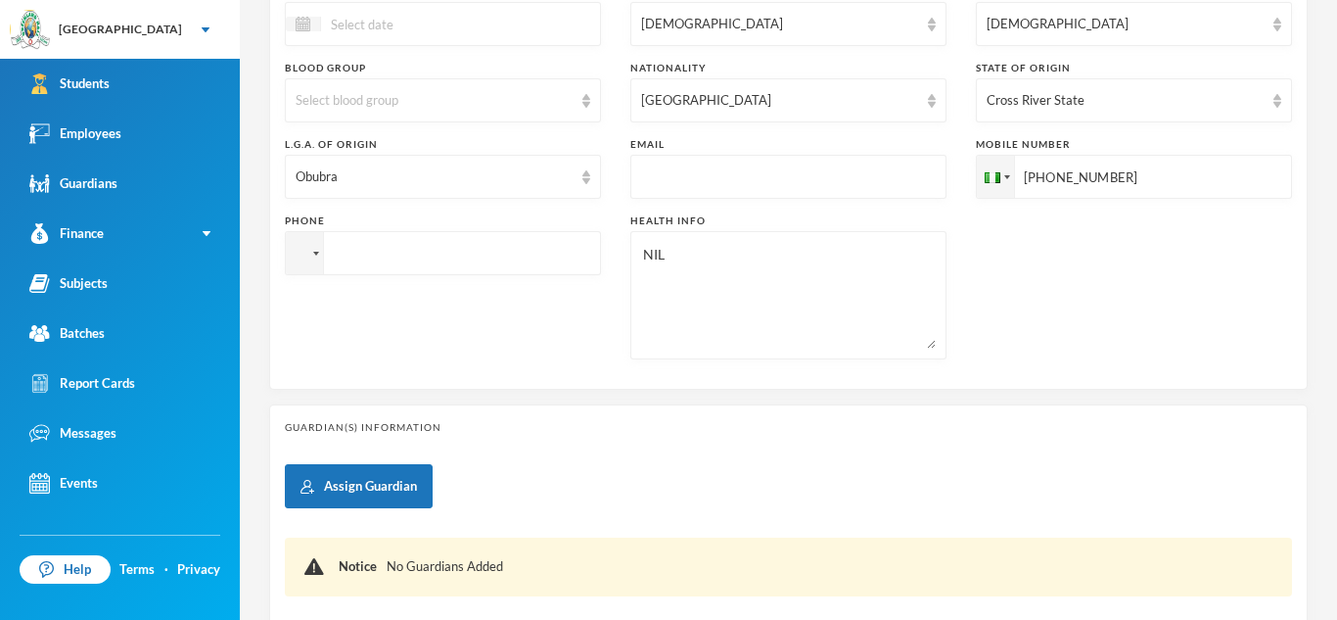
click at [373, 251] on input "tel" at bounding box center [443, 253] width 316 height 44
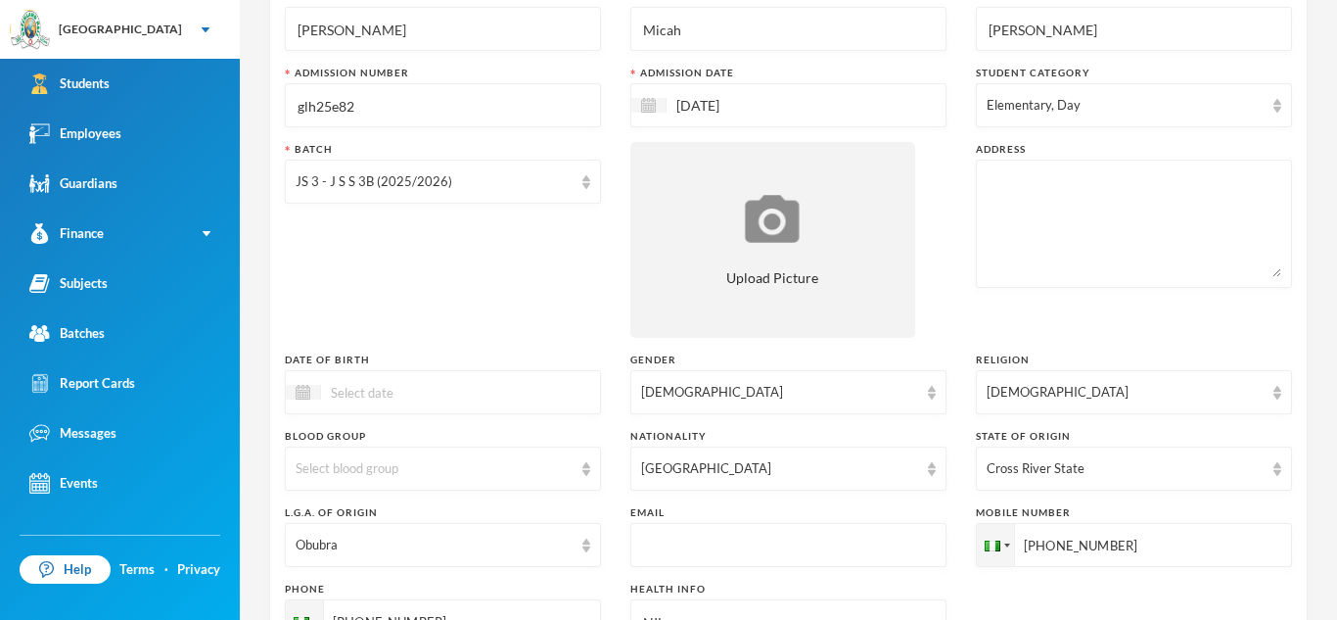
scroll to position [160, 0]
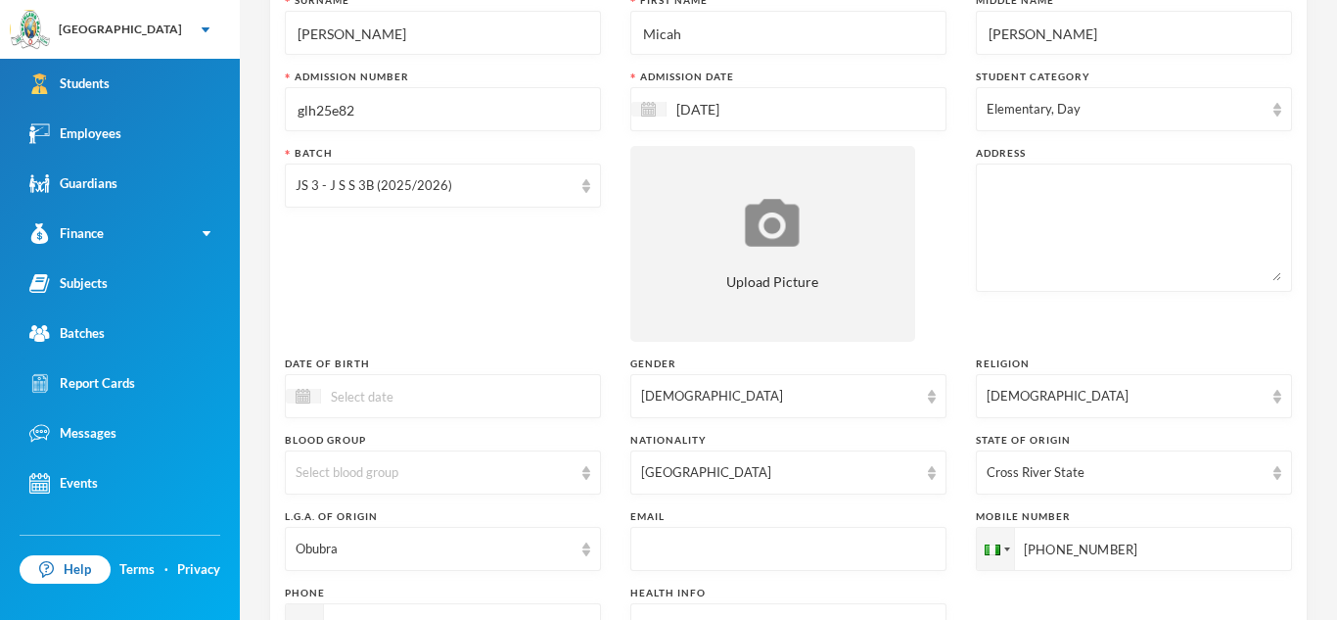
type input "[PHONE_NUMBER]"
click at [989, 192] on textarea at bounding box center [1134, 227] width 295 height 107
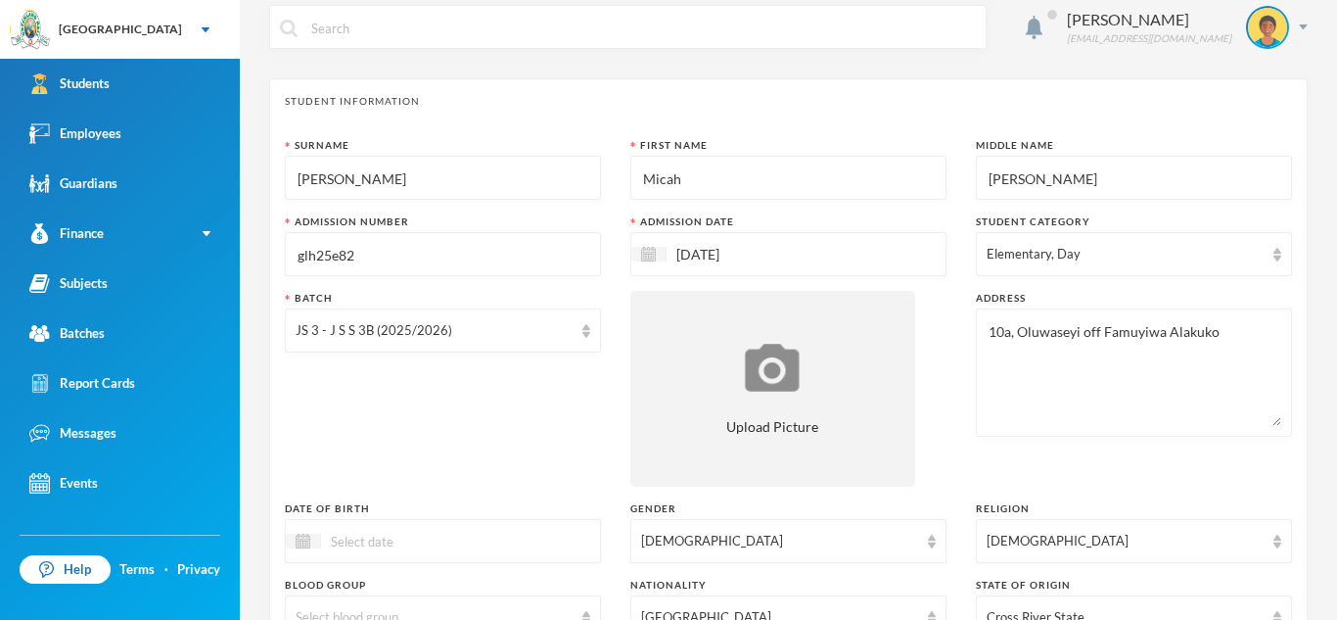
scroll to position [14, 0]
type textarea "10a, Oluwaseyi off Famuyiwa Alakuko"
click at [331, 534] on input at bounding box center [403, 542] width 164 height 23
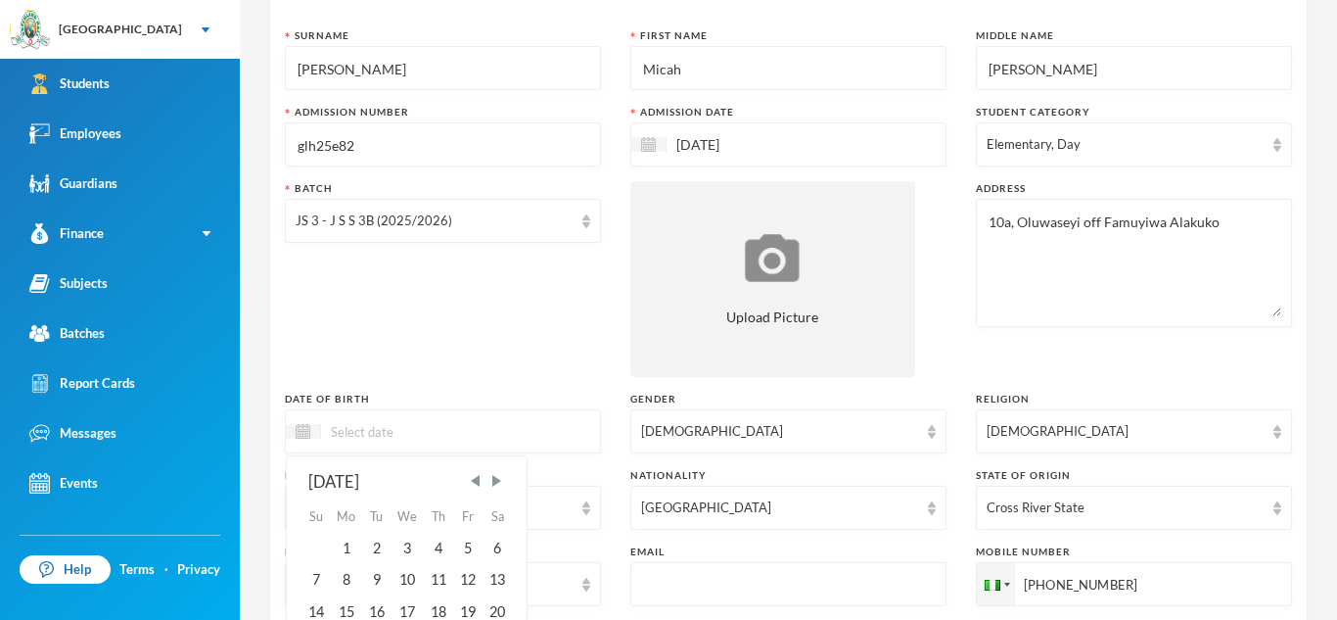
scroll to position [127, 0]
click at [326, 408] on div "[DATE] Su Mo Tu We Th Fr Sa 1 2 3 4 5 6 7 8 9 10 11 12 13 14 15 16 17 18 19 20 …" at bounding box center [443, 428] width 316 height 44
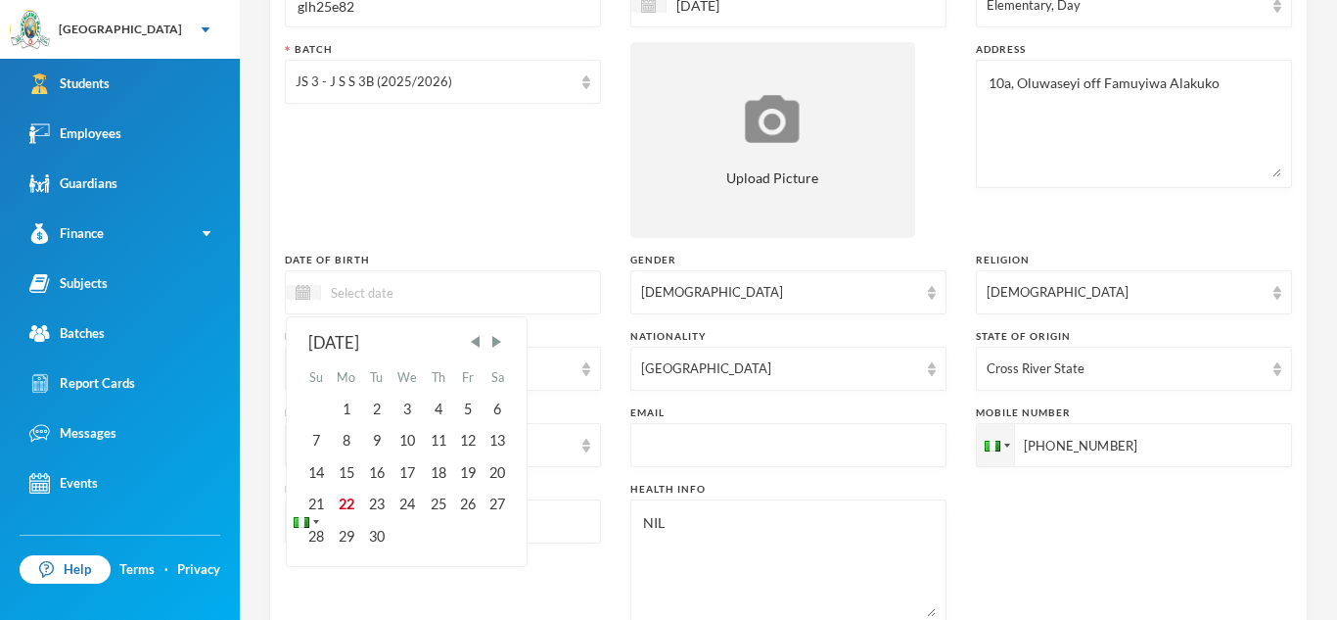
scroll to position [270, 0]
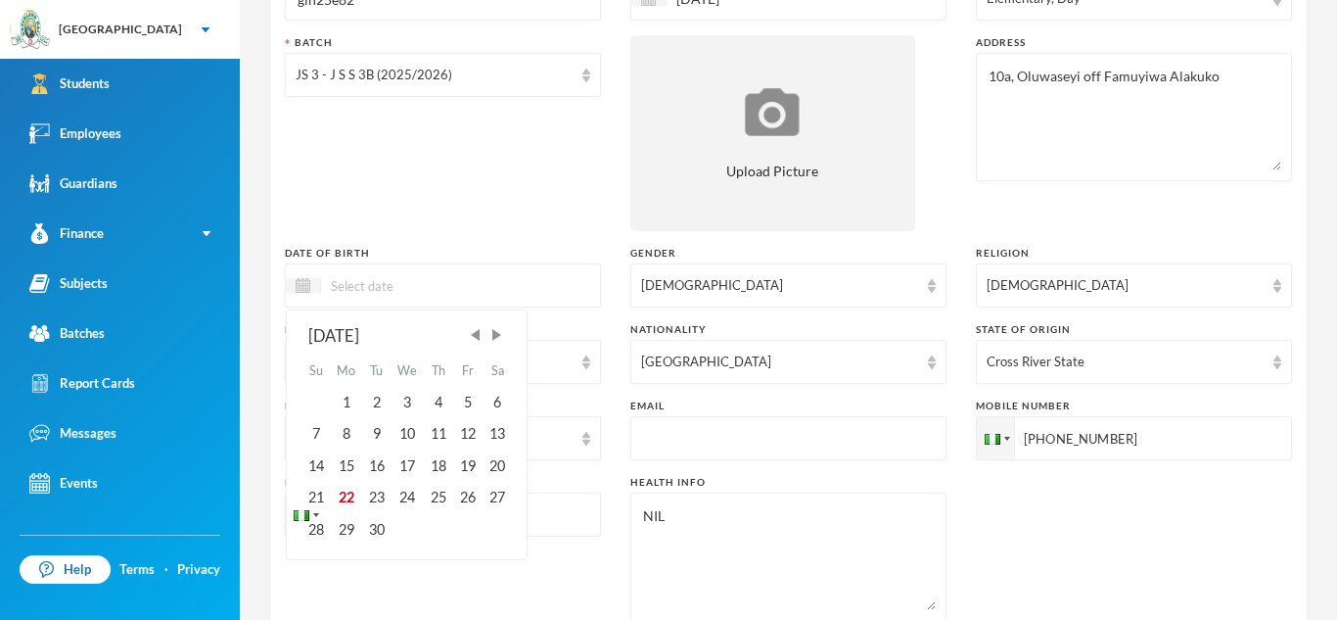
click at [332, 278] on input at bounding box center [403, 285] width 164 height 23
click at [481, 338] on span "Previous Month" at bounding box center [476, 335] width 18 height 18
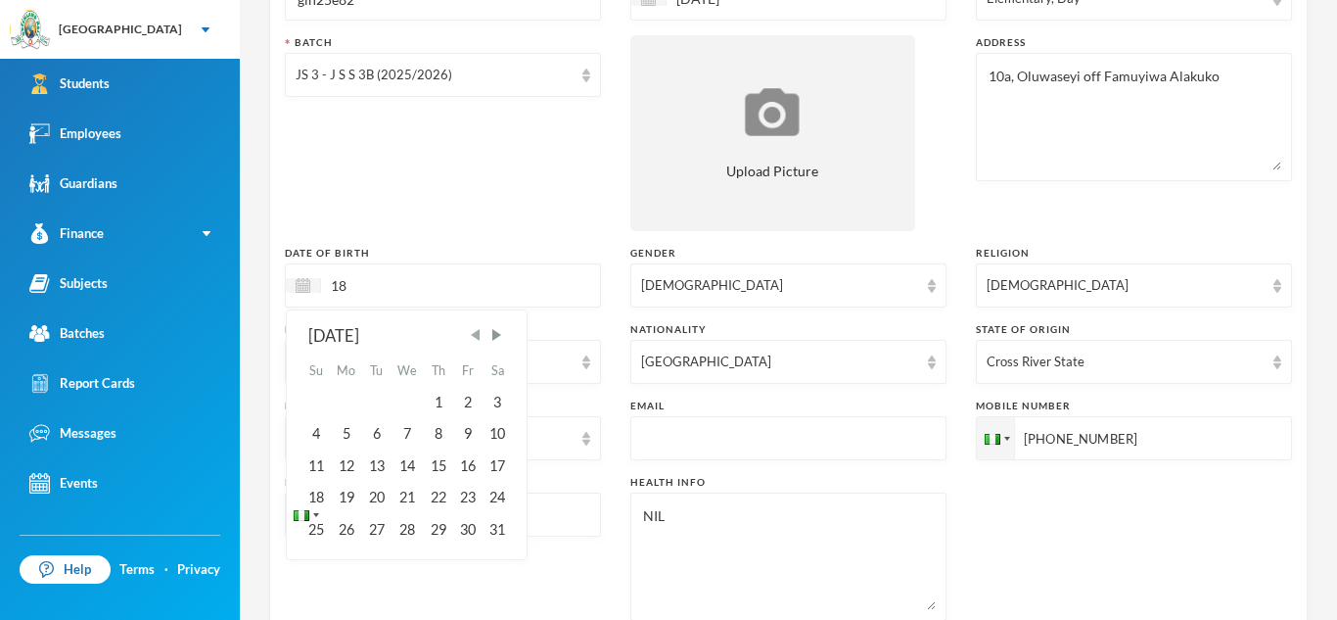
click at [481, 338] on span "Previous Month" at bounding box center [476, 335] width 18 height 18
click at [465, 466] on div "18" at bounding box center [467, 465] width 29 height 31
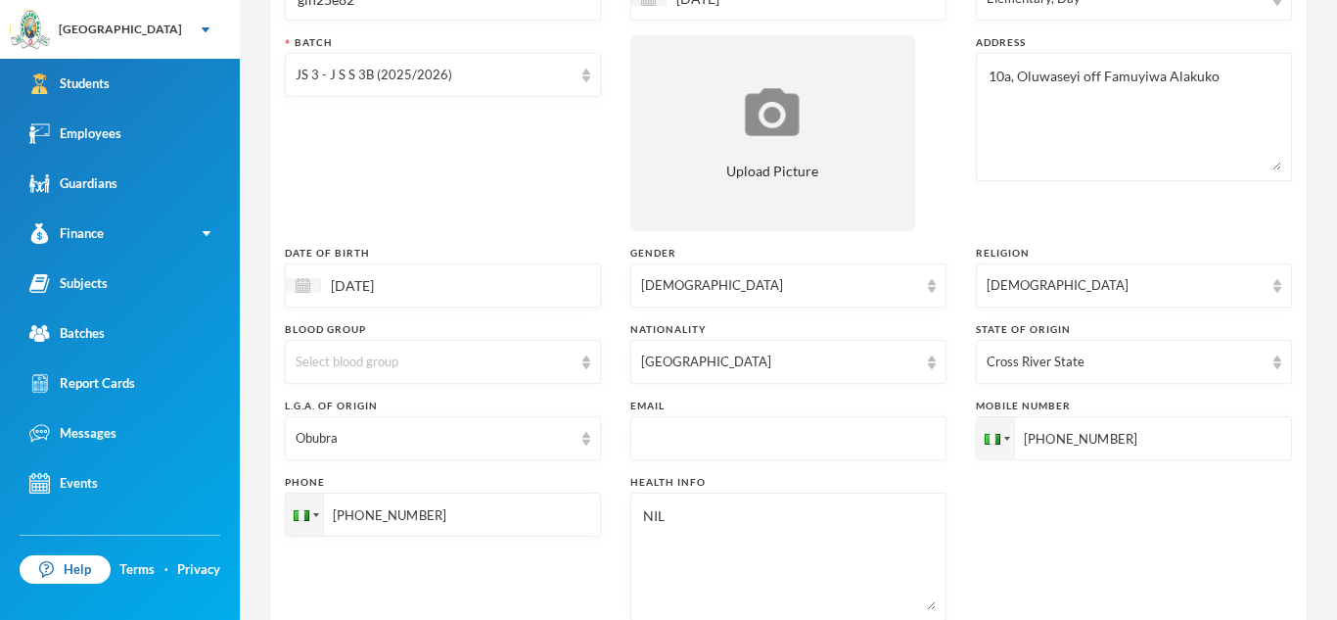
click at [413, 287] on input "[DATE]" at bounding box center [403, 285] width 164 height 23
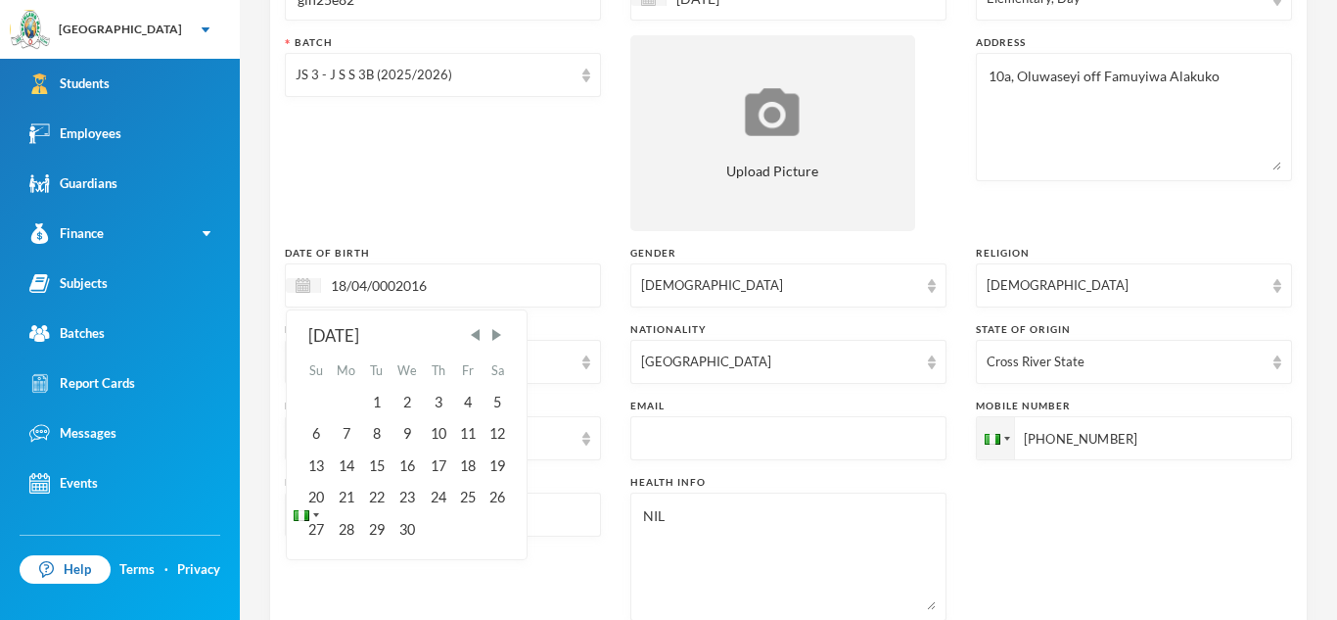
click at [399, 287] on input "18/04/0002016" at bounding box center [403, 285] width 164 height 23
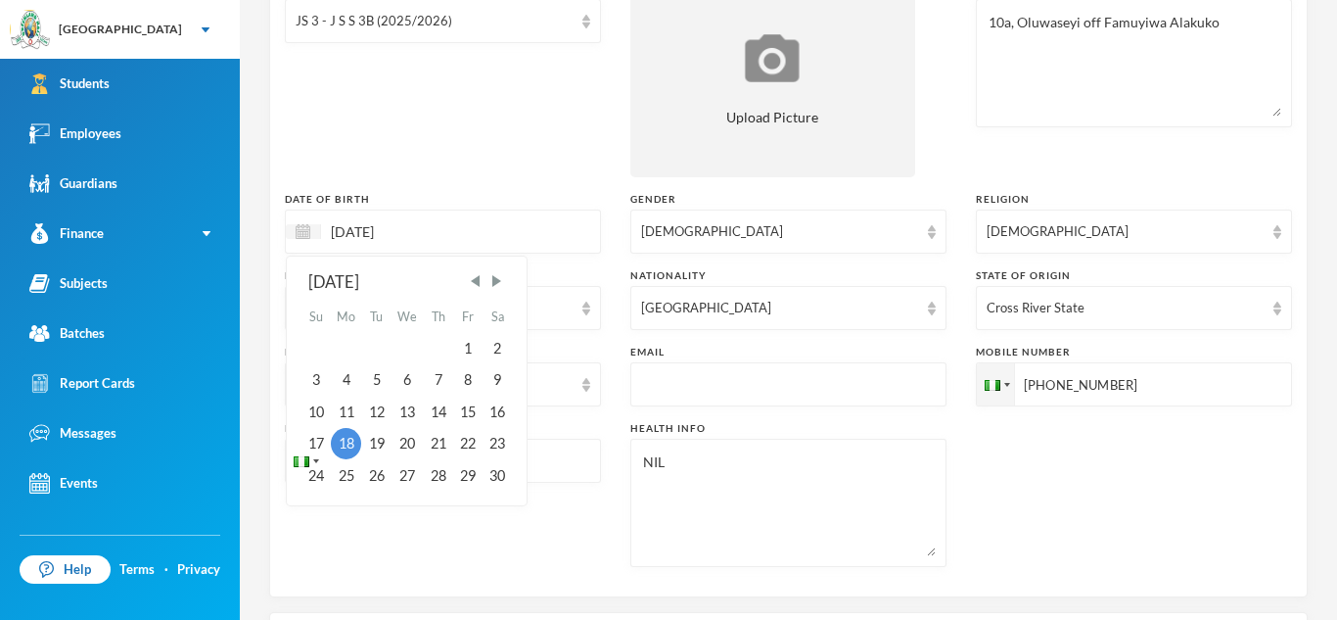
scroll to position [675, 0]
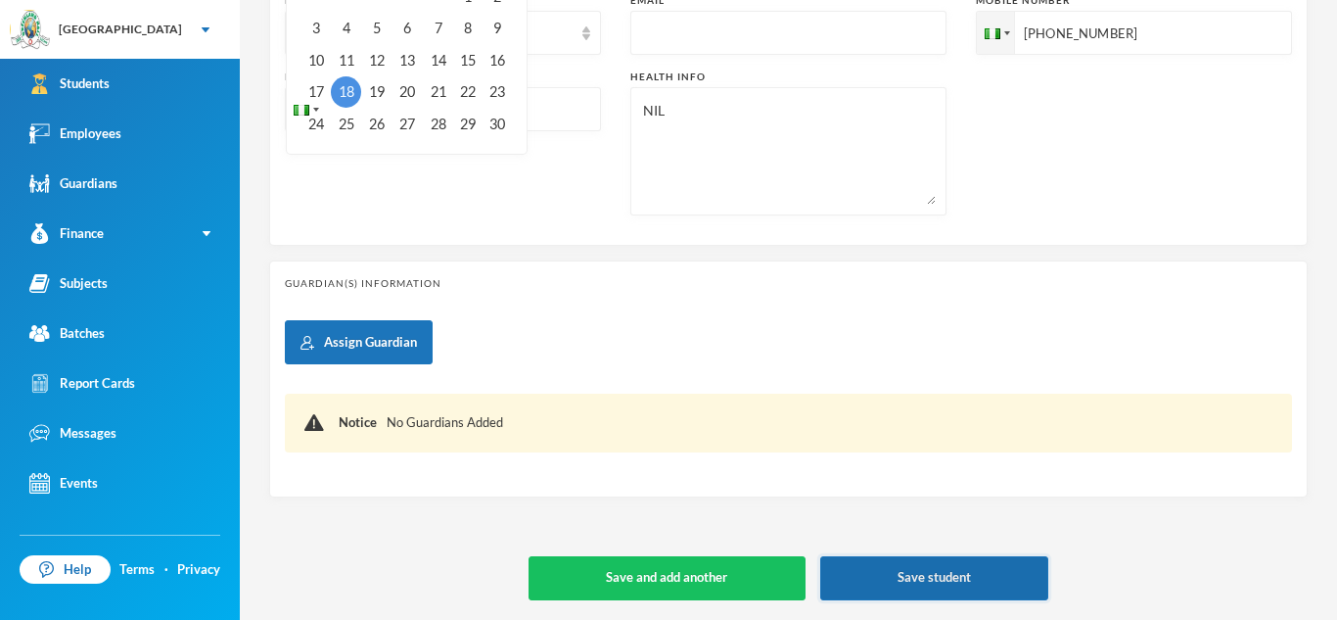
type input "[DATE]"
click at [973, 583] on button "Save student" at bounding box center [934, 578] width 228 height 44
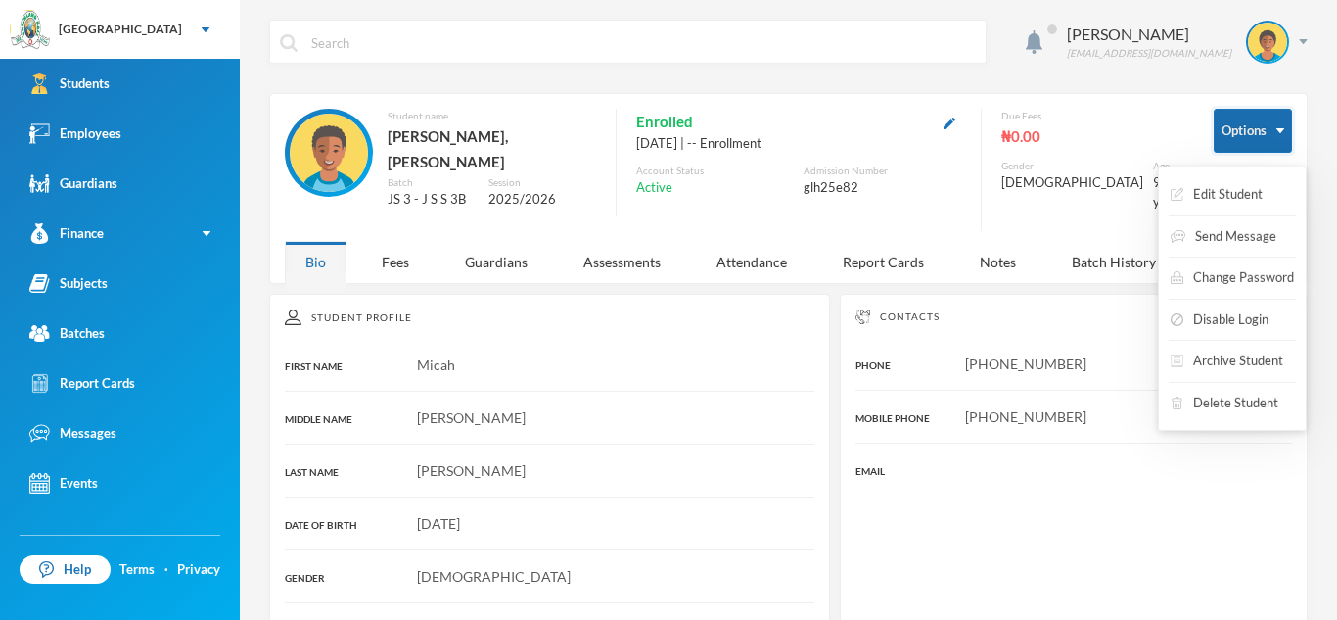
click at [1267, 122] on button "Options" at bounding box center [1253, 131] width 78 height 44
click at [1251, 182] on button "Edit Student" at bounding box center [1217, 194] width 96 height 35
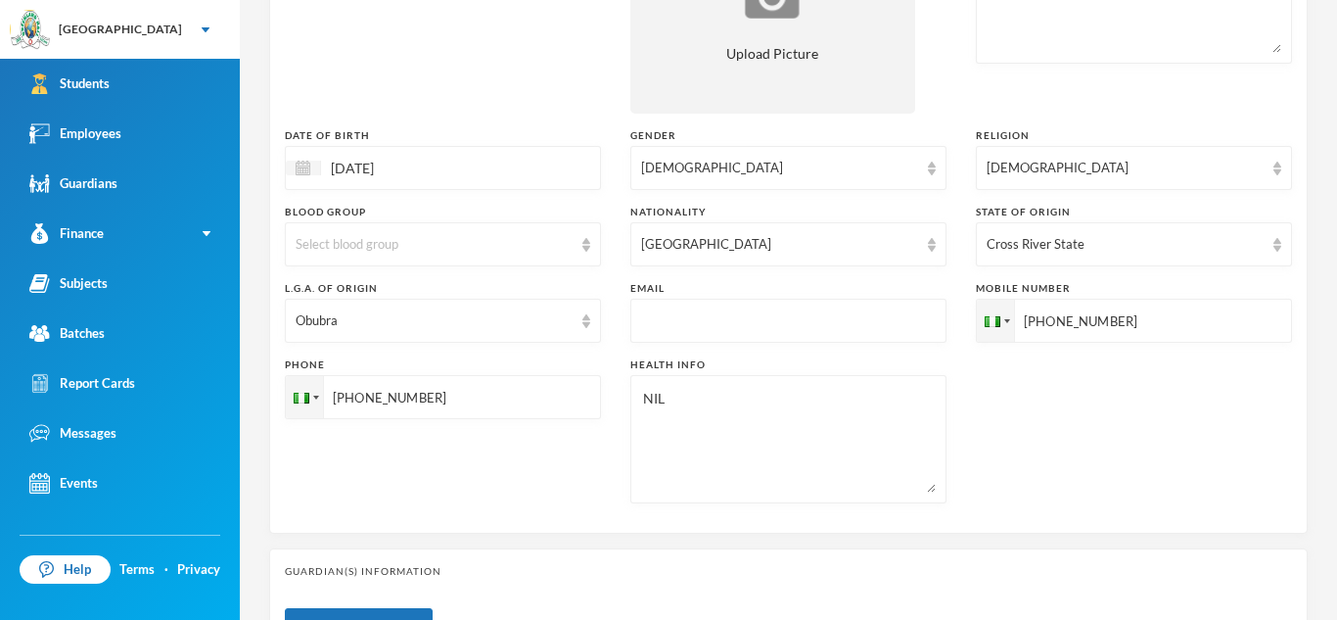
scroll to position [413, 0]
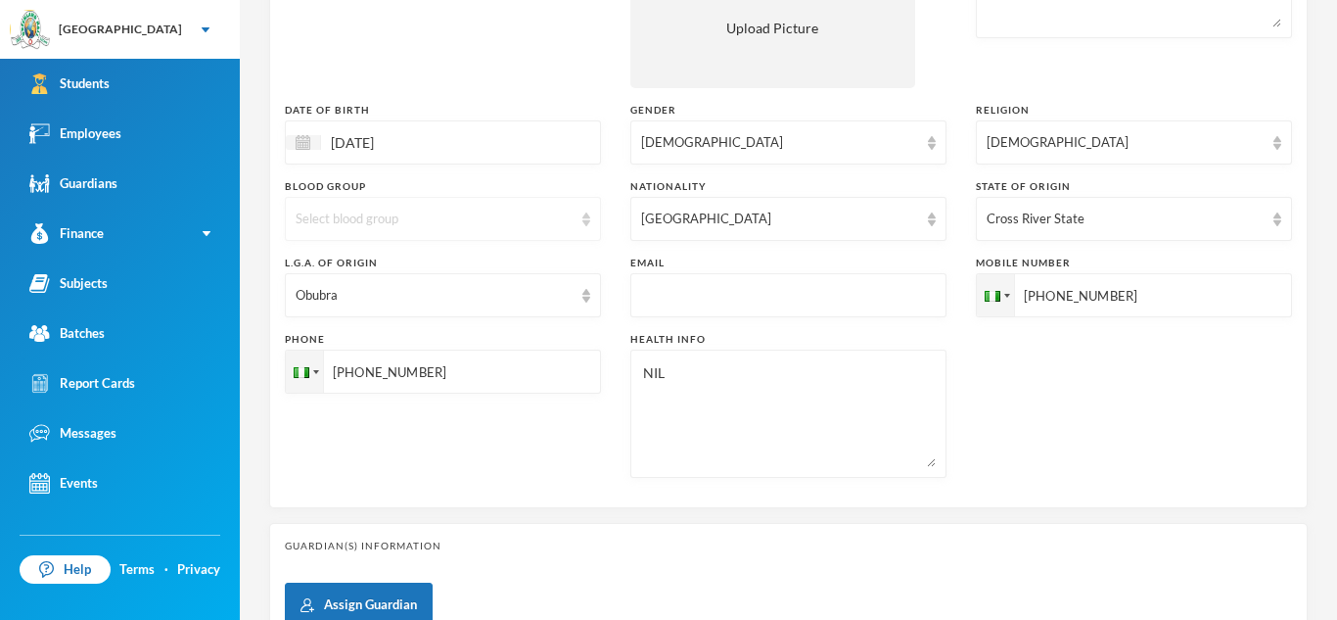
click at [574, 202] on div "Select blood group" at bounding box center [443, 219] width 316 height 44
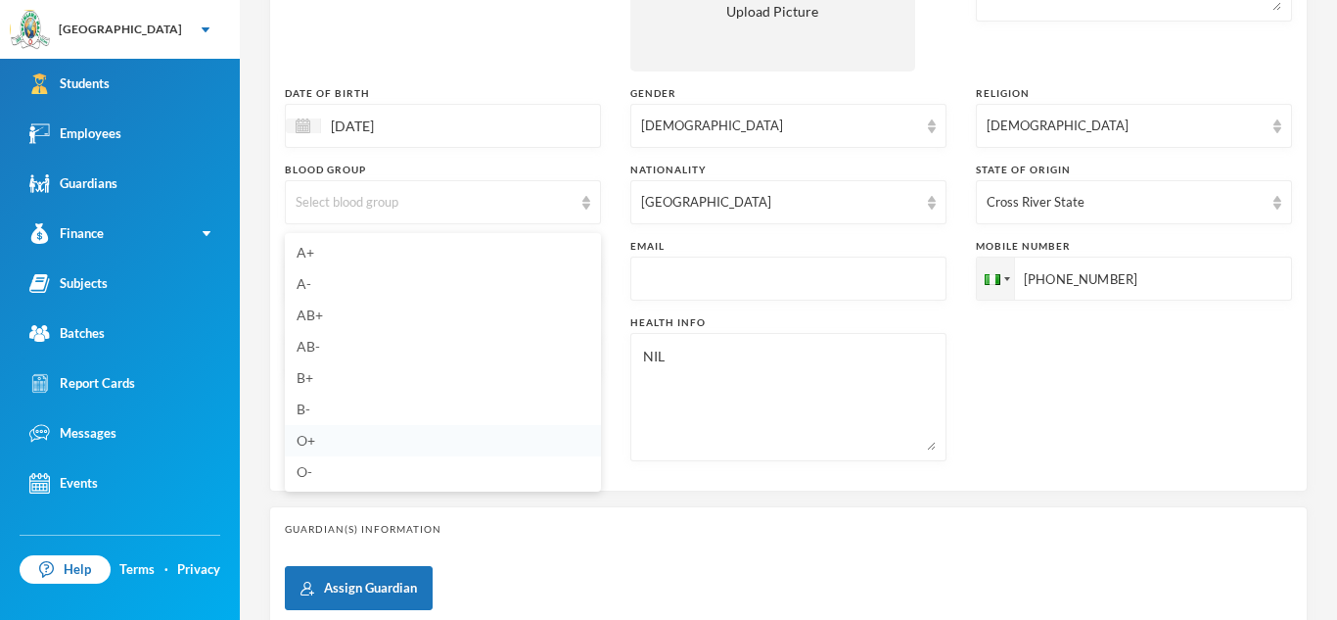
click at [303, 446] on span "O+" at bounding box center [306, 440] width 19 height 17
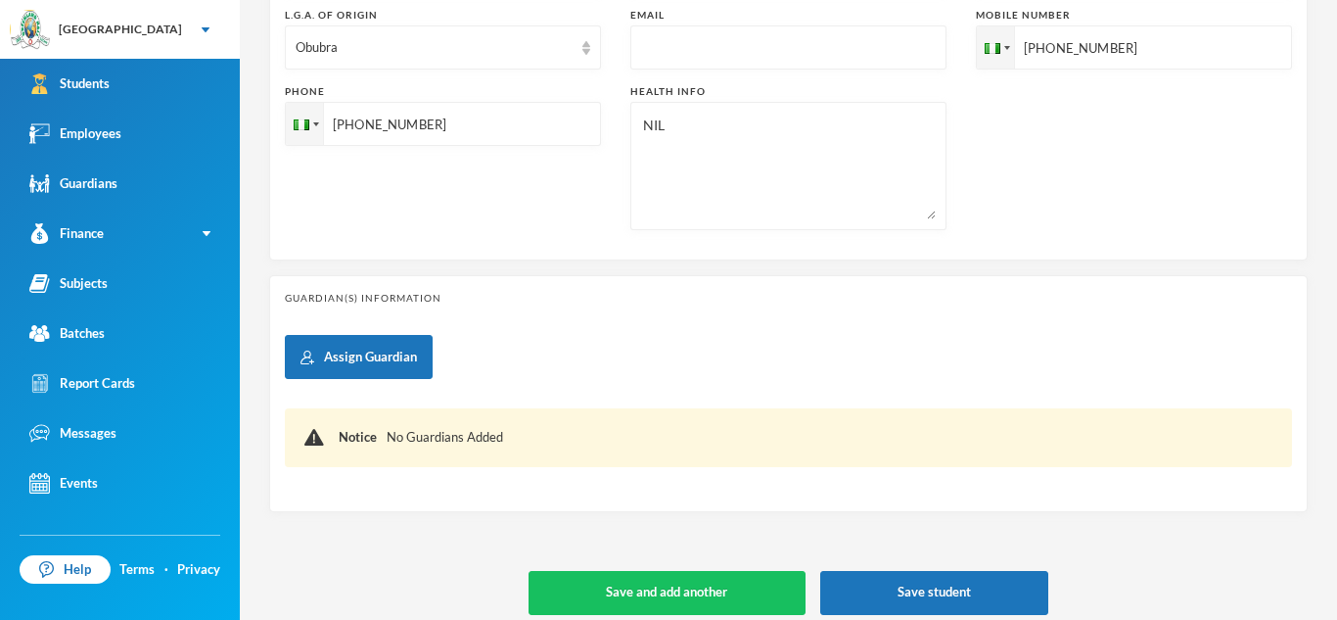
scroll to position [675, 0]
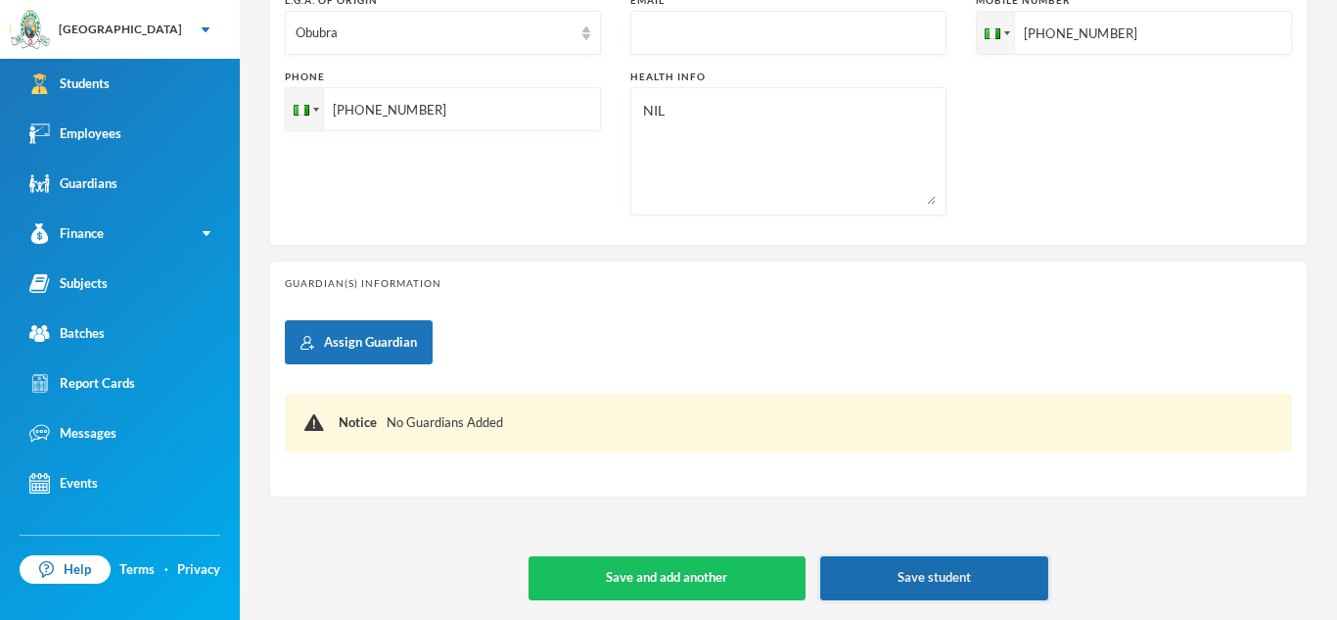
click at [946, 570] on button "Save student" at bounding box center [934, 578] width 228 height 44
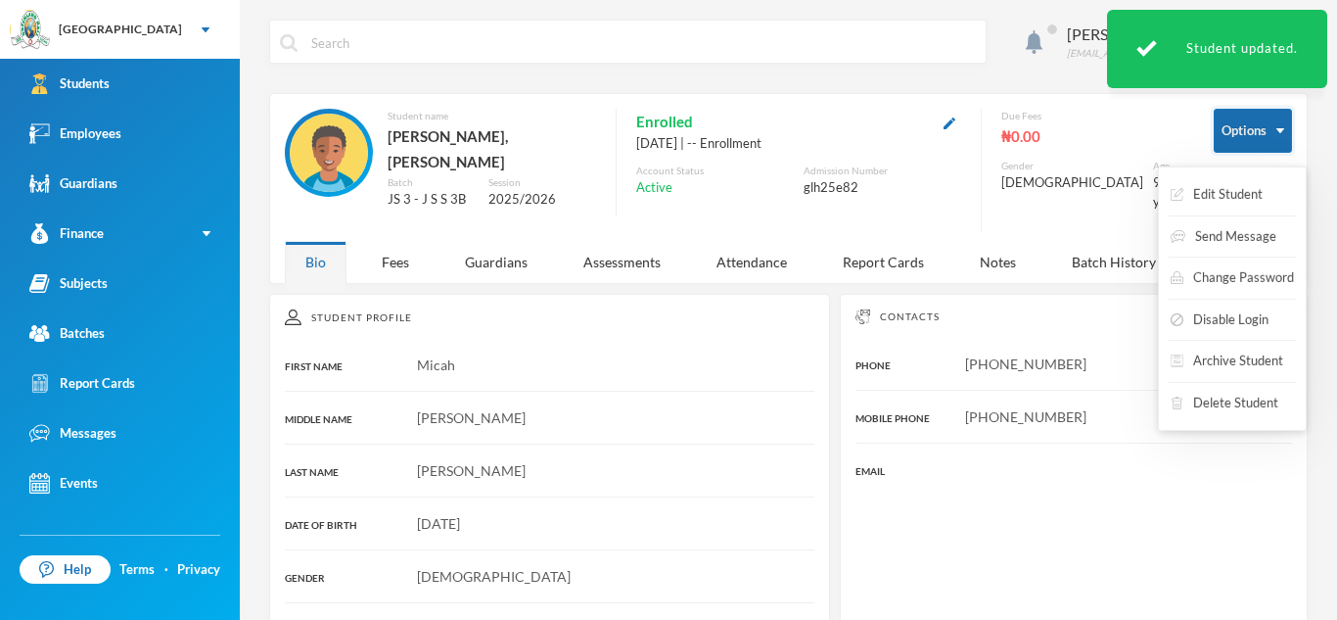
click at [1285, 129] on button "Options" at bounding box center [1253, 131] width 78 height 44
click at [1249, 185] on button "Edit Student" at bounding box center [1217, 194] width 96 height 35
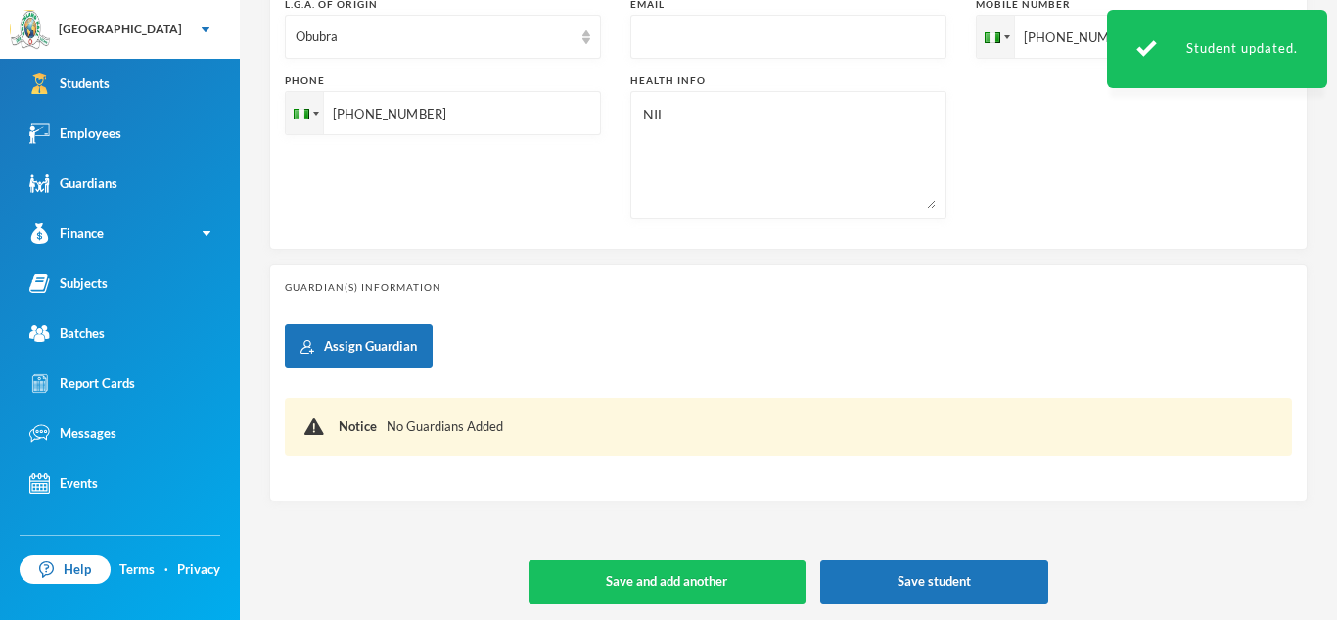
scroll to position [675, 0]
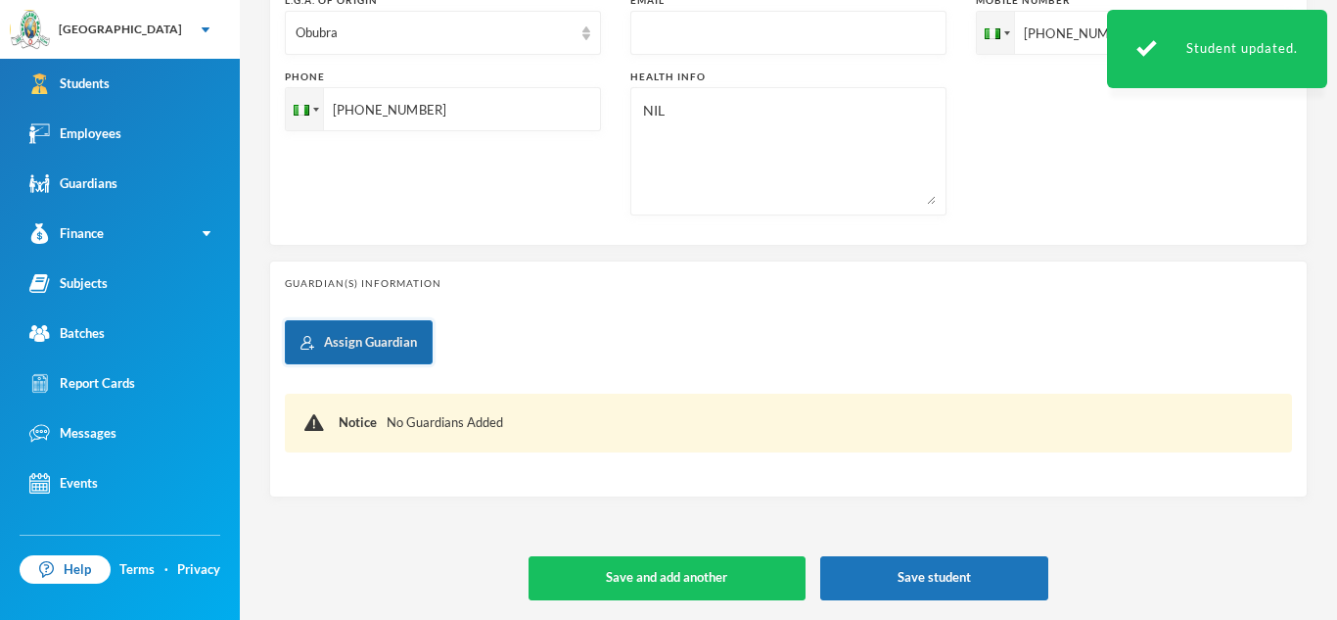
click at [350, 339] on button "Assign Guardian" at bounding box center [359, 342] width 148 height 44
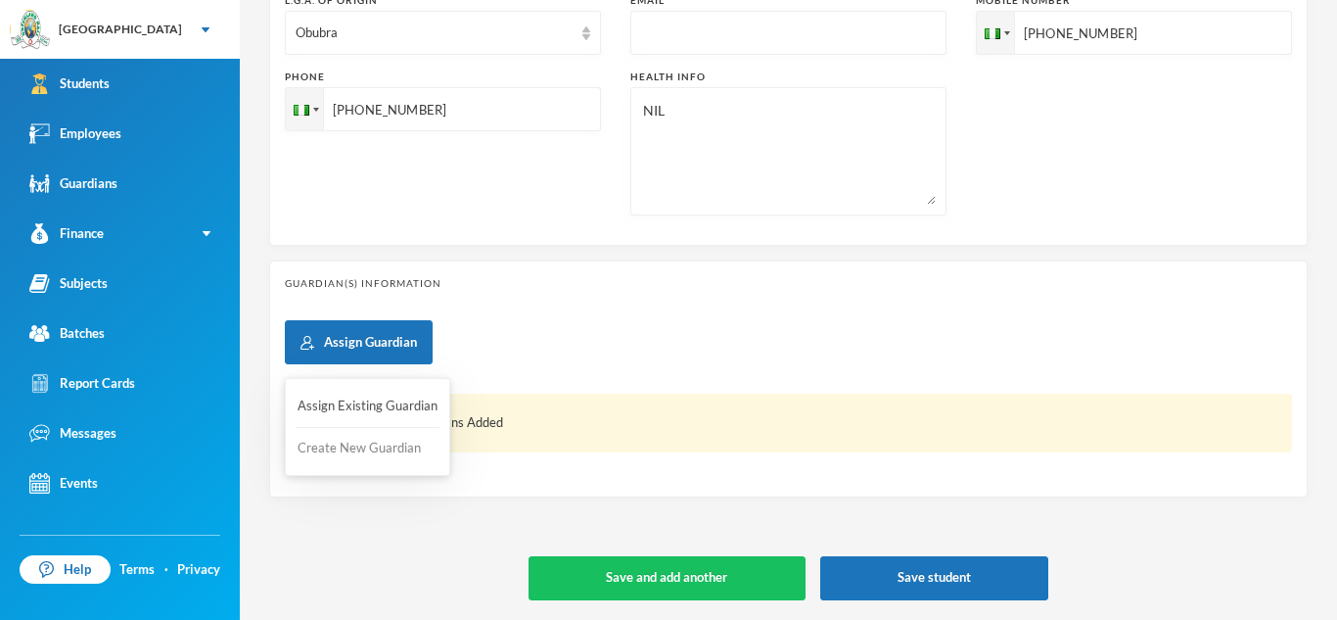
click at [357, 440] on button "Create New Guardian" at bounding box center [368, 448] width 144 height 35
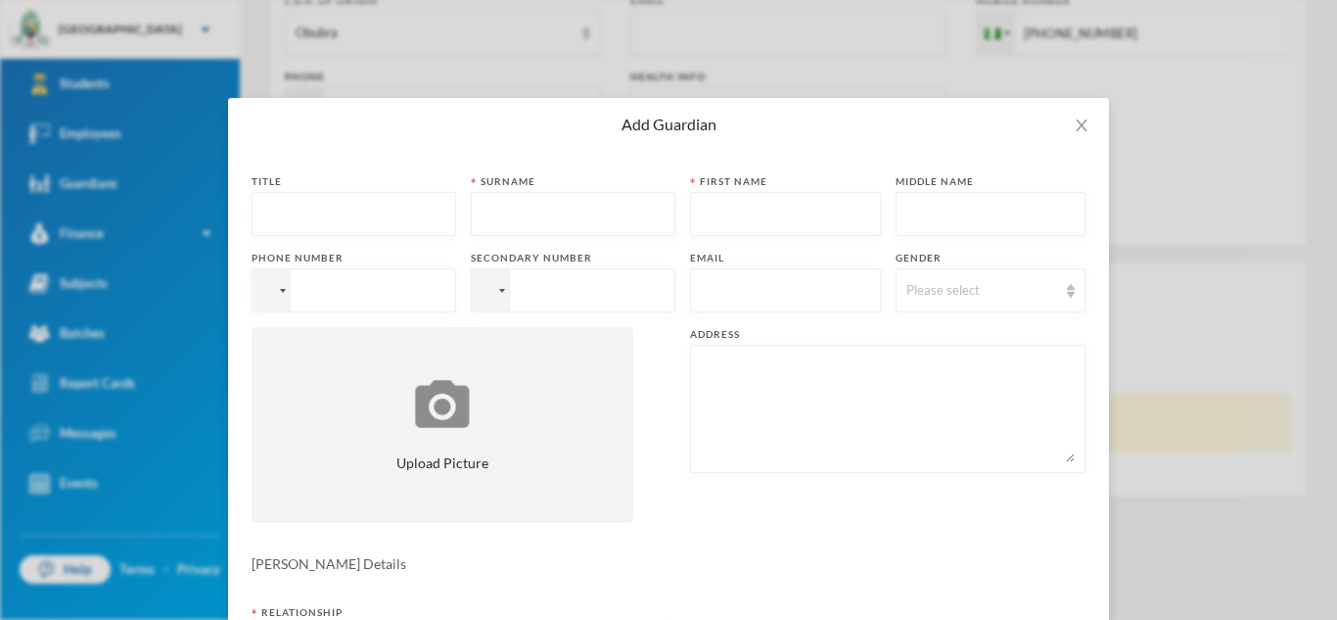
click at [272, 223] on input "text" at bounding box center [353, 215] width 183 height 44
type input "Mr."
click at [483, 211] on input "text" at bounding box center [573, 215] width 183 height 44
type input "Ogoe"
click at [1089, 117] on icon "icon: close" at bounding box center [1082, 125] width 16 height 16
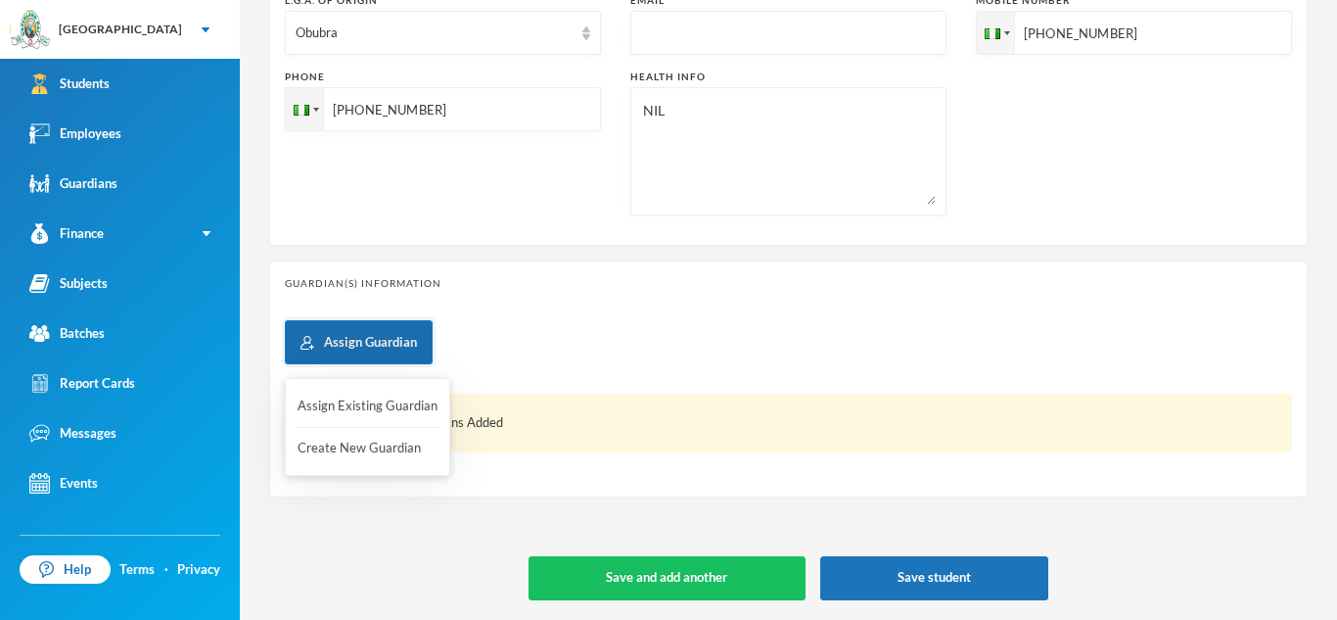
click at [363, 345] on button "Assign Guardian" at bounding box center [359, 342] width 148 height 44
click at [359, 454] on button "Create New Guardian" at bounding box center [368, 448] width 144 height 35
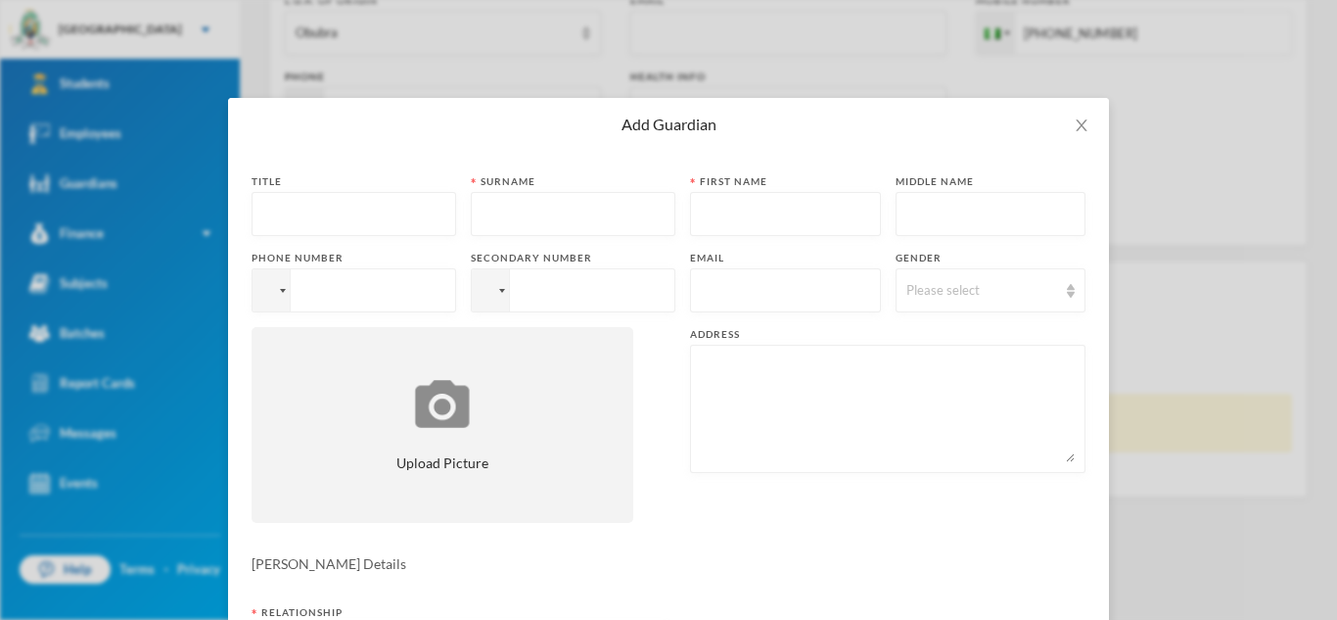
click at [353, 226] on input "text" at bounding box center [353, 215] width 183 height 44
type input "Mr."
click at [515, 211] on input "text" at bounding box center [573, 215] width 183 height 44
type input "G"
type input "Ojor"
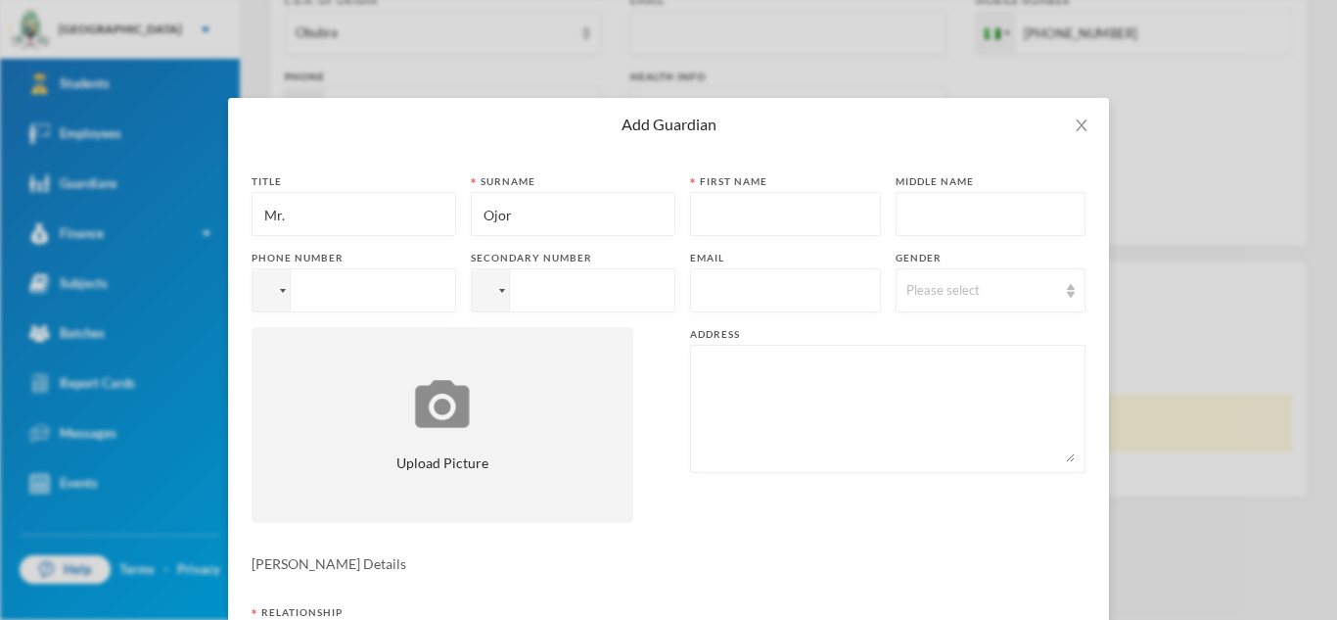
click at [708, 208] on input "text" at bounding box center [785, 215] width 169 height 44
type input "[PERSON_NAME]"
click at [301, 295] on input "tel" at bounding box center [354, 290] width 205 height 44
type input "[PHONE_NUMBER]"
click at [720, 293] on input "text" at bounding box center [785, 291] width 169 height 44
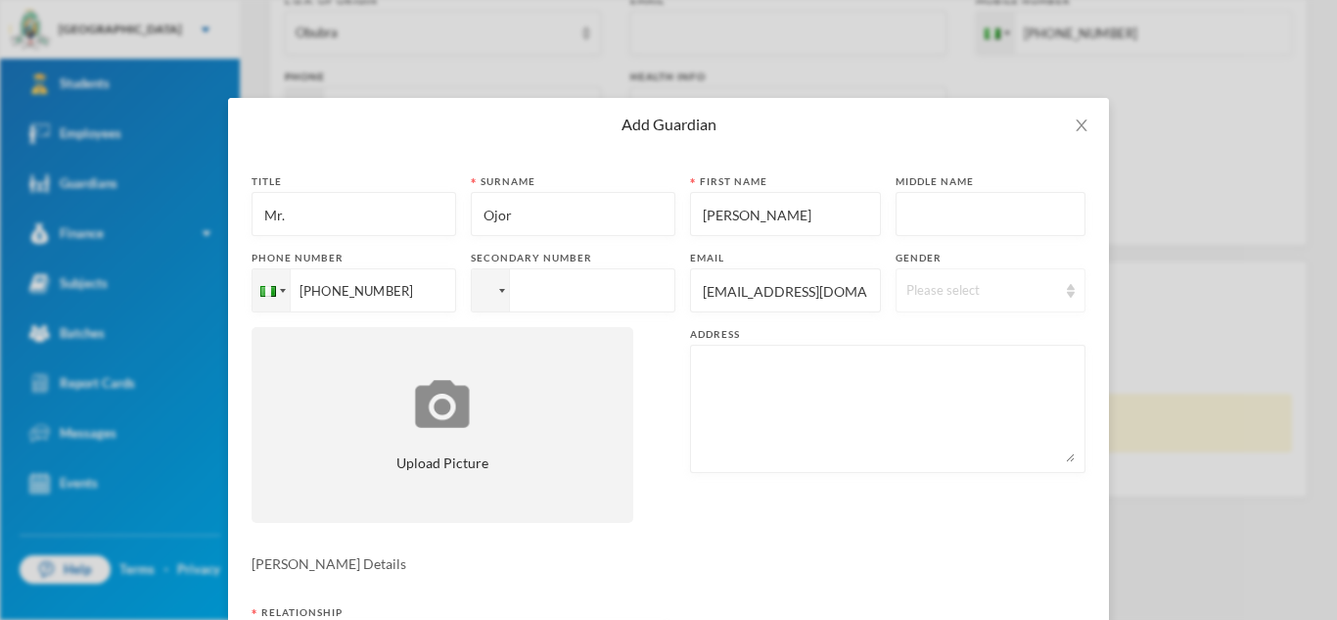
type input "[EMAIL_ADDRESS][DOMAIN_NAME]"
click at [1074, 299] on div "Please select" at bounding box center [991, 290] width 191 height 44
click at [1027, 342] on li "[DEMOGRAPHIC_DATA]" at bounding box center [990, 335] width 191 height 31
click at [736, 374] on textarea at bounding box center [888, 408] width 374 height 107
click at [822, 368] on textarea "10a,Oluwaseyi off bFamuyiwa" at bounding box center [888, 408] width 374 height 107
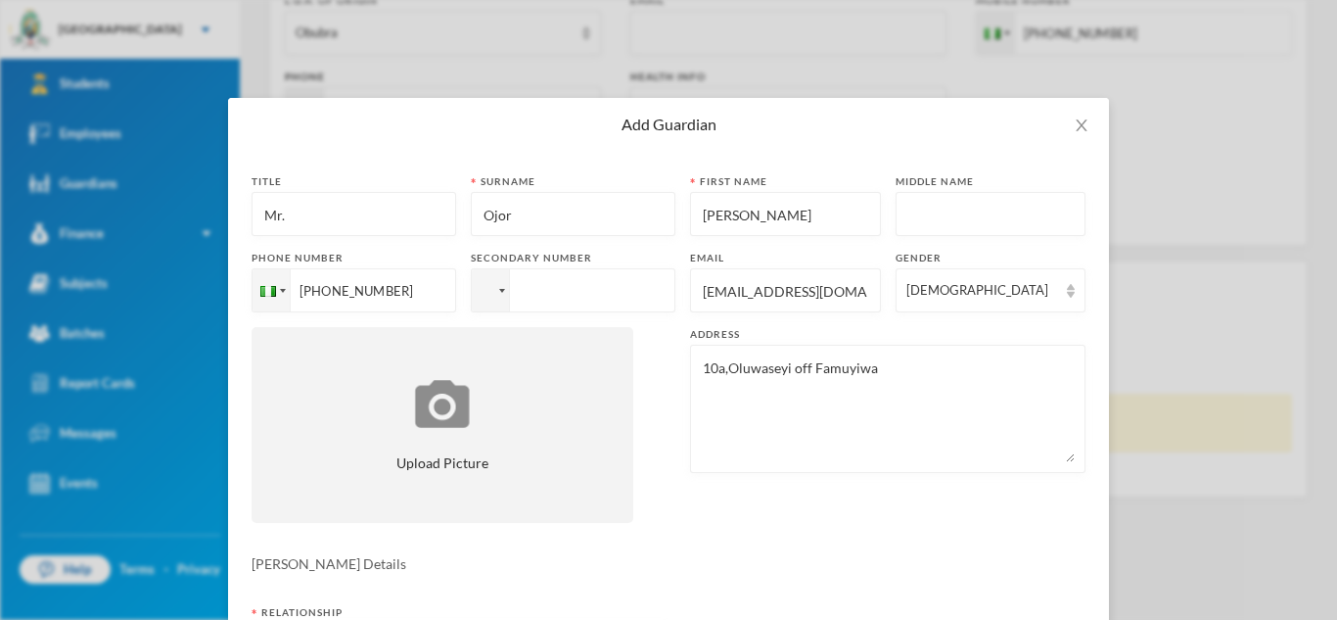
click at [903, 364] on textarea "10a,Oluwaseyi off Famuyiwa" at bounding box center [888, 408] width 374 height 107
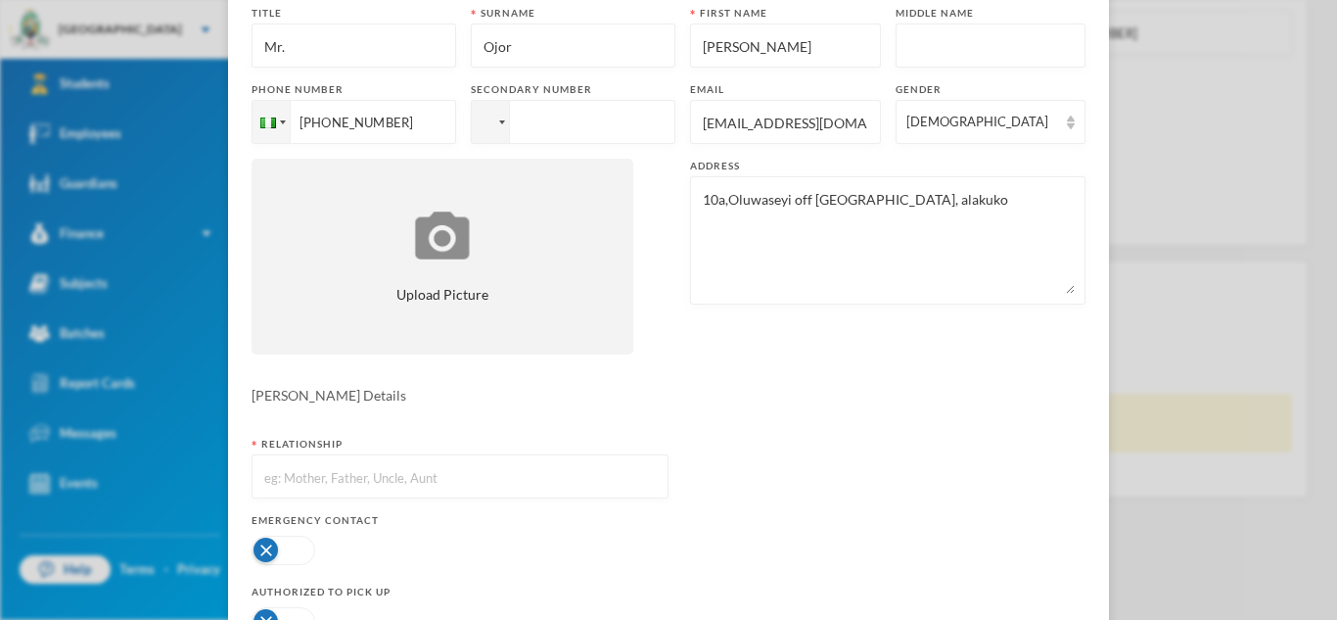
scroll to position [171, 0]
click at [885, 201] on textarea "10a,Oluwaseyi off [GEOGRAPHIC_DATA], alakuko" at bounding box center [888, 237] width 374 height 107
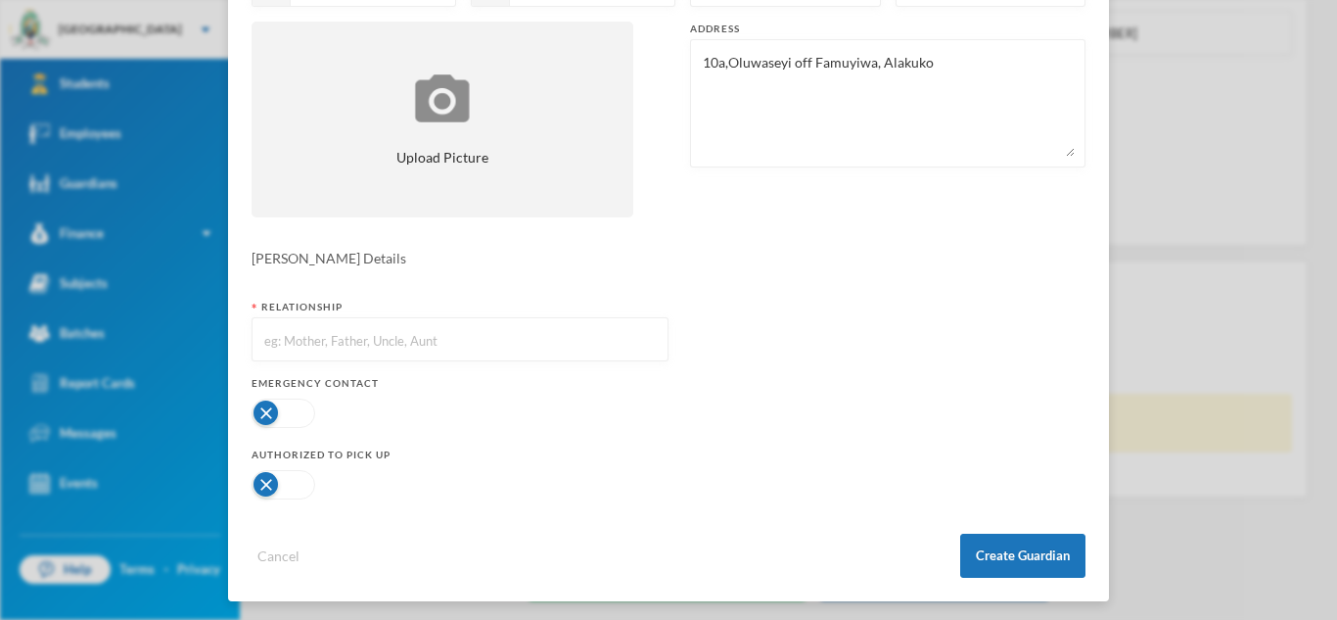
scroll to position [310, 0]
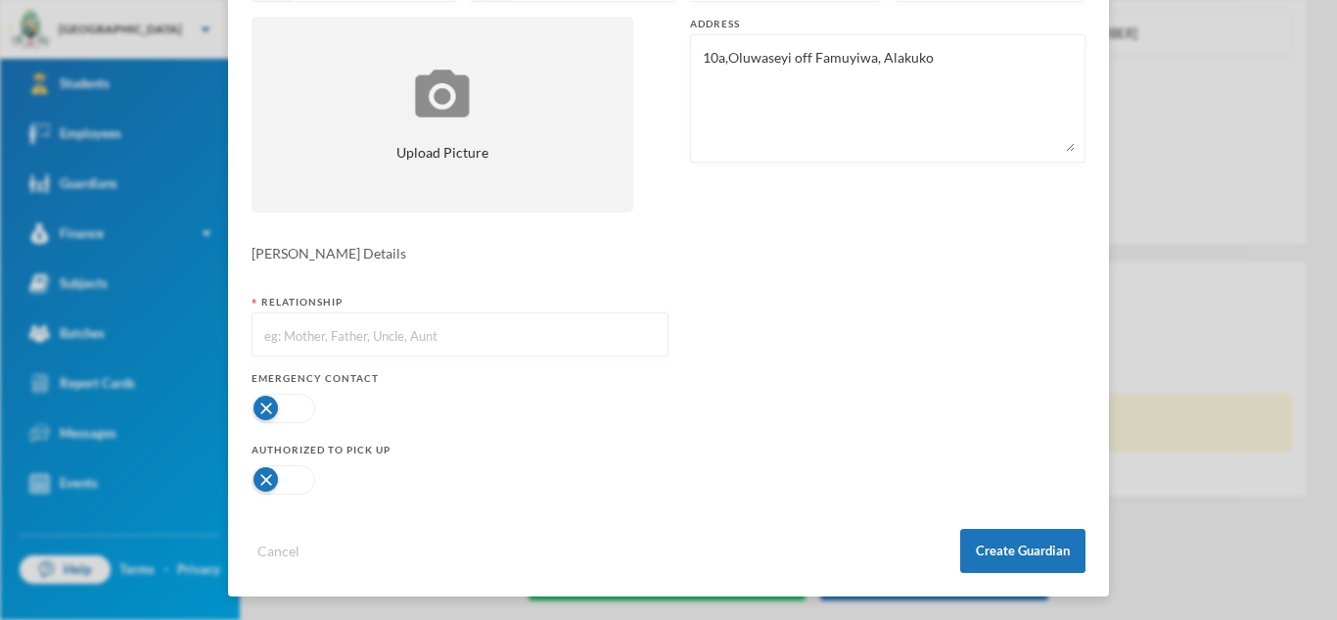
type textarea "10a,Oluwaseyi off Famuyiwa, Alakuko"
click at [503, 266] on form "Title Mr. Surname [PERSON_NAME] First name [PERSON_NAME] Middle name Phone numb…" at bounding box center [669, 218] width 834 height 709
click at [366, 332] on input "text" at bounding box center [460, 335] width 396 height 44
type input "Father"
click at [303, 409] on button "button" at bounding box center [284, 408] width 64 height 29
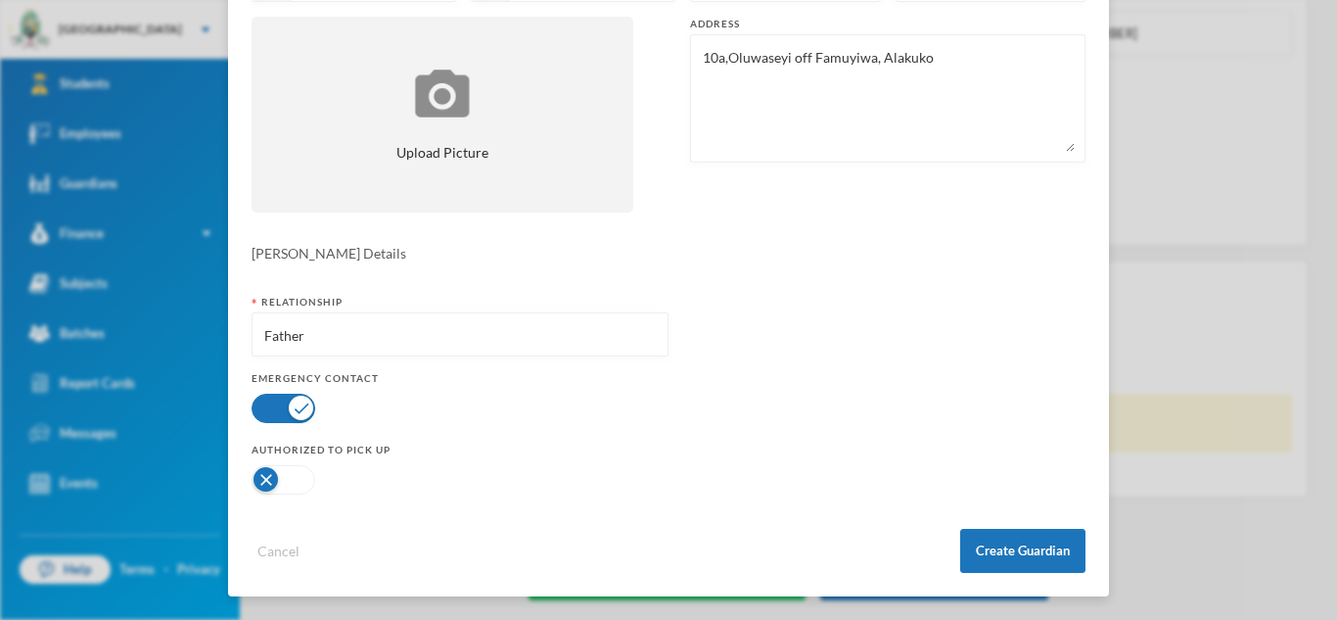
click at [301, 479] on button "button" at bounding box center [284, 479] width 64 height 29
click at [1041, 534] on button "Create Guardian" at bounding box center [1022, 551] width 125 height 44
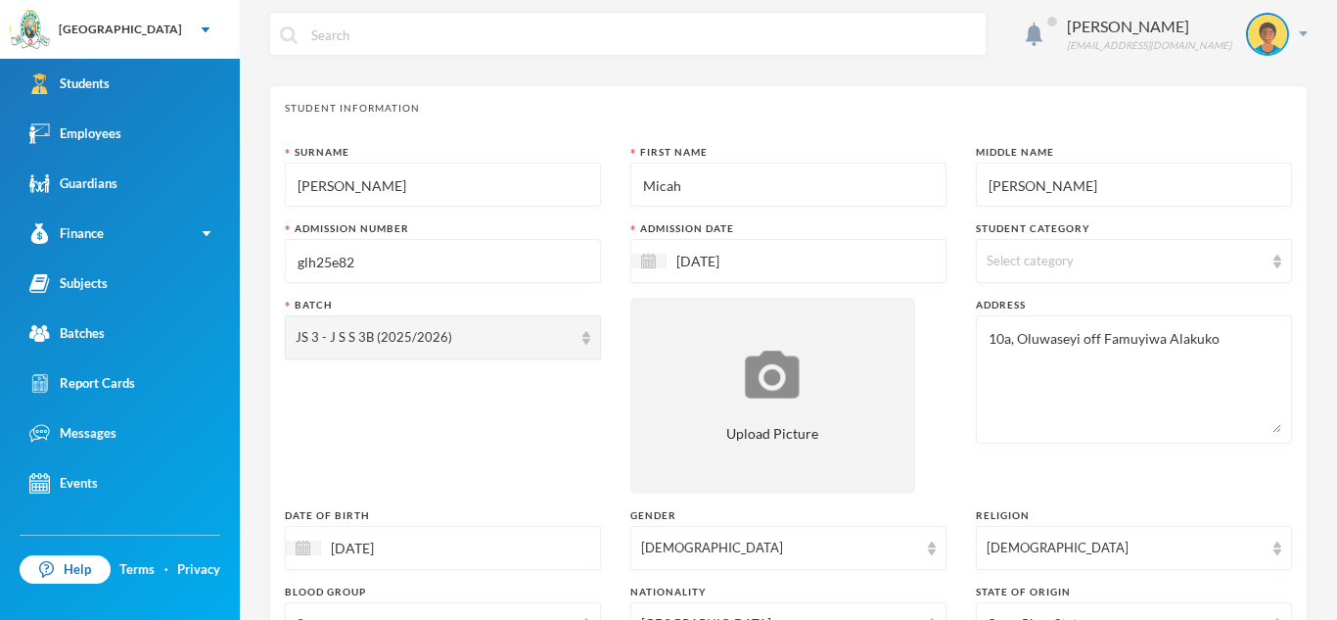
scroll to position [6, 0]
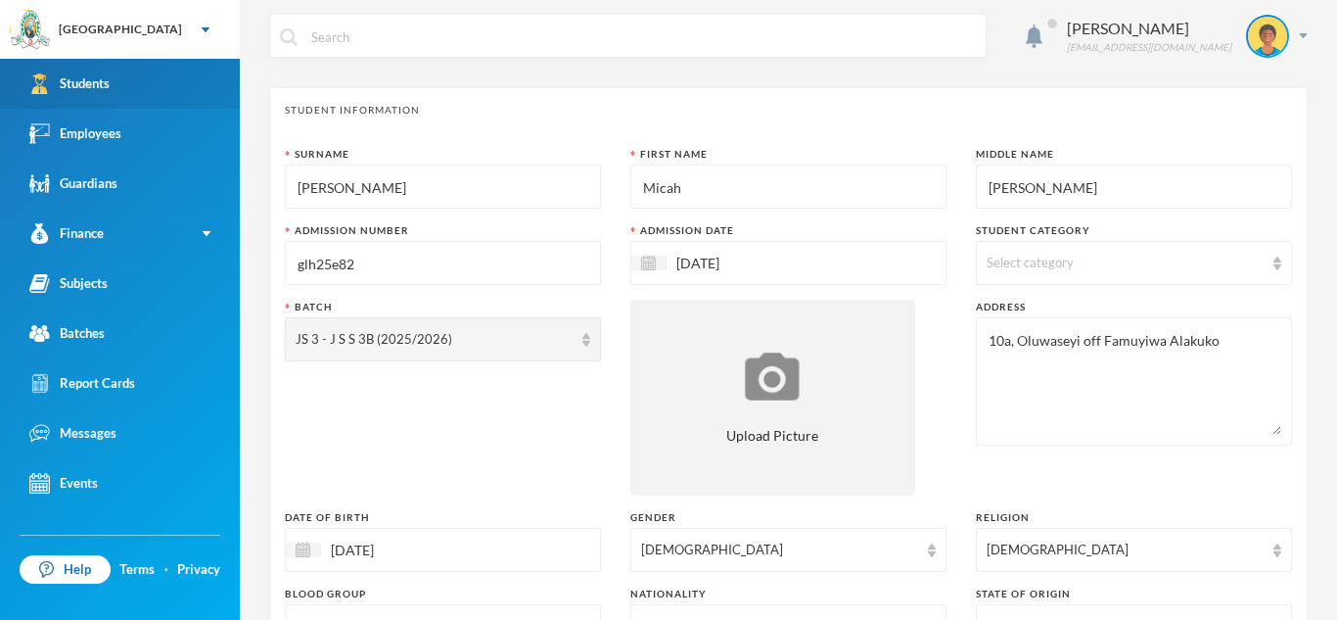
click at [187, 75] on link "Students" at bounding box center [120, 84] width 240 height 50
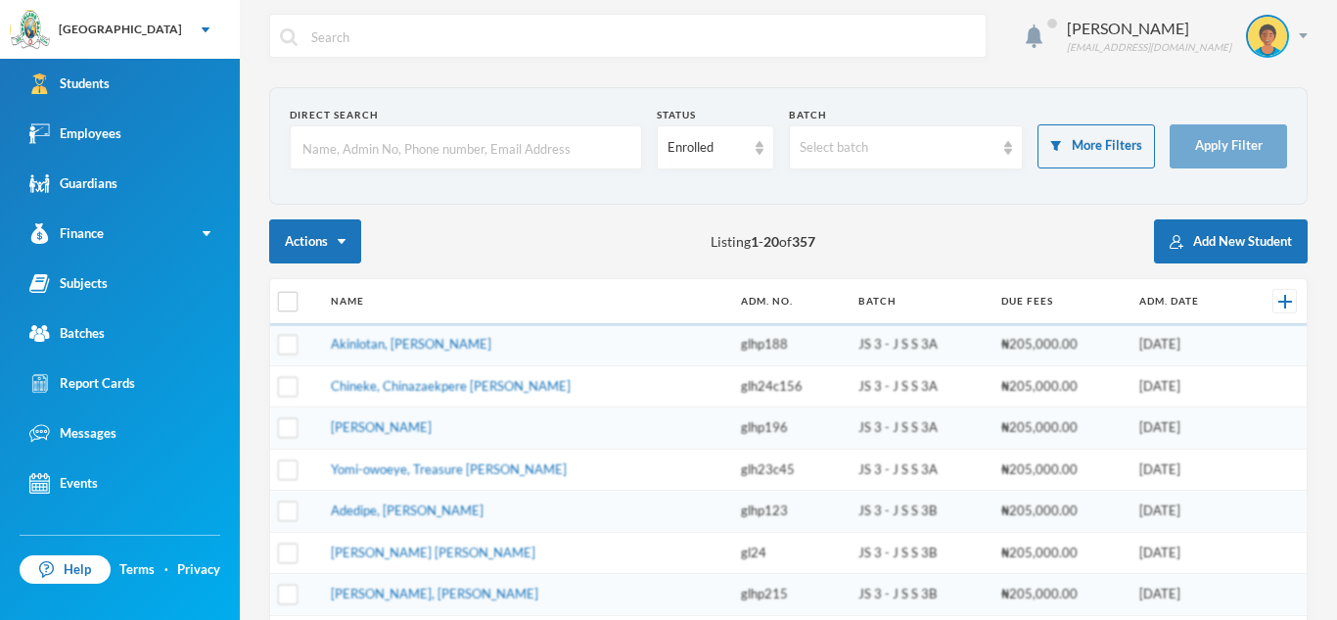
click at [402, 150] on input "text" at bounding box center [466, 148] width 331 height 44
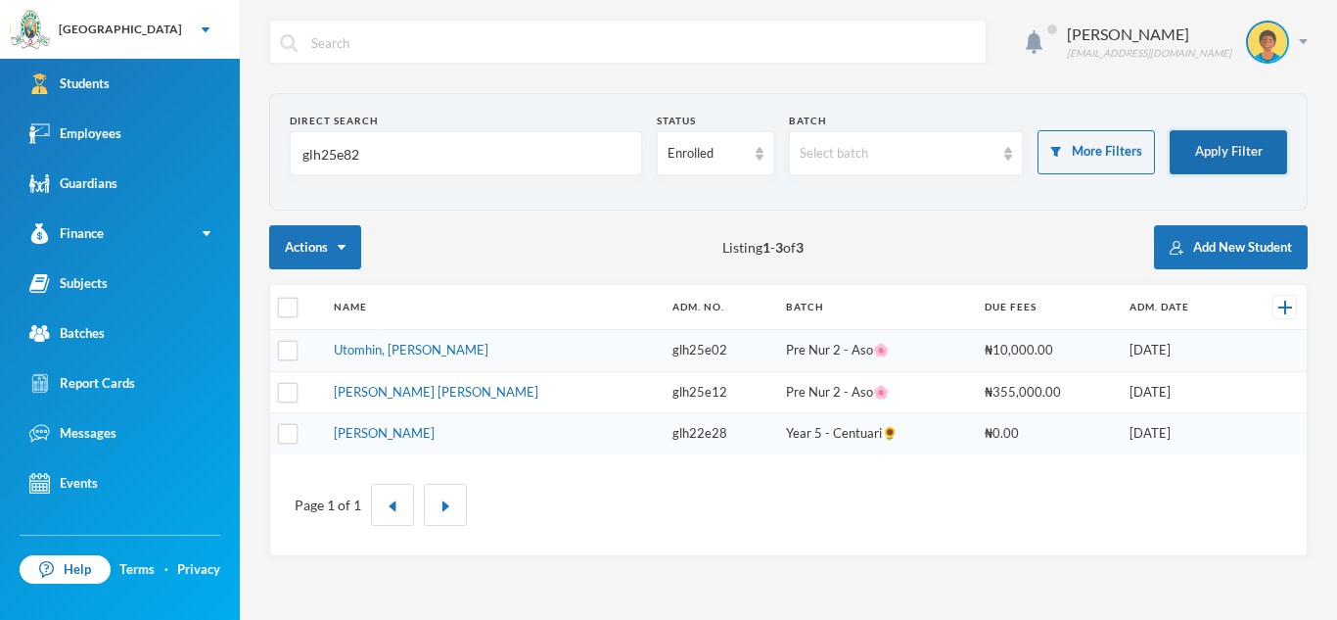
click at [1215, 161] on button "Apply Filter" at bounding box center [1228, 152] width 117 height 44
click at [1253, 149] on button "Apply Filter" at bounding box center [1228, 152] width 117 height 44
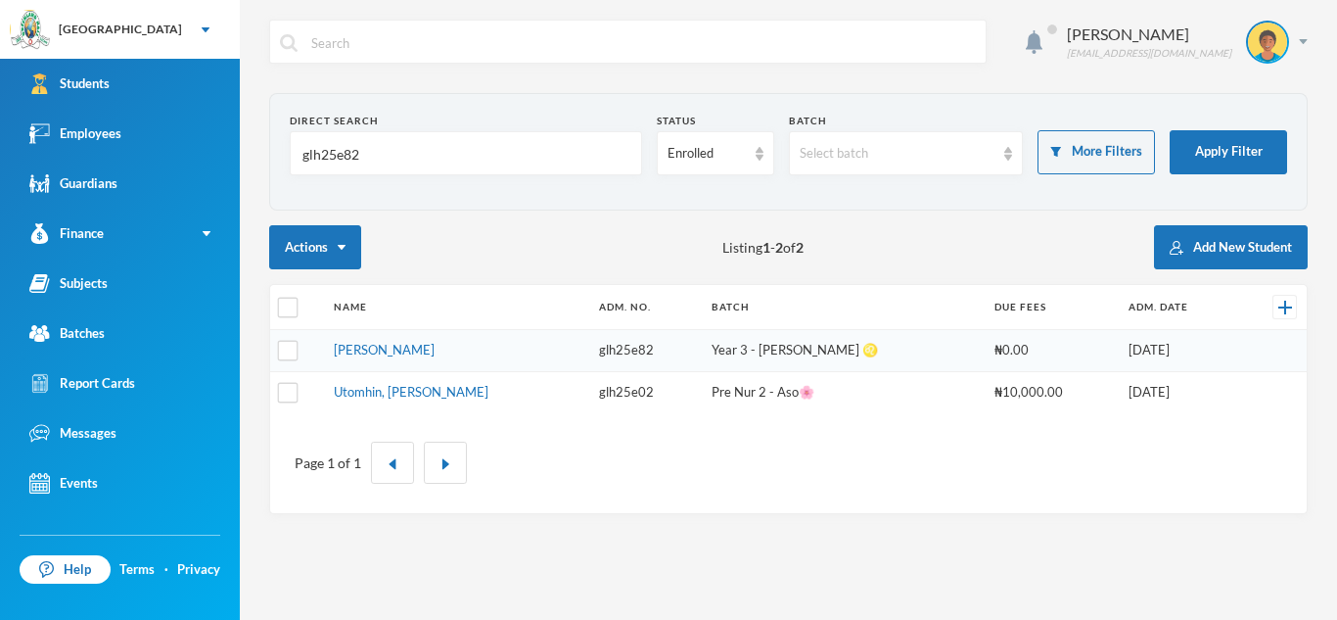
click at [406, 153] on input "glh25e82" at bounding box center [466, 154] width 331 height 44
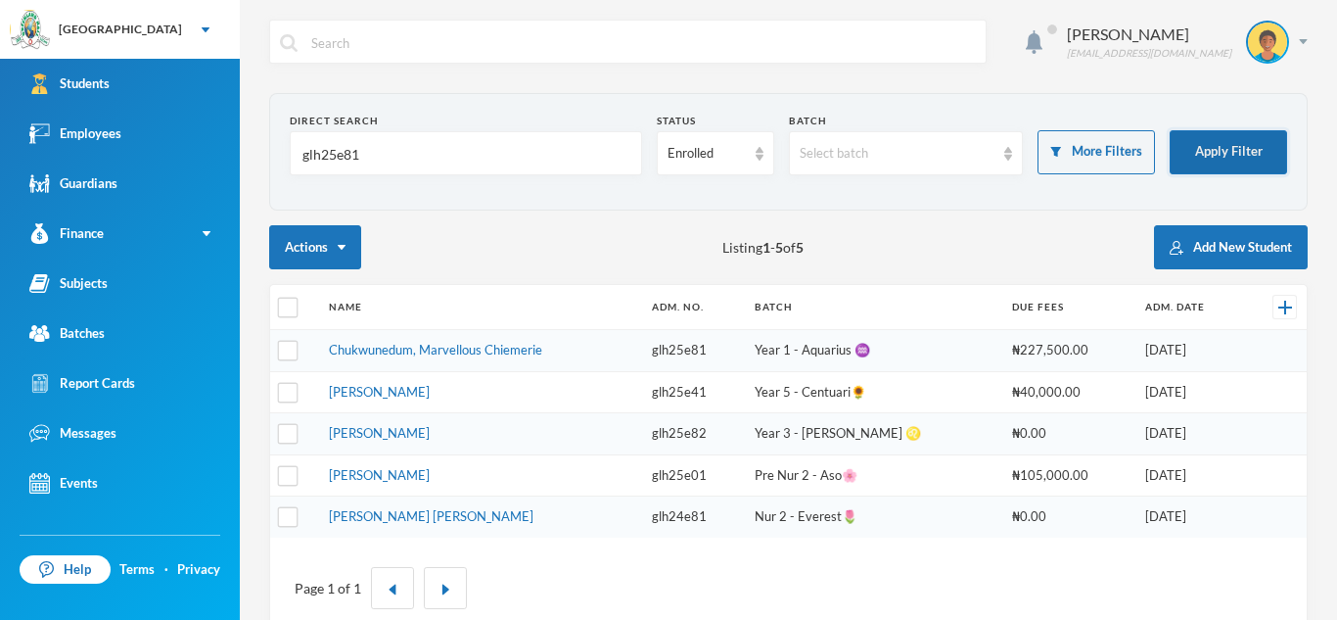
type input "glh25e81"
click at [1193, 137] on button "Apply Filter" at bounding box center [1228, 152] width 117 height 44
click at [430, 438] on link "[PERSON_NAME]" at bounding box center [379, 433] width 101 height 16
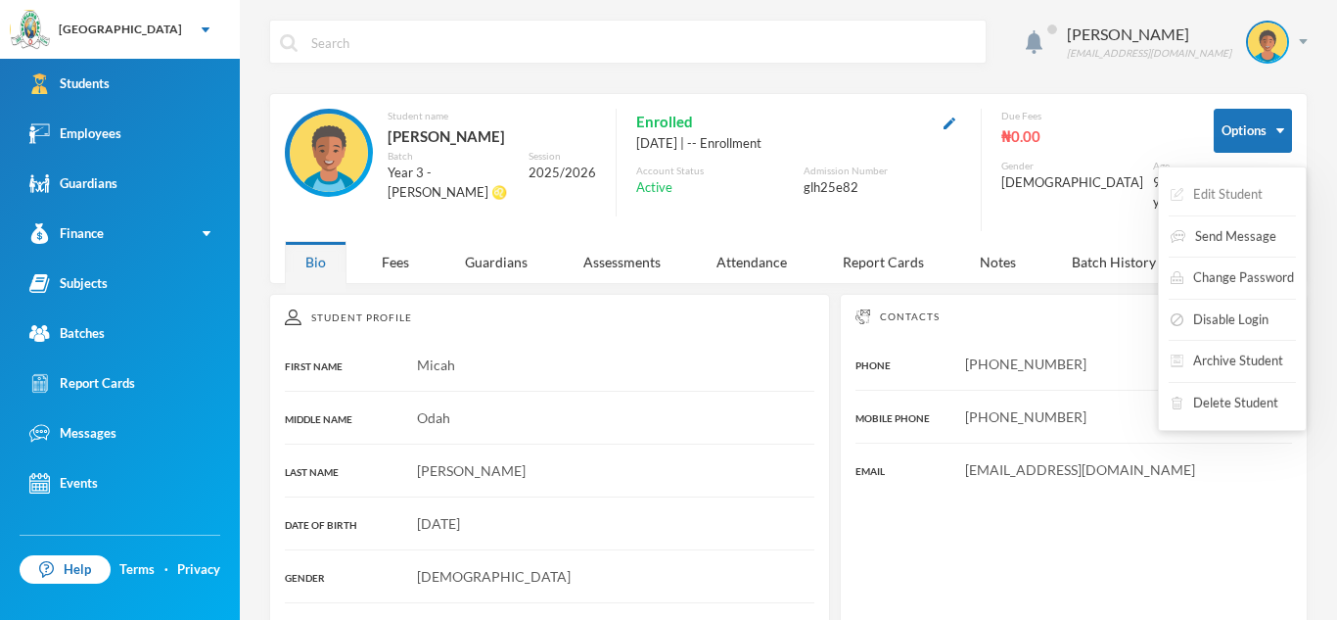
click at [1248, 179] on button "Edit Student" at bounding box center [1217, 194] width 96 height 35
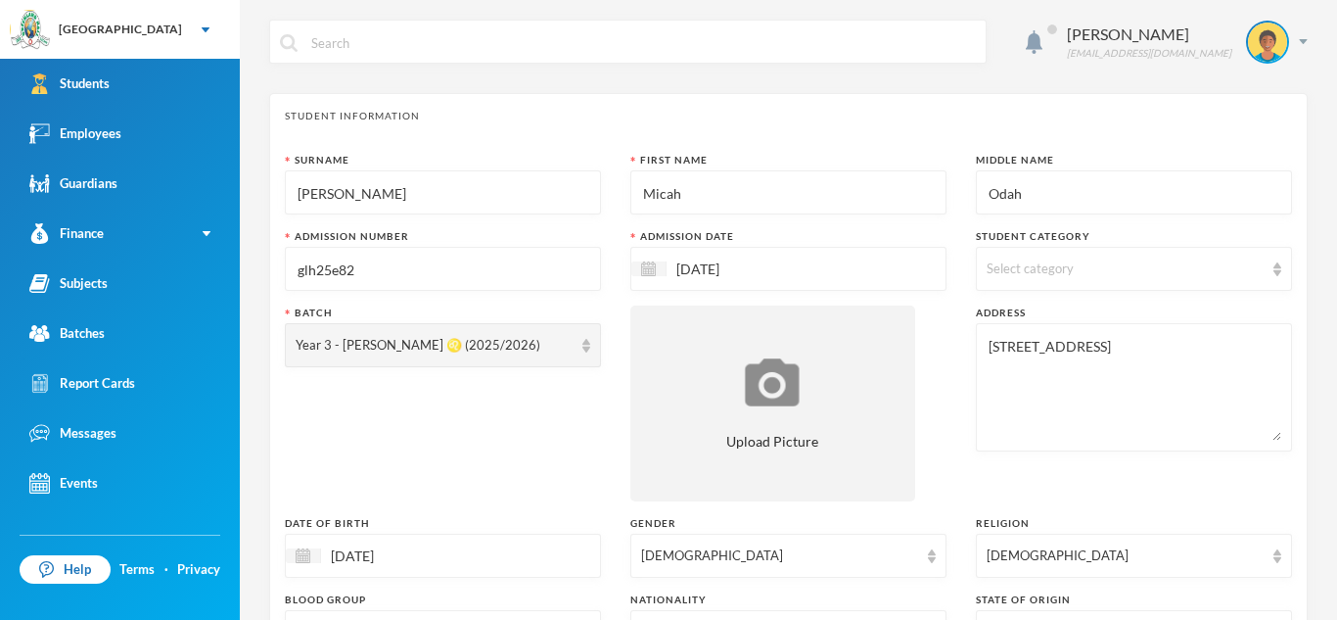
click at [1248, 179] on input "Odah" at bounding box center [1134, 193] width 295 height 44
click at [1042, 189] on input "Odah" at bounding box center [1134, 193] width 295 height 44
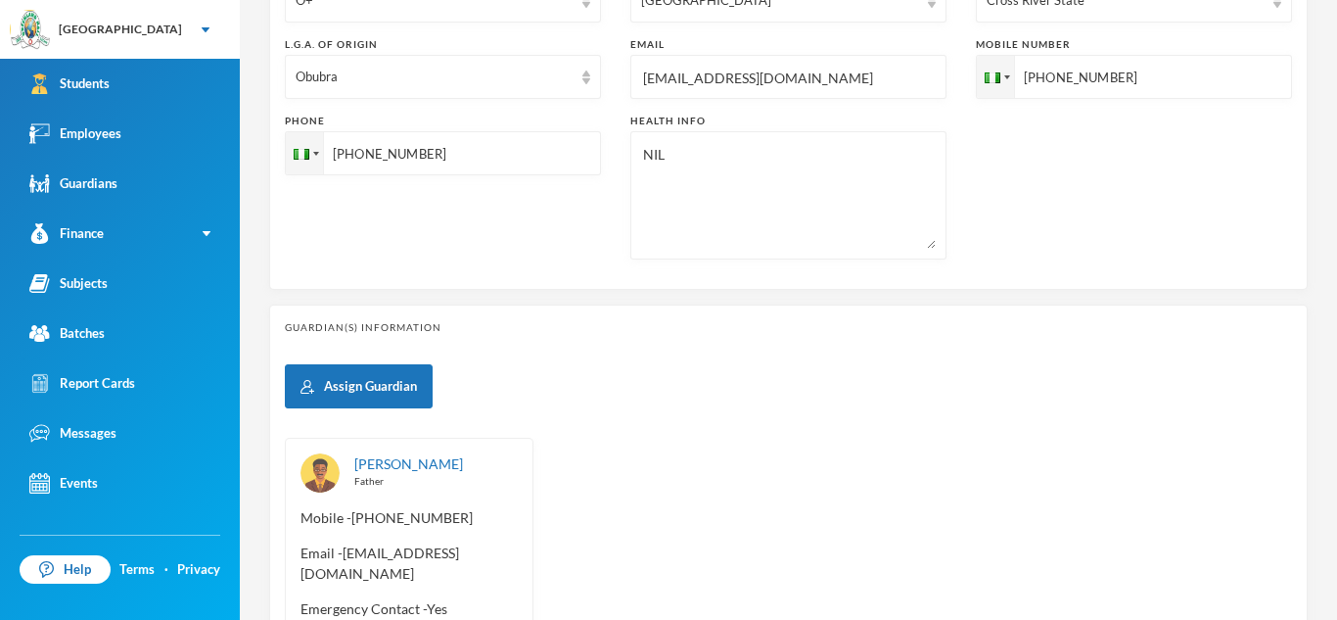
scroll to position [842, 0]
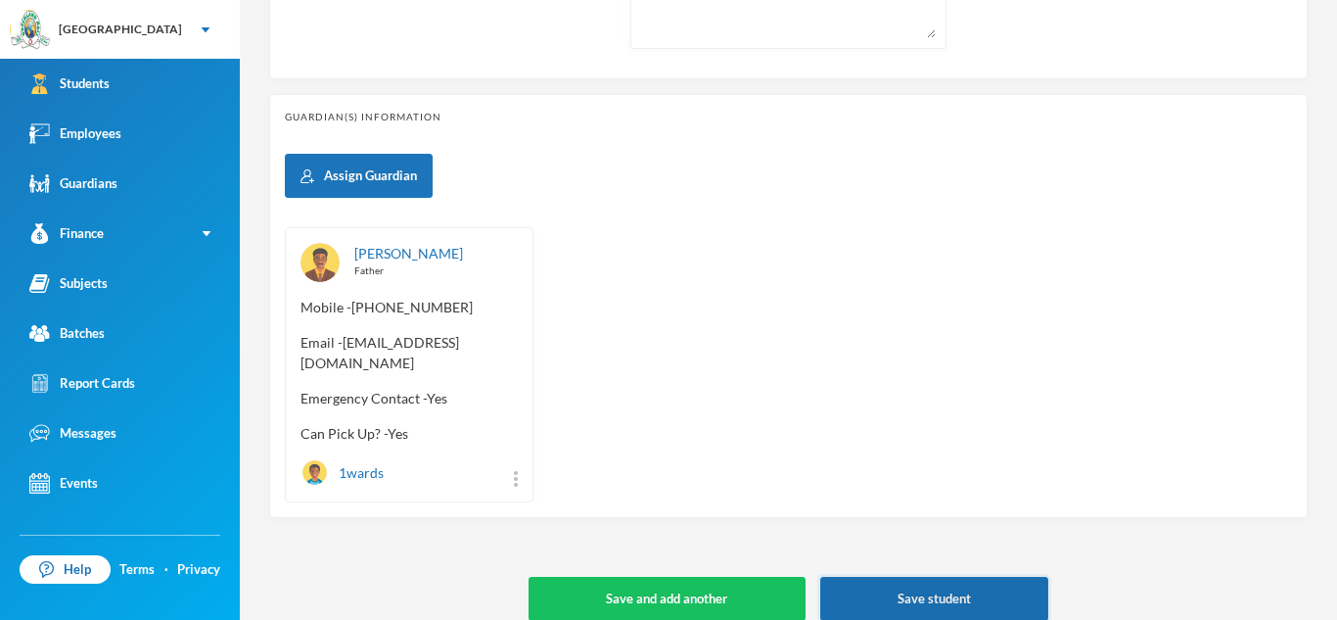
type input "[PERSON_NAME]"
click at [949, 579] on button "Save student" at bounding box center [934, 599] width 228 height 44
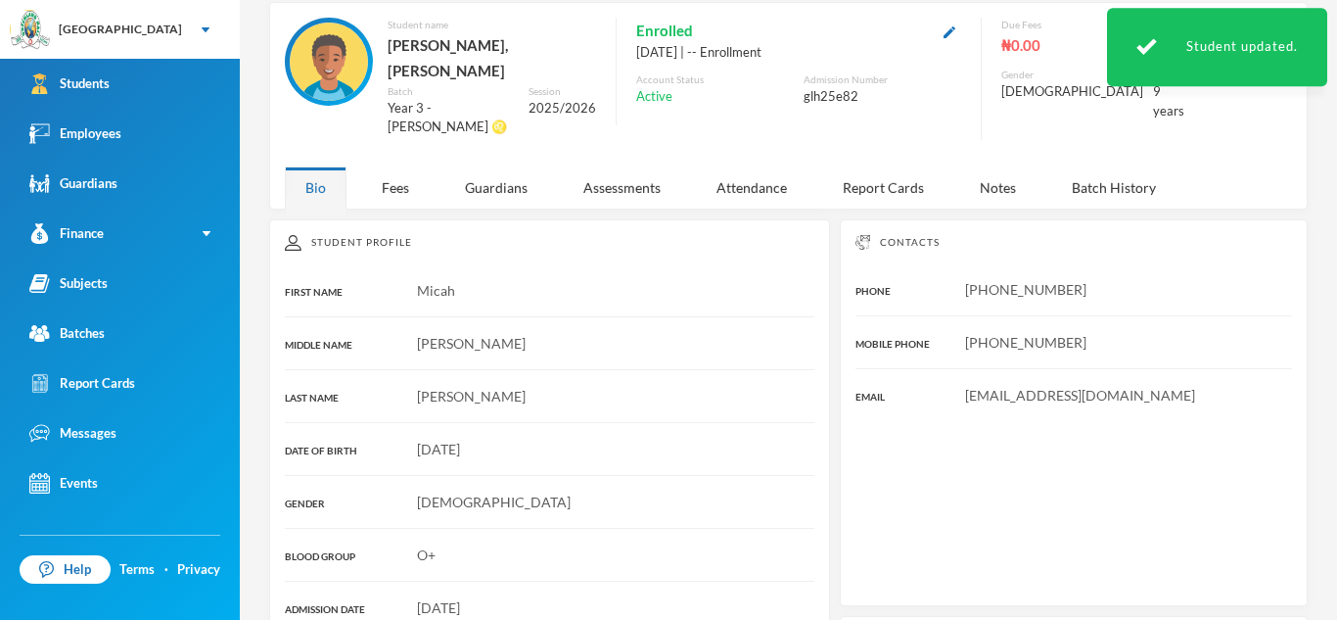
scroll to position [356, 0]
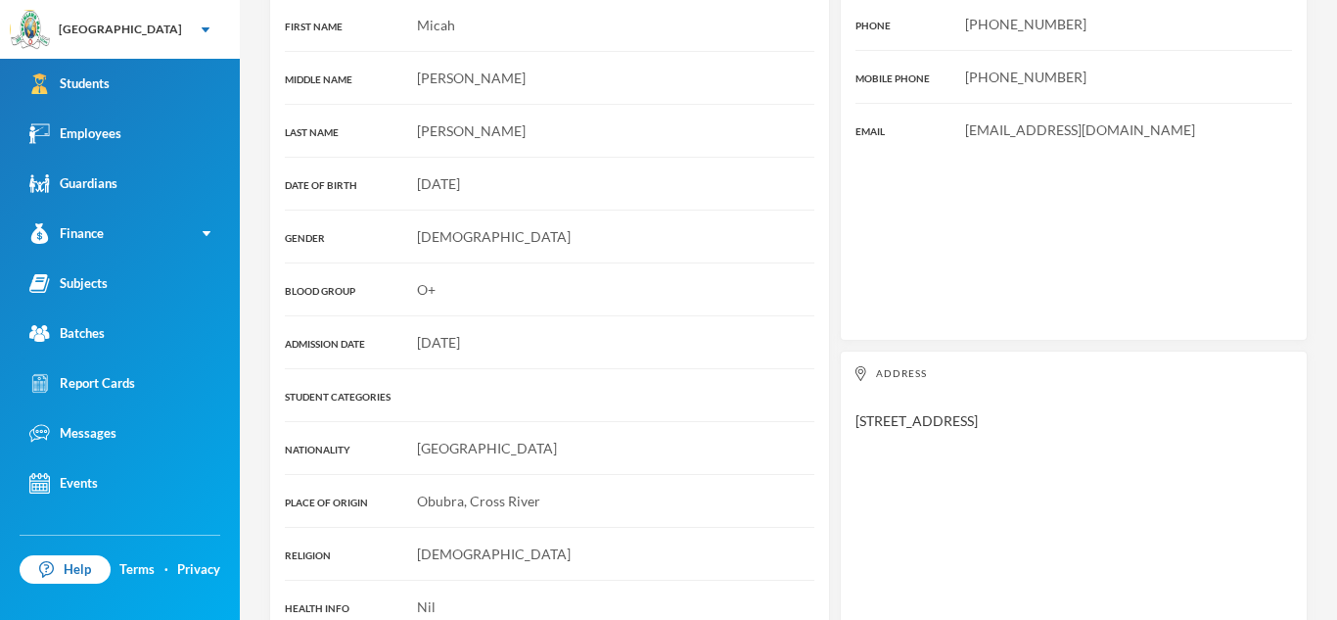
click at [460, 123] on div "Student Profile FIRST NAME [PERSON_NAME] NAME [PERSON_NAME] LAST NAME [PERSON_N…" at bounding box center [549, 293] width 561 height 678
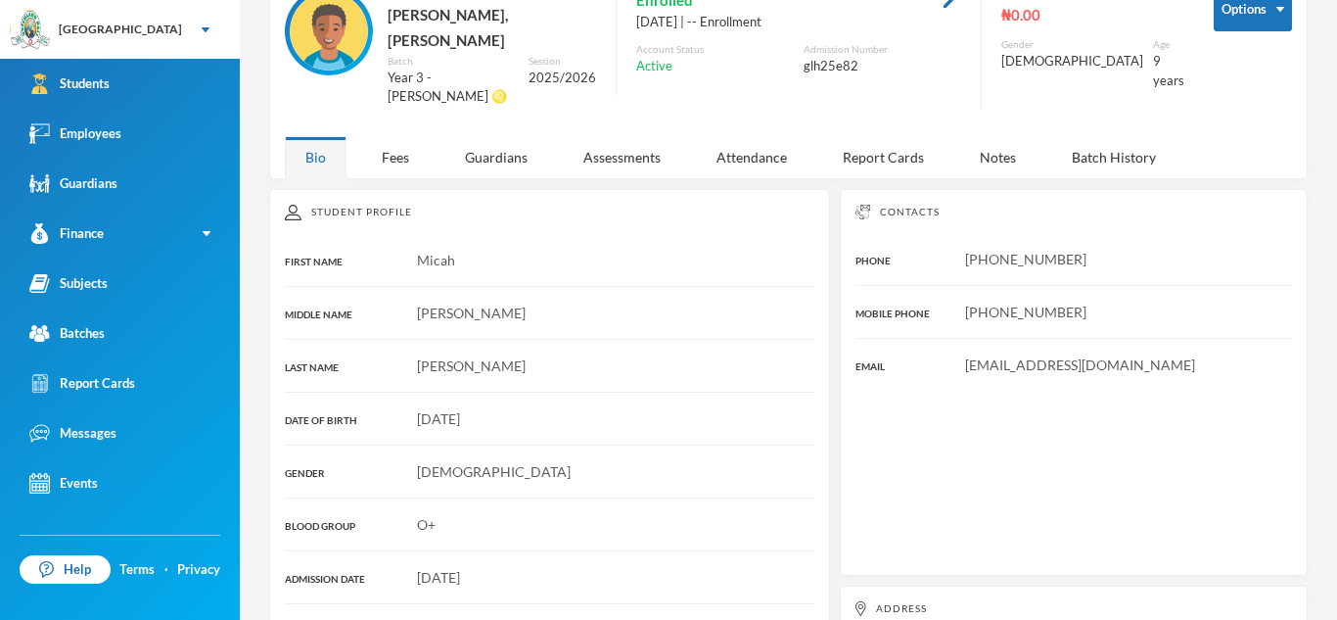
scroll to position [116, 0]
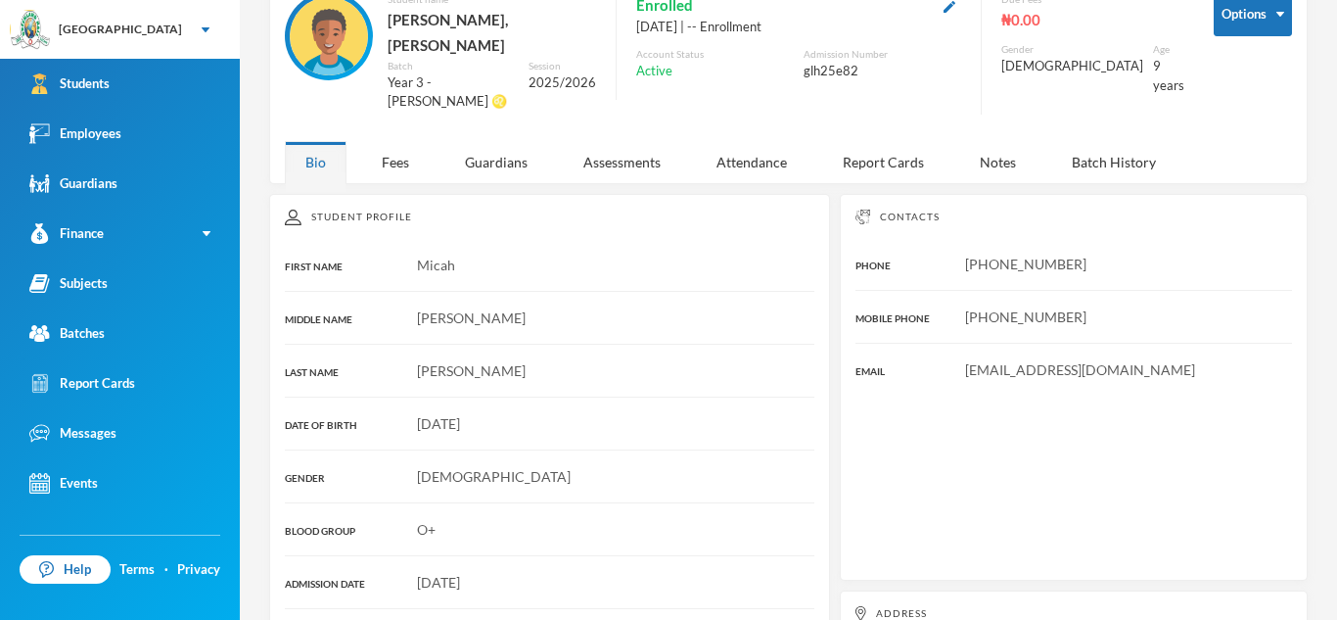
click at [960, 254] on div "[PHONE_NUMBER]" at bounding box center [1074, 264] width 437 height 21
copy span "[PHONE_NUMBER]"
click at [960, 254] on div "[PHONE_NUMBER]" at bounding box center [1074, 264] width 437 height 21
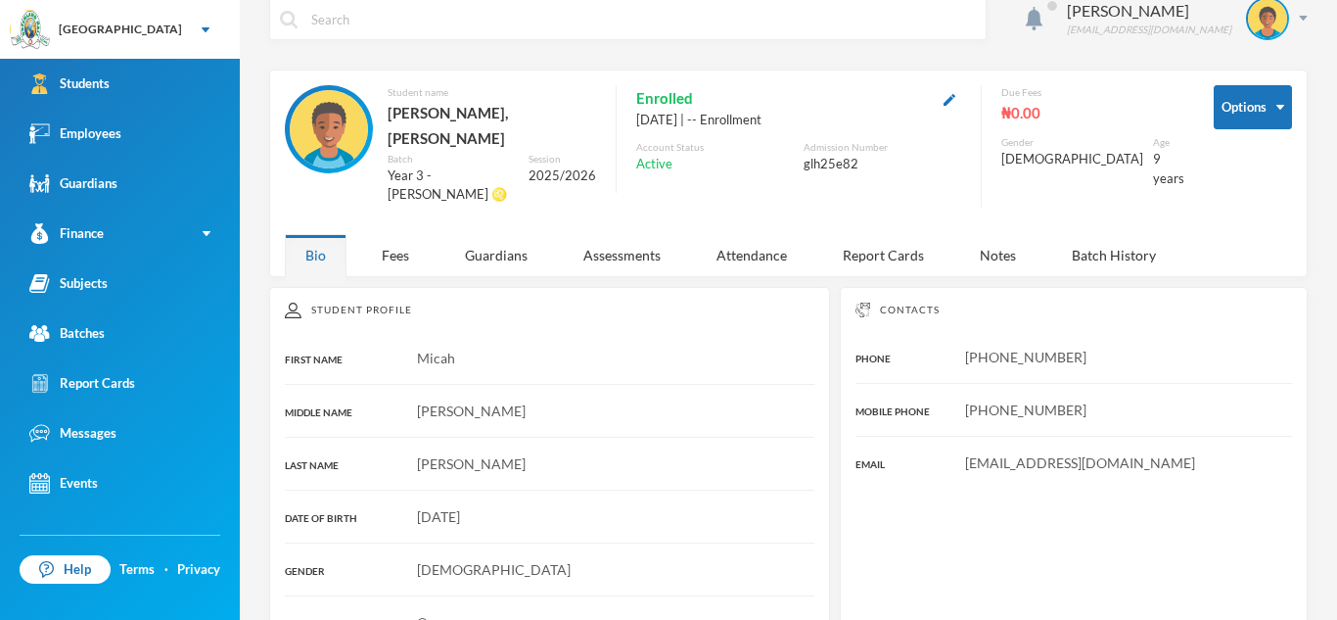
scroll to position [22, 0]
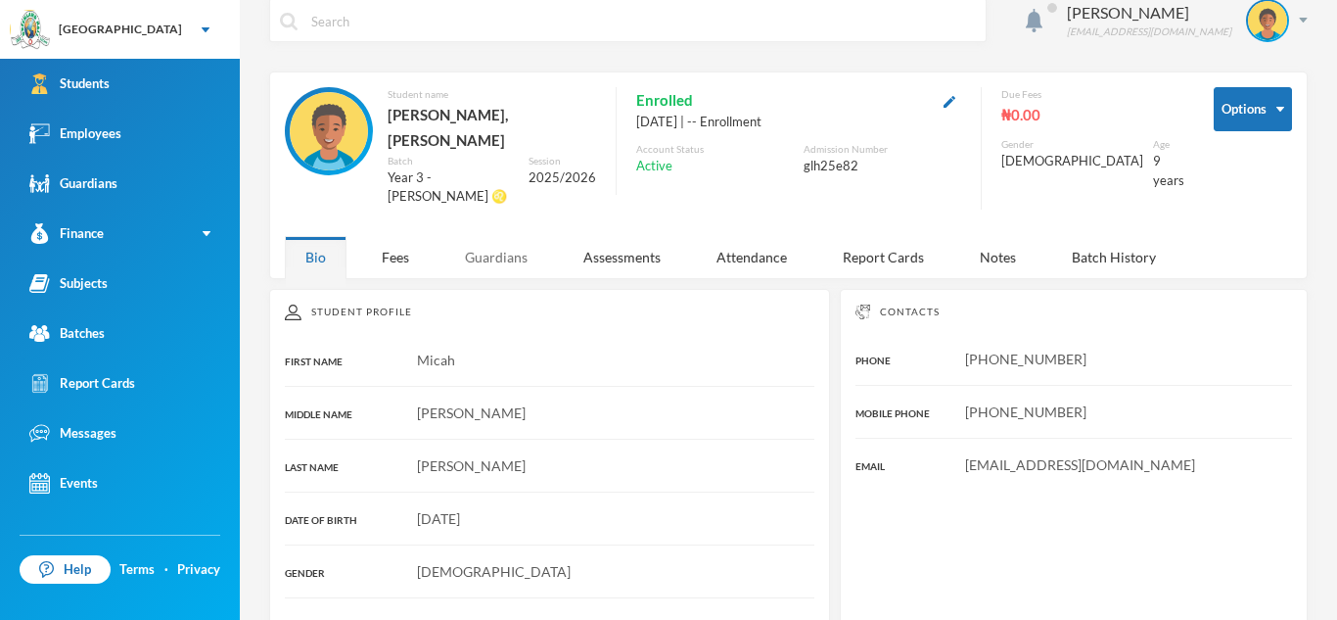
click at [494, 236] on div "Guardians" at bounding box center [496, 257] width 104 height 42
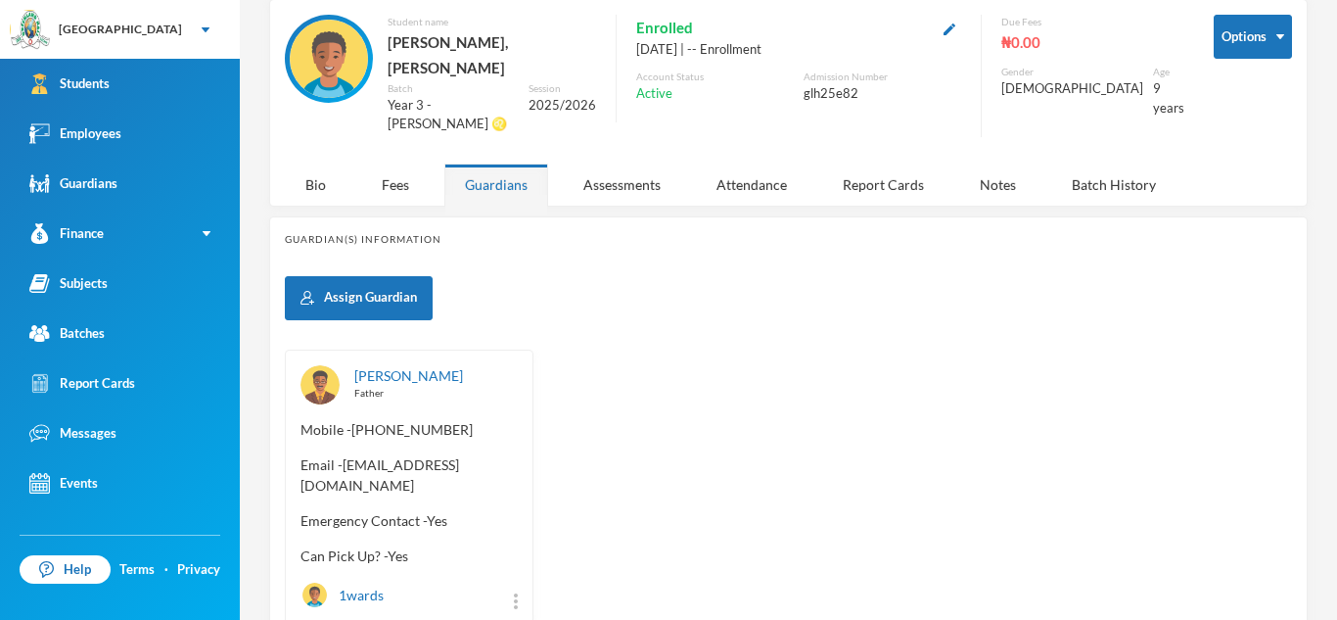
scroll to position [89, 0]
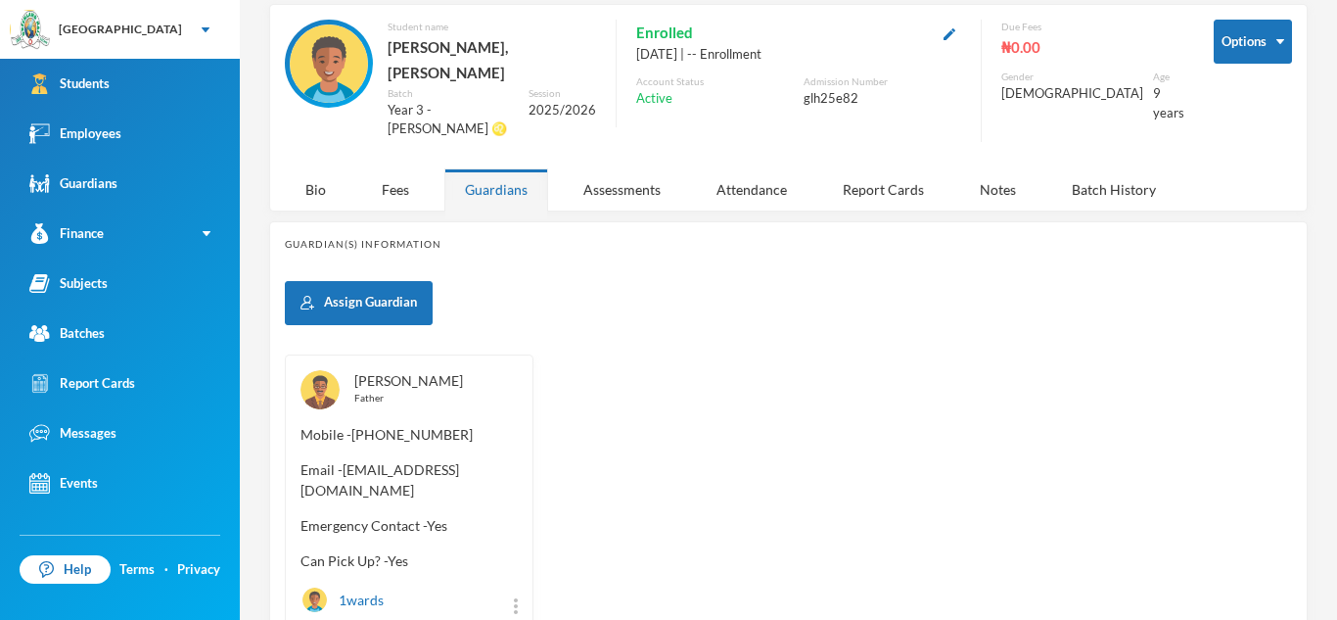
click at [396, 372] on link "[PERSON_NAME]" at bounding box center [408, 380] width 109 height 17
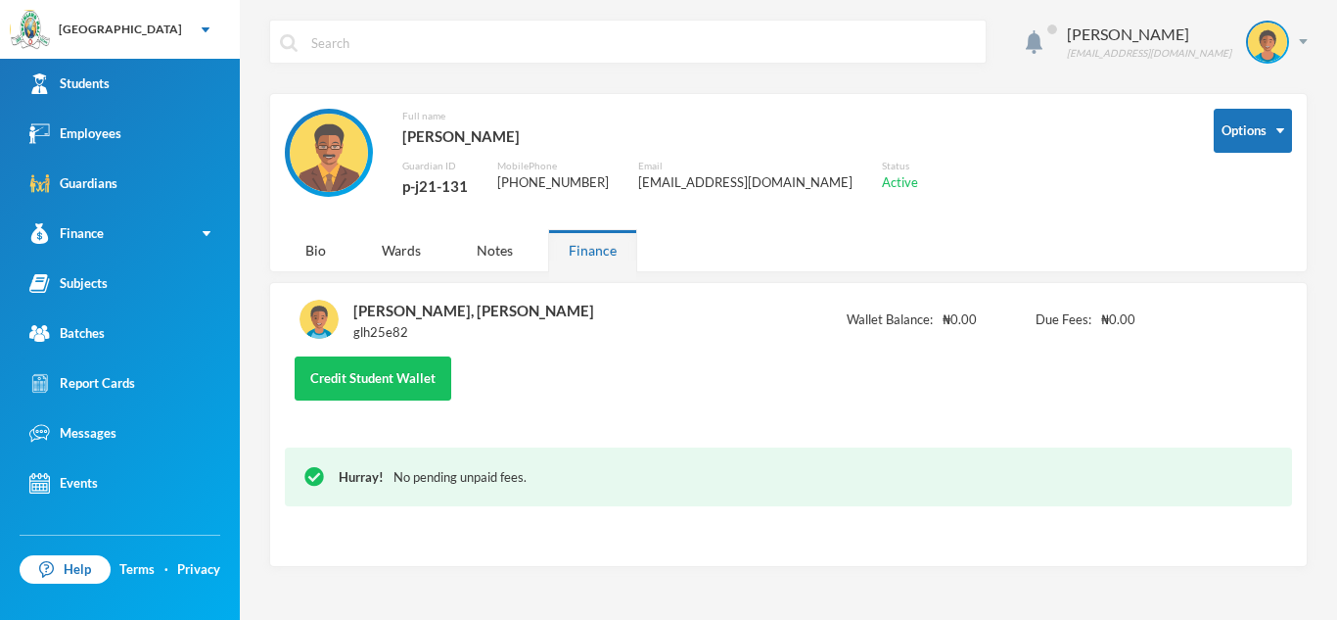
click at [398, 186] on div "Full name [PERSON_NAME] Guardian ID p-j21-131 Mobile Phone [PHONE_NUMBER] Email…" at bounding box center [735, 164] width 900 height 111
copy div "p-j21-131"
click at [310, 250] on div "Bio" at bounding box center [316, 250] width 62 height 42
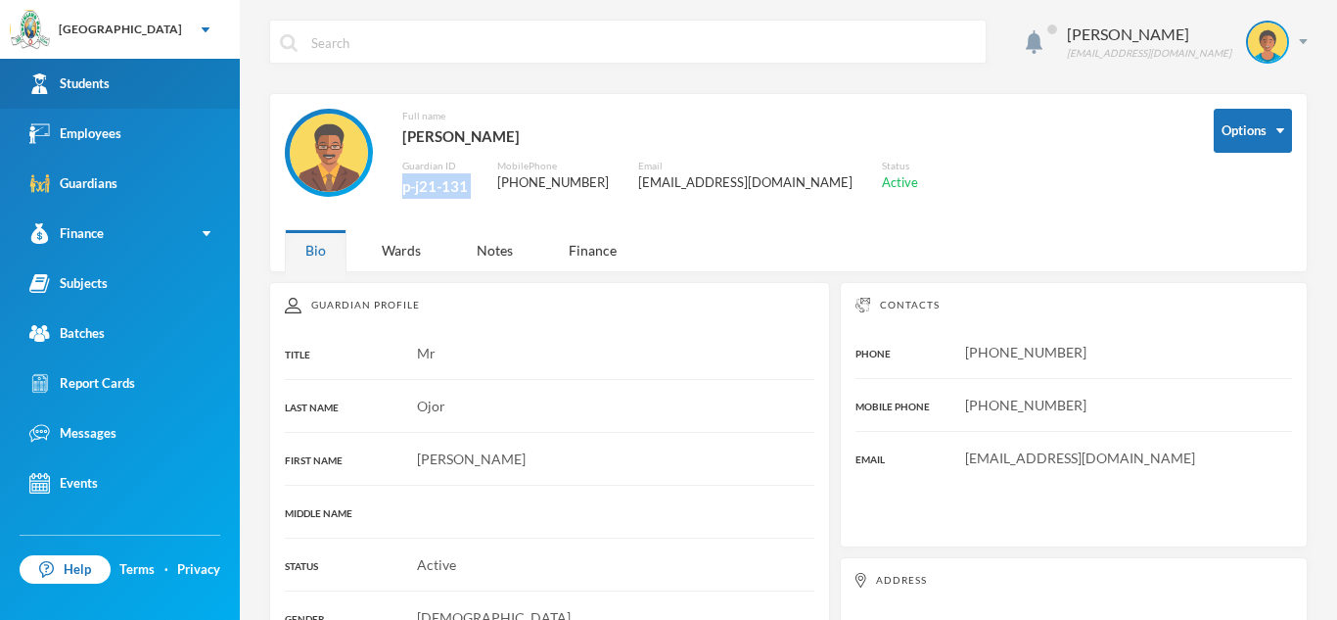
click at [119, 66] on link "Students" at bounding box center [120, 84] width 240 height 50
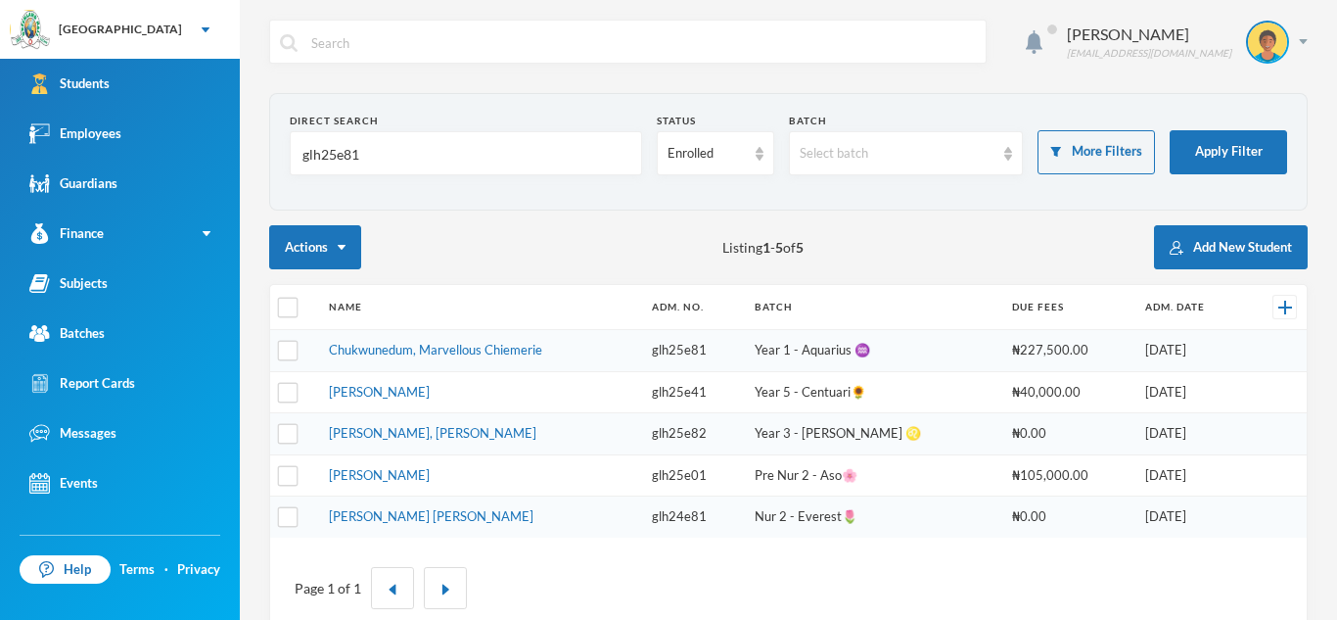
click at [401, 153] on input "glh25e81" at bounding box center [466, 154] width 331 height 44
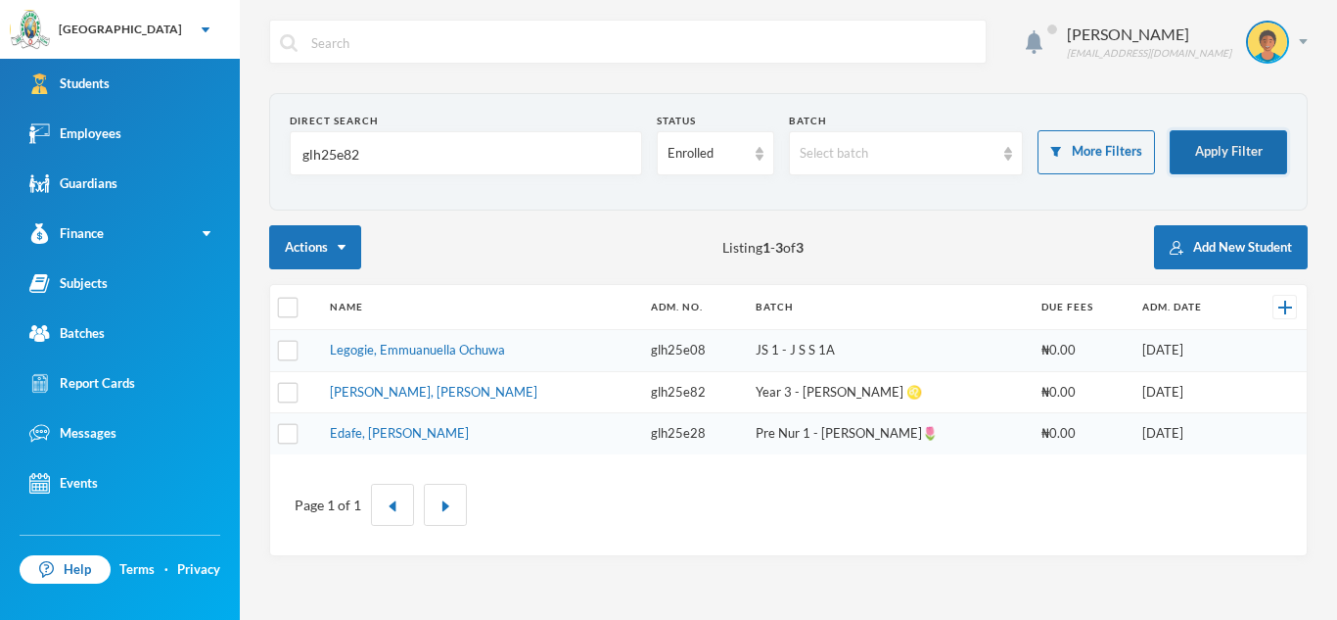
type input "glh25e82"
click at [1244, 148] on button "Apply Filter" at bounding box center [1228, 152] width 117 height 44
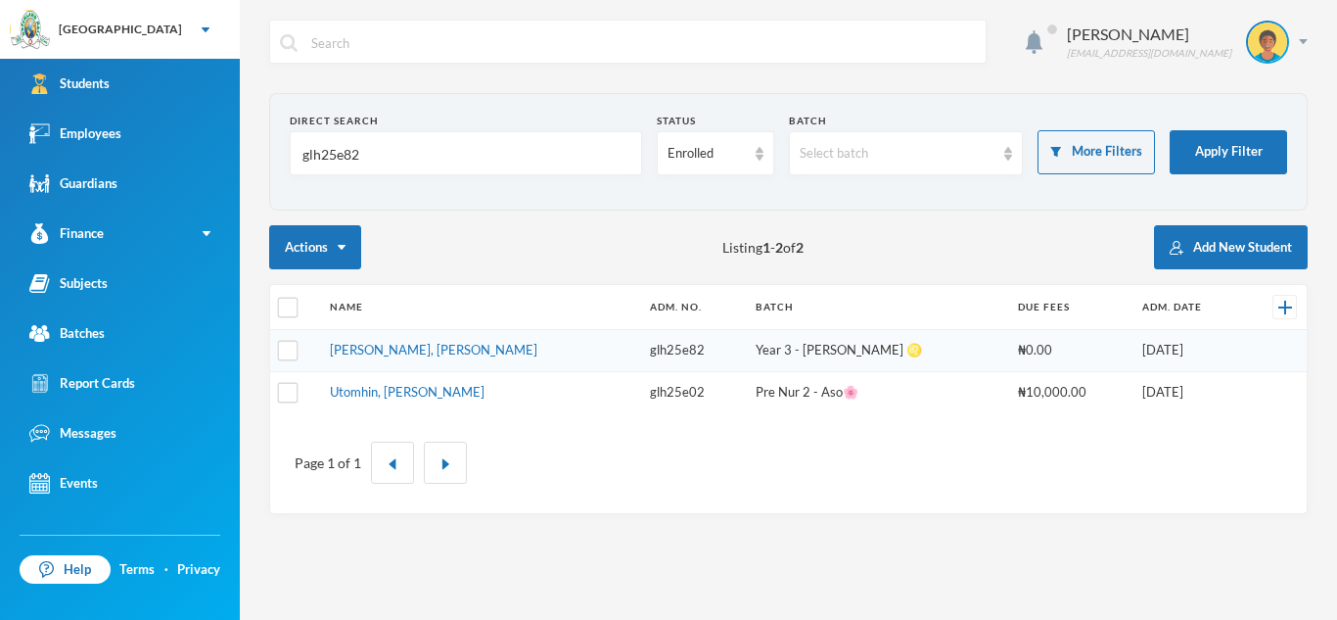
click at [427, 330] on td "[PERSON_NAME], [PERSON_NAME]" at bounding box center [480, 351] width 321 height 42
click at [422, 345] on link "[PERSON_NAME], [PERSON_NAME]" at bounding box center [434, 350] width 208 height 16
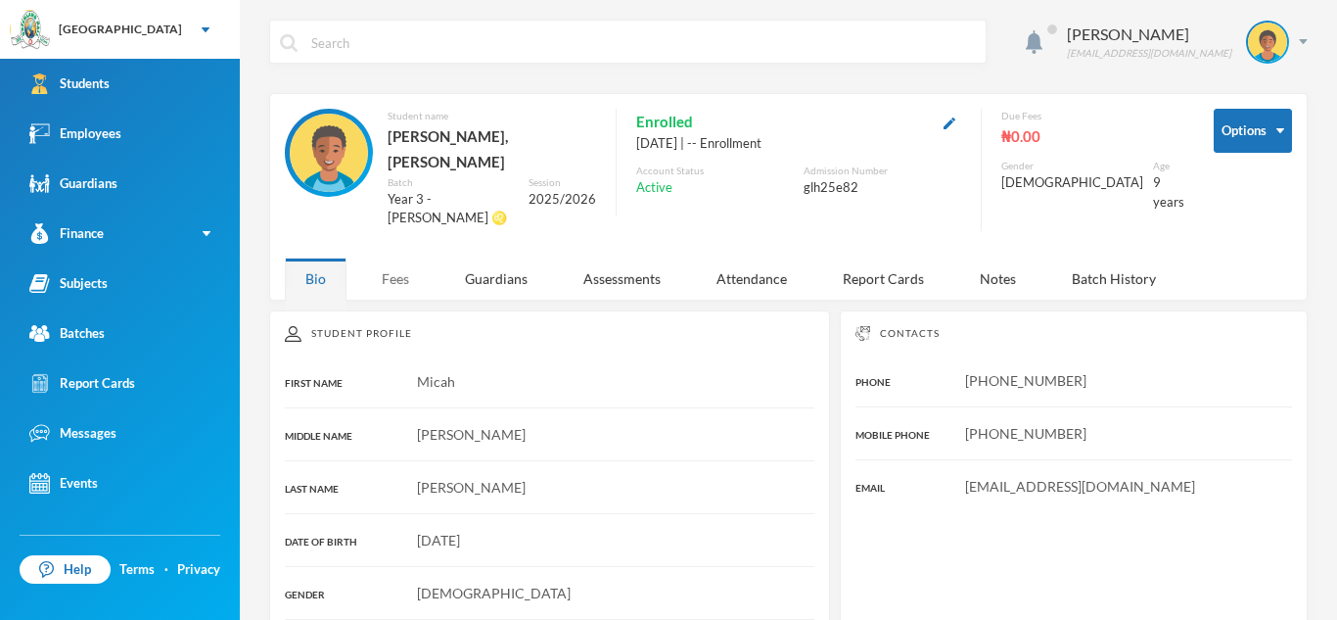
click at [401, 257] on div "Fees" at bounding box center [395, 278] width 69 height 42
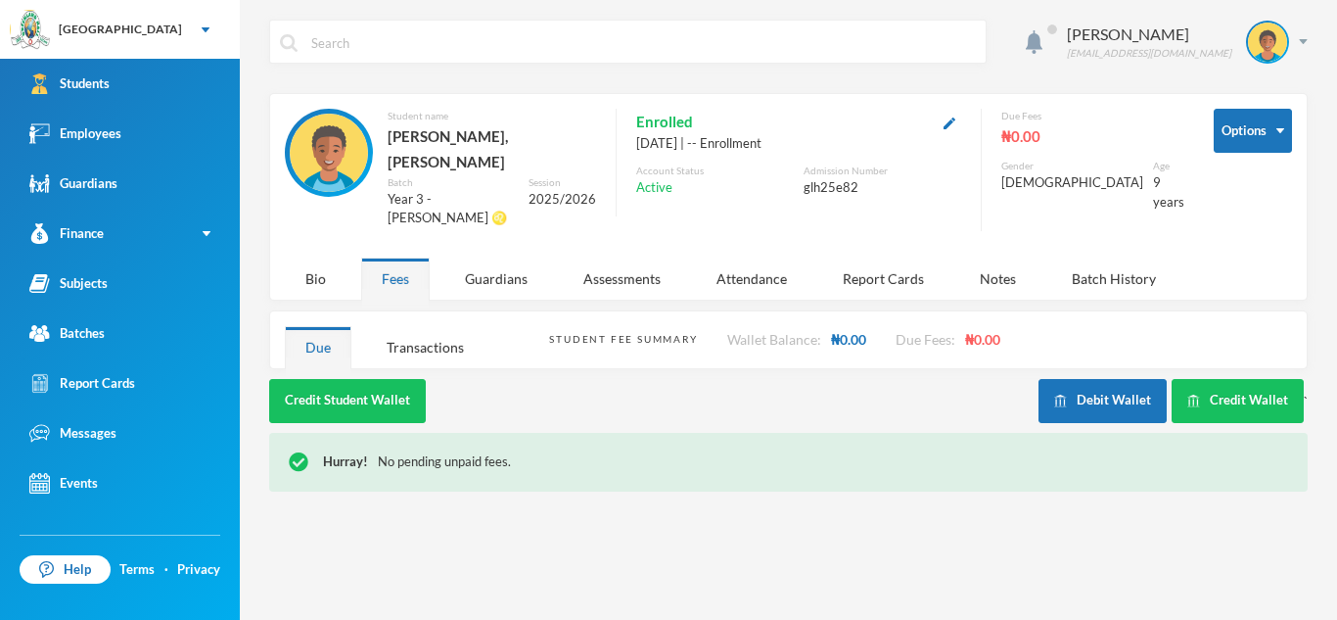
click at [326, 326] on div "Due" at bounding box center [318, 347] width 67 height 42
click at [311, 257] on div "Bio" at bounding box center [316, 278] width 62 height 42
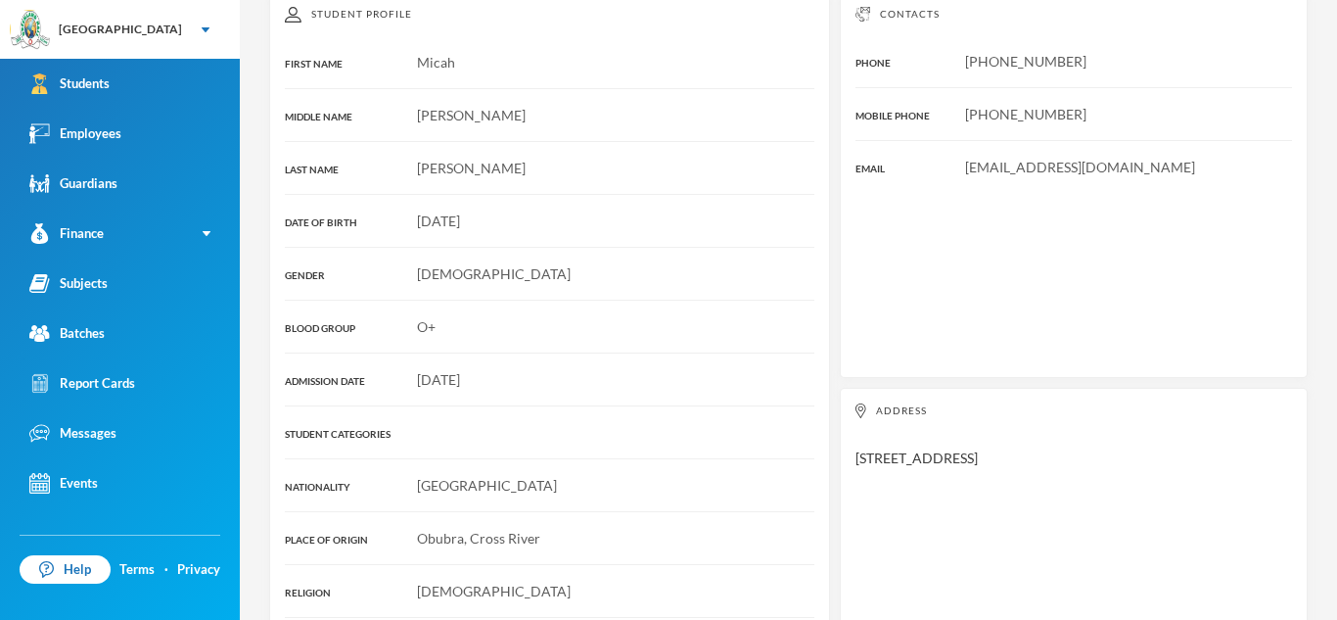
scroll to position [320, 0]
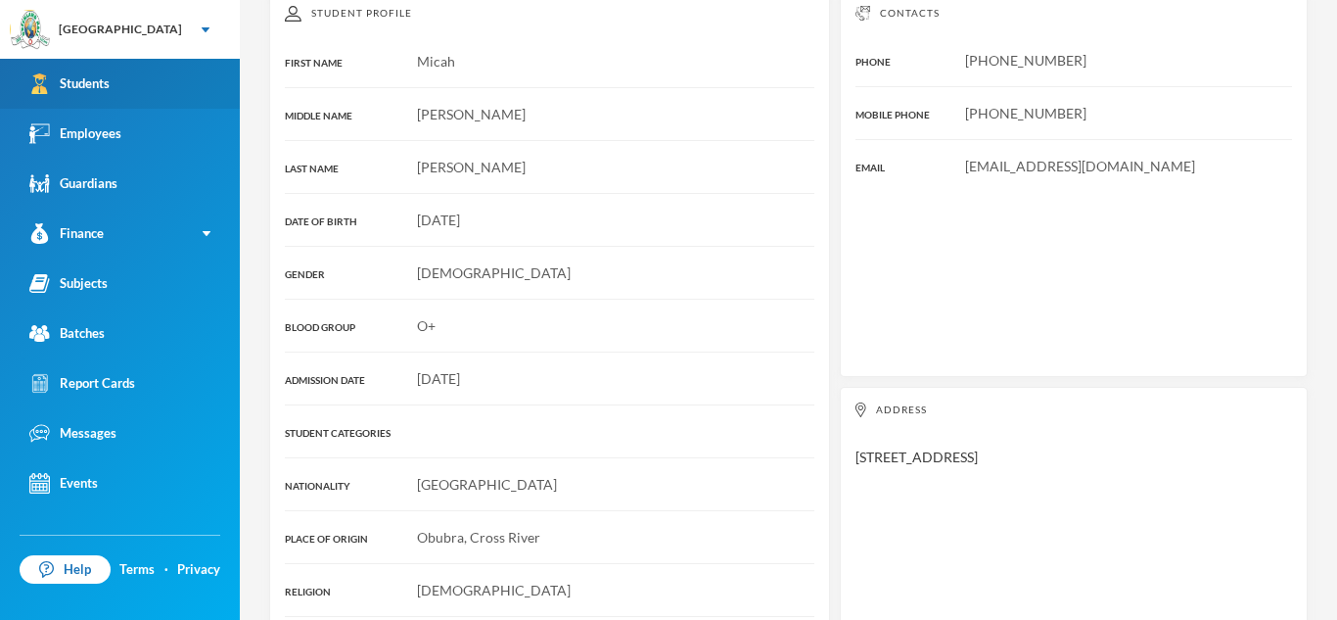
click at [86, 93] on div "Students" at bounding box center [69, 83] width 80 height 21
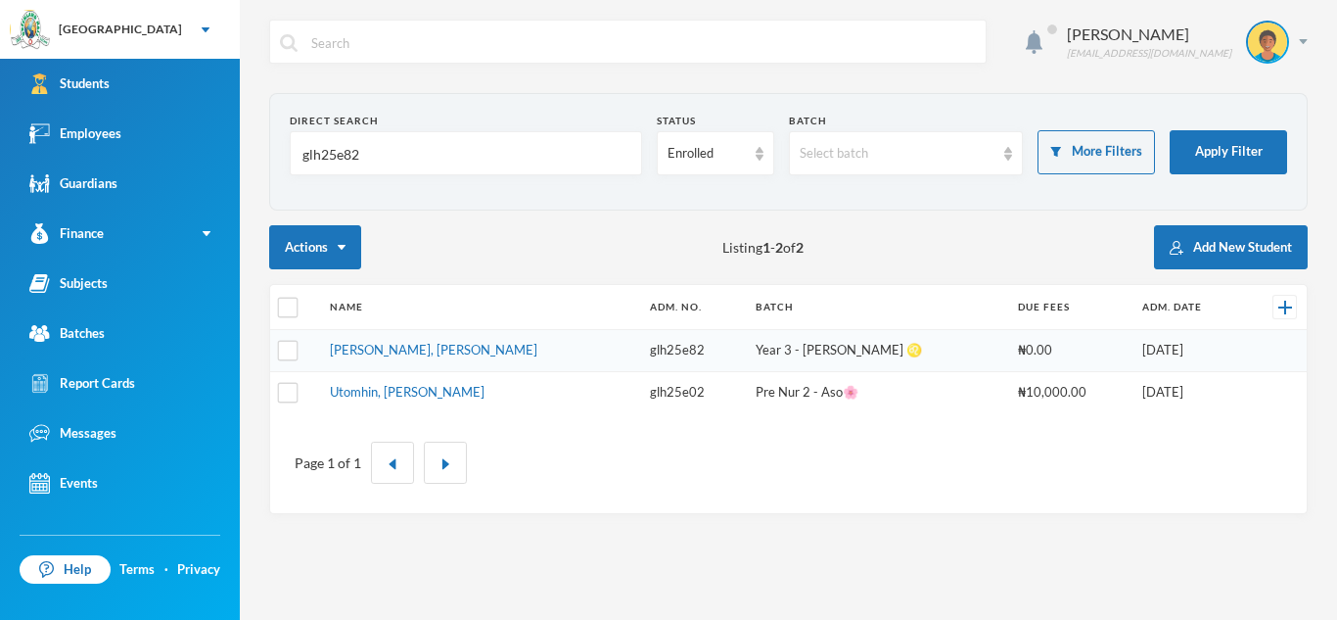
click at [426, 127] on div "Direct Search" at bounding box center [466, 121] width 352 height 15
click at [400, 147] on input "glh25e82" at bounding box center [466, 154] width 331 height 44
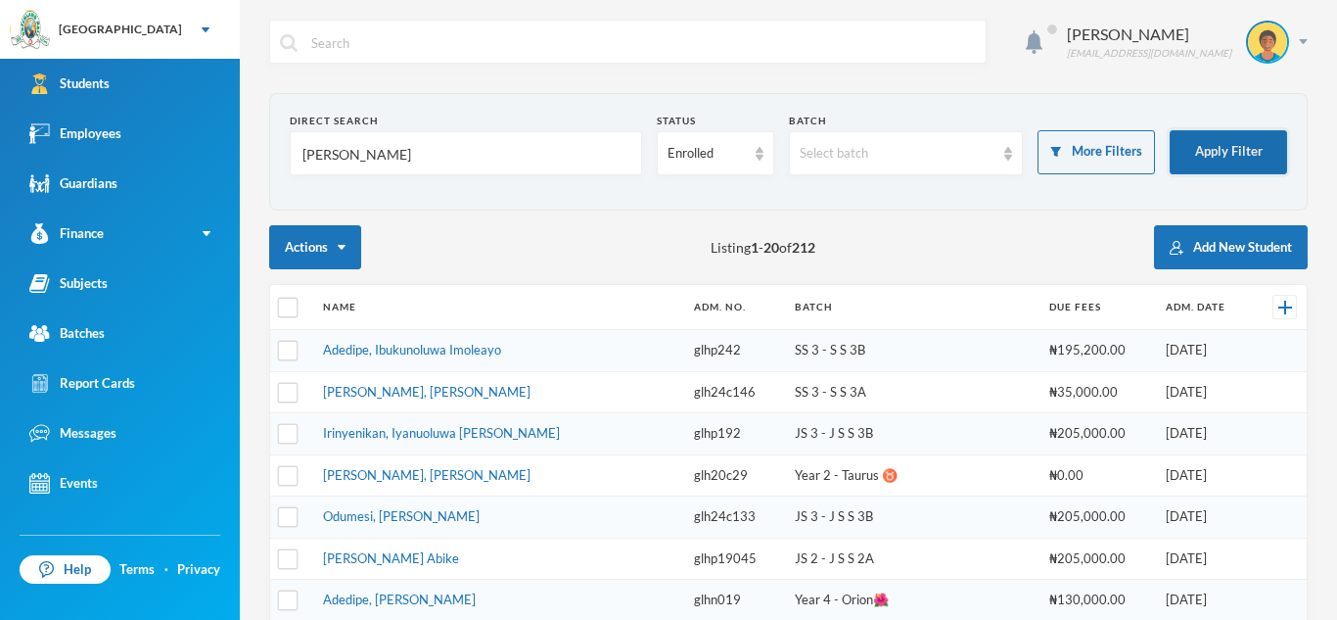
type input "[PERSON_NAME]"
click at [1253, 149] on button "Apply Filter" at bounding box center [1228, 152] width 117 height 44
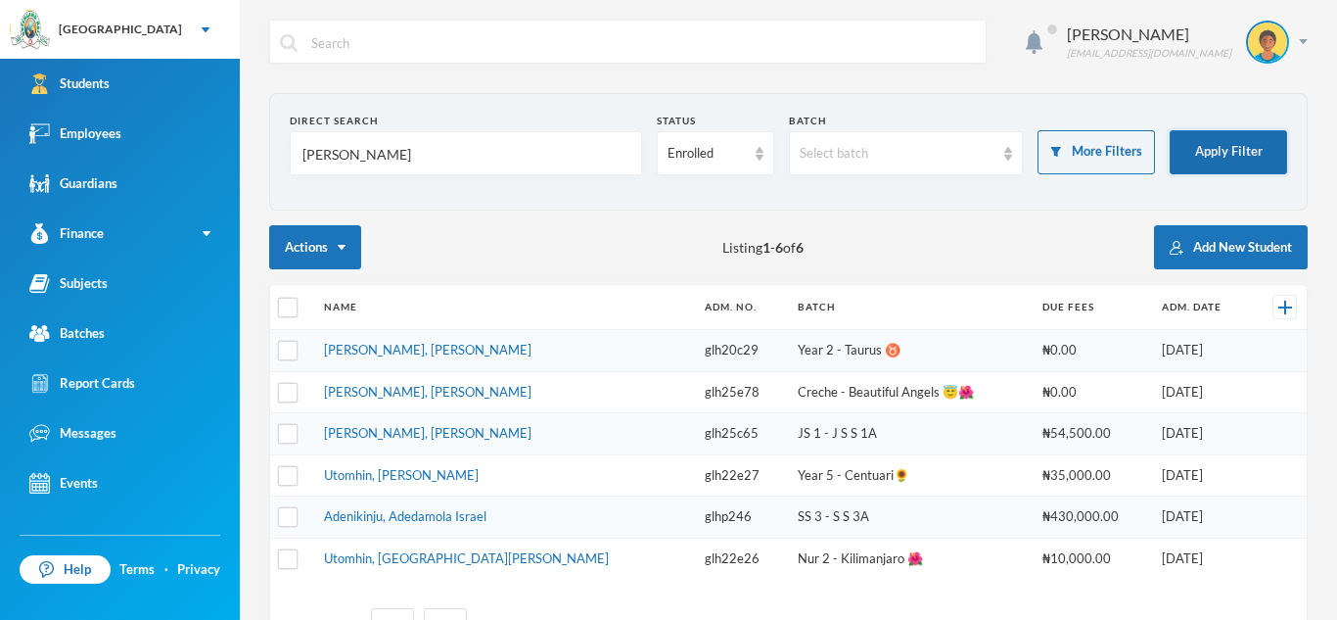
click at [1253, 149] on button "Apply Filter" at bounding box center [1228, 152] width 117 height 44
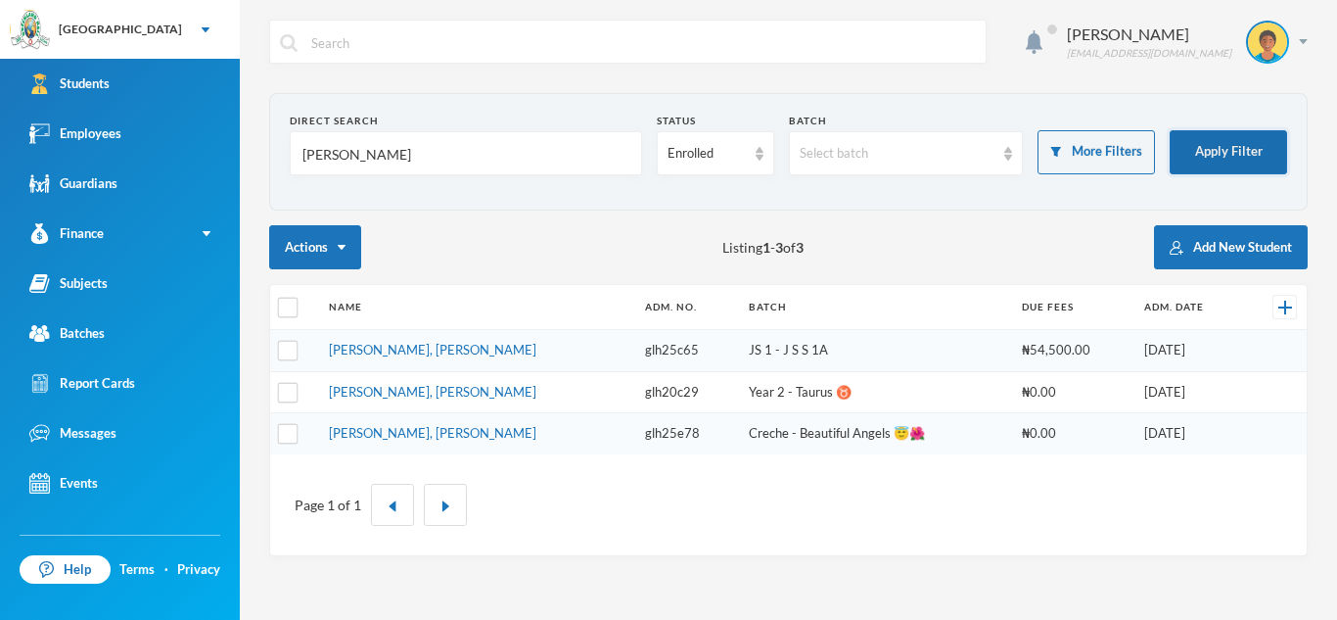
click at [1214, 136] on button "Apply Filter" at bounding box center [1228, 152] width 117 height 44
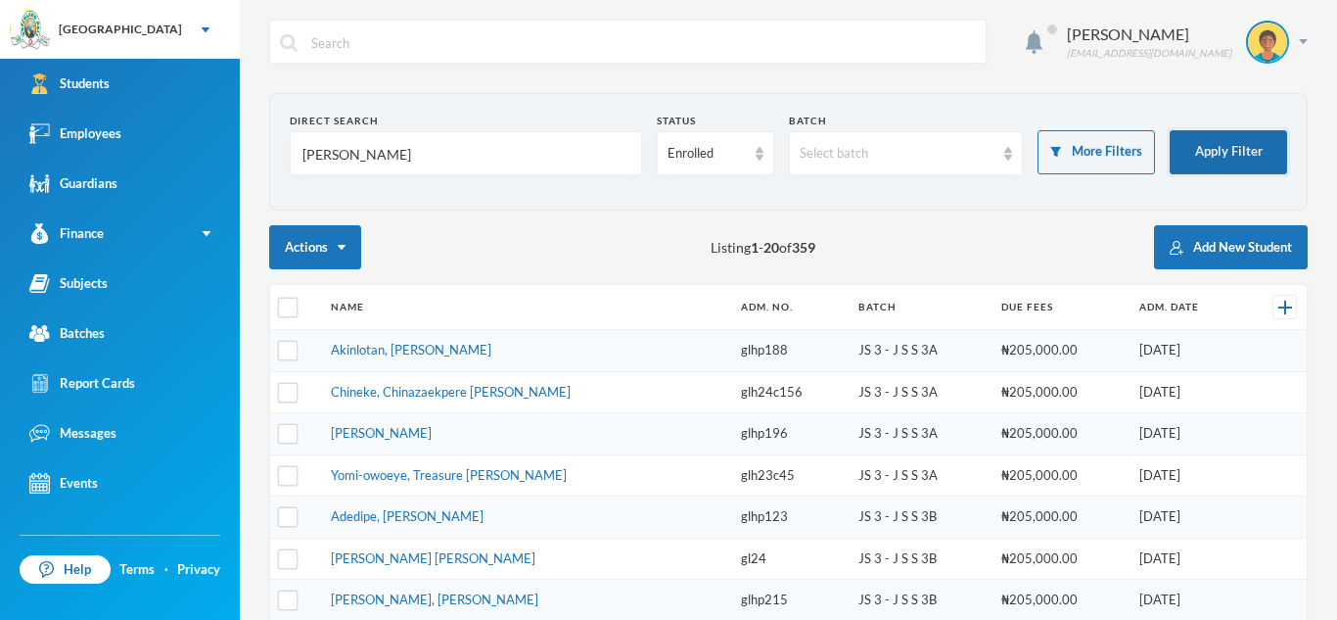
click at [1249, 156] on button "Apply Filter" at bounding box center [1228, 152] width 117 height 44
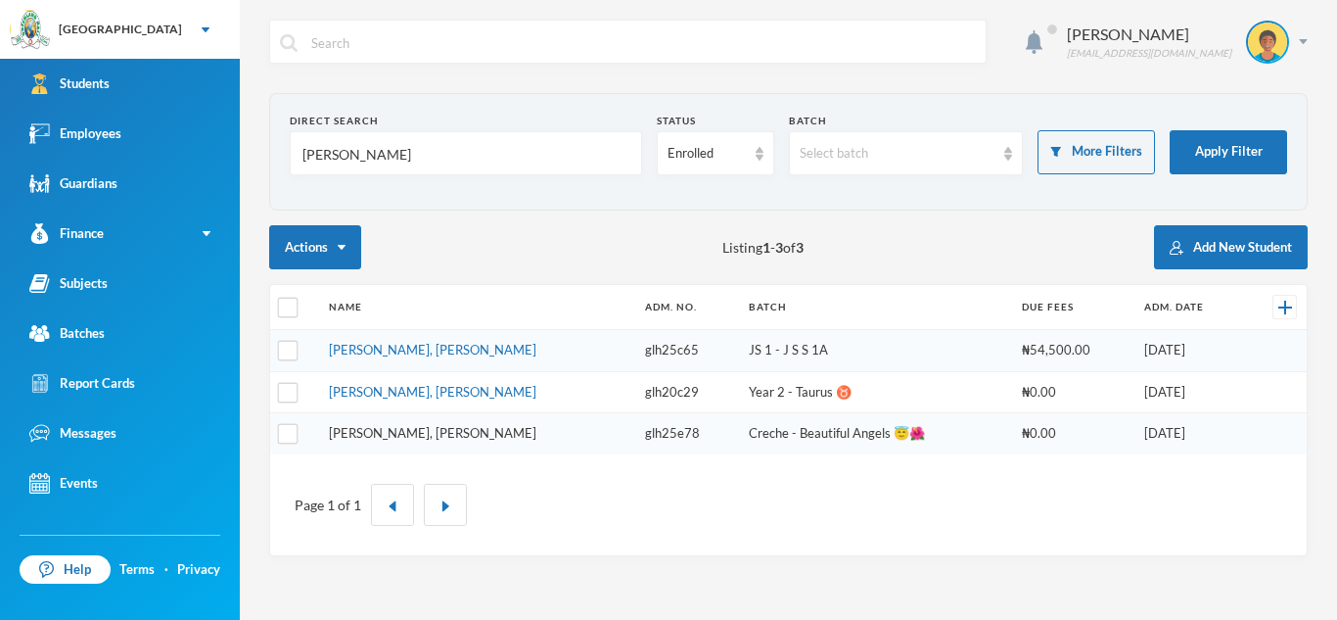
click at [450, 431] on link "[PERSON_NAME], [PERSON_NAME]" at bounding box center [433, 433] width 208 height 16
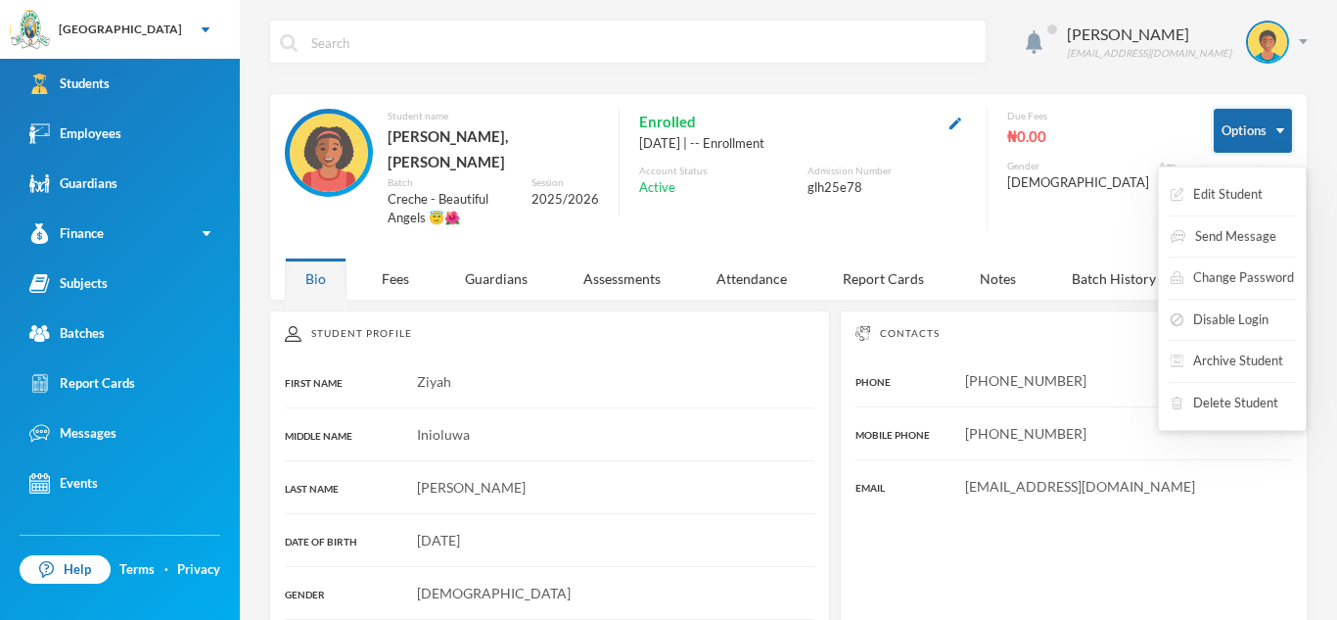
click at [1284, 124] on button "Options" at bounding box center [1253, 131] width 78 height 44
click at [1240, 183] on button "Edit Student" at bounding box center [1217, 194] width 96 height 35
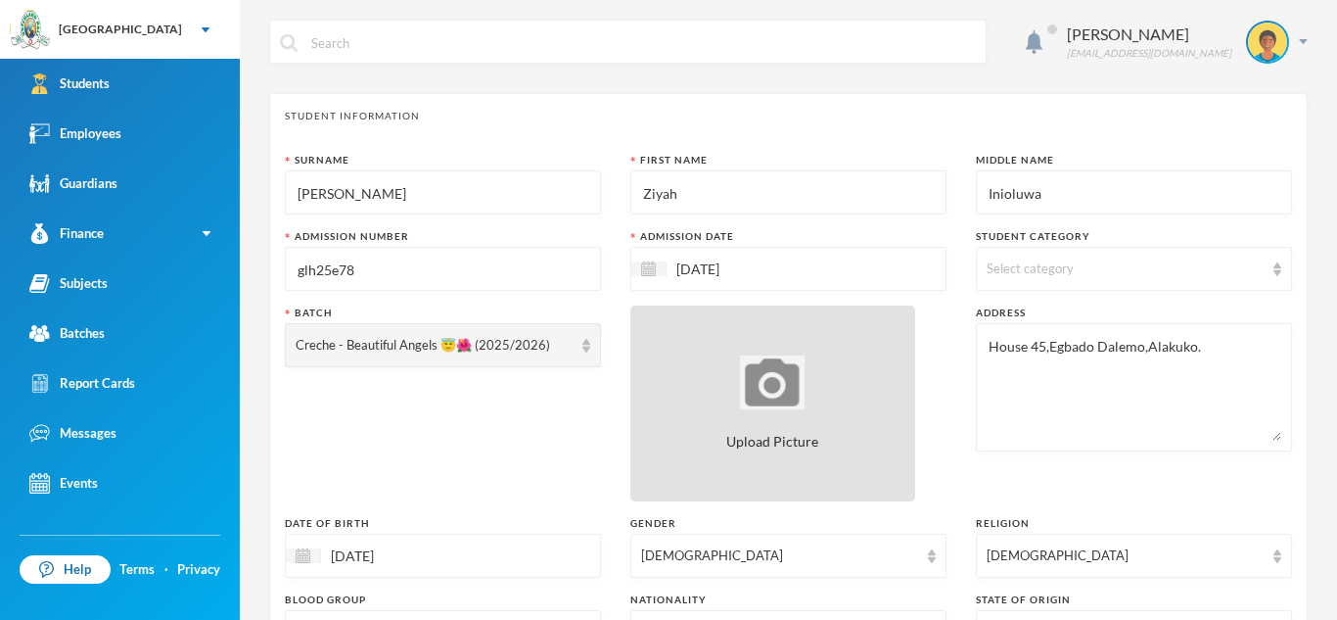
click at [810, 362] on div "Upload Picture" at bounding box center [772, 403] width 285 height 196
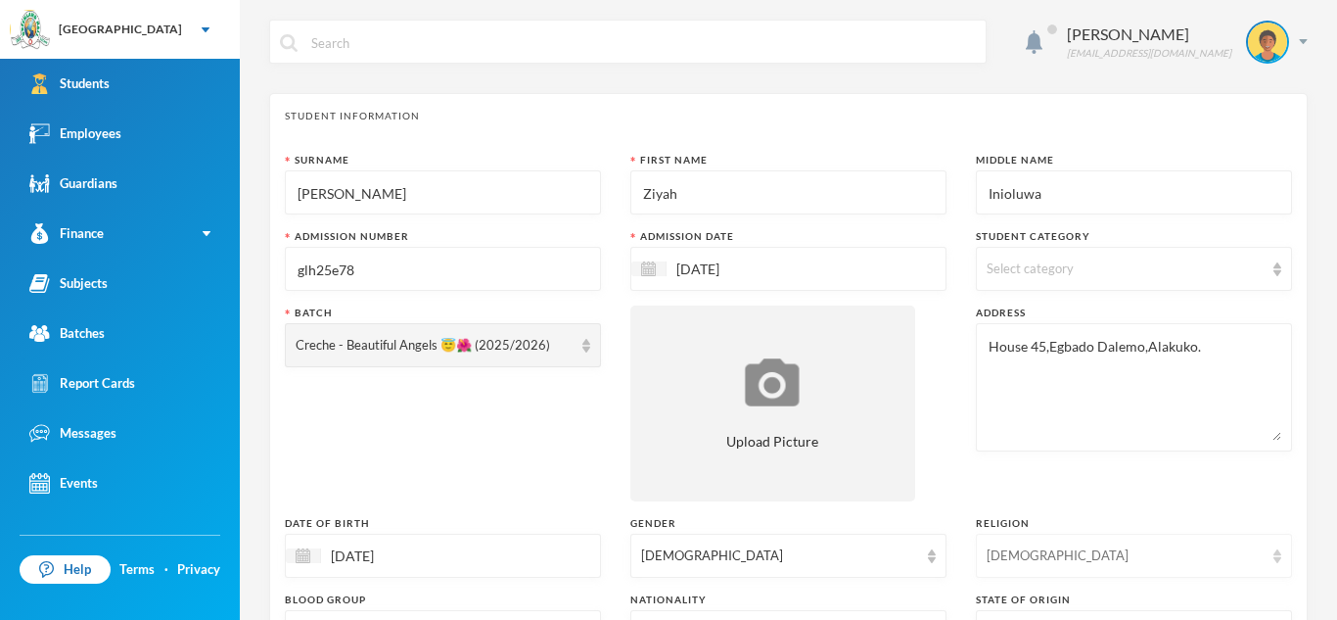
type input "C:\fakepath\1000653395.jpeg"
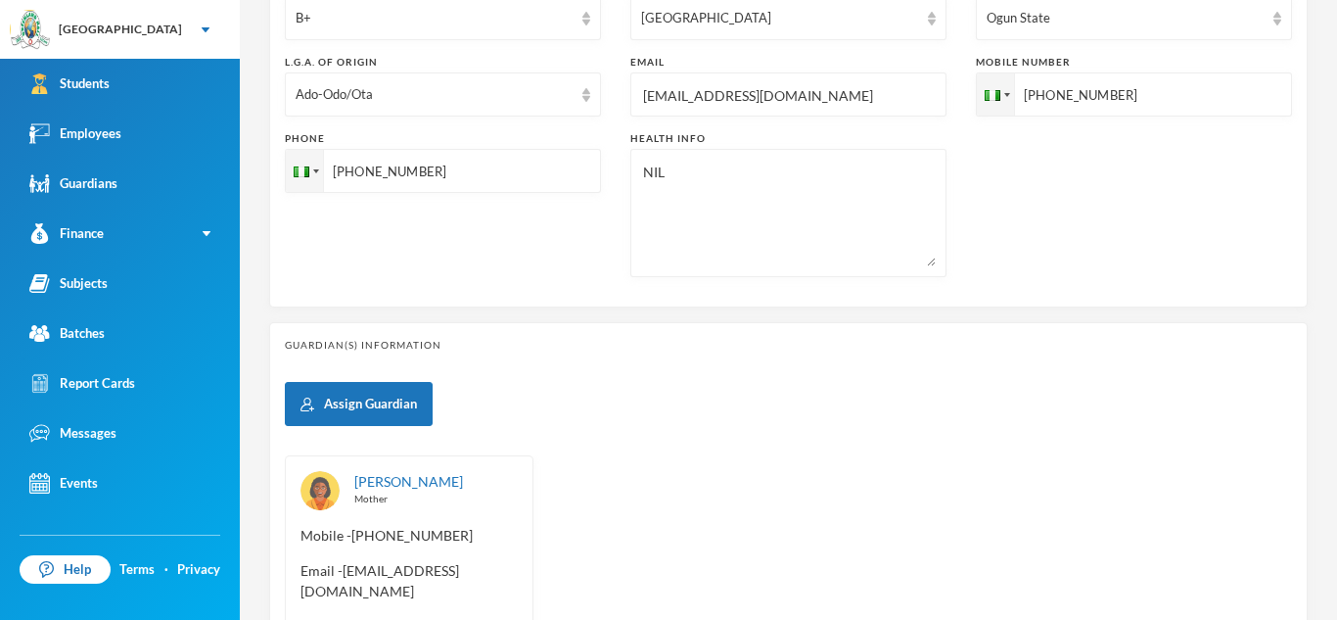
scroll to position [842, 0]
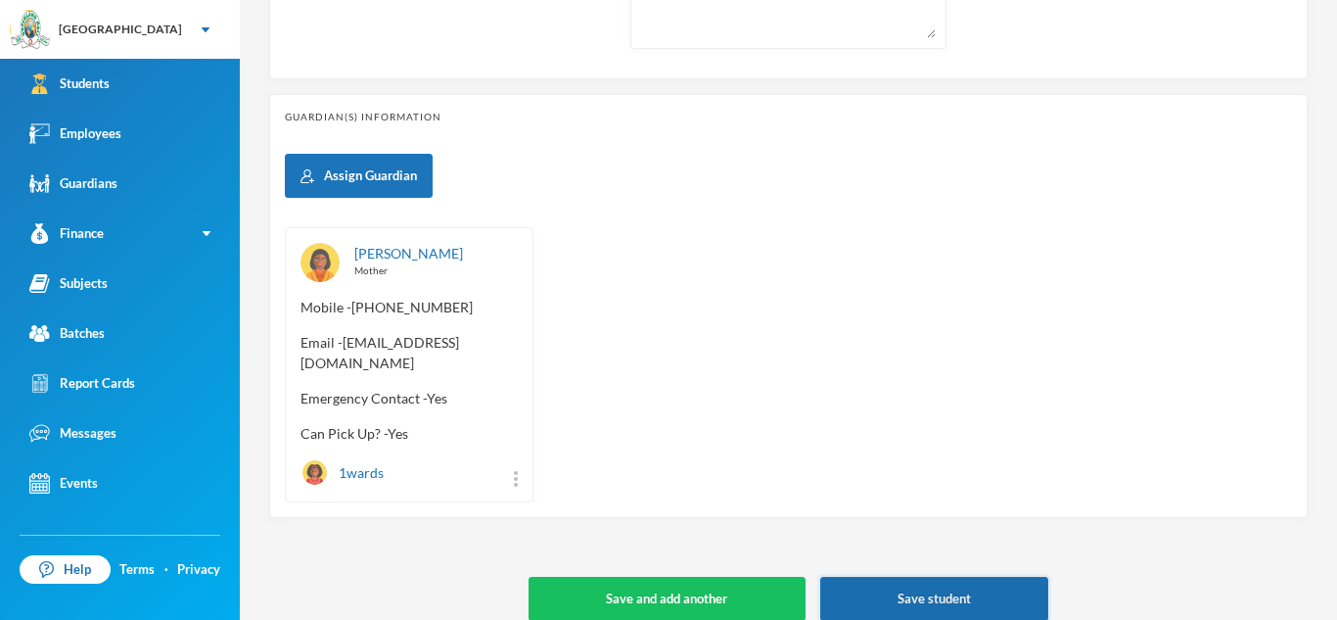
click at [941, 581] on button "Save student" at bounding box center [934, 599] width 228 height 44
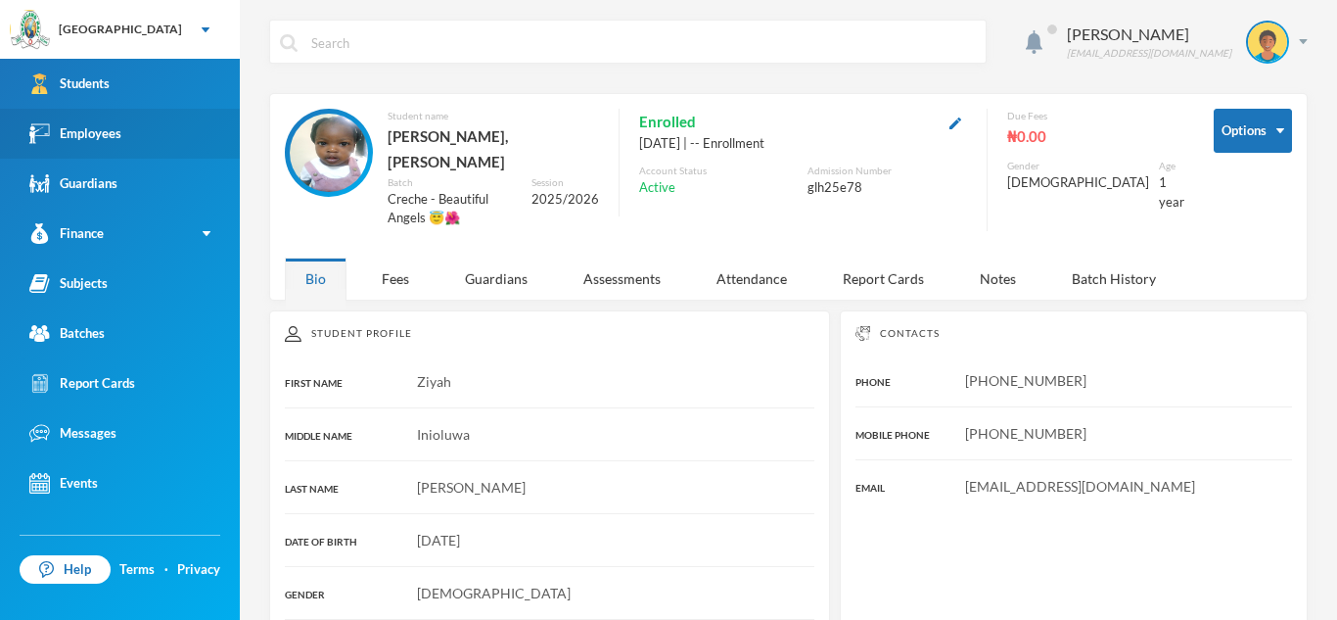
click at [168, 156] on link "Employees" at bounding box center [120, 134] width 240 height 50
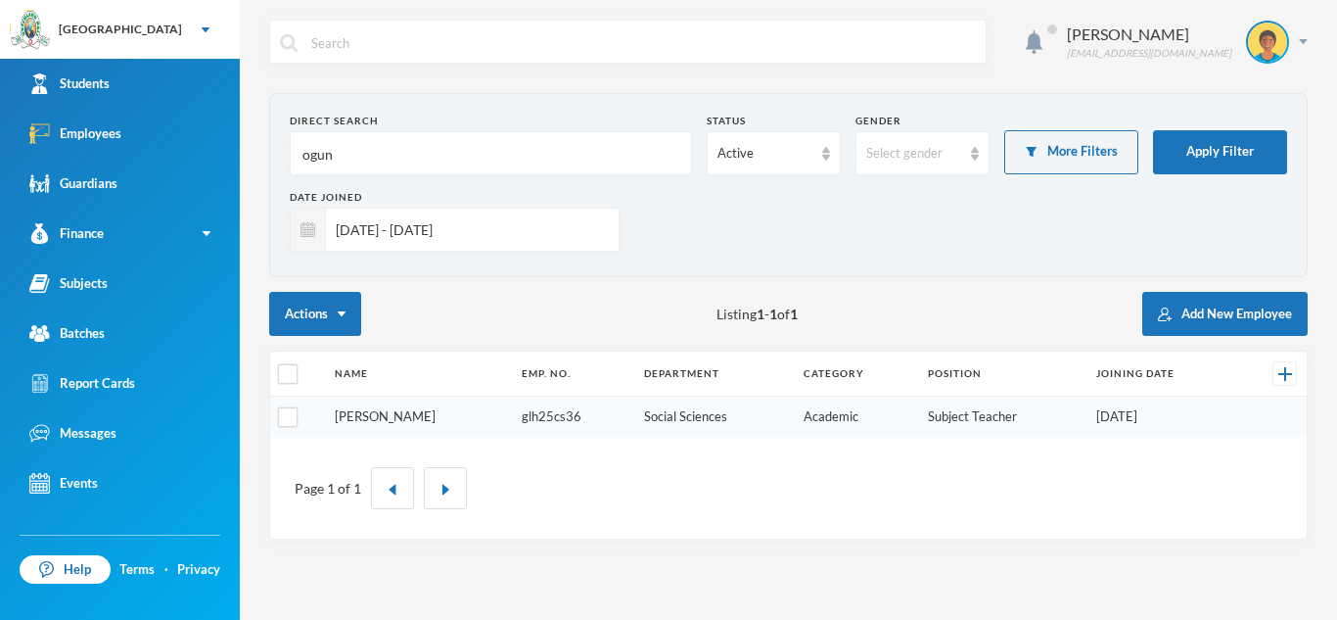
click at [396, 419] on link "[PERSON_NAME]" at bounding box center [385, 416] width 101 height 16
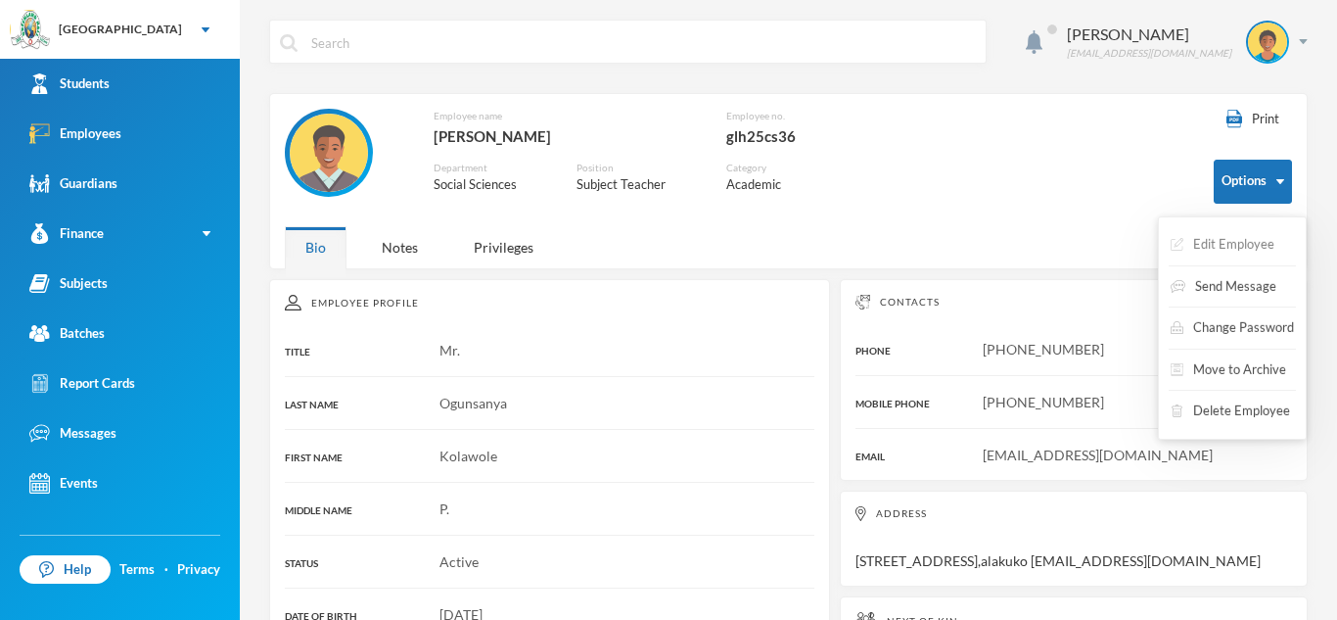
click at [1258, 234] on button "Edit Employee" at bounding box center [1223, 244] width 108 height 35
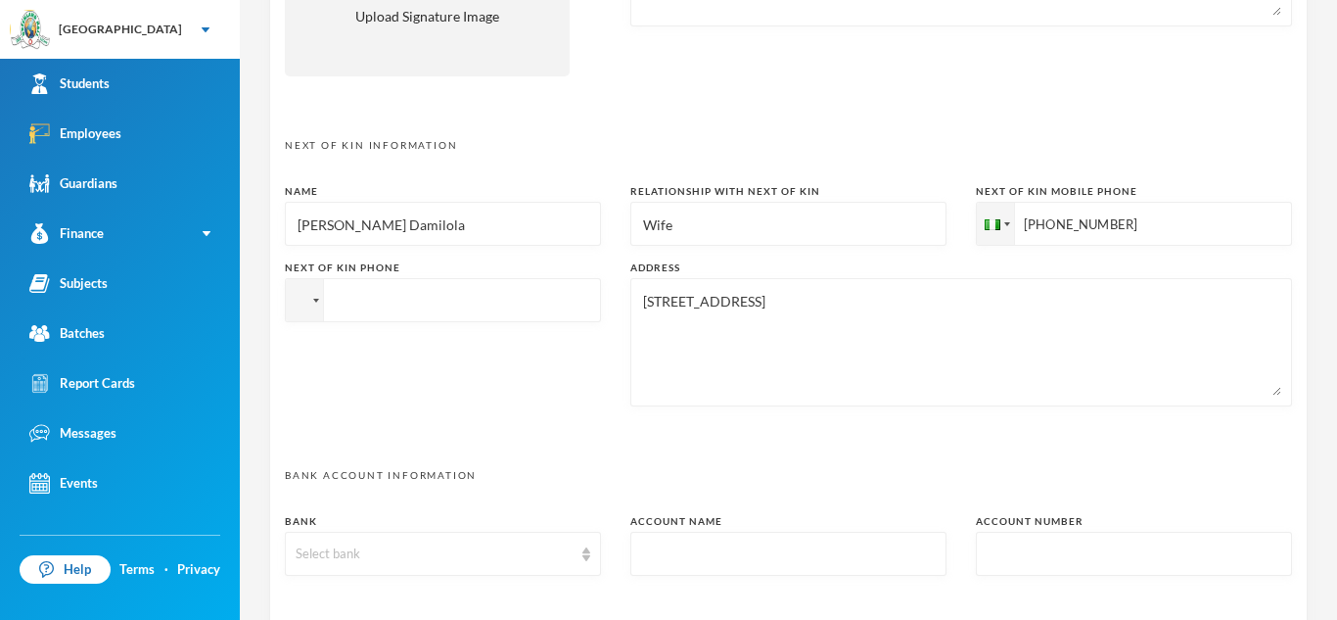
scroll to position [1020, 0]
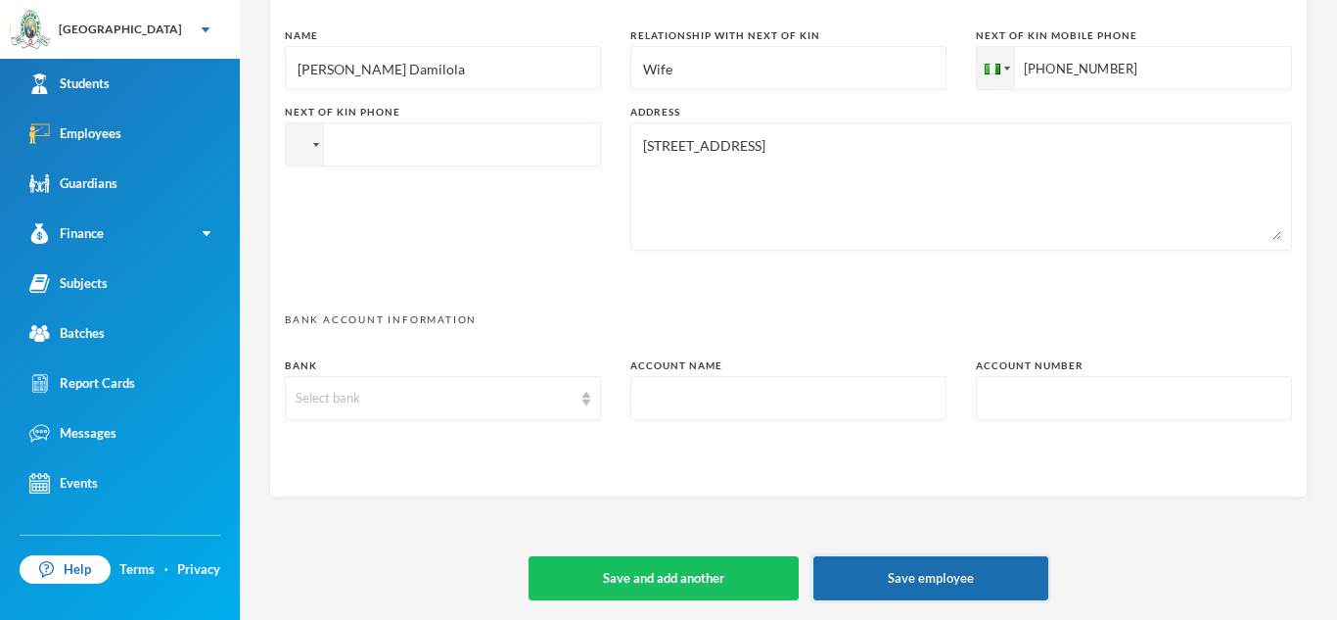
click at [940, 576] on button "Save employee" at bounding box center [931, 578] width 235 height 44
type textarea "[STREET_ADDRESS],Alakuko [EMAIL_ADDRESS][DOMAIN_NAME]"
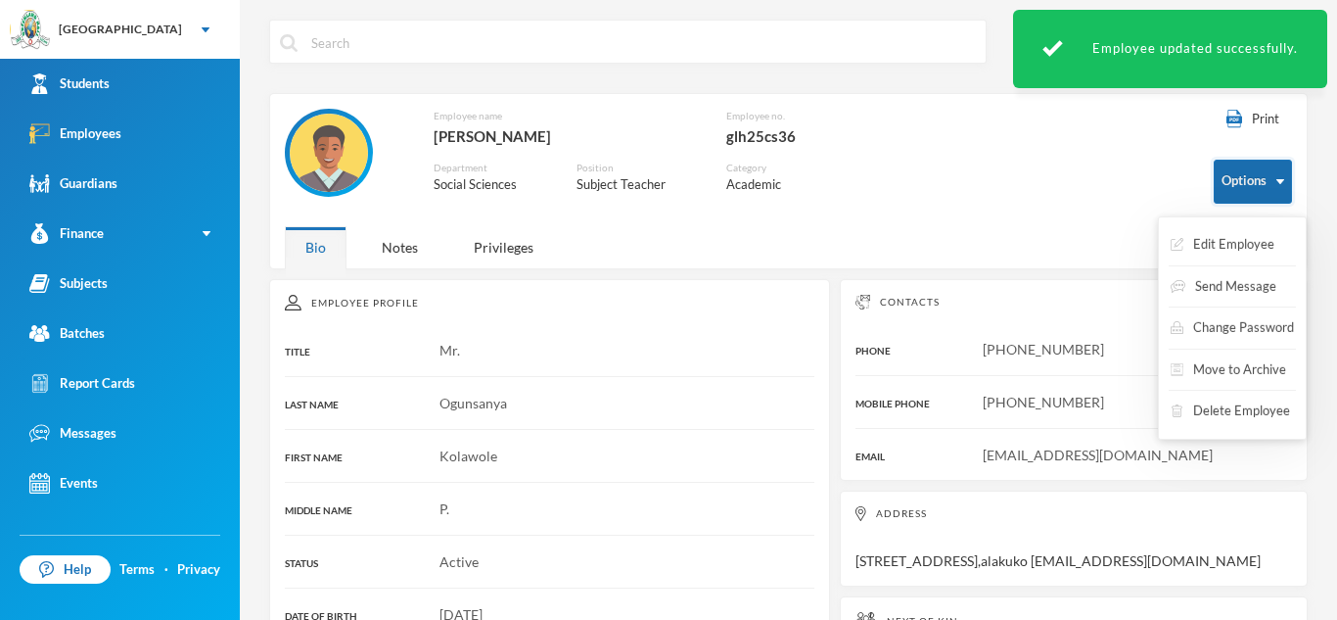
click at [1282, 168] on button "Options" at bounding box center [1253, 182] width 78 height 44
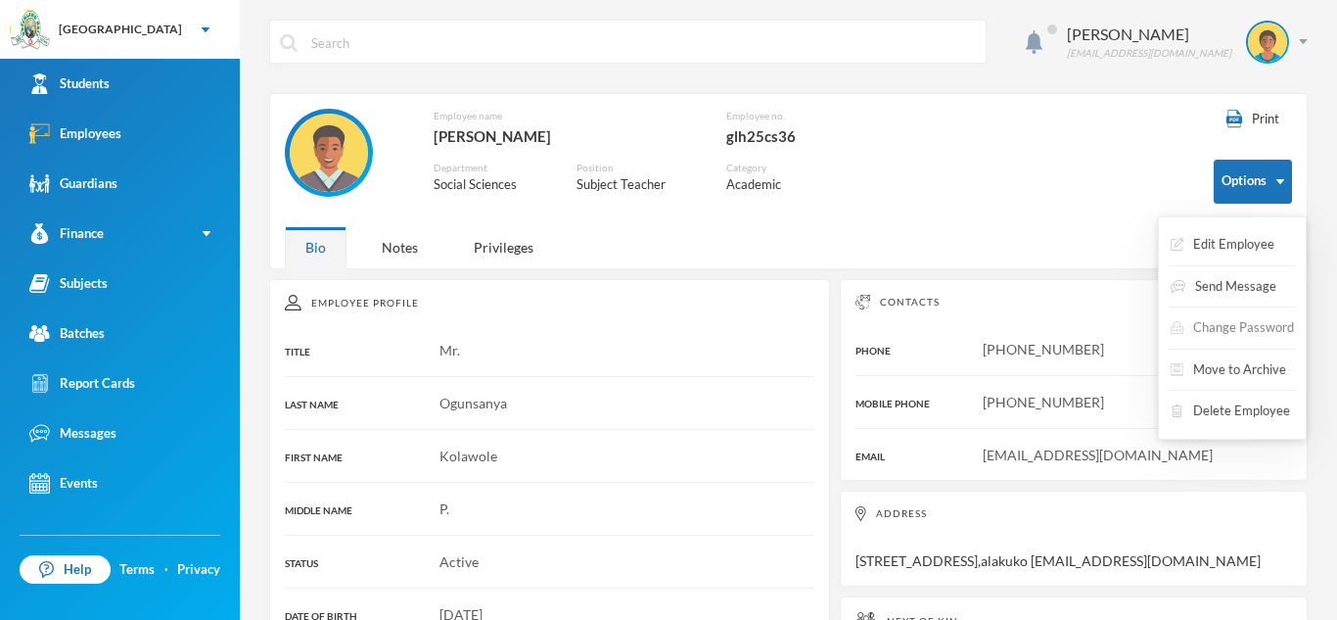
click at [1233, 324] on button "Change Password" at bounding box center [1232, 327] width 127 height 35
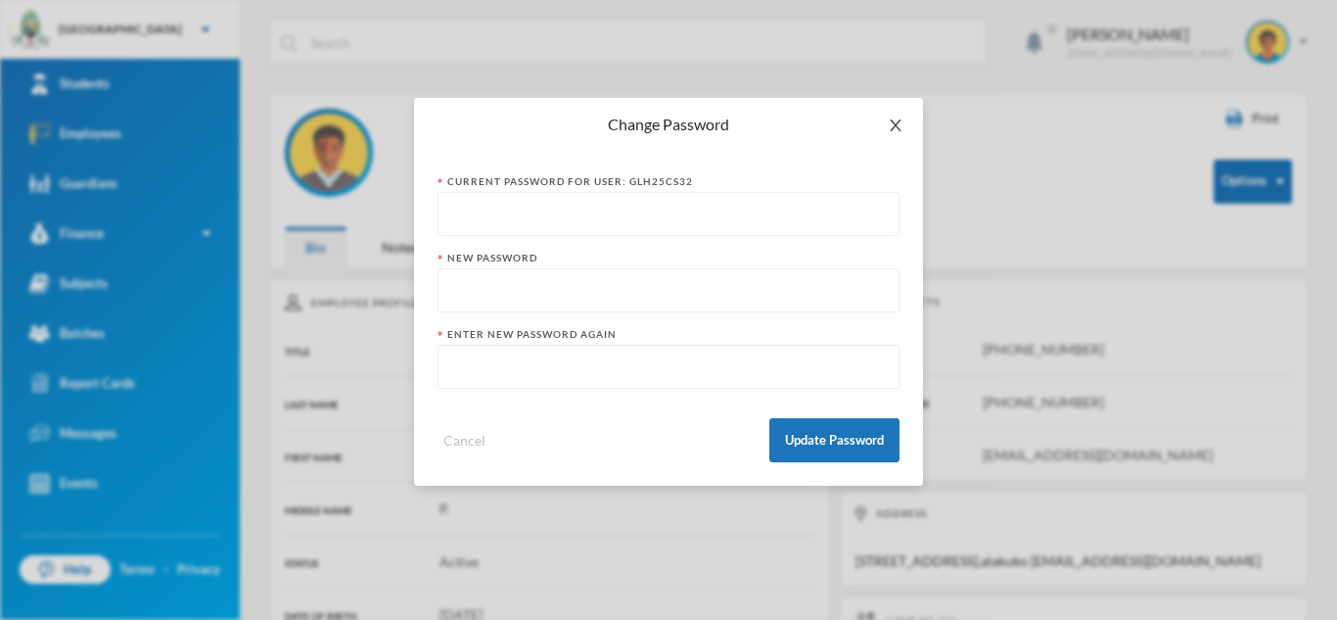
click at [893, 117] on icon "icon: close" at bounding box center [896, 125] width 16 height 16
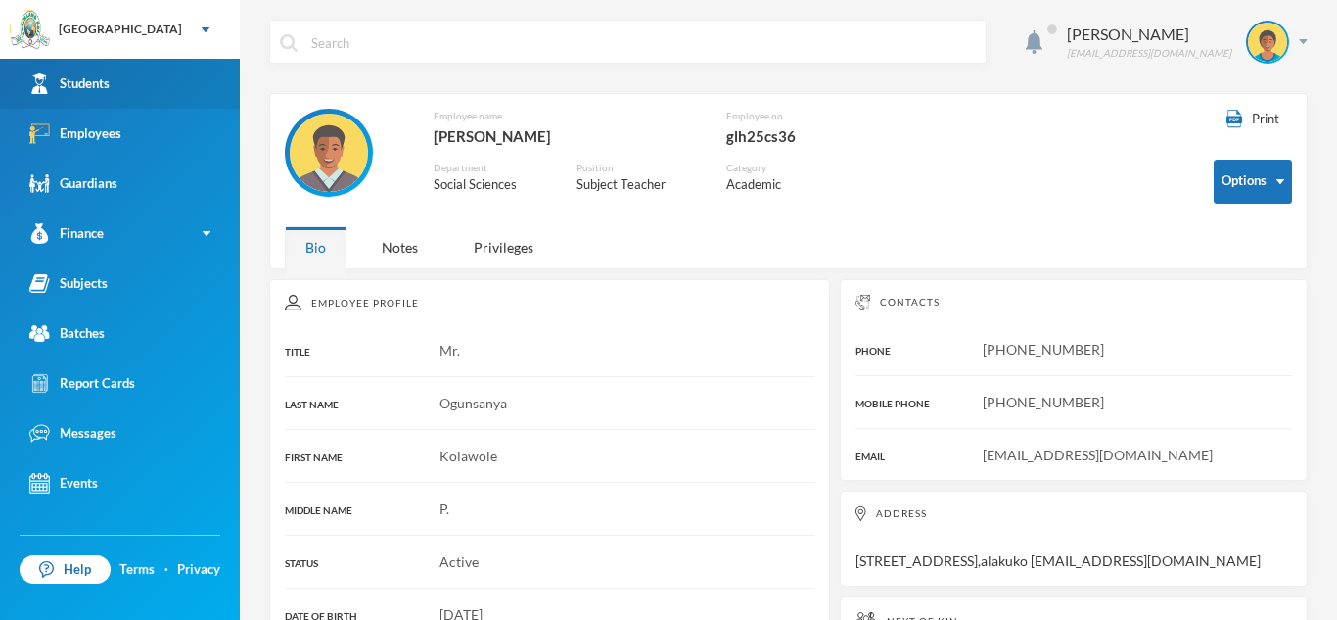
click at [77, 76] on div "Students" at bounding box center [69, 83] width 80 height 21
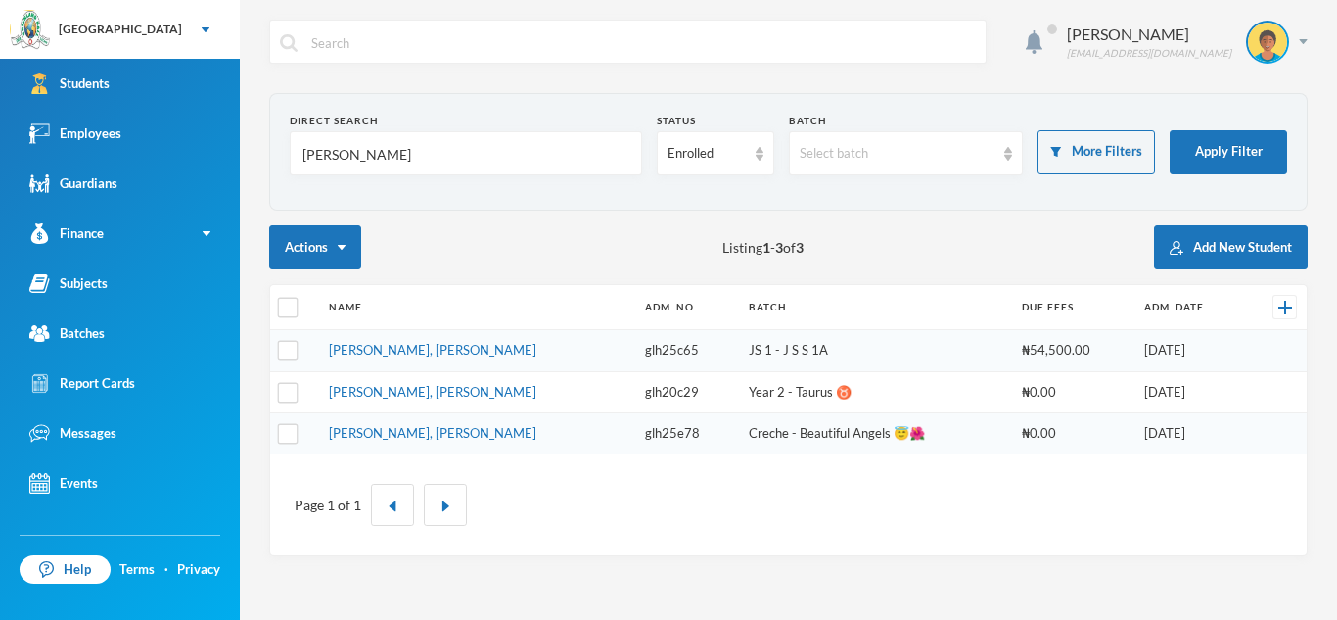
click at [359, 151] on input "[PERSON_NAME]" at bounding box center [466, 154] width 331 height 44
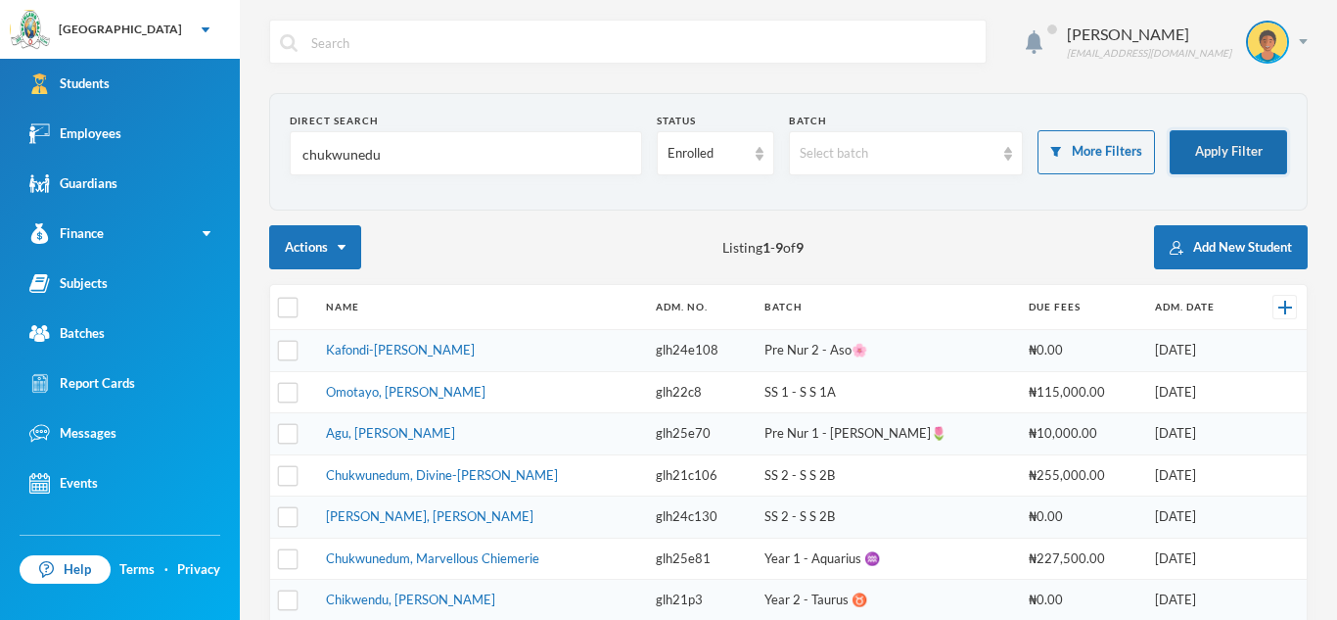
type input "chukwunedu"
click at [1234, 154] on button "Apply Filter" at bounding box center [1228, 152] width 117 height 44
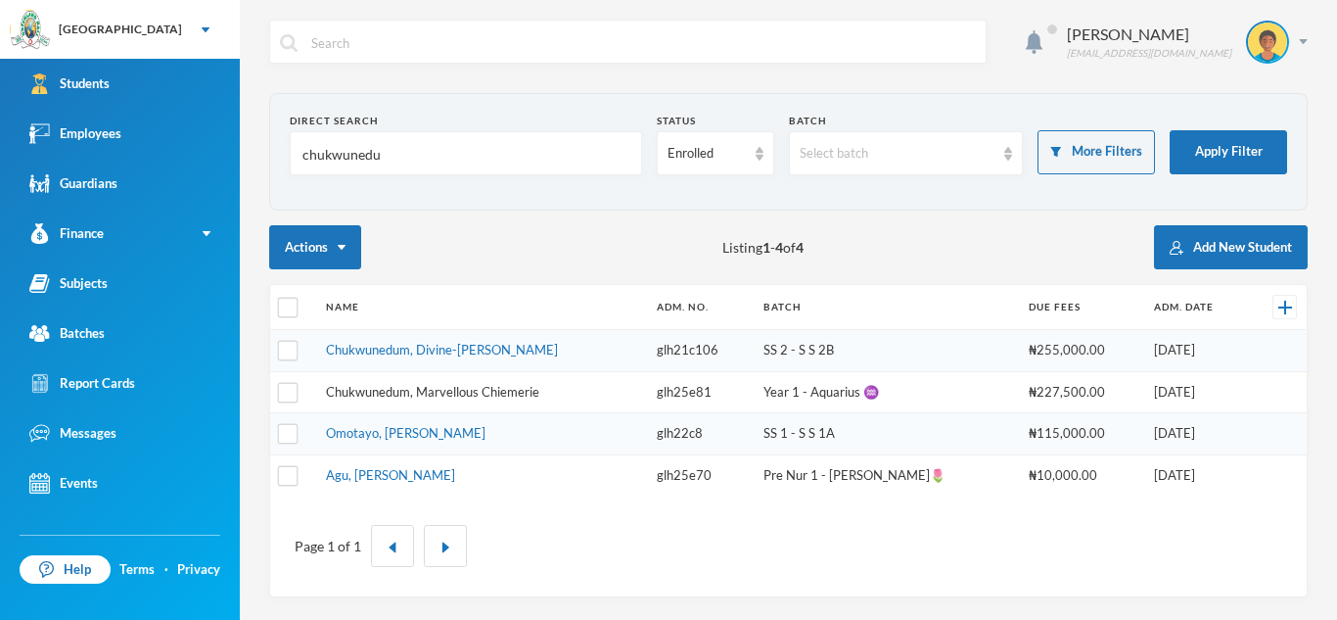
click at [458, 386] on link "Chukwunedum, Marvellous Chiemerie" at bounding box center [432, 392] width 213 height 16
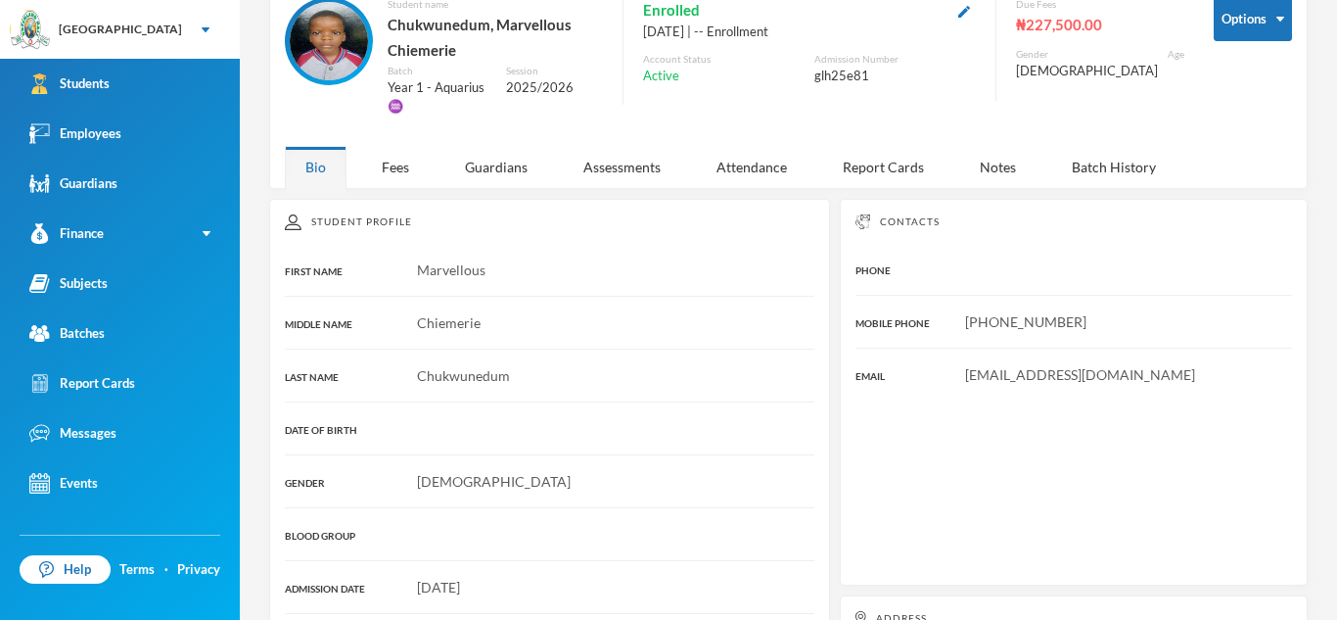
scroll to position [105, 0]
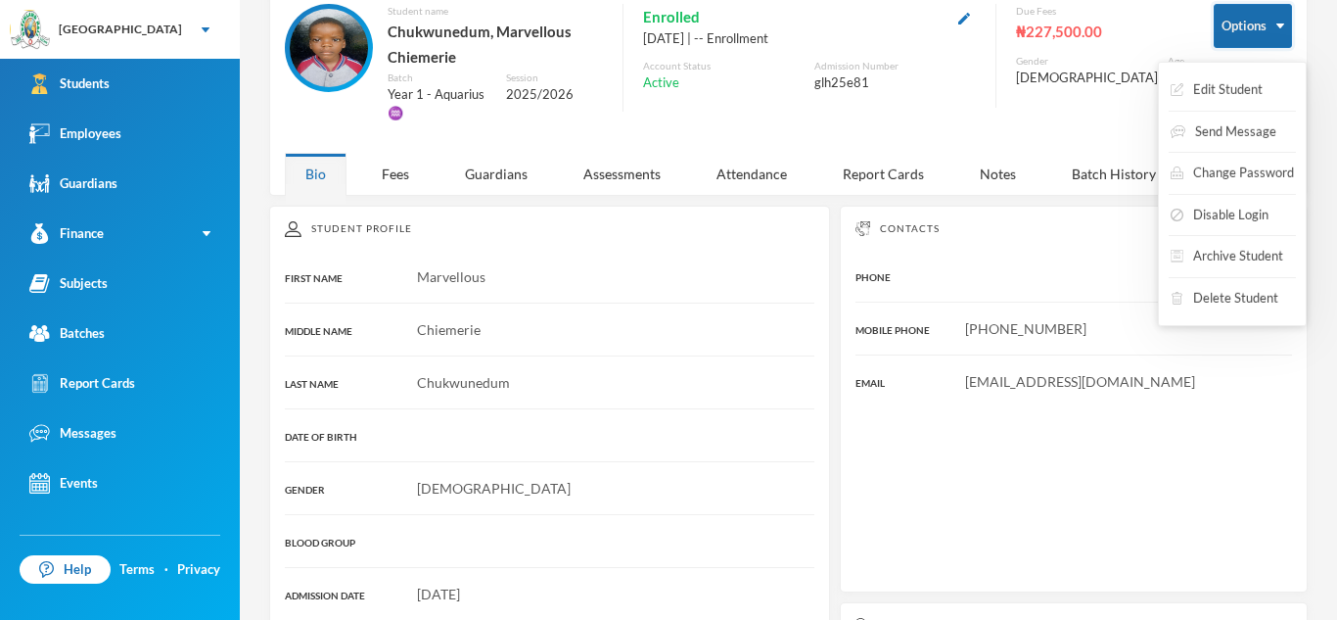
click at [1284, 28] on button "Options" at bounding box center [1253, 26] width 78 height 44
click at [1263, 89] on button "Edit Student" at bounding box center [1217, 89] width 96 height 35
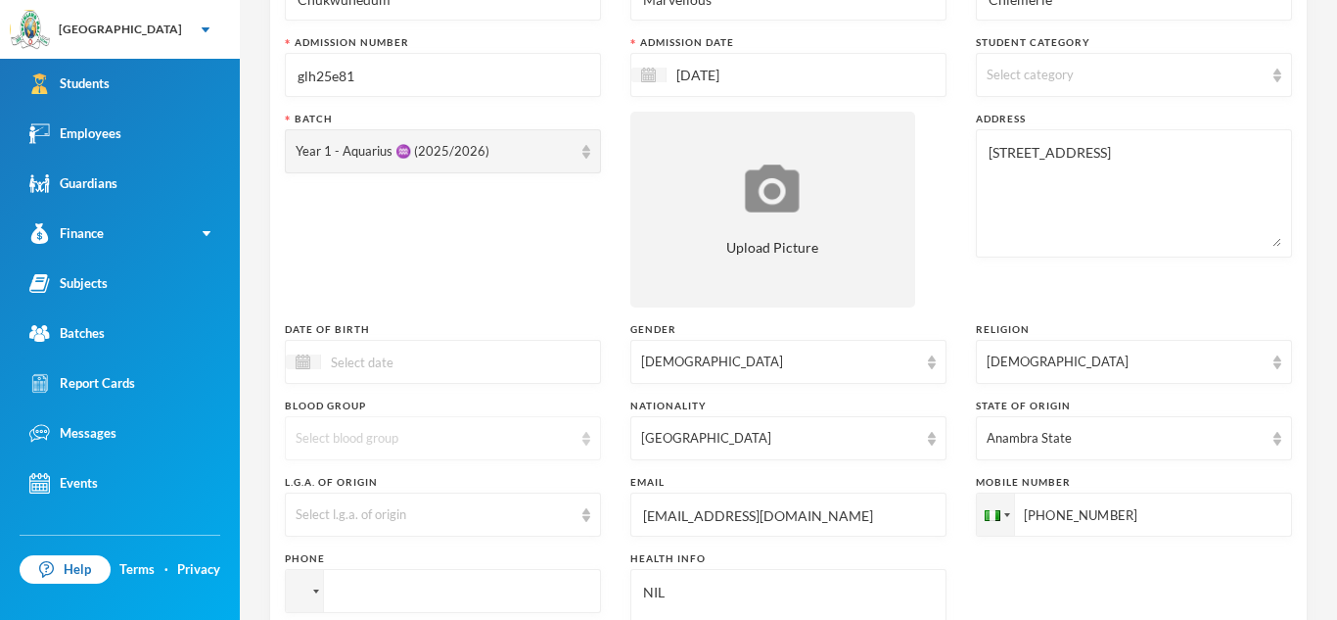
scroll to position [204, 0]
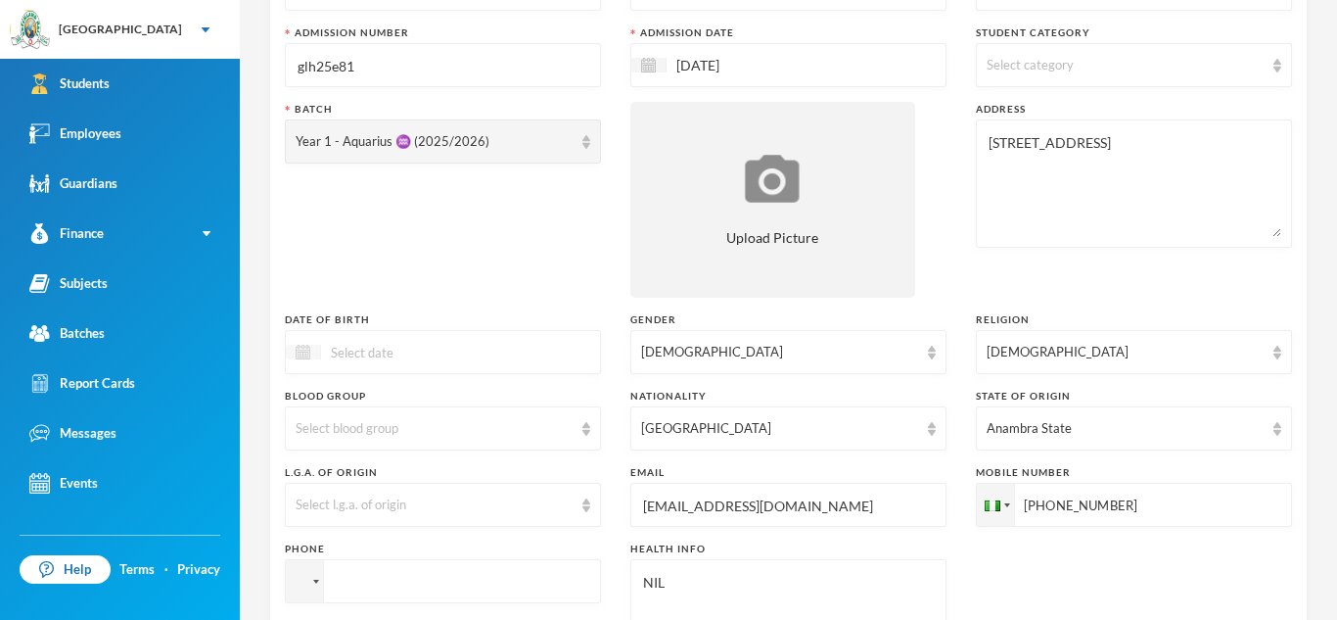
click at [305, 352] on img at bounding box center [303, 352] width 15 height 15
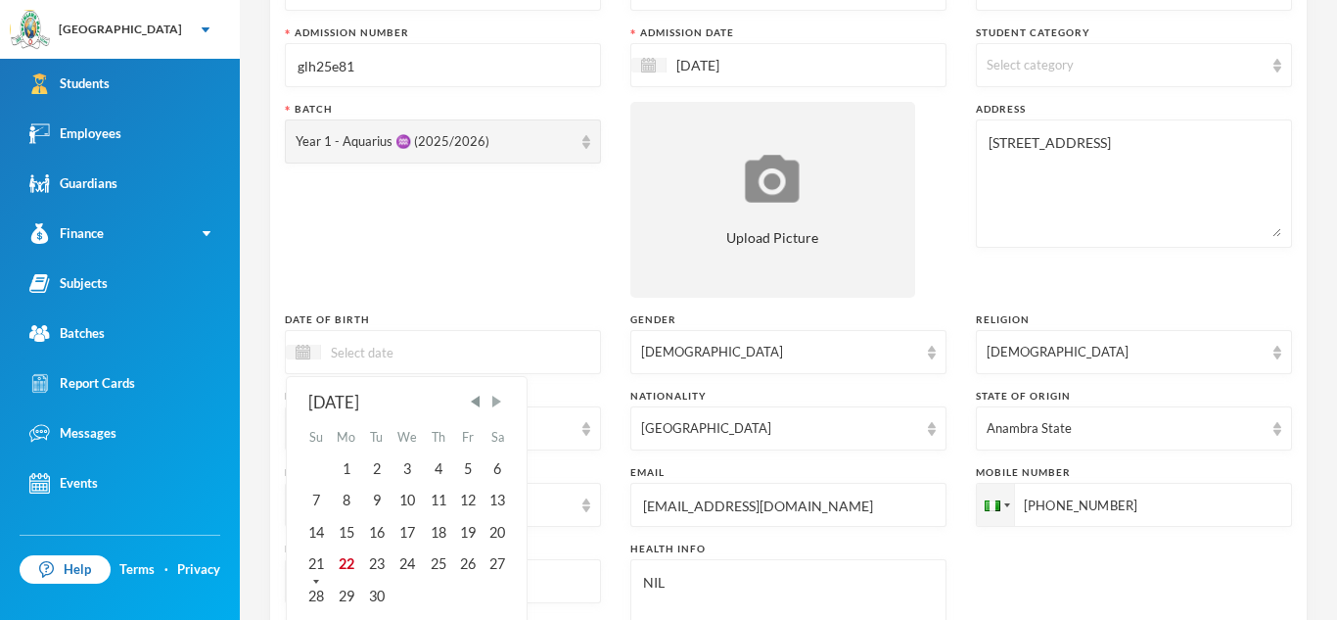
click at [500, 401] on span "Next Month" at bounding box center [497, 402] width 18 height 18
click at [498, 402] on span "Next Month" at bounding box center [497, 402] width 18 height 18
click at [470, 563] on div "26" at bounding box center [467, 563] width 29 height 31
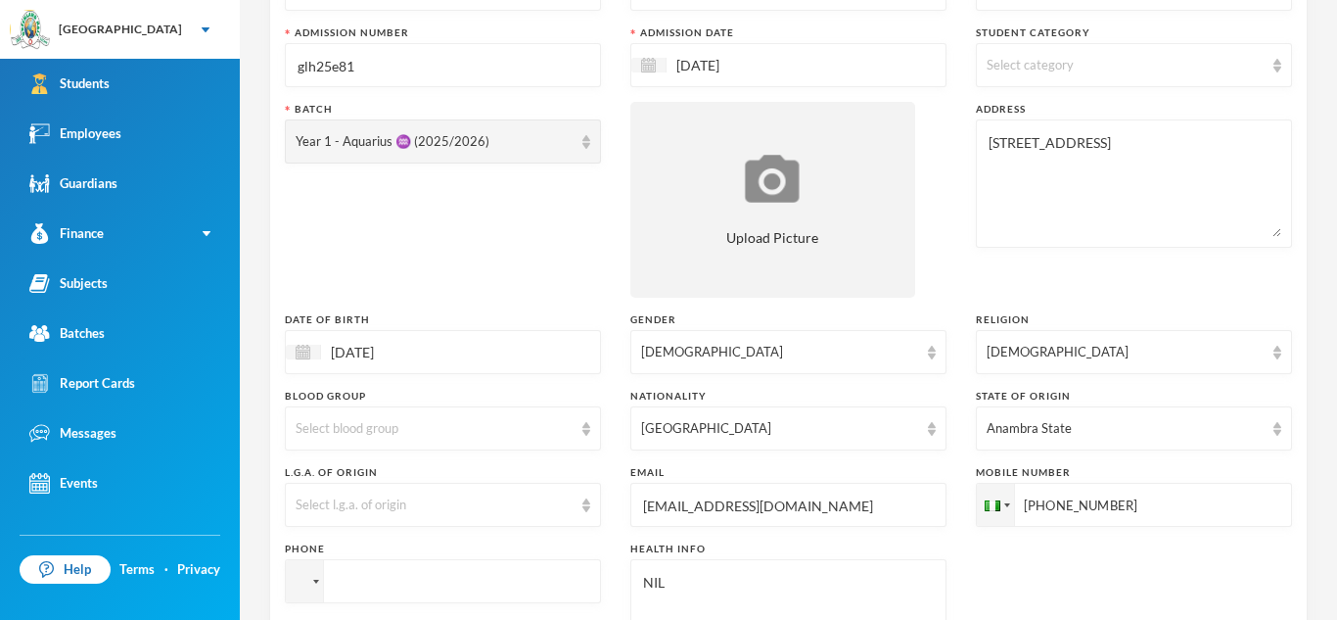
click at [411, 351] on input "[DATE]" at bounding box center [403, 352] width 164 height 23
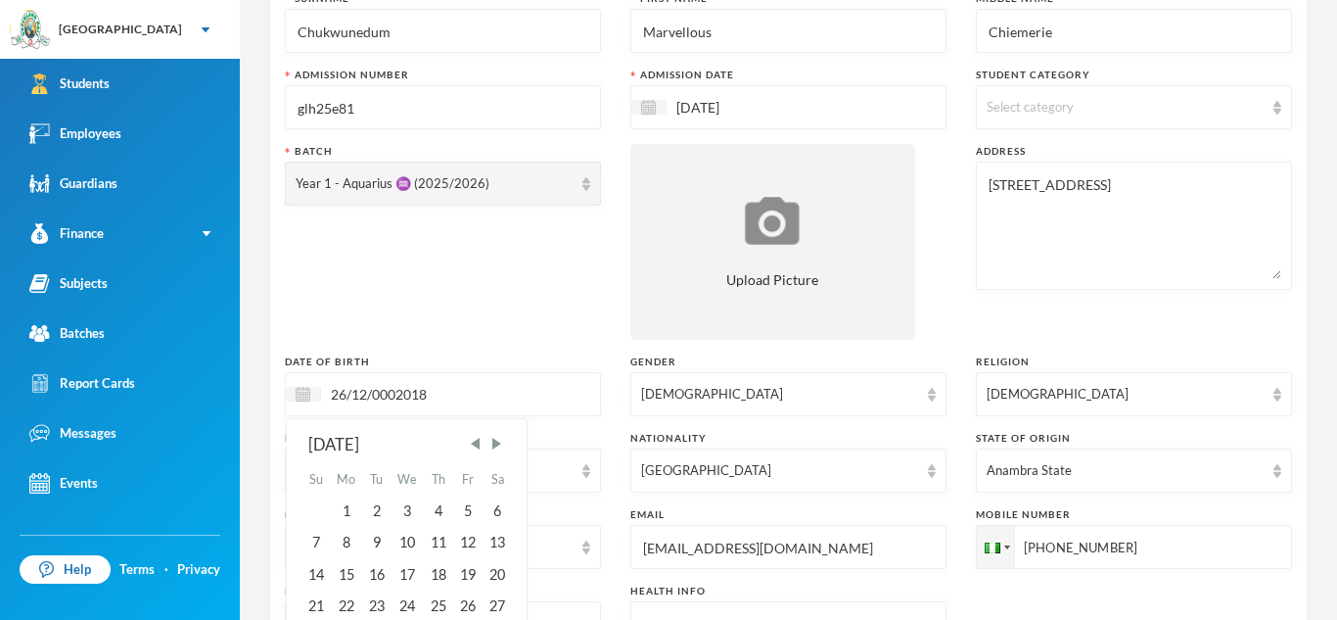
scroll to position [0, 0]
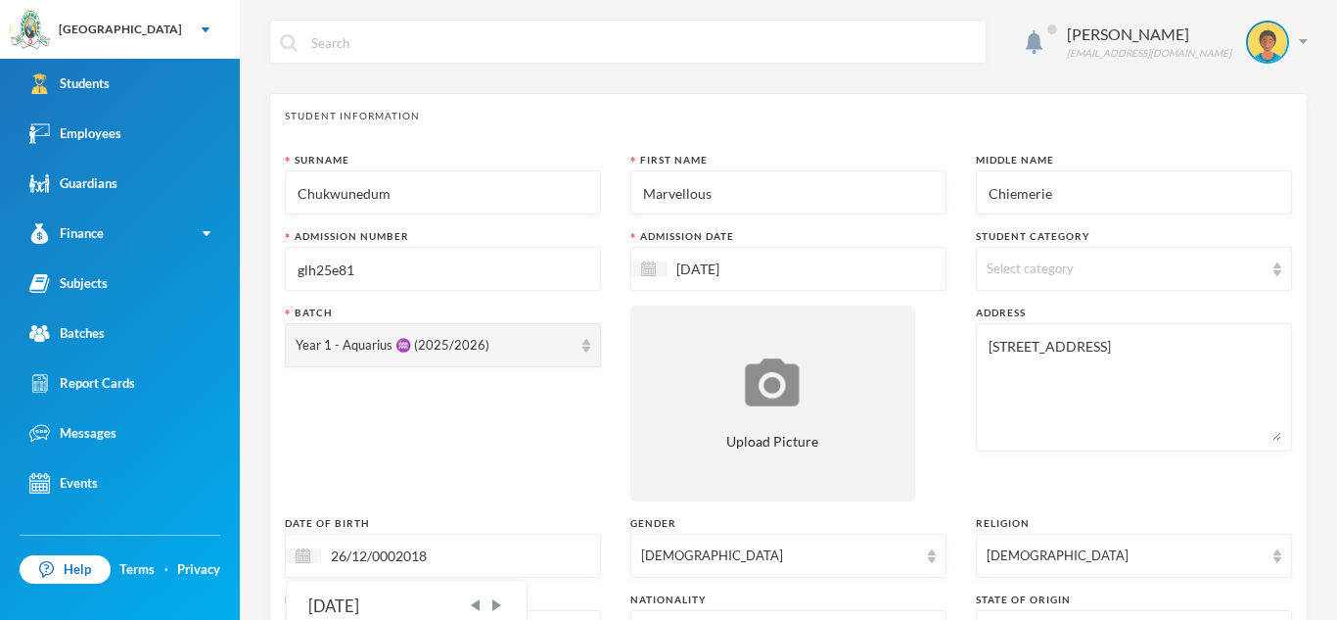
type input "26/12/0002018"
click at [1284, 263] on div "Select category" at bounding box center [1134, 269] width 316 height 44
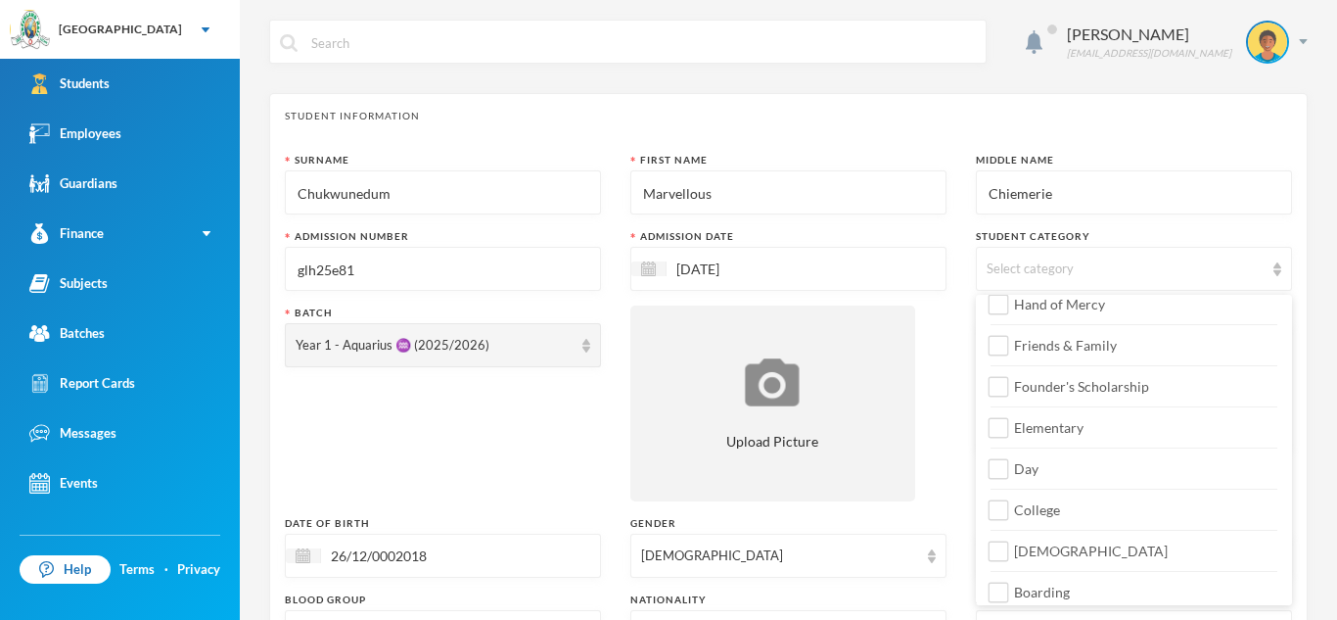
scroll to position [231, 0]
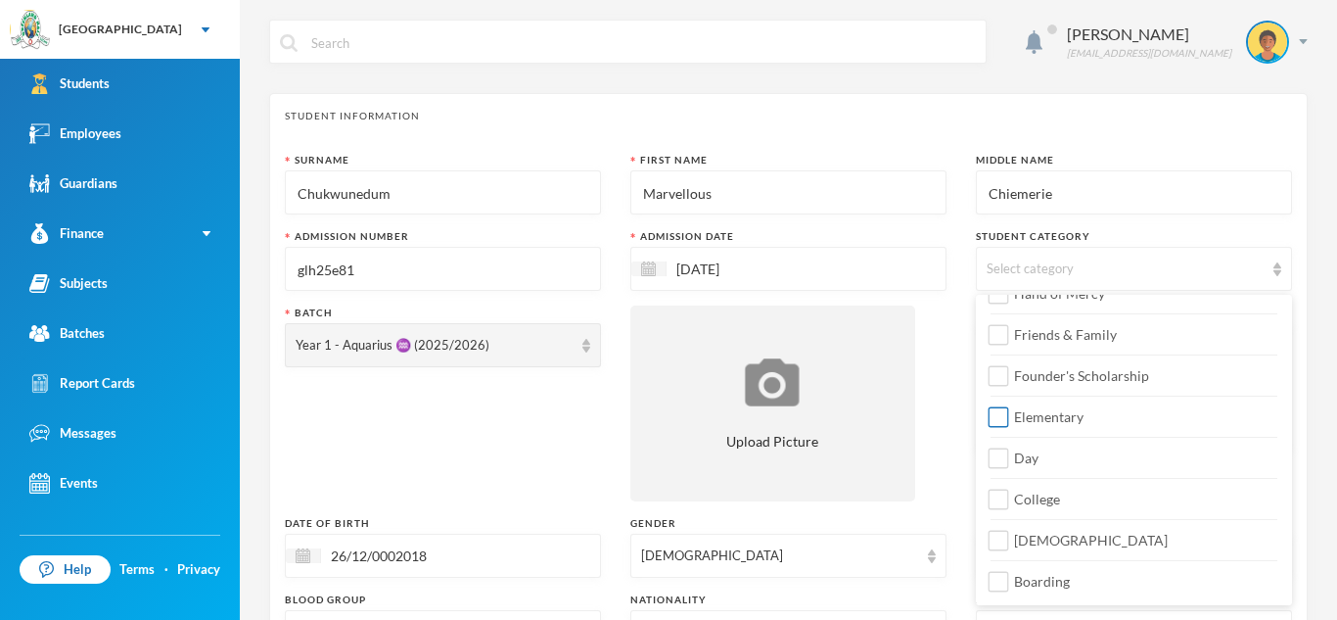
click at [998, 418] on input "Elementary" at bounding box center [999, 417] width 21 height 21
checkbox input "true"
click at [997, 463] on input "Day" at bounding box center [999, 458] width 21 height 21
checkbox input "true"
click at [874, 206] on input "Marvellous" at bounding box center [788, 193] width 295 height 44
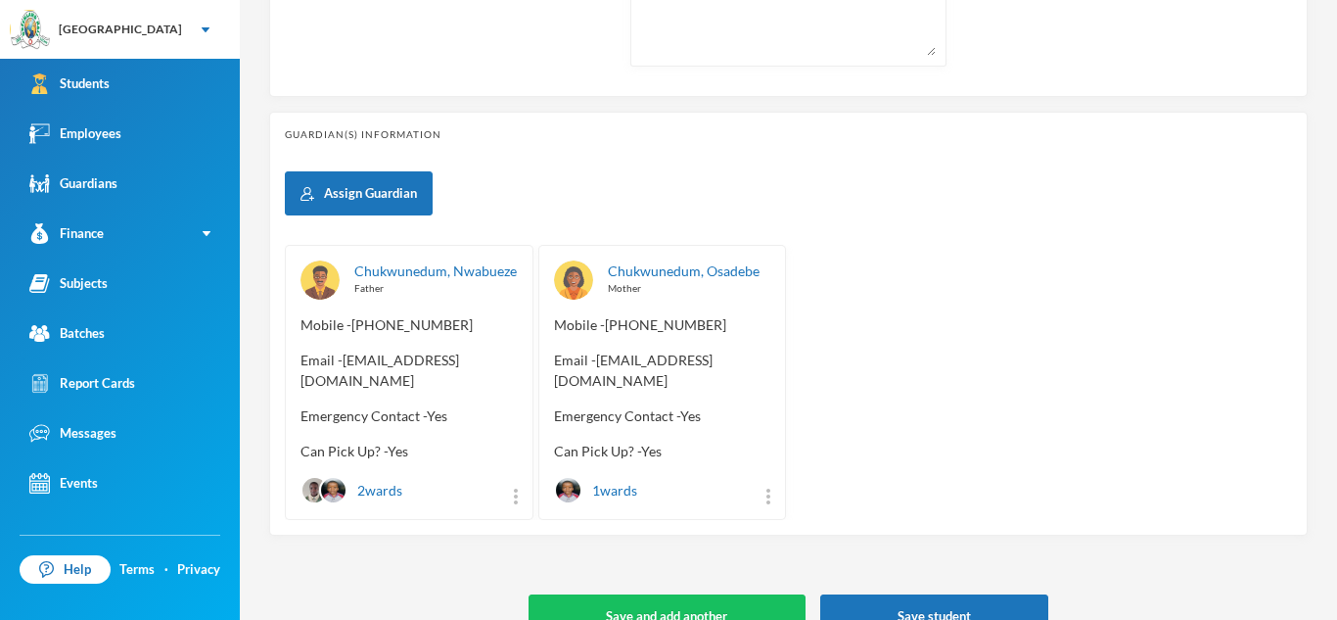
scroll to position [842, 0]
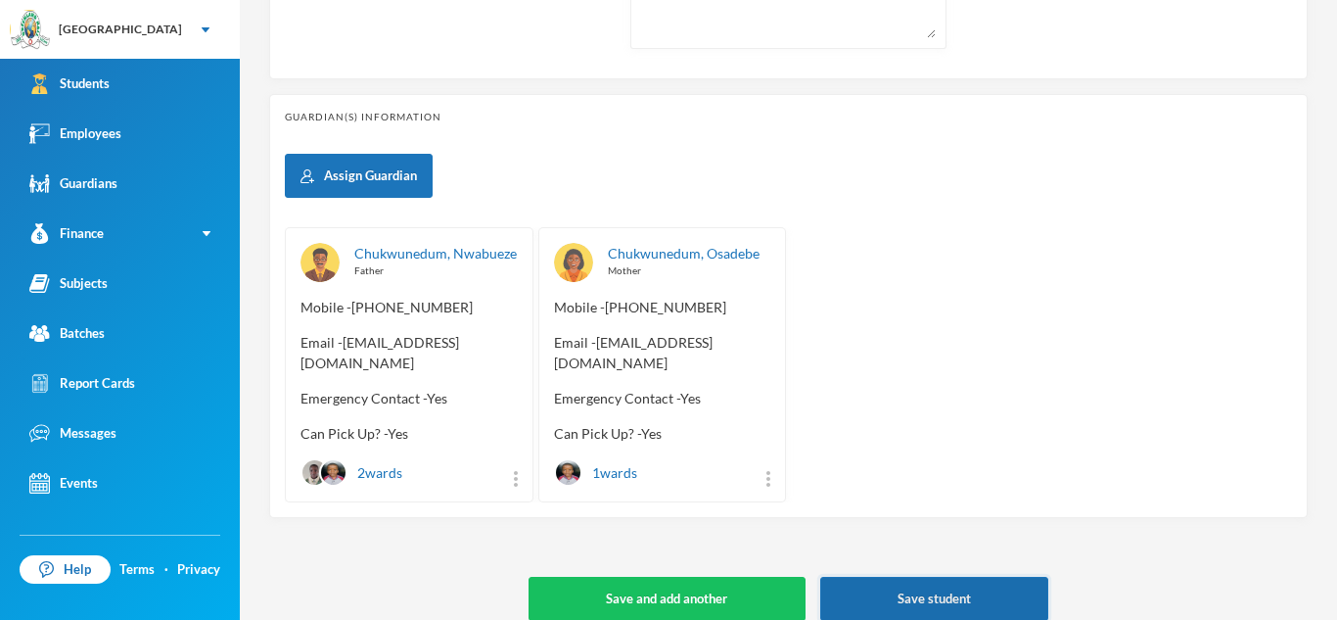
click at [973, 582] on button "Save student" at bounding box center [934, 599] width 228 height 44
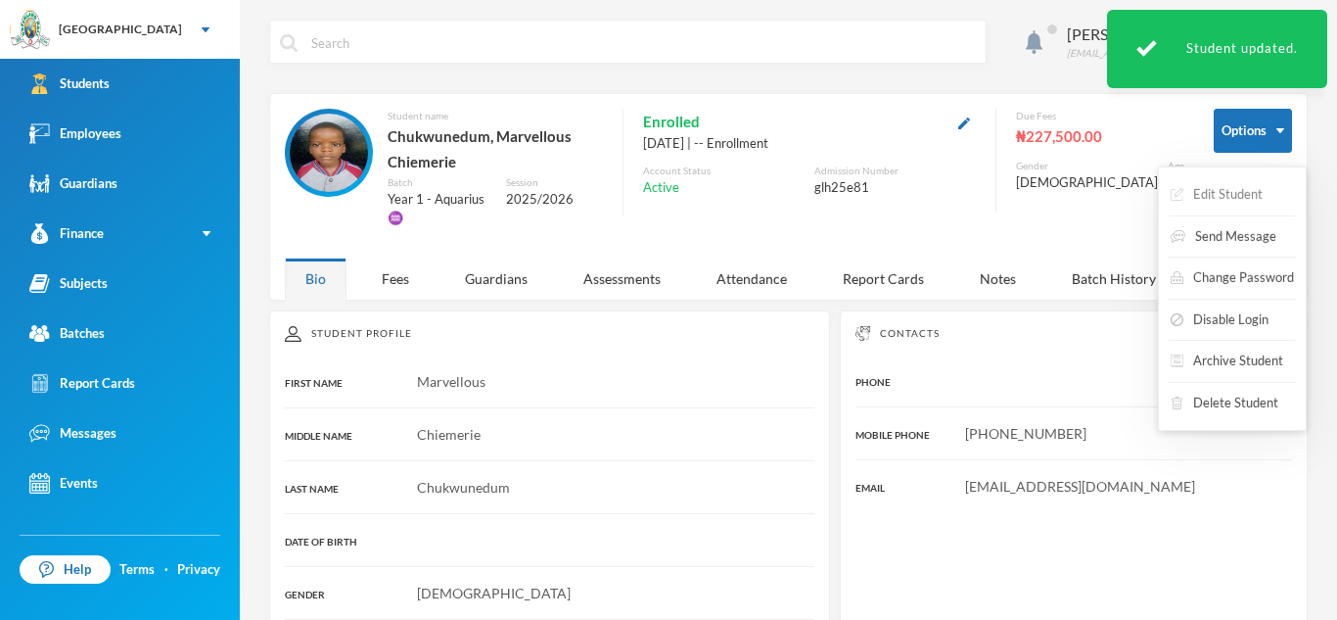
click at [1259, 189] on button "Edit Student" at bounding box center [1217, 194] width 96 height 35
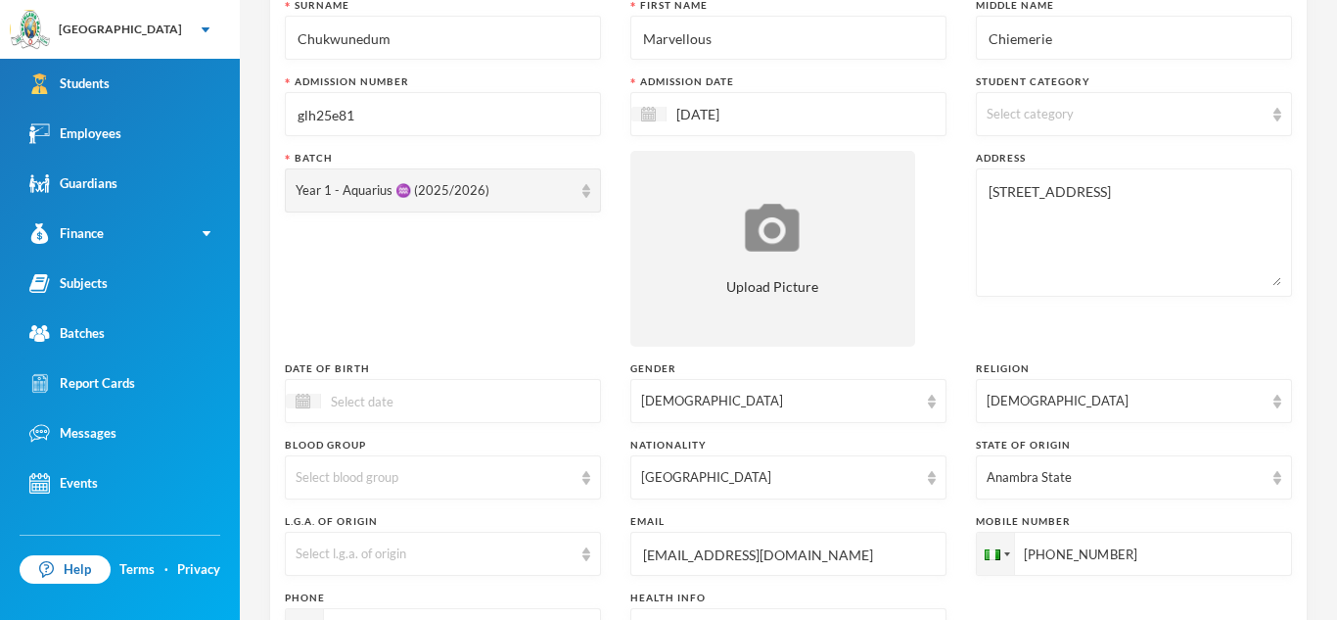
scroll to position [194, 0]
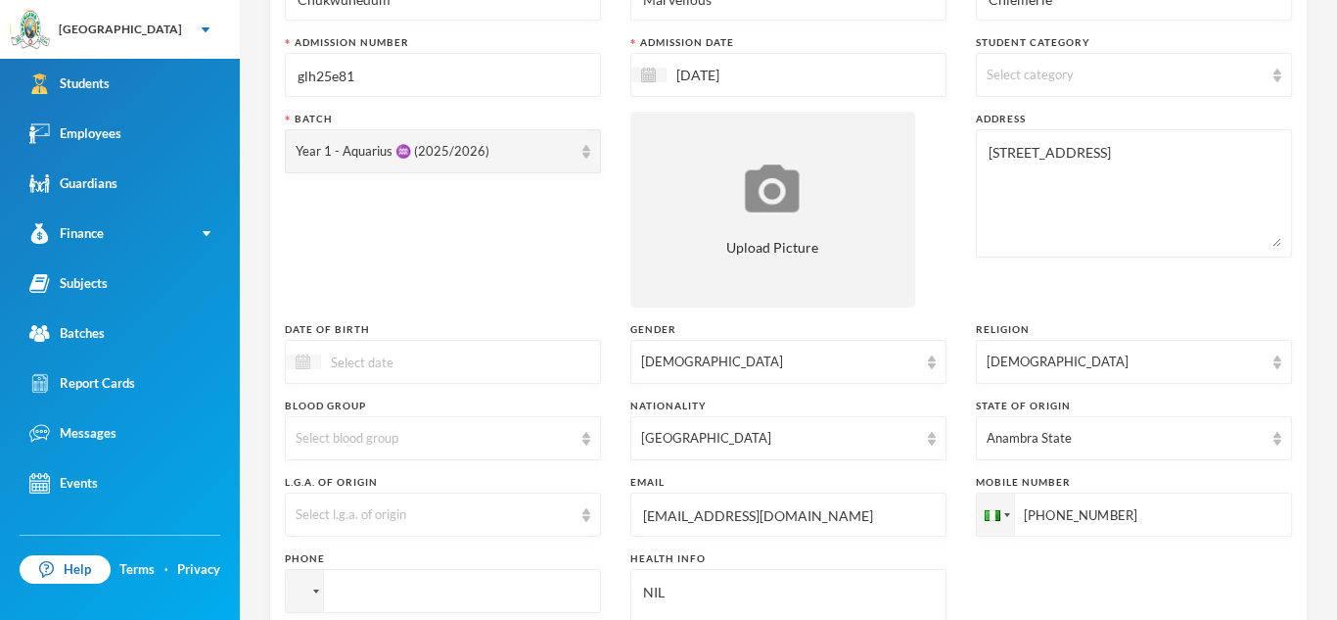
click at [294, 354] on div at bounding box center [303, 361] width 35 height 15
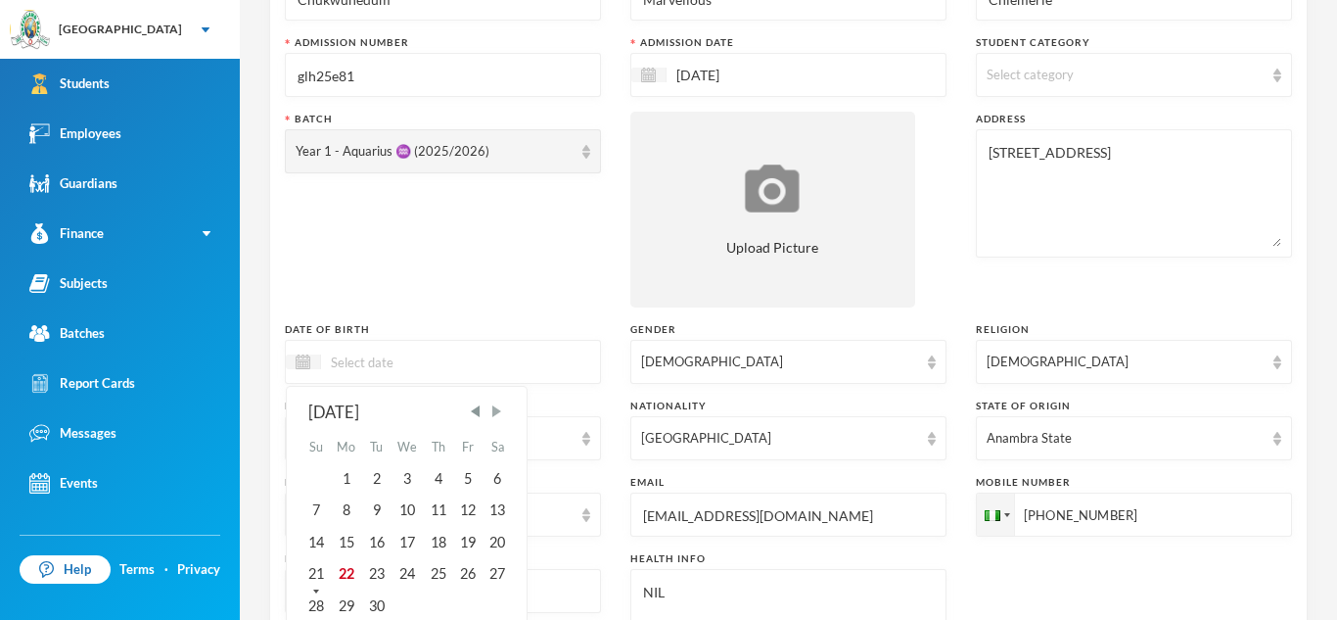
click at [497, 408] on span "Next Month" at bounding box center [497, 411] width 18 height 18
click at [471, 575] on div "26" at bounding box center [467, 573] width 29 height 31
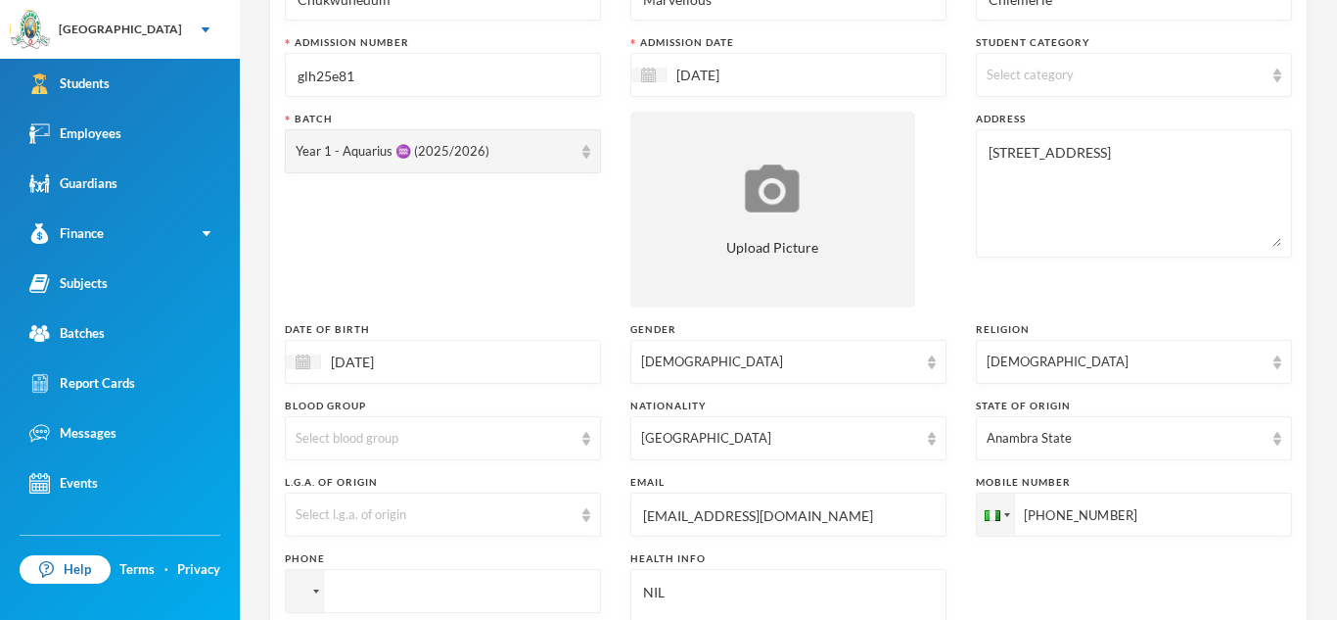
click at [420, 370] on input "[DATE]" at bounding box center [403, 361] width 164 height 23
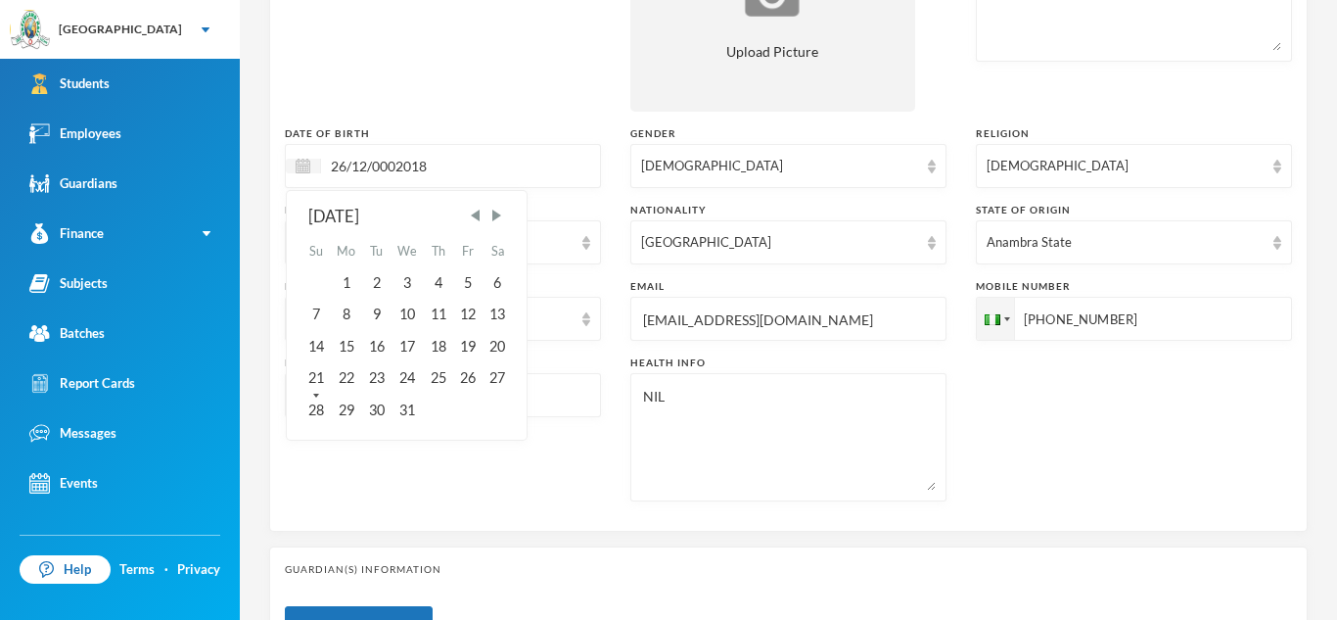
scroll to position [842, 0]
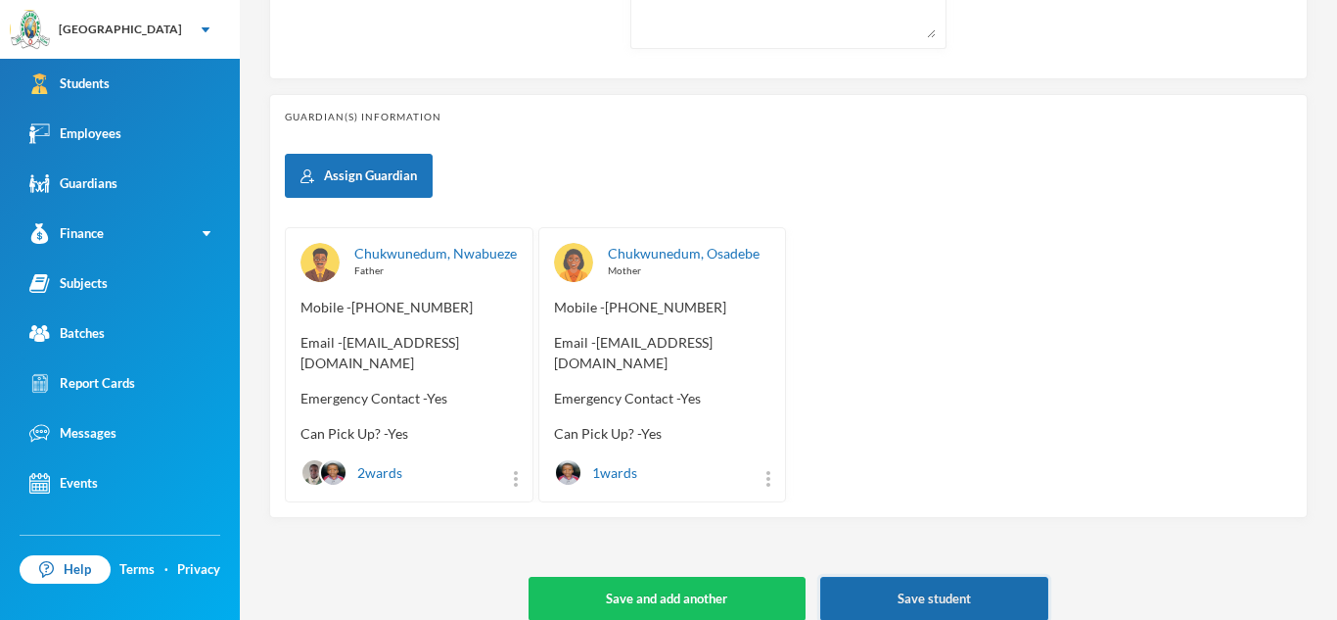
type input "26/12/0002018"
click at [949, 577] on button "Save student" at bounding box center [934, 599] width 228 height 44
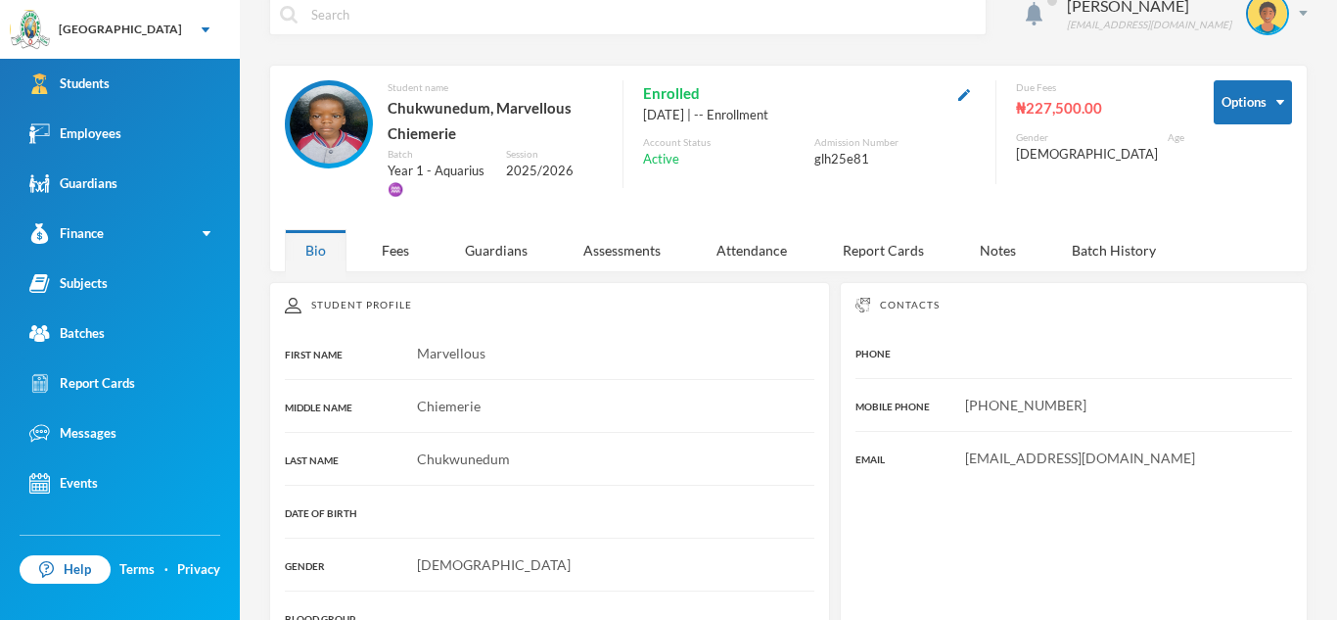
scroll to position [27, 0]
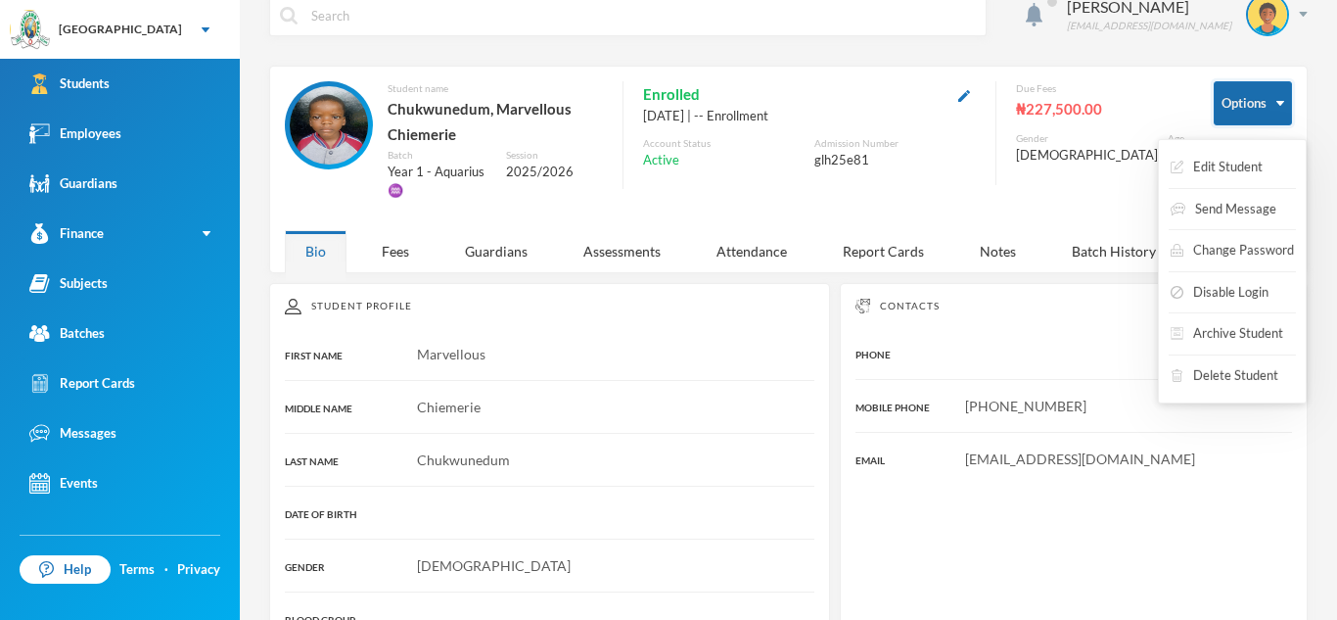
click at [1275, 100] on button "Options" at bounding box center [1253, 103] width 78 height 44
click at [1235, 164] on button "Edit Student" at bounding box center [1217, 167] width 96 height 35
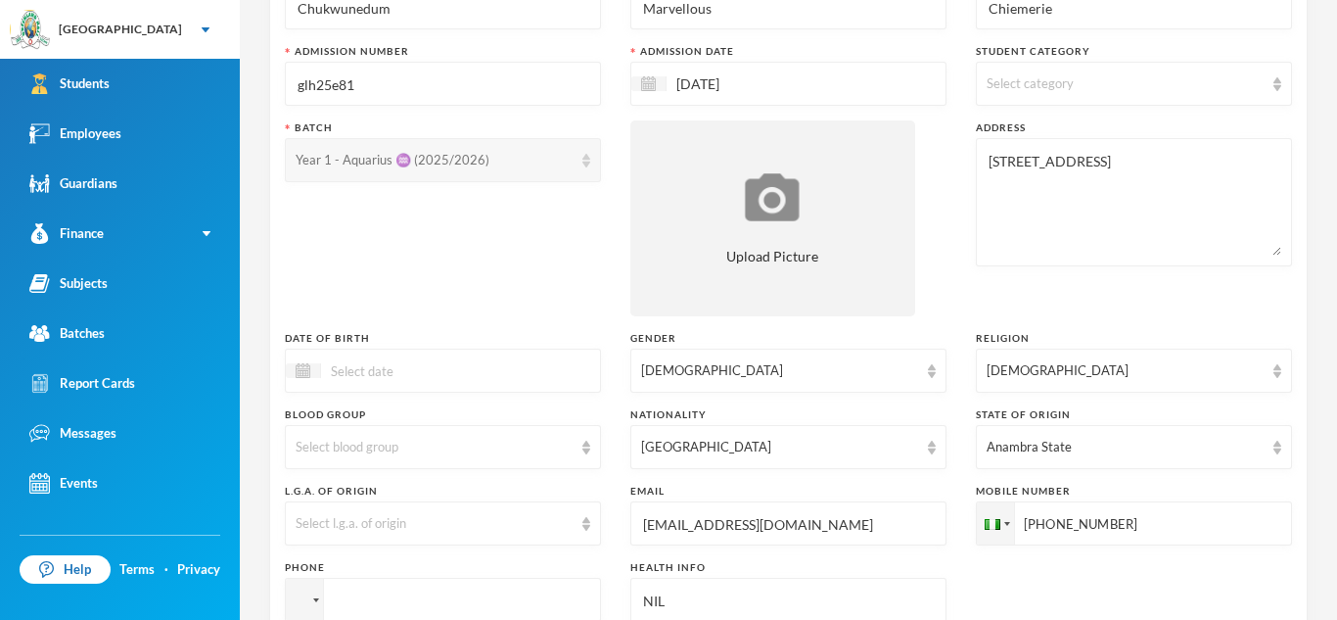
scroll to position [190, 0]
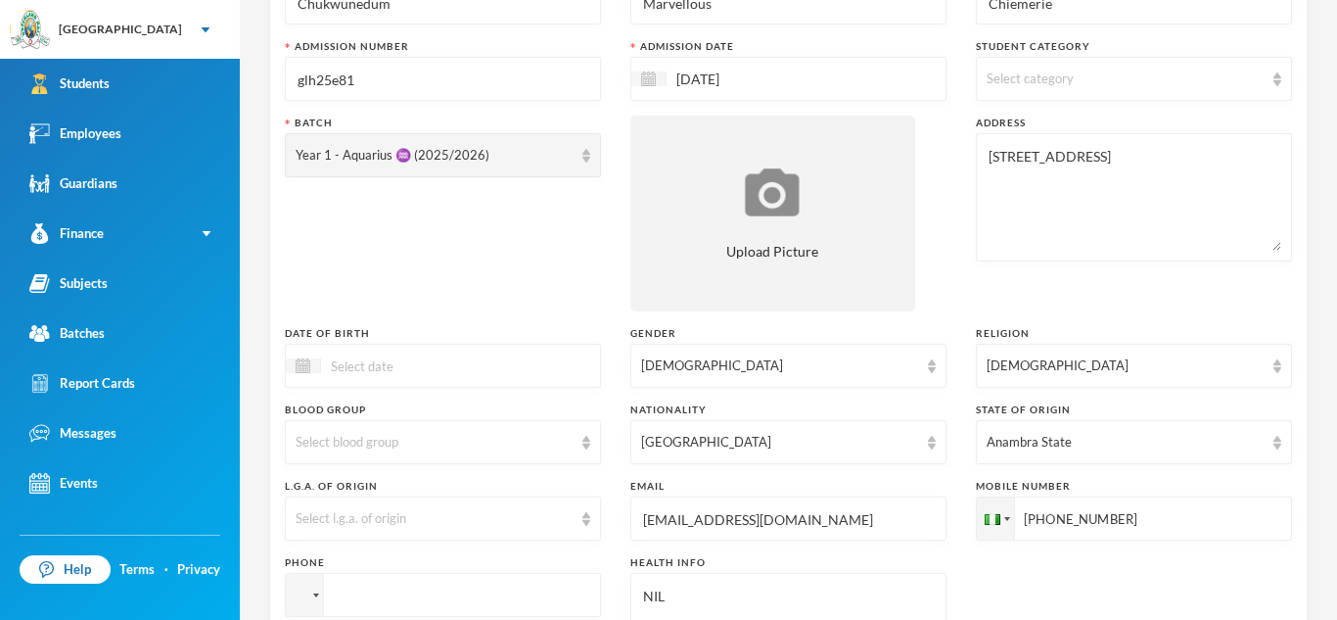
click at [393, 372] on input at bounding box center [403, 365] width 164 height 23
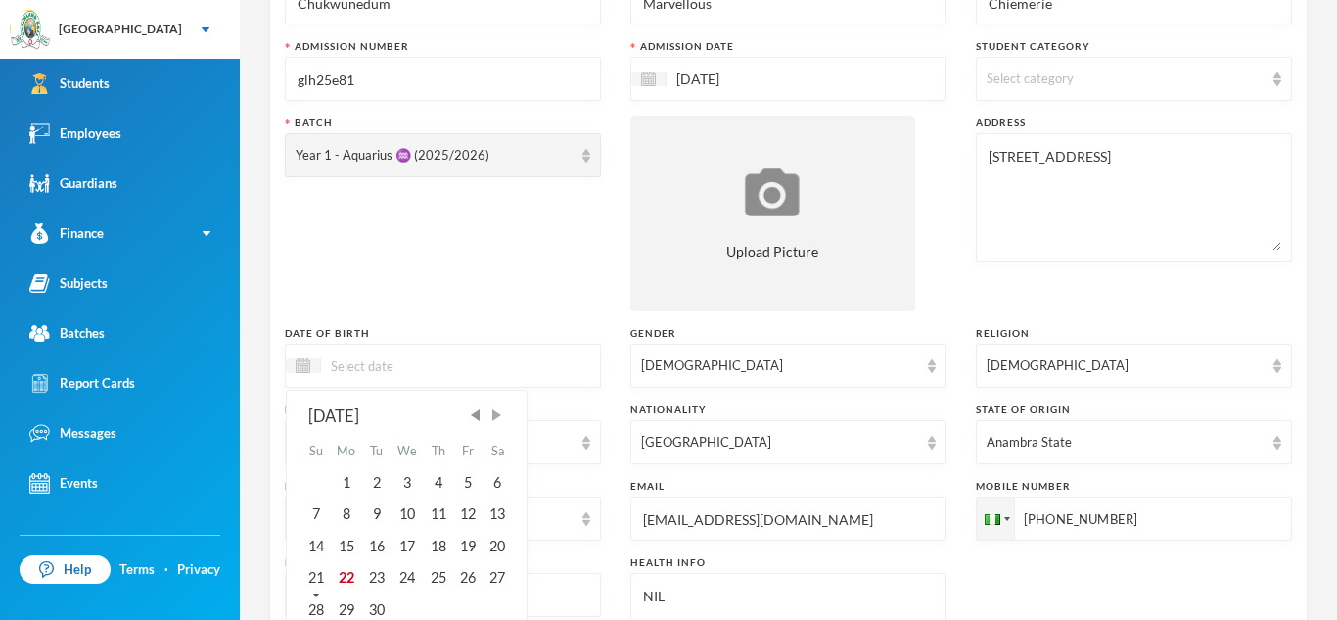
click at [499, 408] on span "Next Month" at bounding box center [497, 415] width 18 height 18
click at [496, 419] on span "Next Month" at bounding box center [497, 415] width 18 height 18
click at [478, 578] on div "26" at bounding box center [467, 577] width 29 height 31
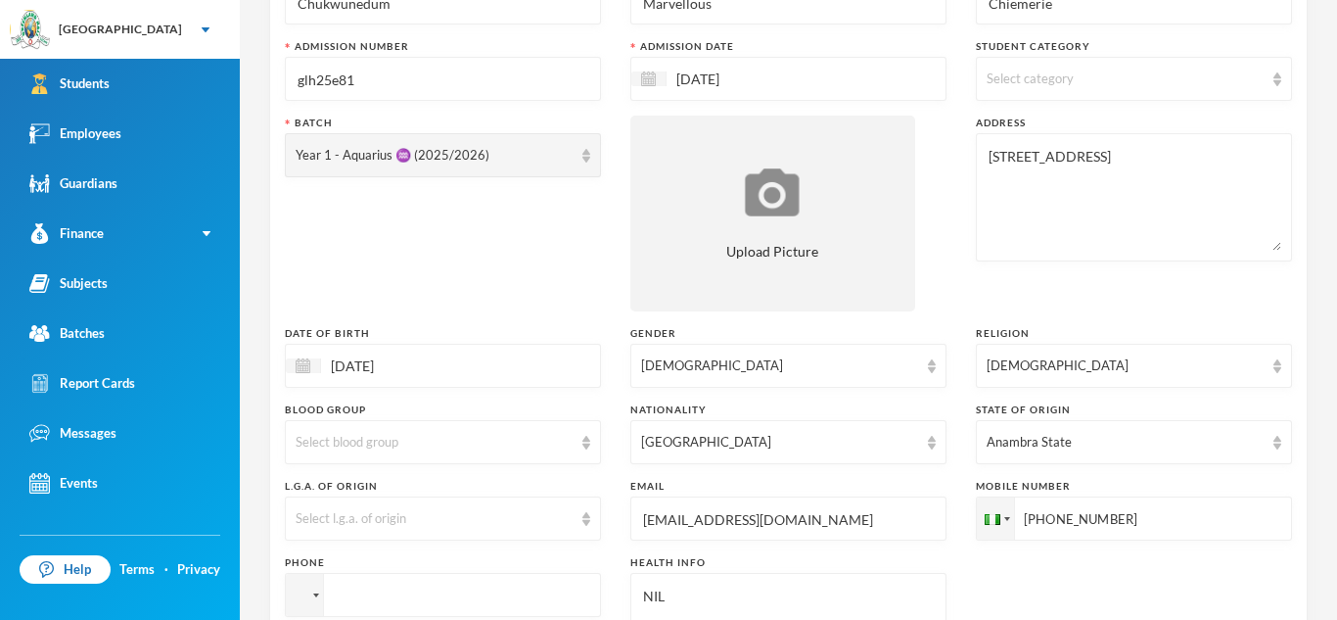
click at [423, 371] on input "[DATE]" at bounding box center [403, 365] width 164 height 23
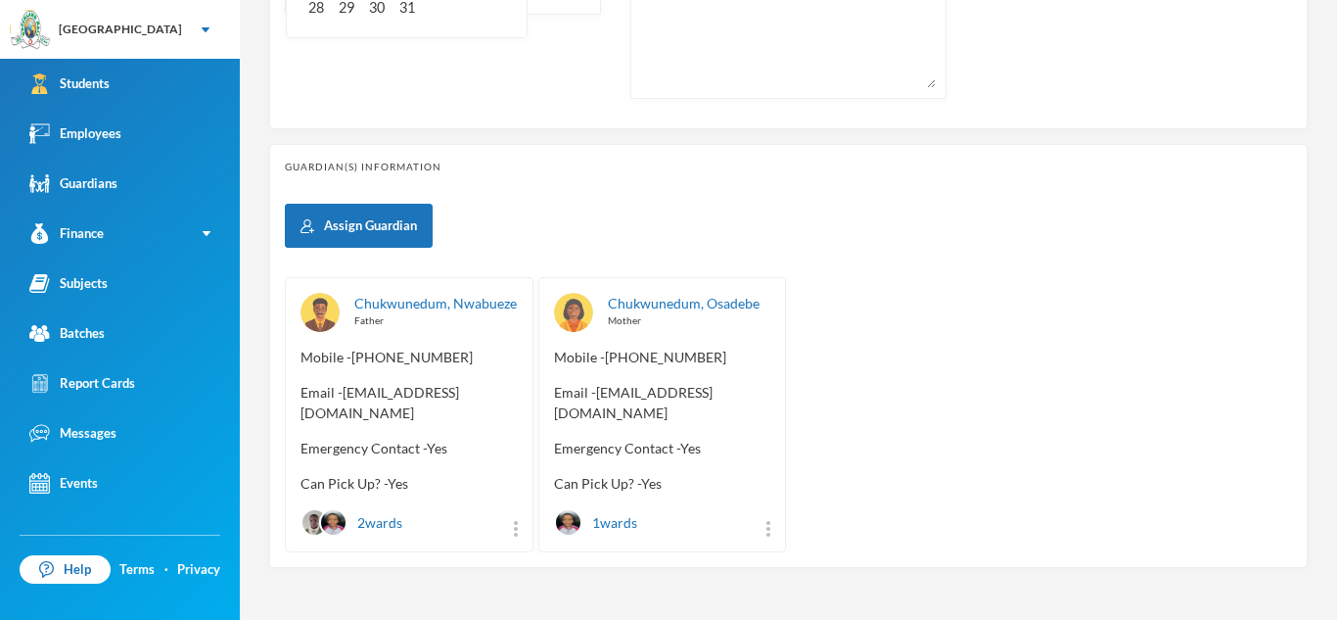
scroll to position [842, 0]
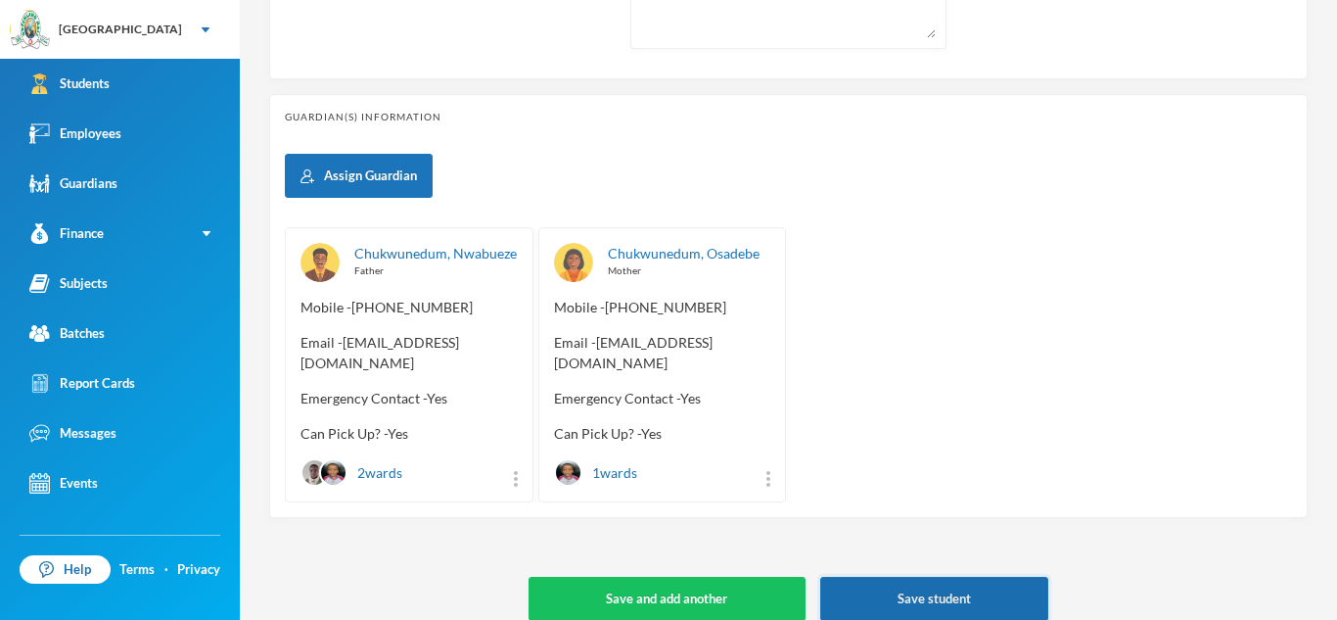
type input "26/12/0002018"
click at [940, 586] on button "Save student" at bounding box center [934, 599] width 228 height 44
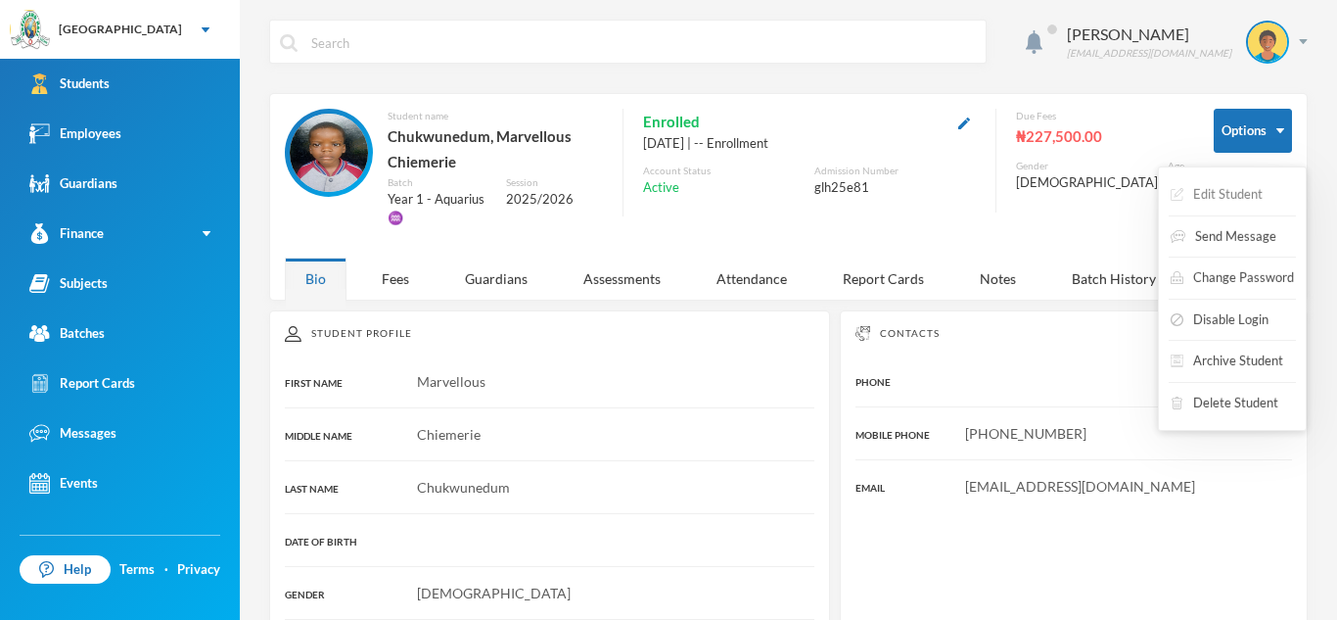
click at [1240, 193] on button "Edit Student" at bounding box center [1217, 194] width 96 height 35
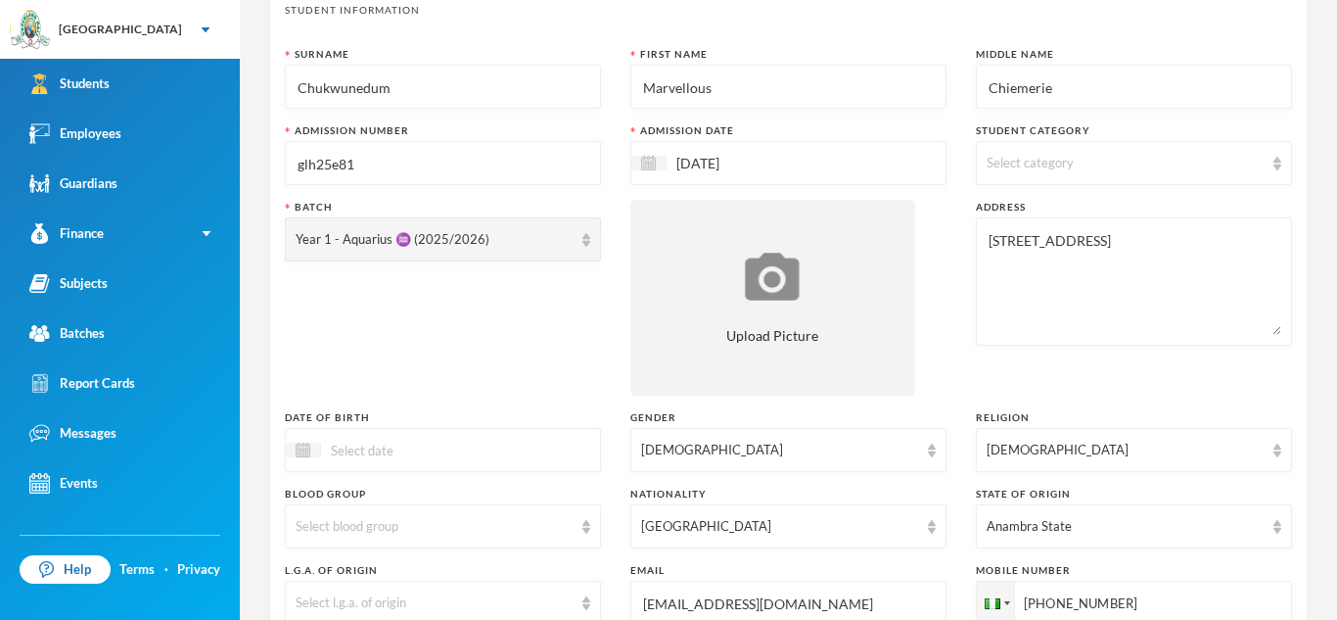
scroll to position [157, 0]
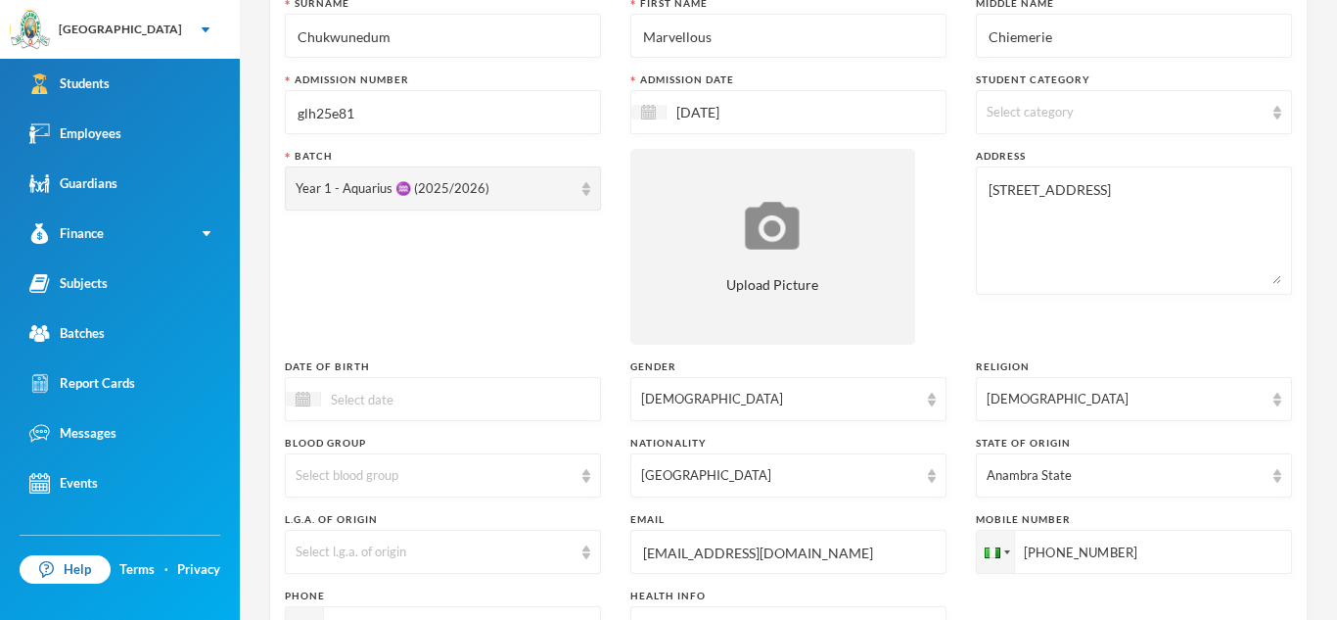
click at [502, 404] on div at bounding box center [443, 399] width 316 height 44
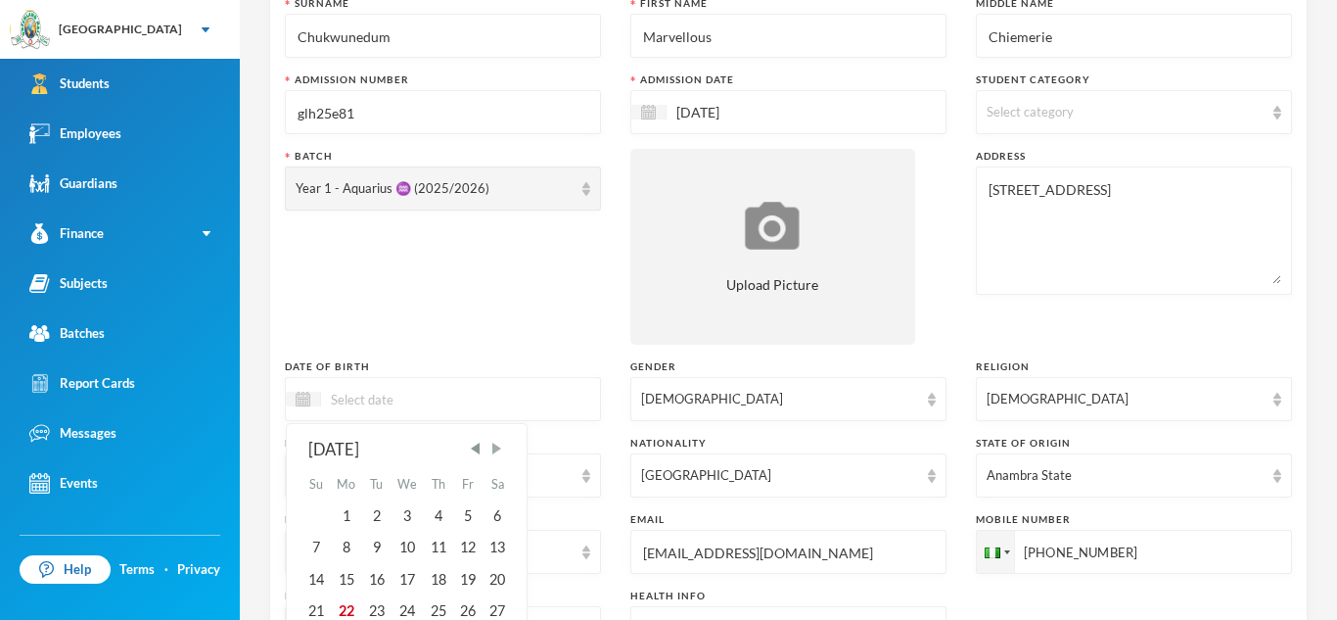
click at [499, 447] on span "Next Month" at bounding box center [497, 449] width 18 height 18
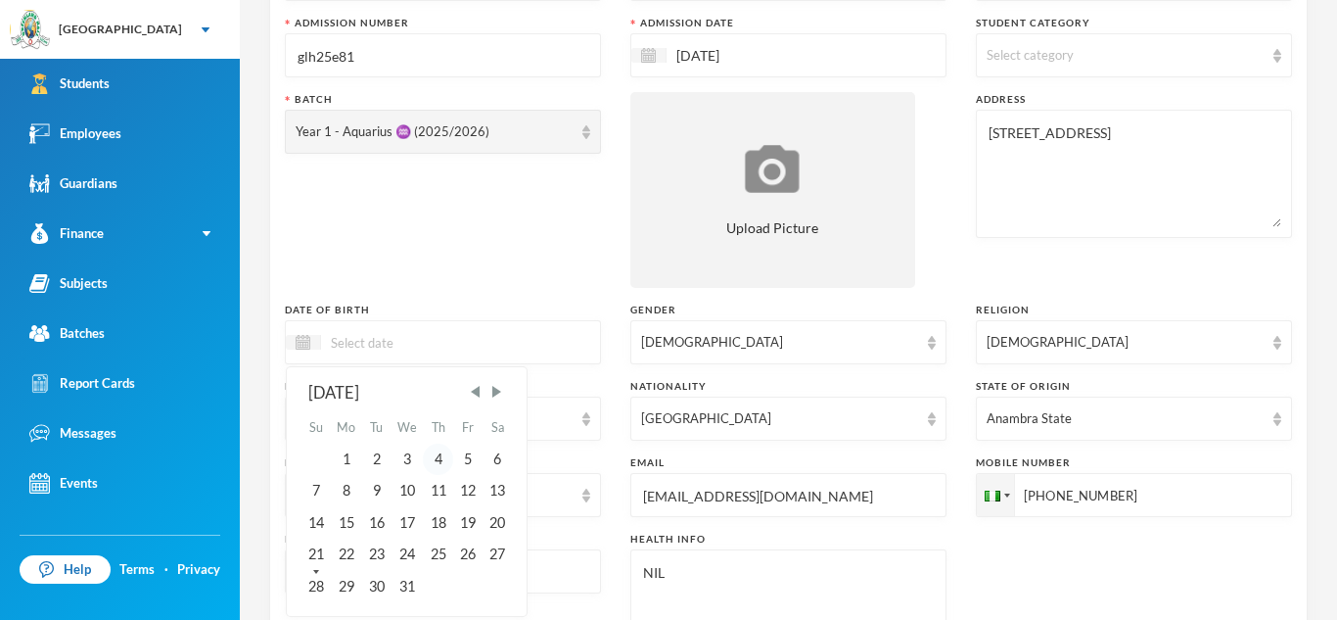
scroll to position [223, 0]
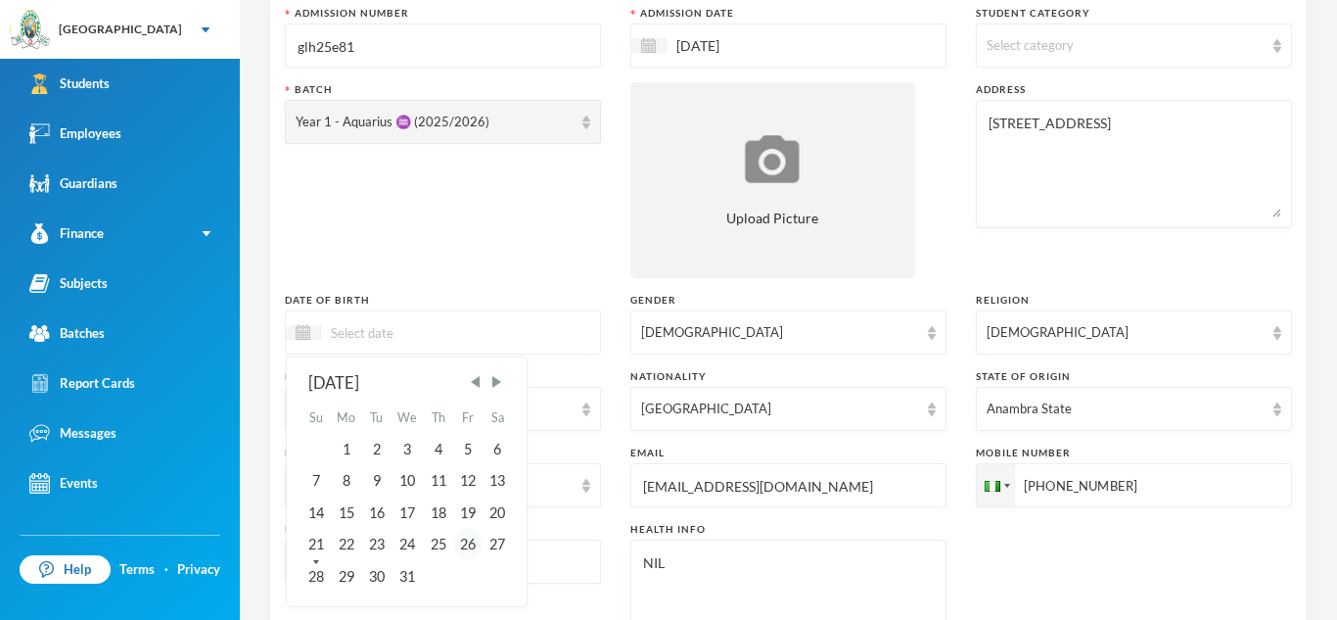
click at [461, 540] on div "26" at bounding box center [467, 544] width 29 height 31
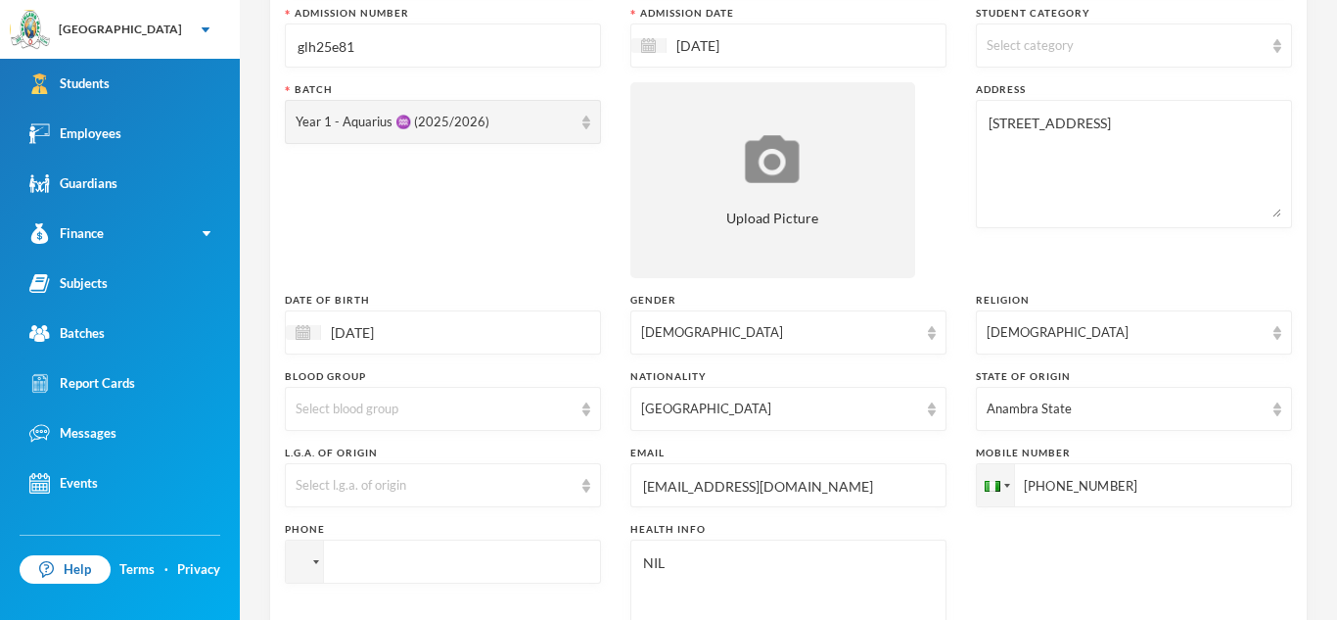
click at [415, 322] on input "[DATE]" at bounding box center [403, 332] width 164 height 23
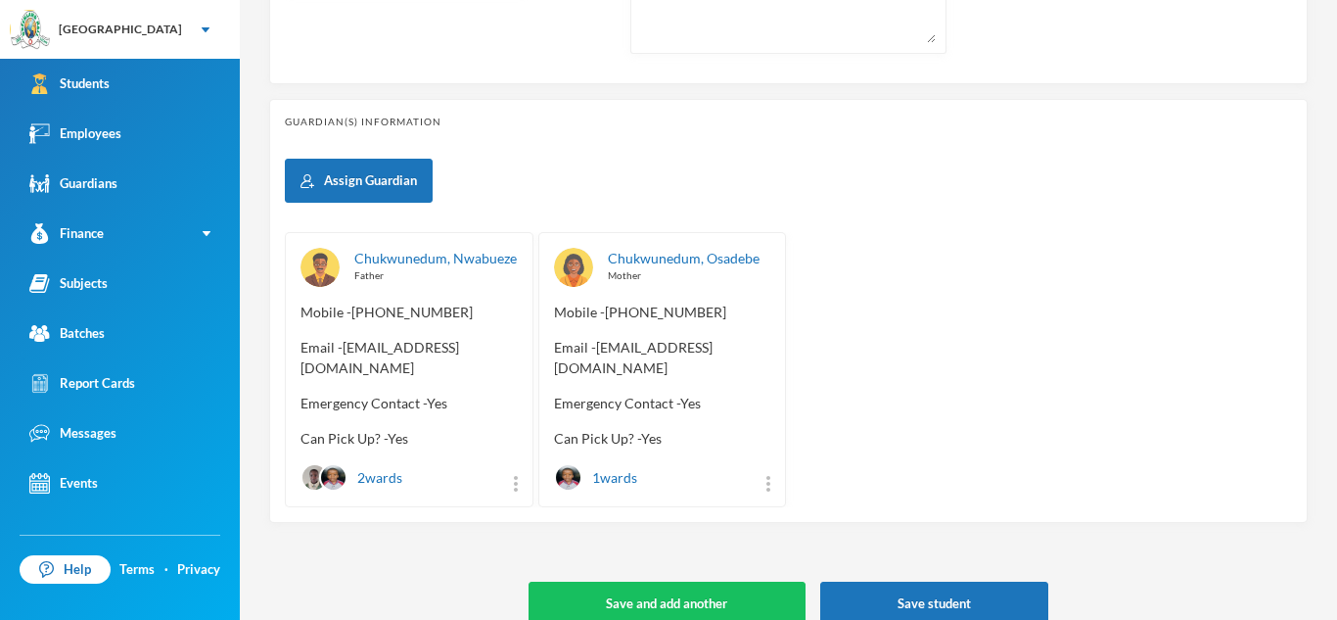
scroll to position [842, 0]
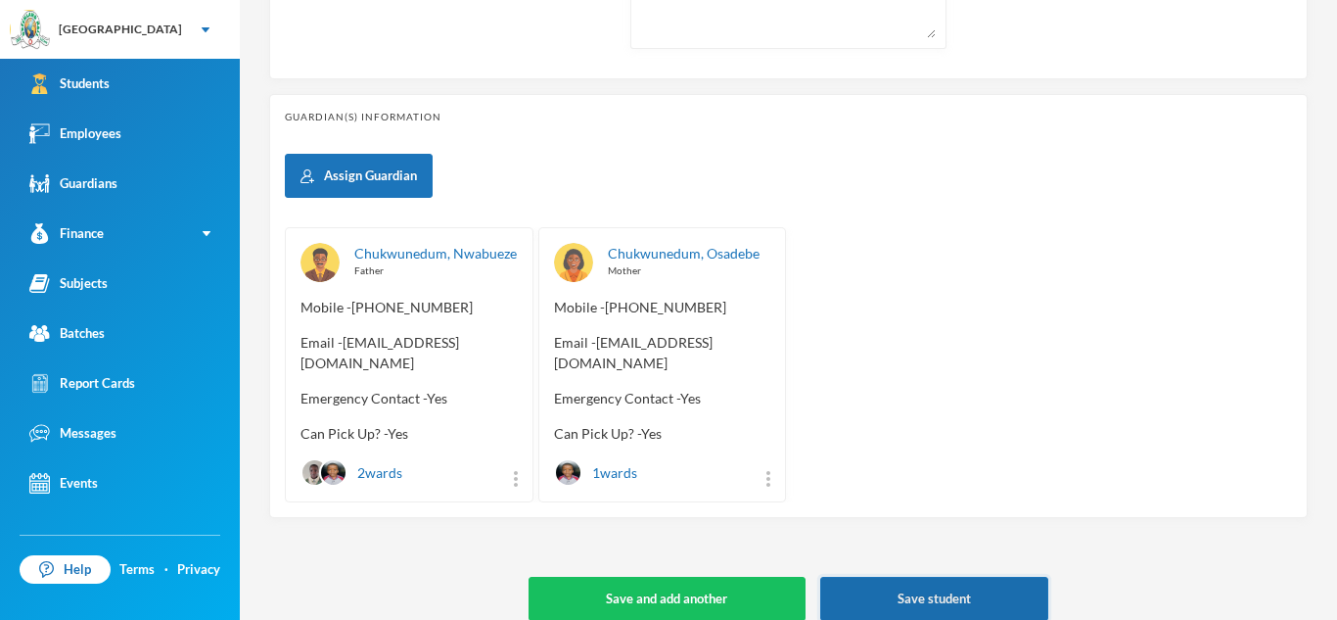
type input "26/12/0002018"
click at [977, 577] on button "Save student" at bounding box center [934, 599] width 228 height 44
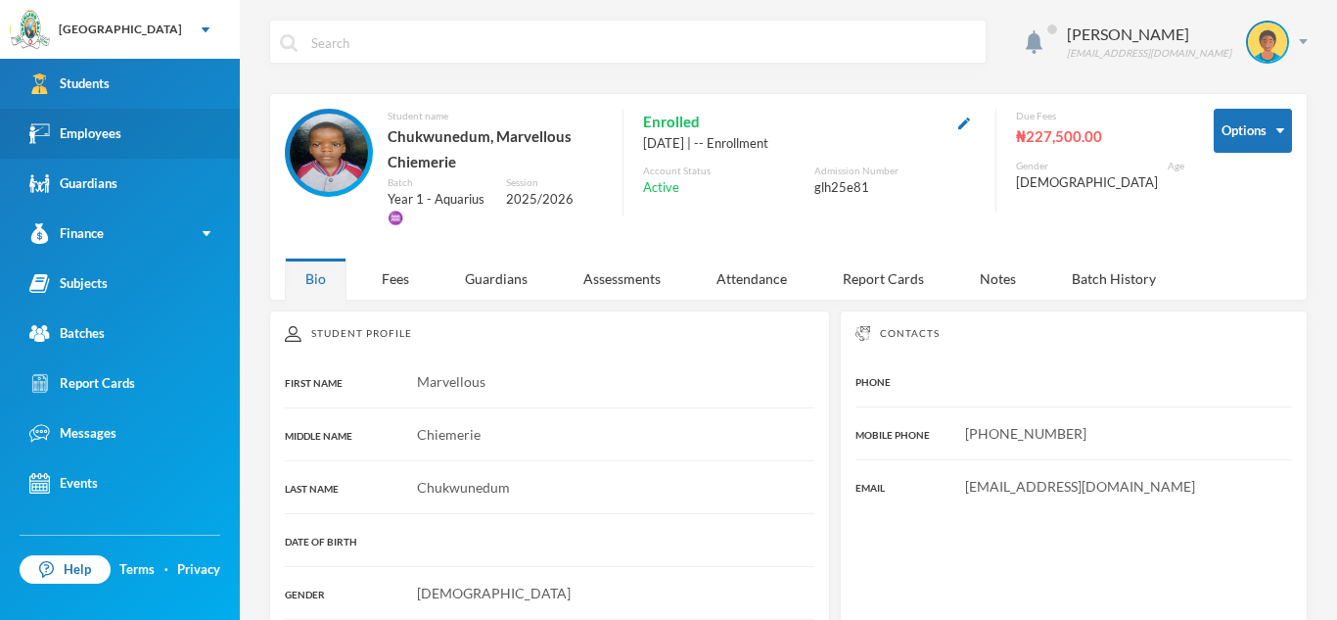
click at [166, 131] on link "Employees" at bounding box center [120, 134] width 240 height 50
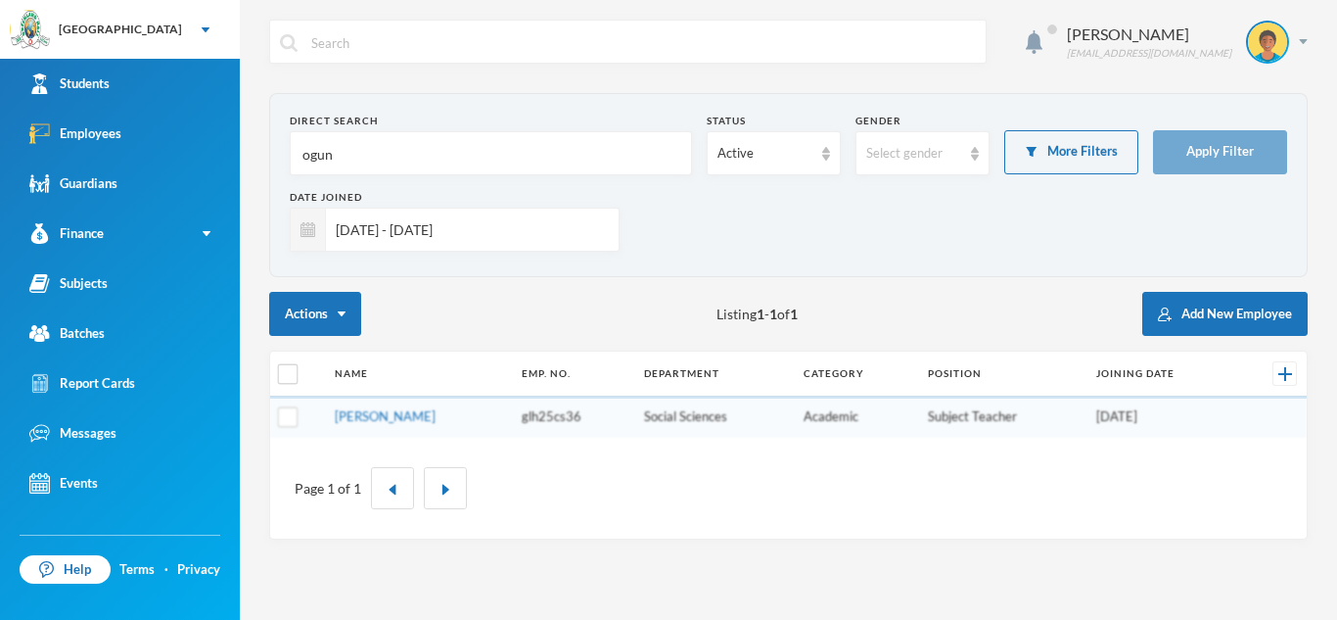
click at [408, 152] on input "ogun" at bounding box center [491, 154] width 381 height 44
type input "o"
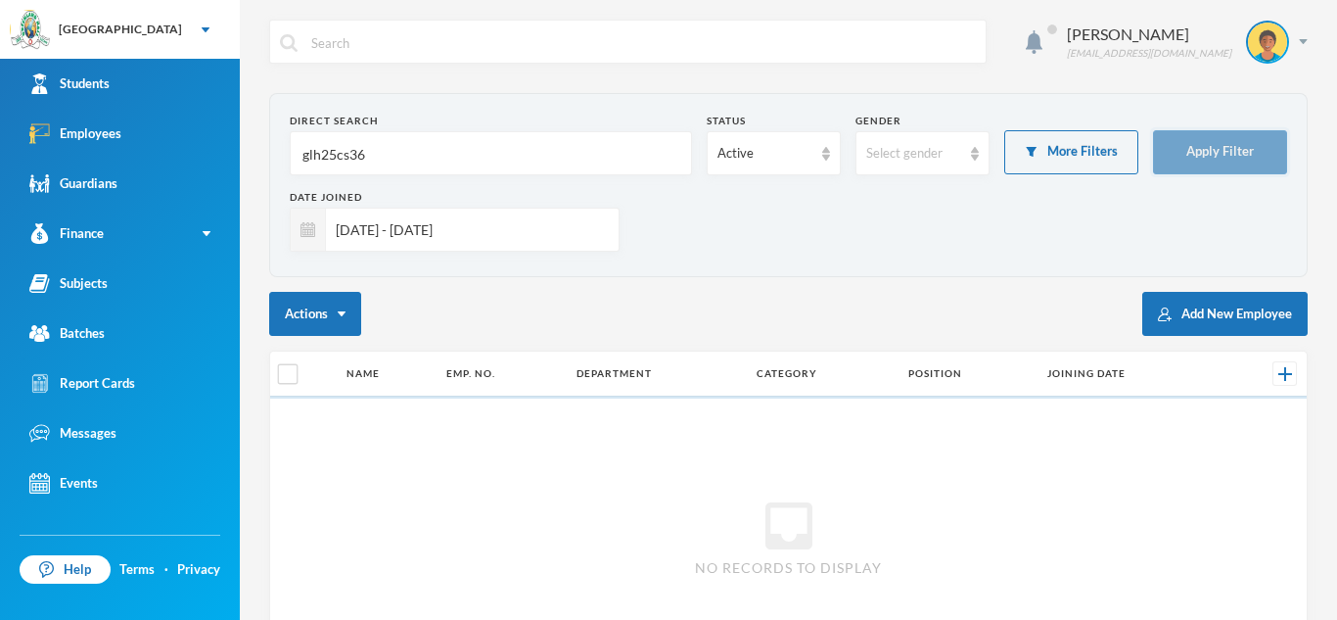
type input "glh25cs36"
click at [1254, 138] on button "Apply Filter" at bounding box center [1220, 152] width 134 height 44
